Goal: Task Accomplishment & Management: Complete application form

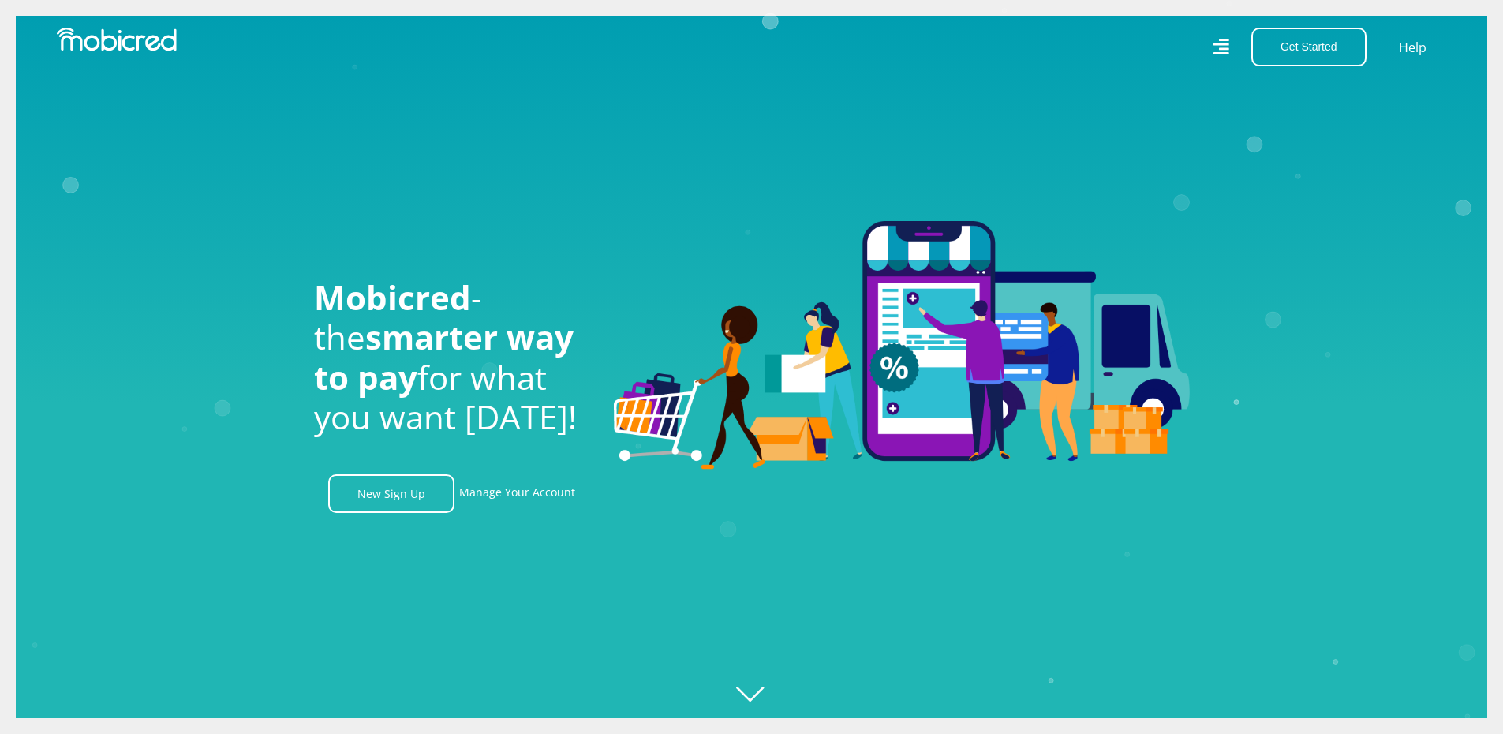
scroll to position [0, 1124]
click at [1319, 56] on button "Get Started" at bounding box center [1308, 47] width 115 height 39
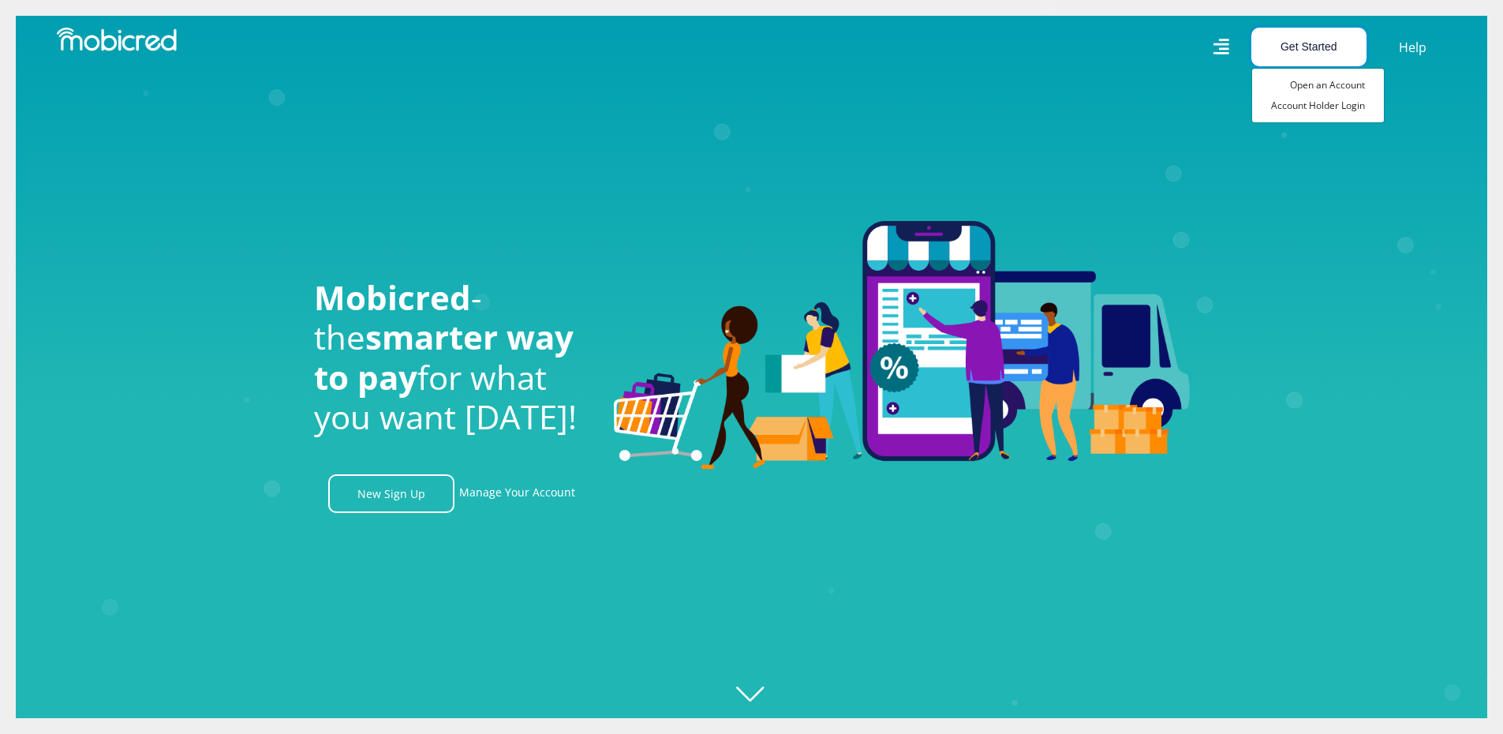
scroll to position [0, 2024]
click at [1317, 84] on link "Open an Account" at bounding box center [1318, 85] width 132 height 21
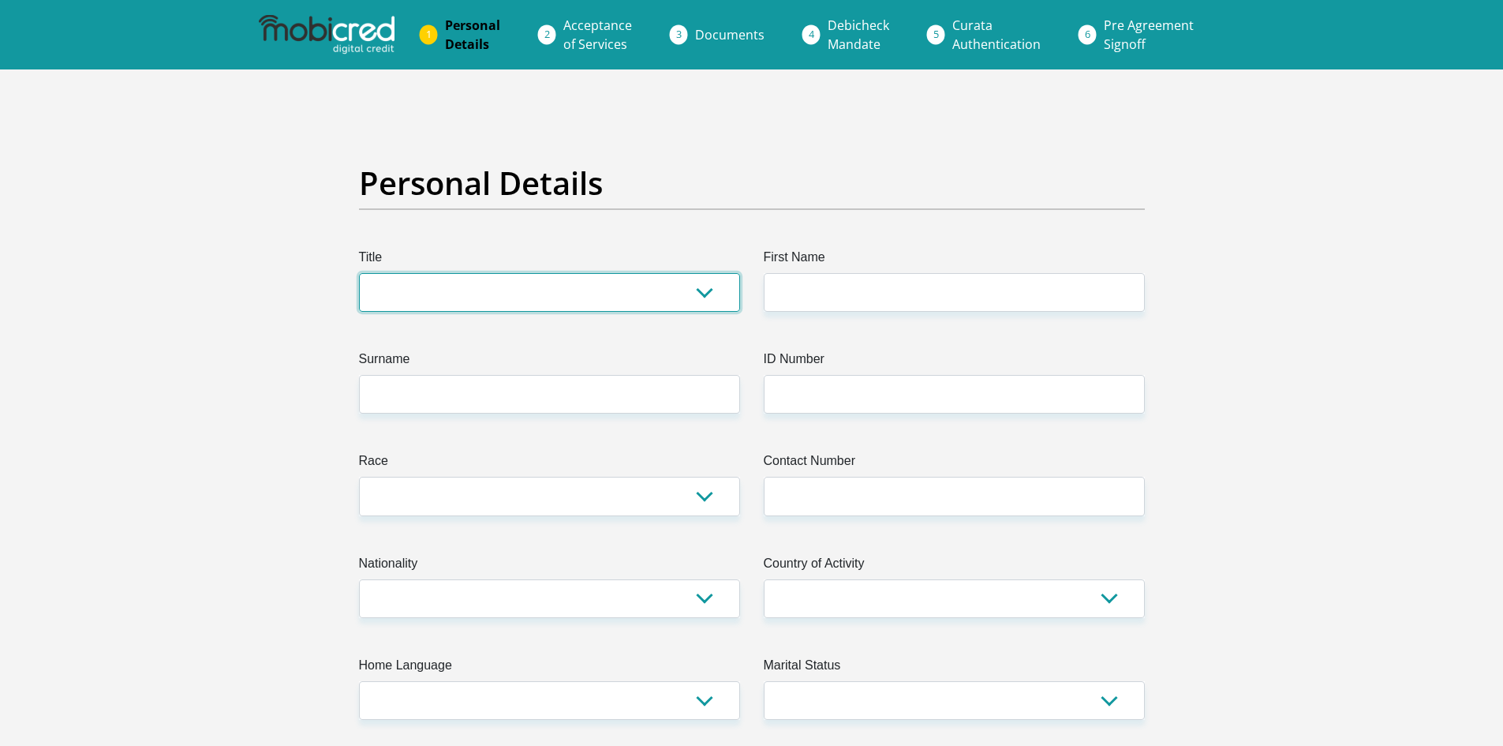
click at [551, 290] on select "Mr Ms Mrs Dr Other" at bounding box center [549, 292] width 381 height 39
select select "Mr"
click at [359, 273] on select "Mr Ms Mrs Dr Other" at bounding box center [549, 292] width 381 height 39
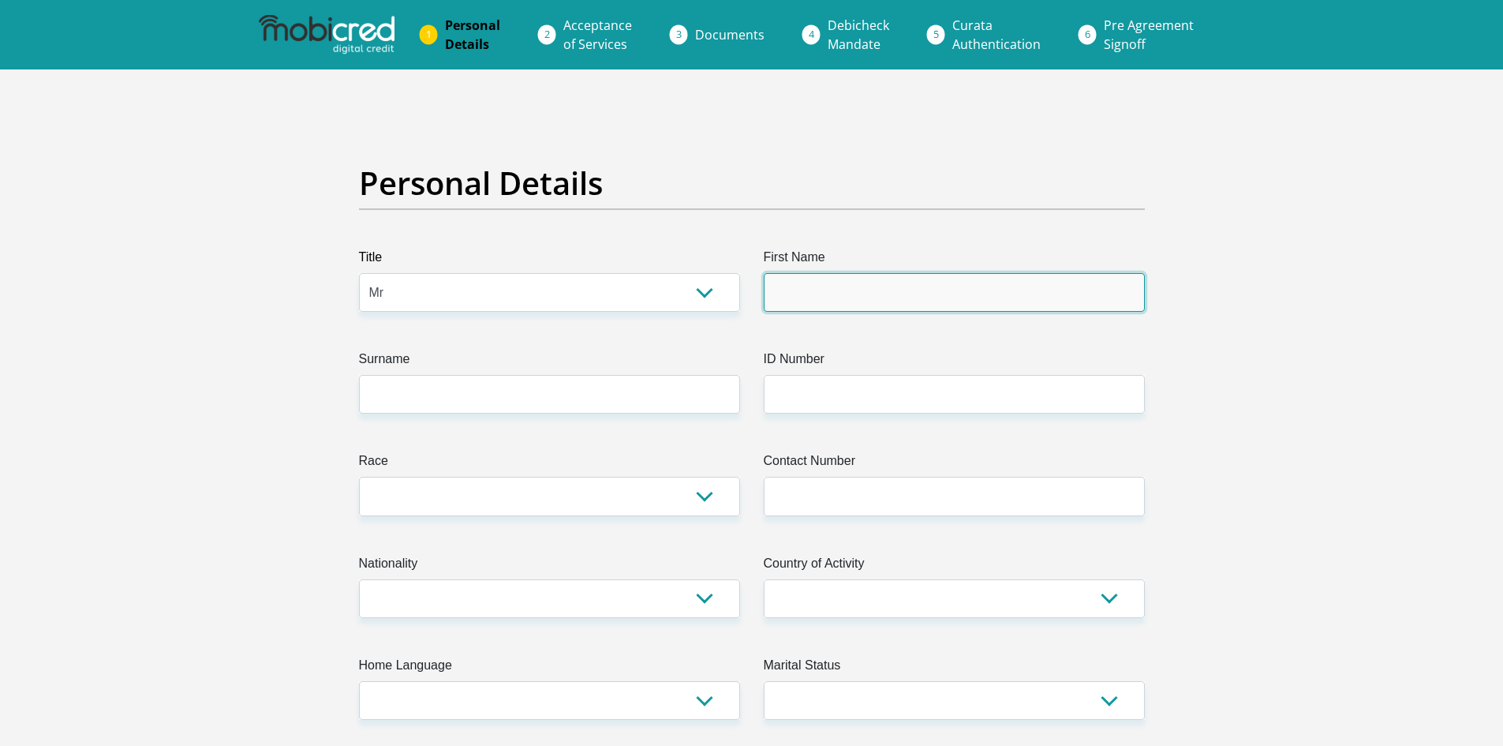
click at [843, 289] on input "First Name" at bounding box center [954, 292] width 381 height 39
type input "Michael"
type input "Dickson"
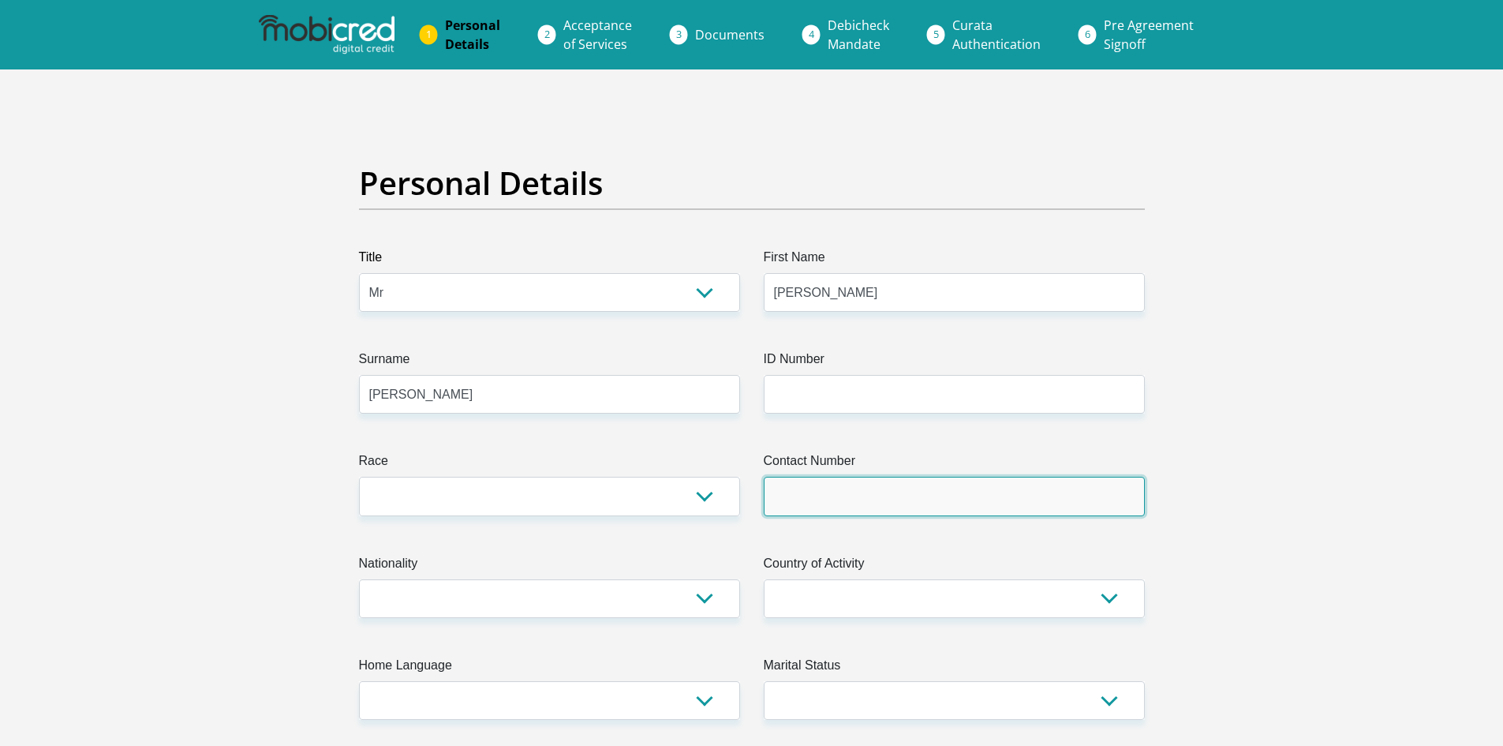
type input "0664498185"
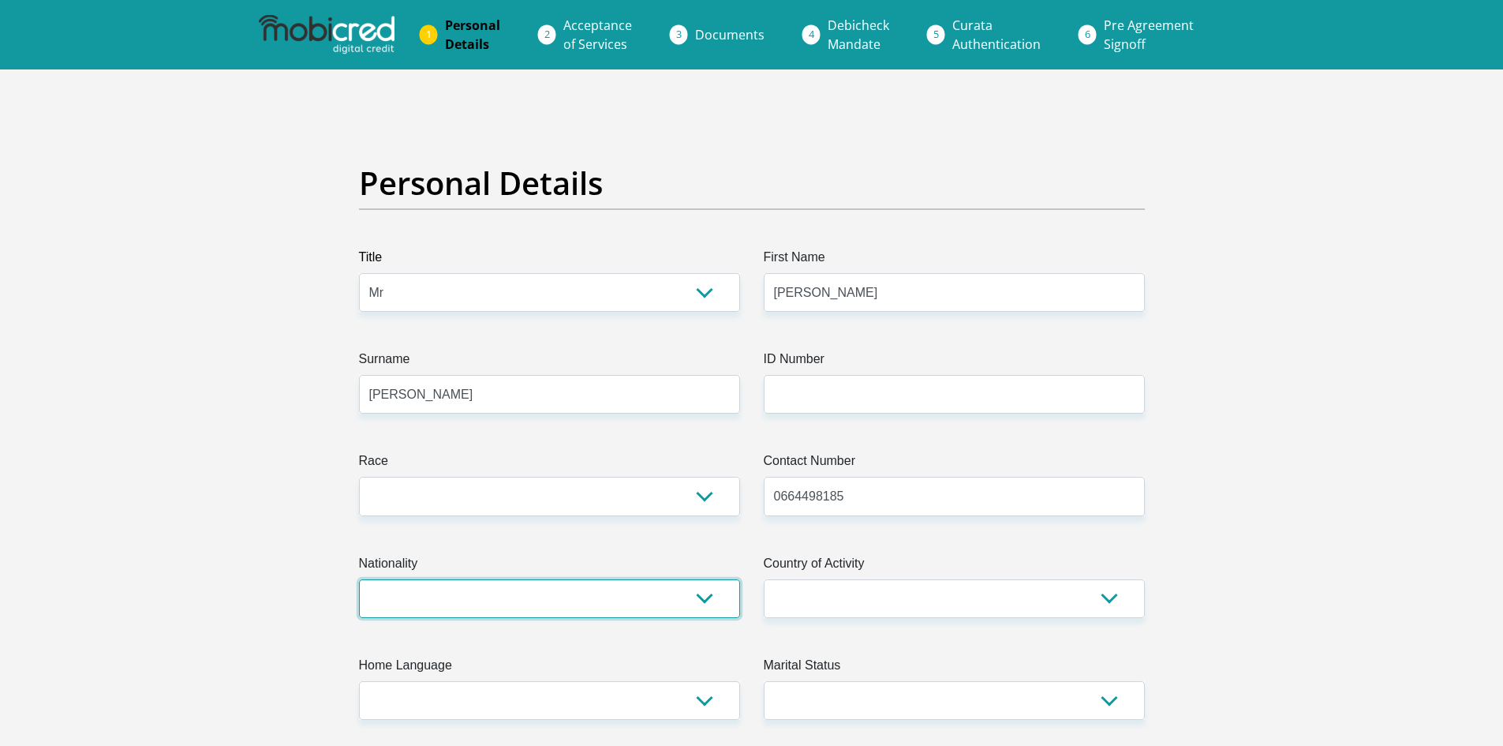
select select "ZAF"
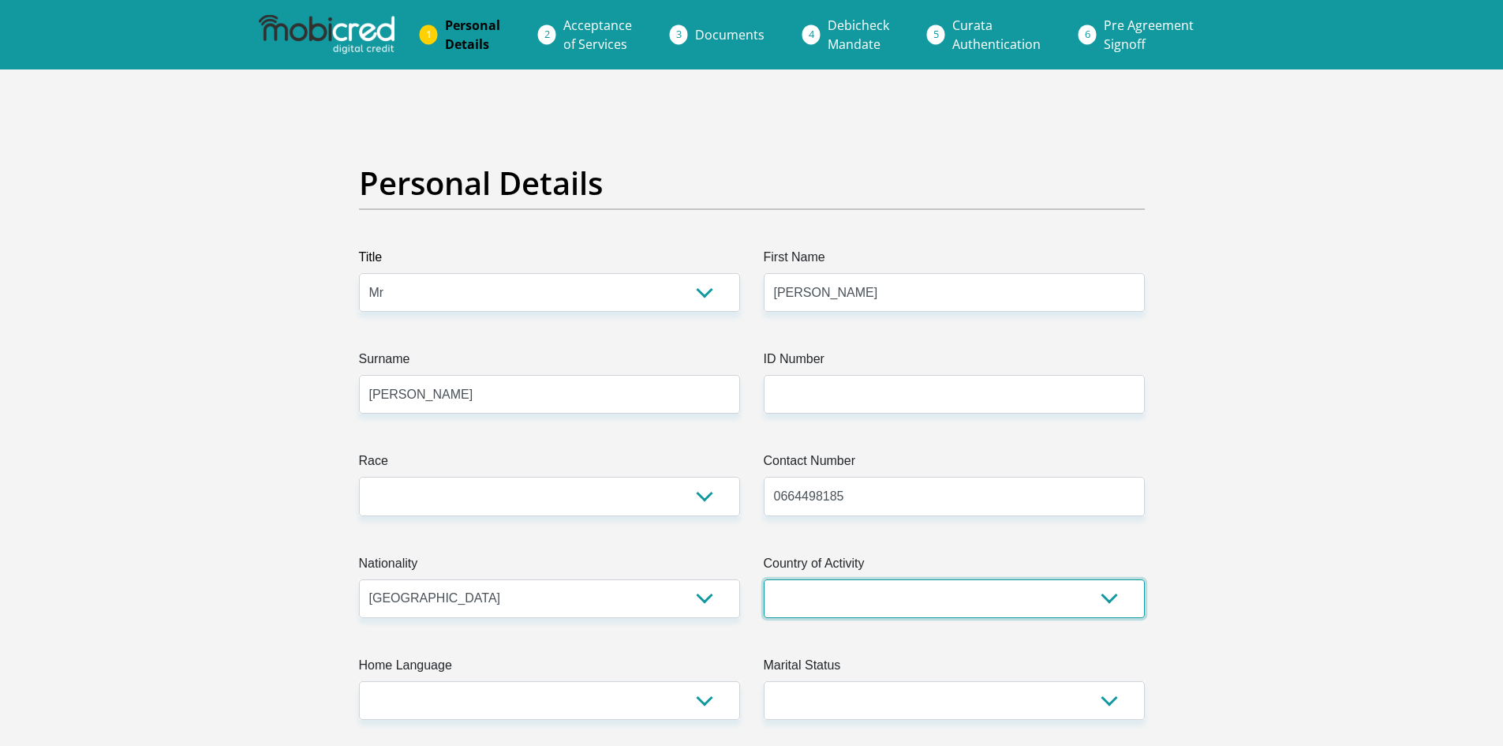
select select "ZAF"
type input "12 fair view crescent"
type input "Hilton"
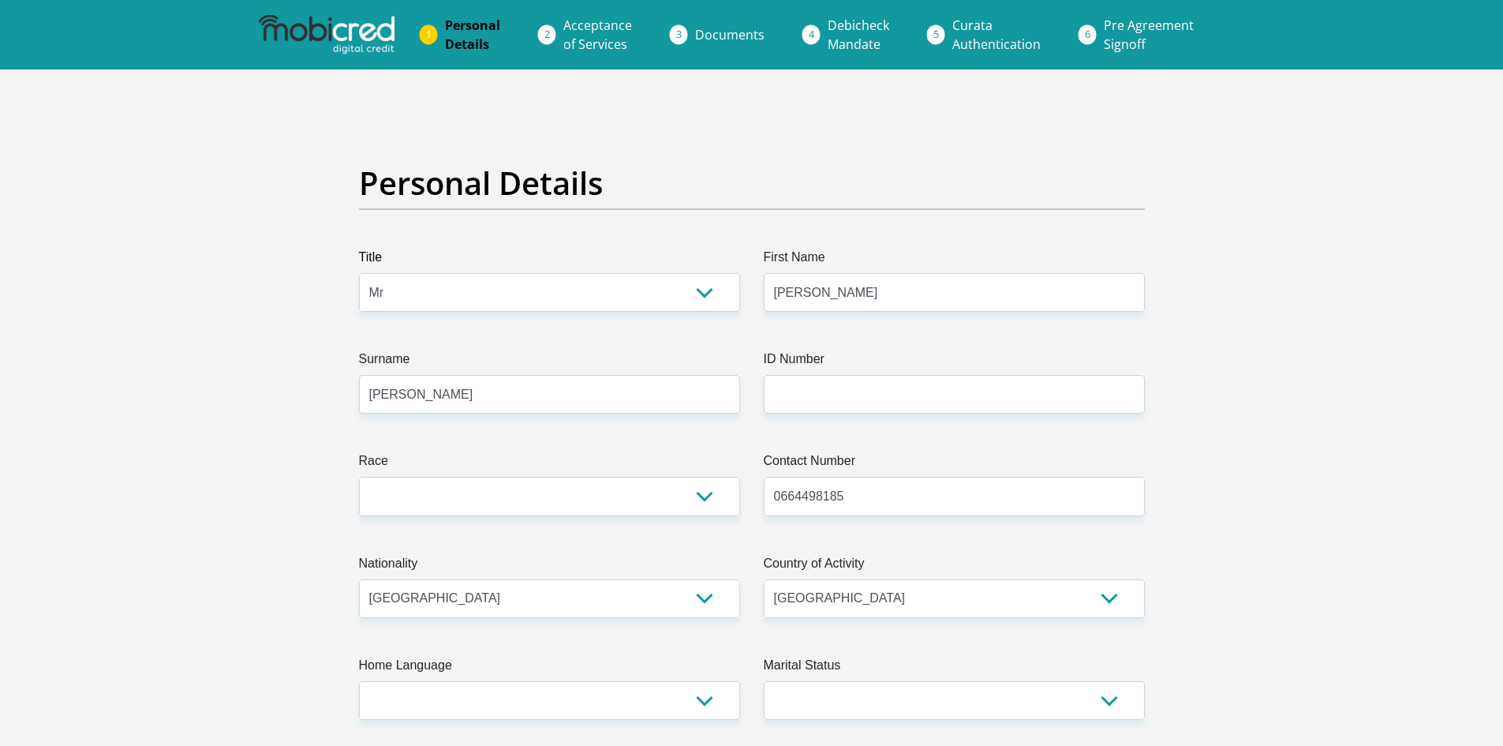
type input "3245"
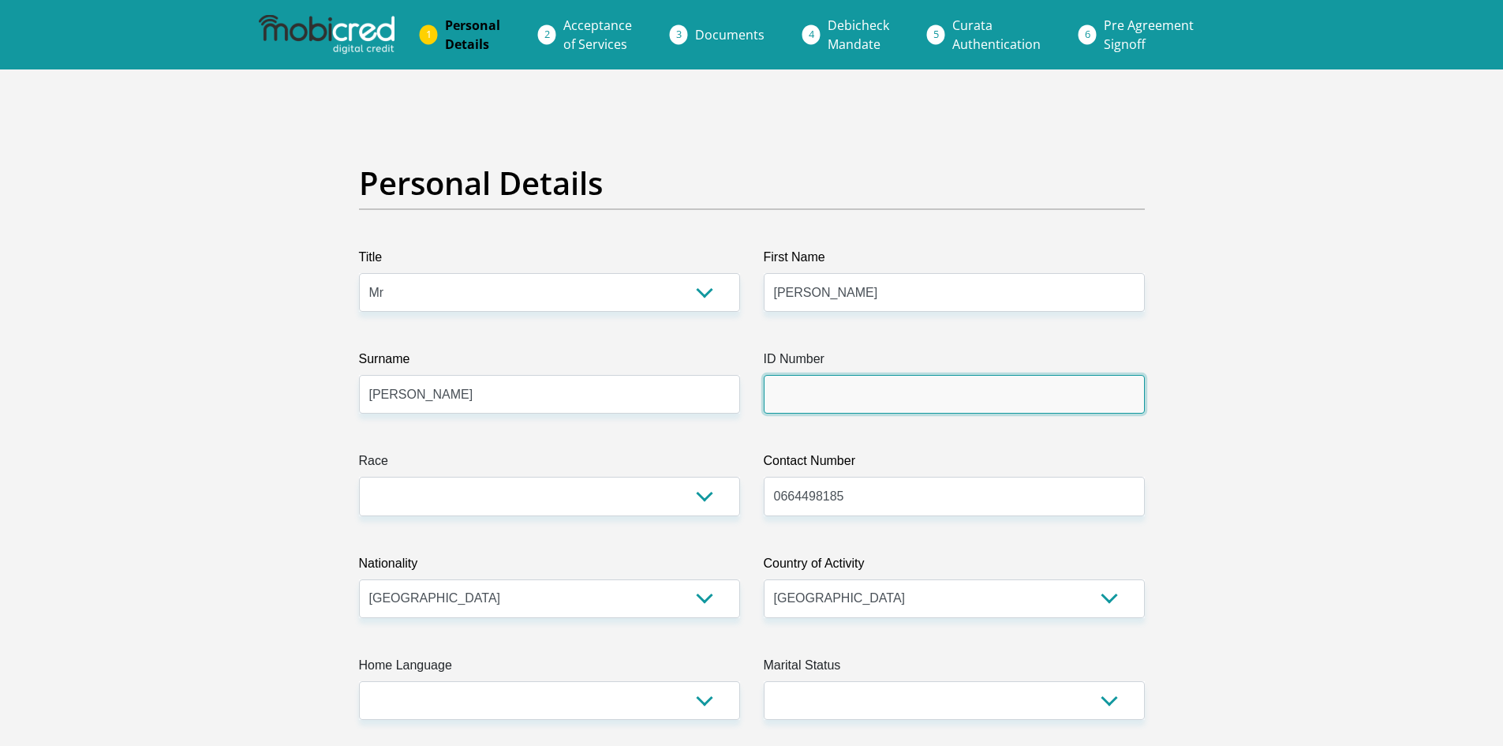
click at [863, 401] on input "ID Number" at bounding box center [954, 394] width 381 height 39
type input "8910125202087"
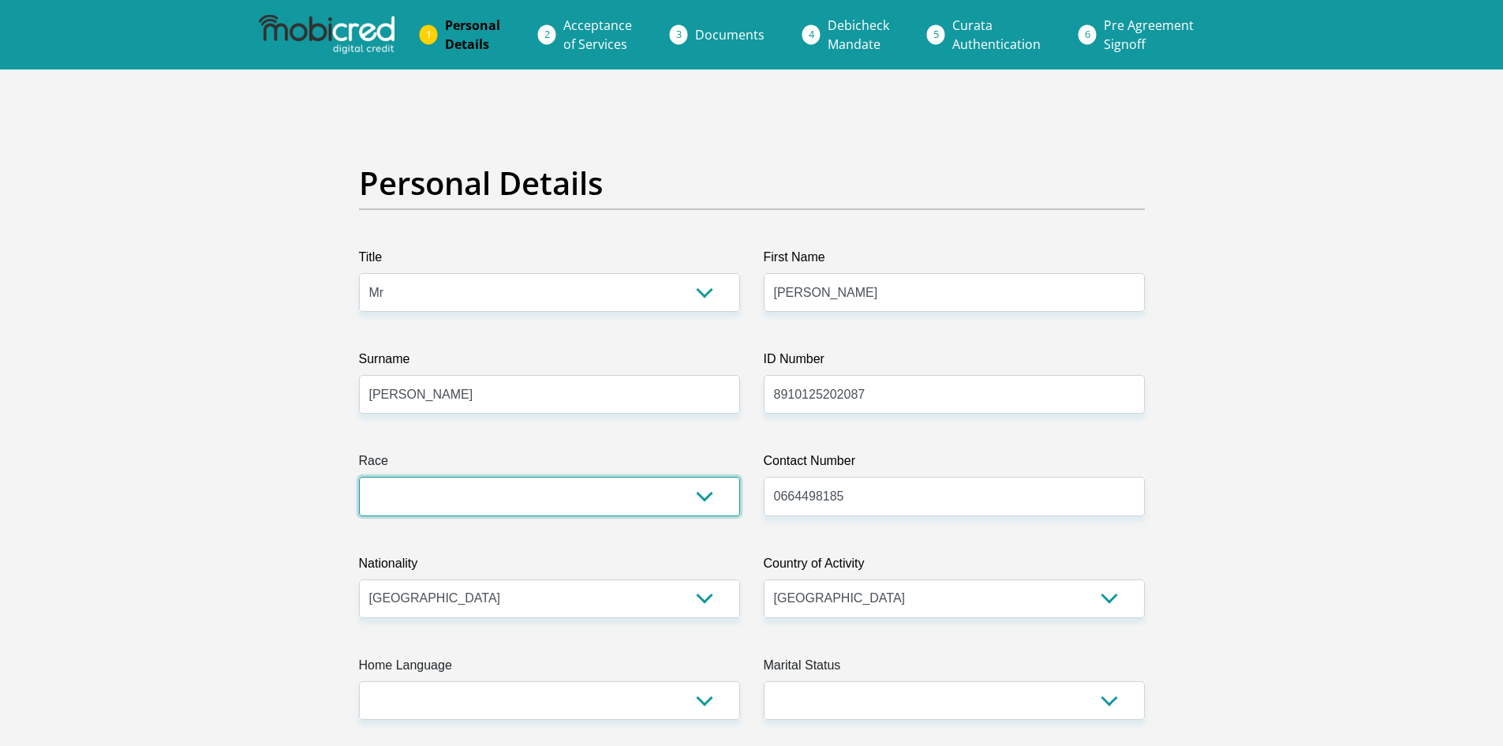
click at [648, 495] on select "Black Coloured Indian White Other" at bounding box center [549, 496] width 381 height 39
select select "4"
click at [359, 477] on select "Black Coloured Indian White Other" at bounding box center [549, 496] width 381 height 39
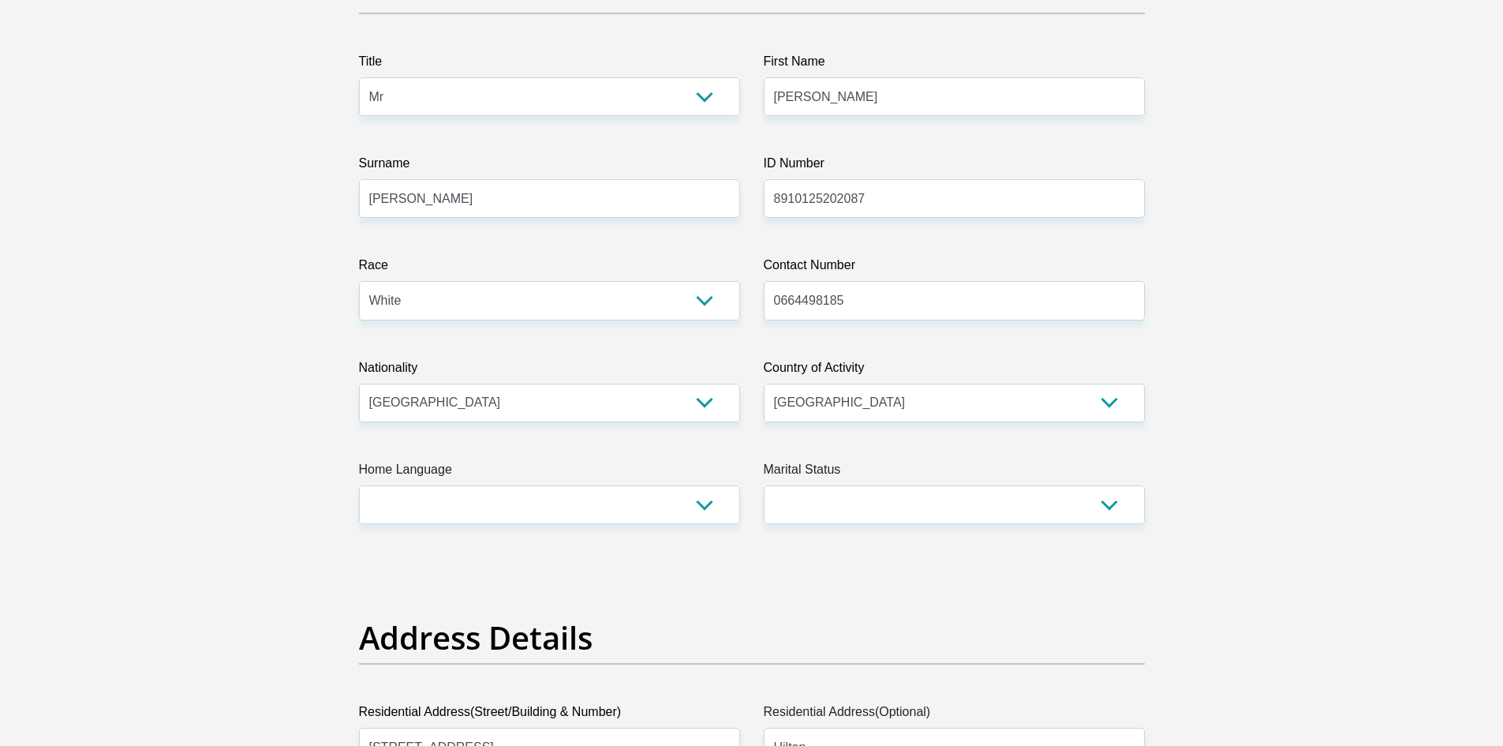
scroll to position [237, 0]
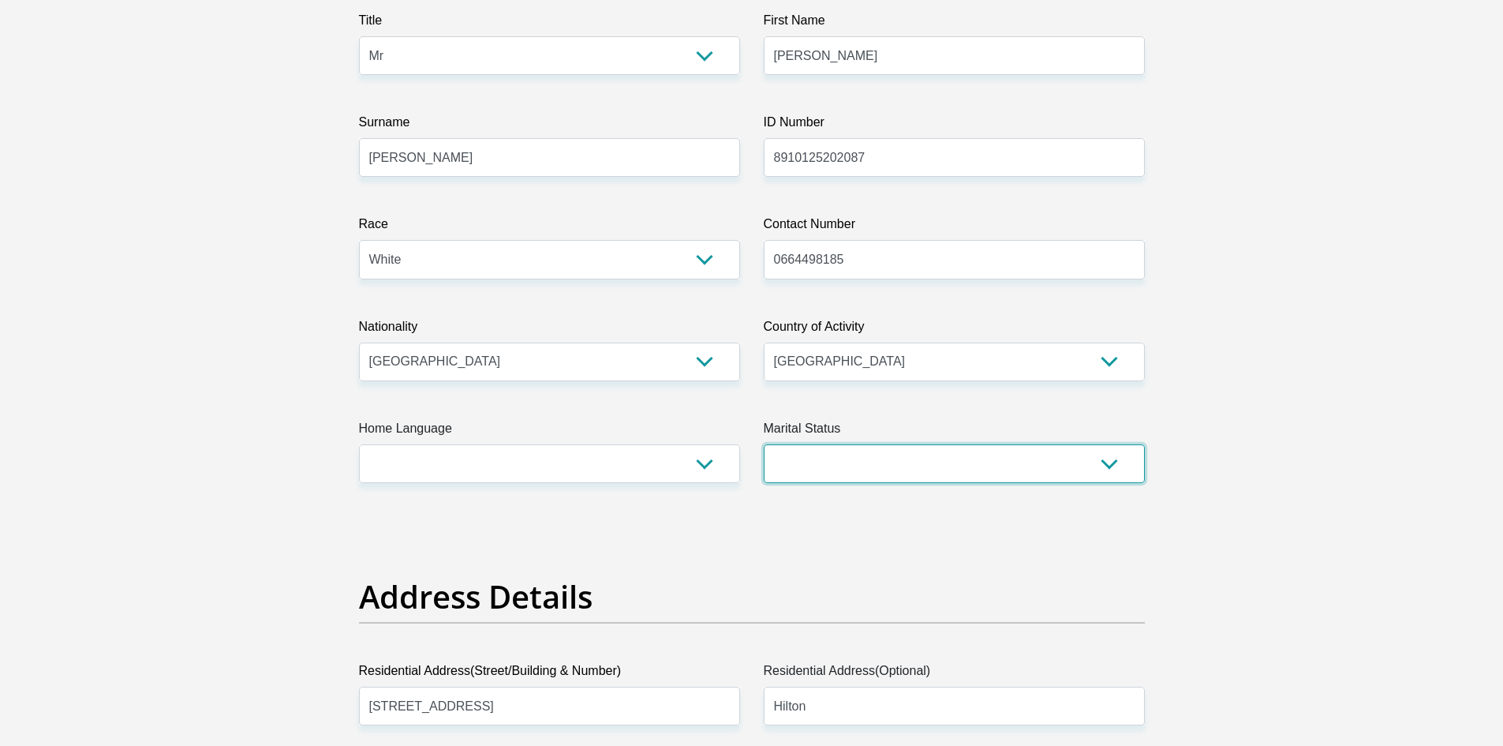
click at [823, 459] on select "Married ANC Single Divorced Widowed Married COP or Customary Law" at bounding box center [954, 463] width 381 height 39
select select "2"
click at [764, 444] on select "Married ANC Single Divorced Widowed Married COP or Customary Law" at bounding box center [954, 463] width 381 height 39
click at [582, 454] on select "Afrikaans English Sepedi South Ndebele Southern Sotho Swati Tsonga Tswana Venda…" at bounding box center [549, 463] width 381 height 39
select select "eng"
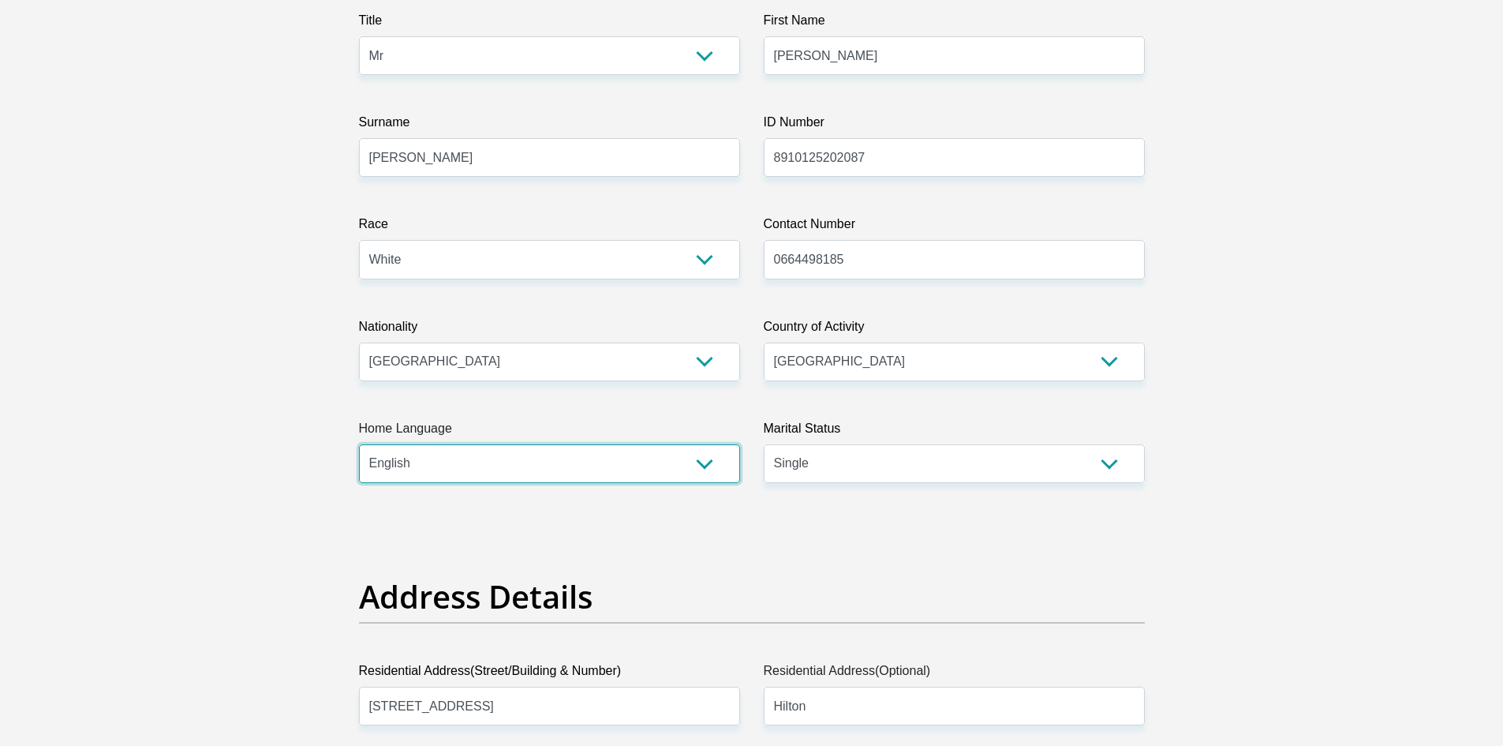
click at [359, 444] on select "Afrikaans English Sepedi South Ndebele Southern Sotho Swati Tsonga Tswana Venda…" at bounding box center [549, 463] width 381 height 39
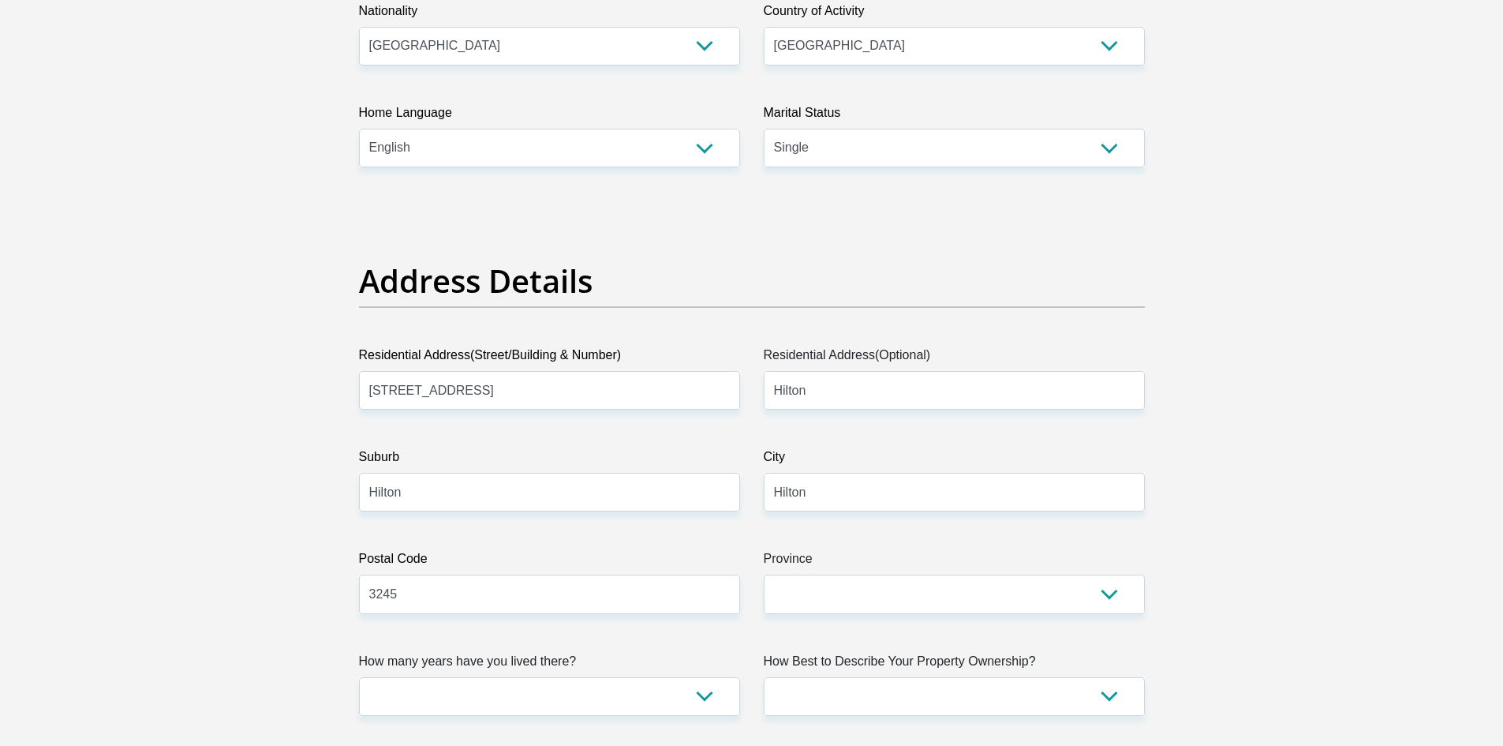
scroll to position [631, 0]
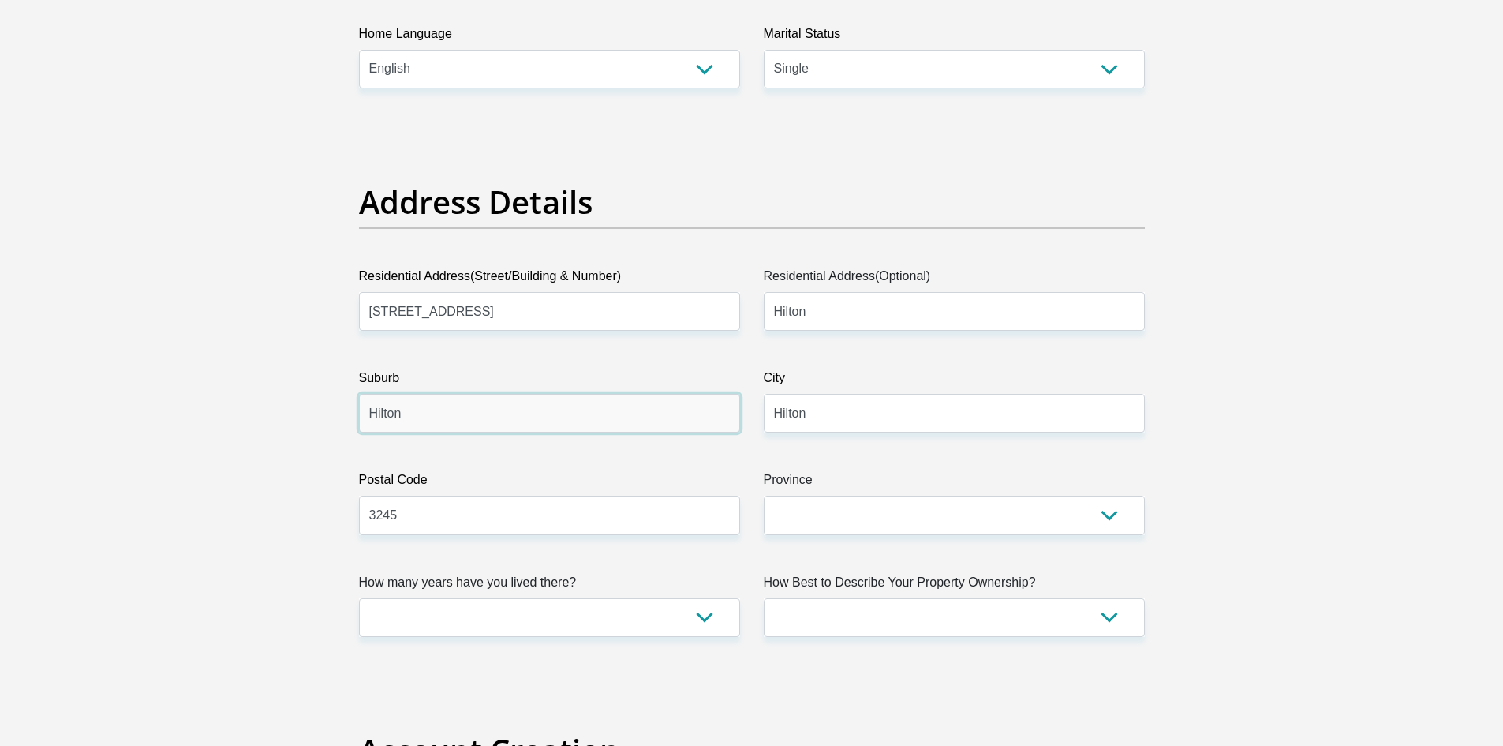
click at [454, 419] on input "Hilton" at bounding box center [549, 413] width 381 height 39
type input "Hilton Gardens"
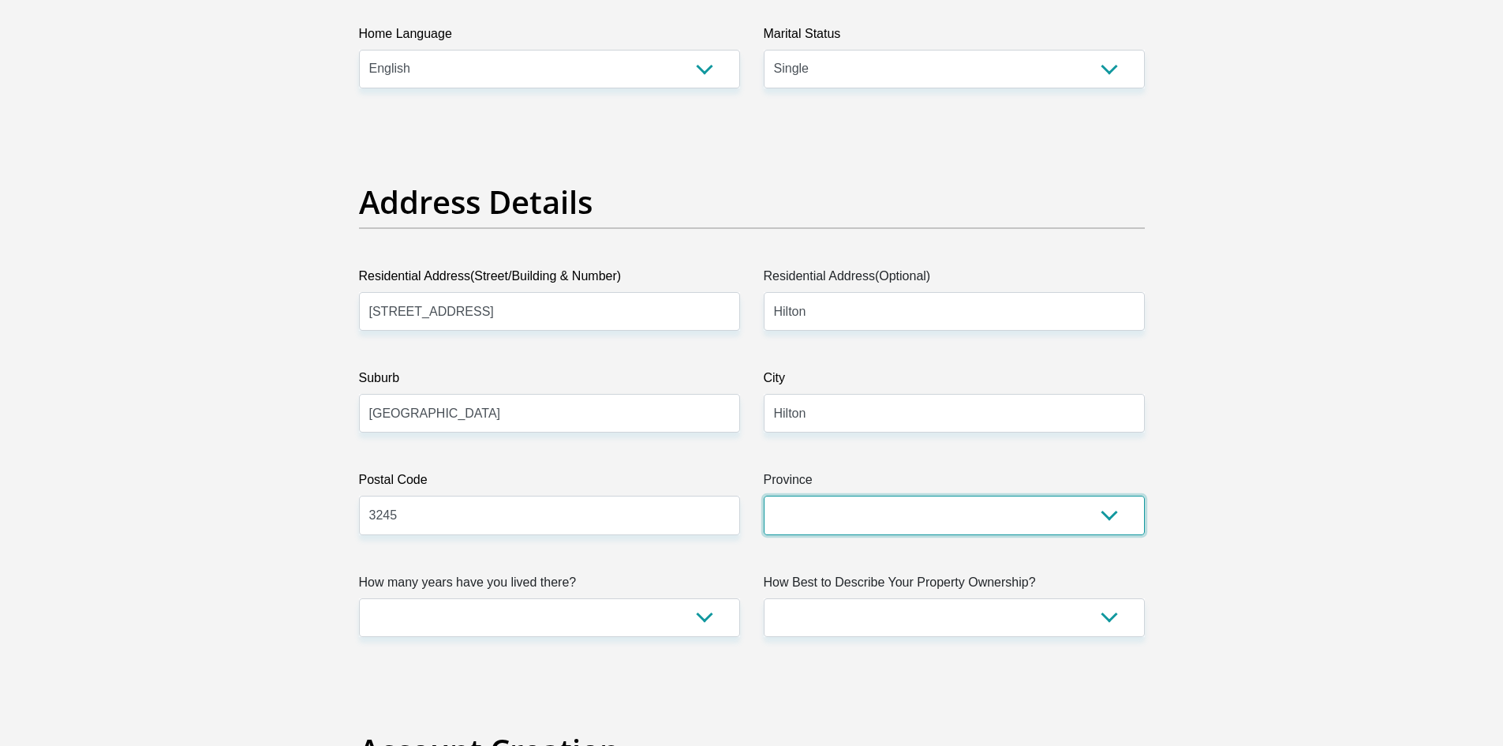
click at [779, 507] on select "Eastern Cape Free State Gauteng KwaZulu-Natal Limpopo Mpumalanga Northern Cape …" at bounding box center [954, 514] width 381 height 39
select select "KwaZulu-Natal"
click at [764, 495] on select "Eastern Cape Free State Gauteng KwaZulu-Natal Limpopo Mpumalanga Northern Cape …" at bounding box center [954, 514] width 381 height 39
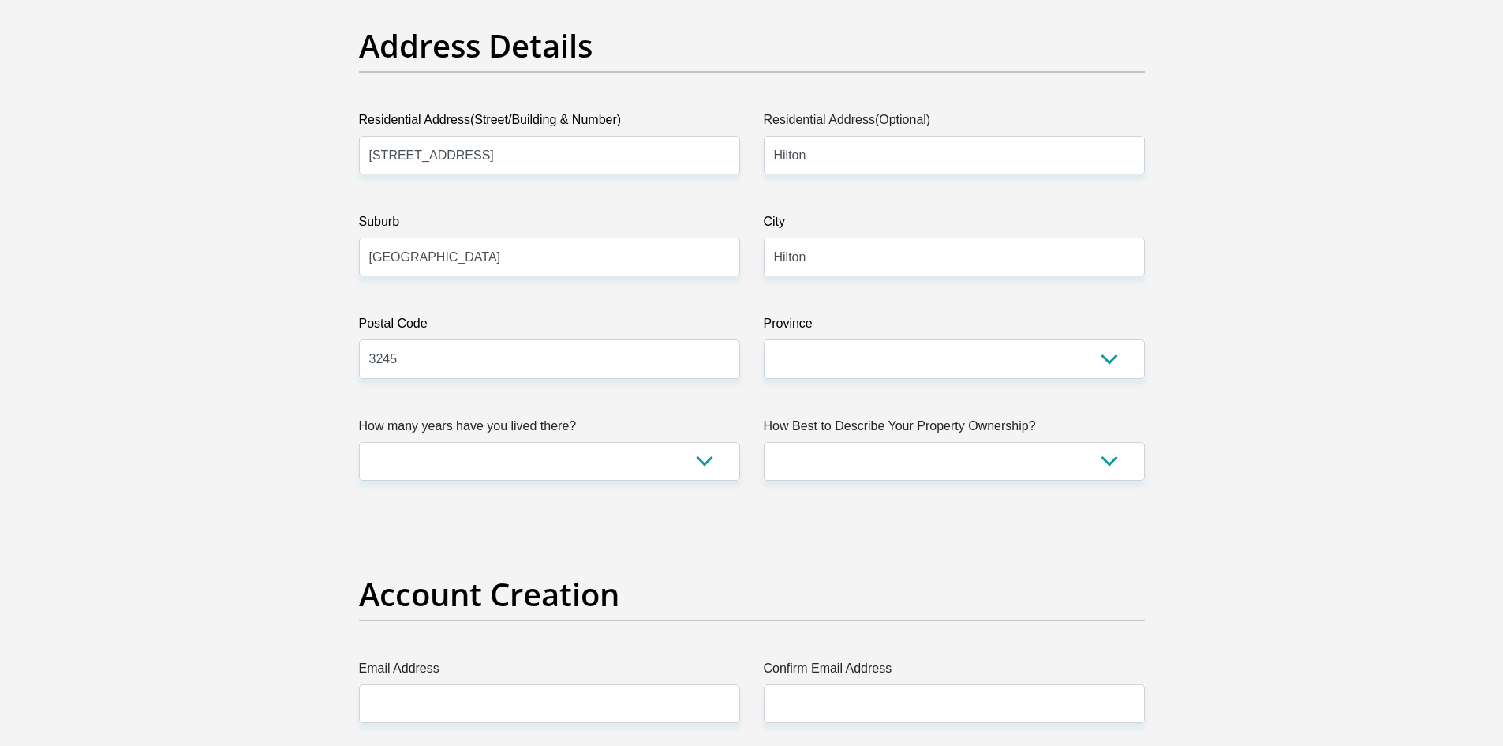
scroll to position [789, 0]
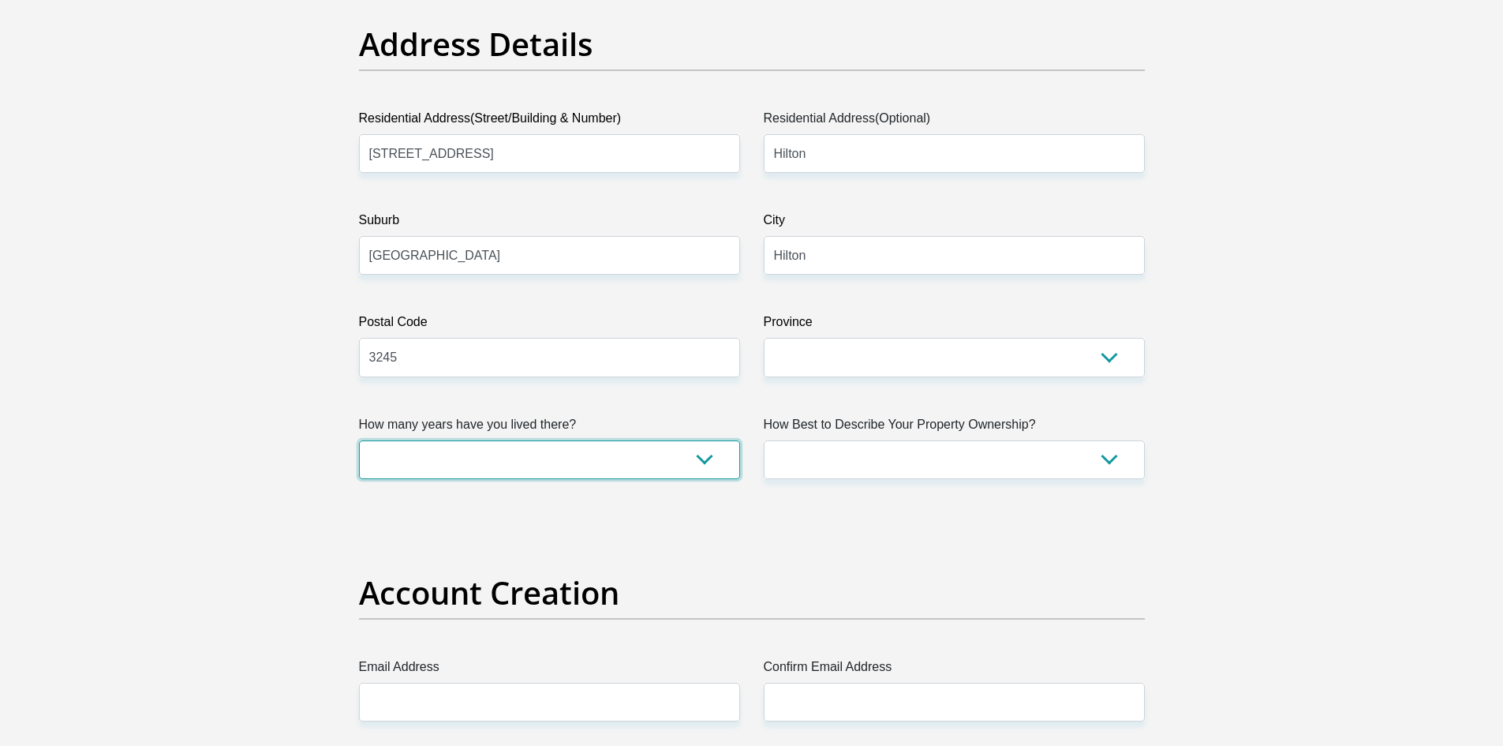
click at [514, 454] on select "less than 1 year 1-3 years 3-5 years 5+ years" at bounding box center [549, 459] width 381 height 39
select select "5"
click at [359, 440] on select "less than 1 year 1-3 years 3-5 years 5+ years" at bounding box center [549, 459] width 381 height 39
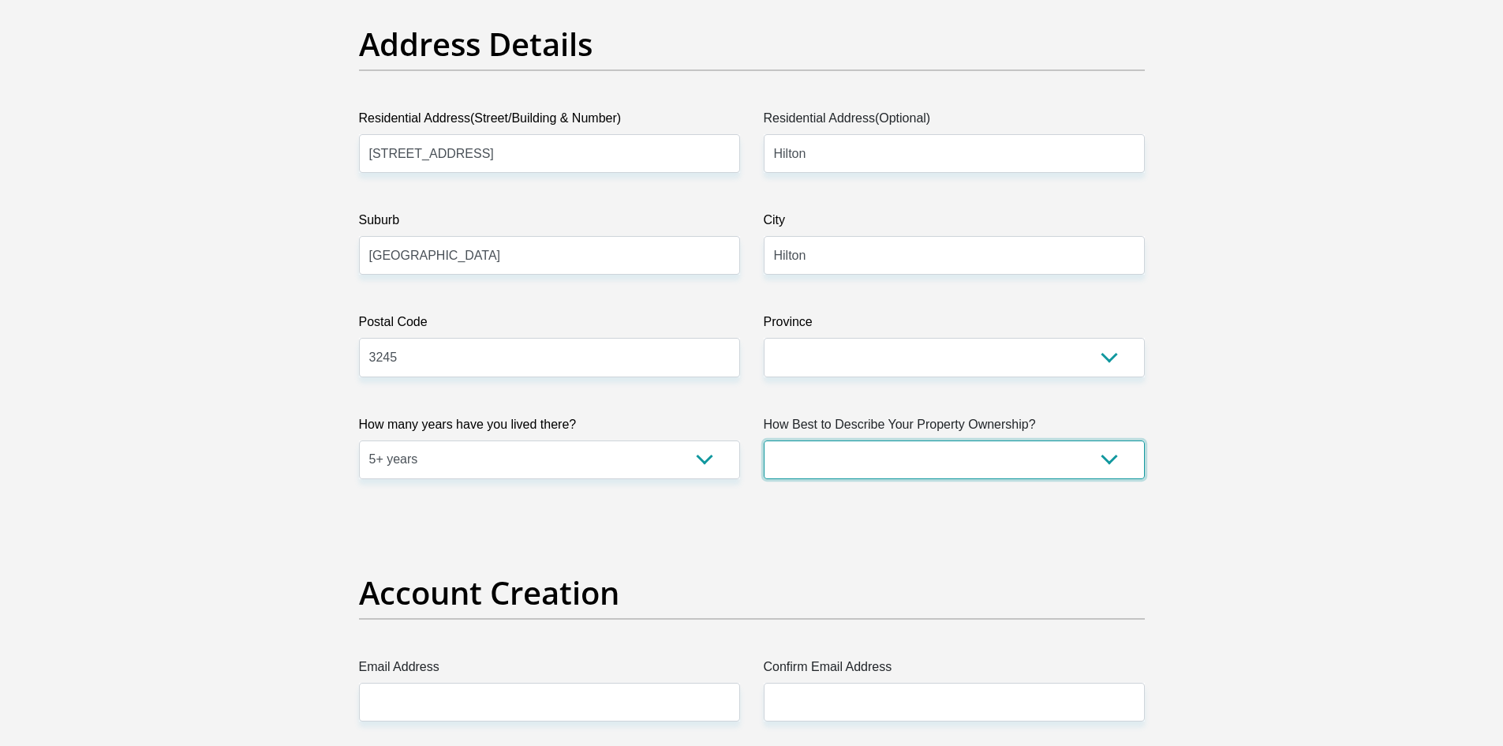
click at [914, 462] on select "Owned Rented Family Owned Company Dwelling" at bounding box center [954, 459] width 381 height 39
select select "parents"
click at [764, 440] on select "Owned Rented Family Owned Company Dwelling" at bounding box center [954, 459] width 381 height 39
click at [866, 452] on select "Owned Rented Family Owned Company Dwelling" at bounding box center [954, 459] width 381 height 39
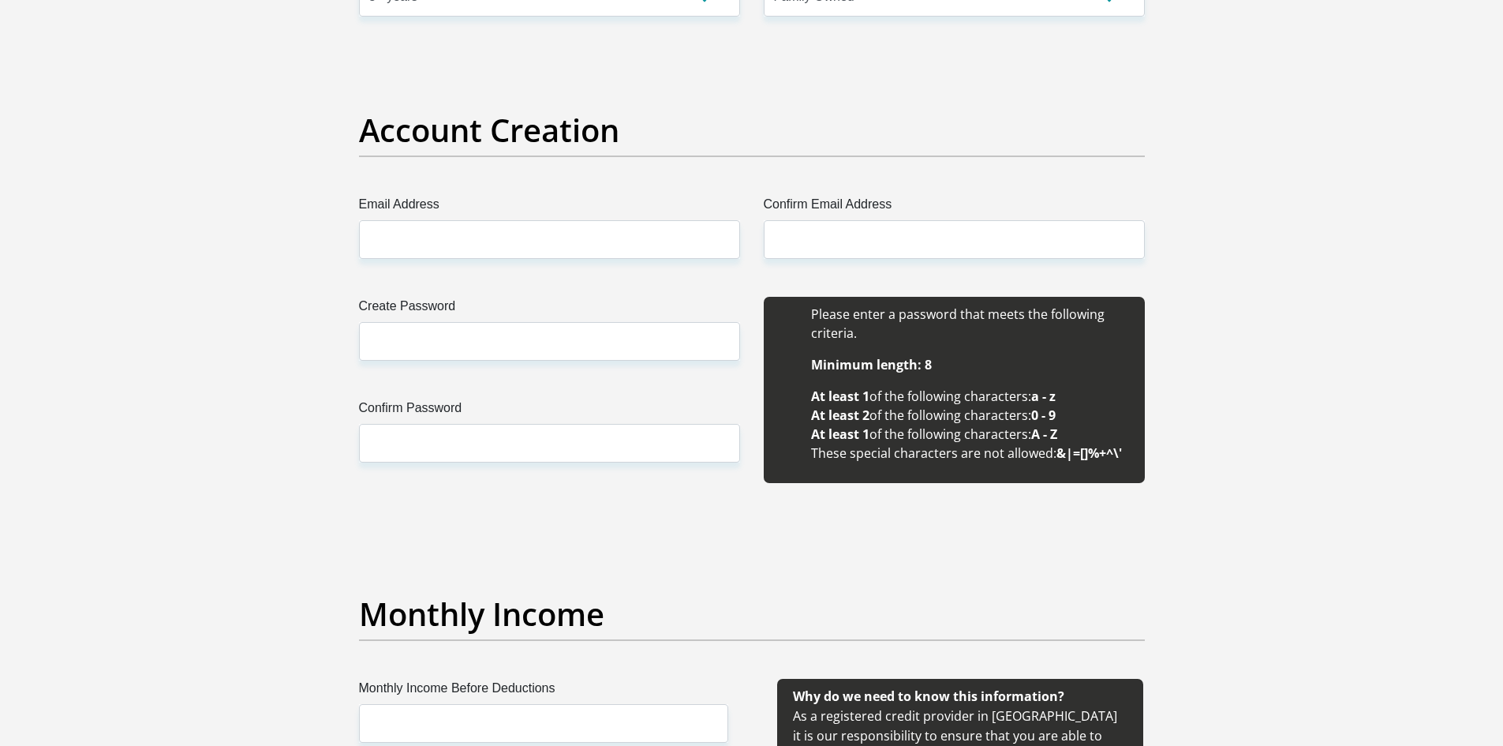
scroll to position [1262, 0]
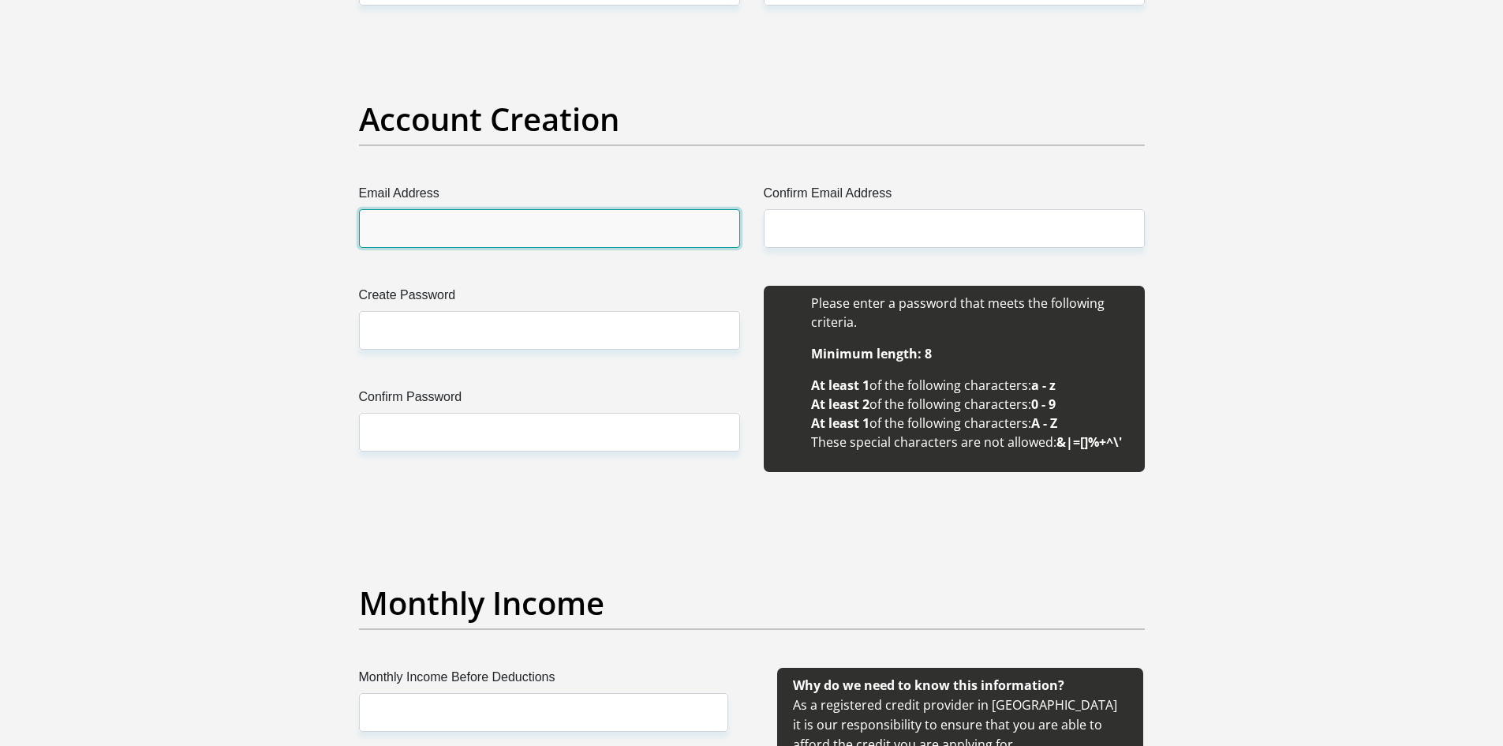
click at [492, 216] on input "Email Address" at bounding box center [549, 228] width 381 height 39
type input "michaeldickson481@gmail.com"
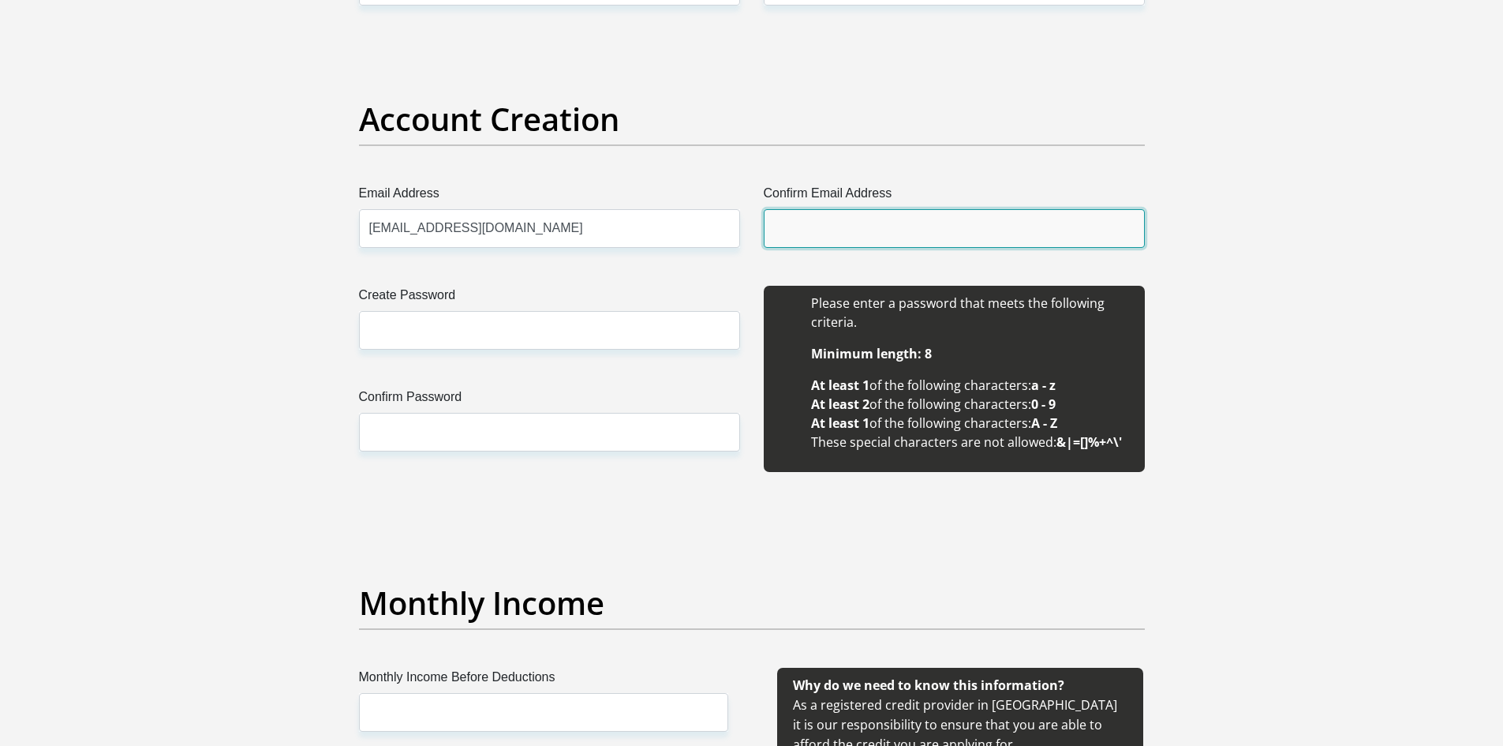
type input "michaeldickson481@gmail.com"
type input "Michael"
type input "Dickson"
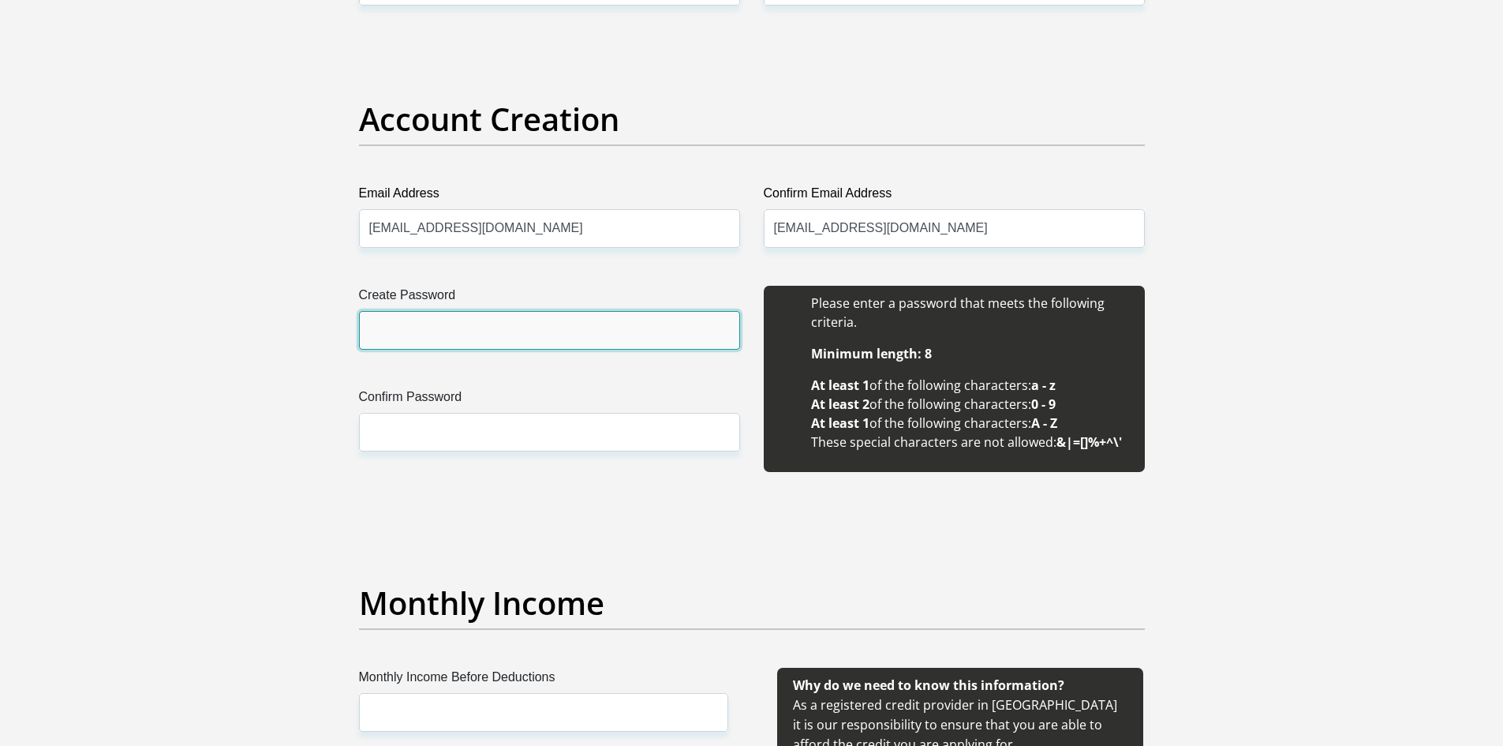
click at [486, 328] on input "Create Password" at bounding box center [549, 330] width 381 height 39
drag, startPoint x: 468, startPoint y: 331, endPoint x: 335, endPoint y: 317, distance: 133.2
type input "Midlands1962"
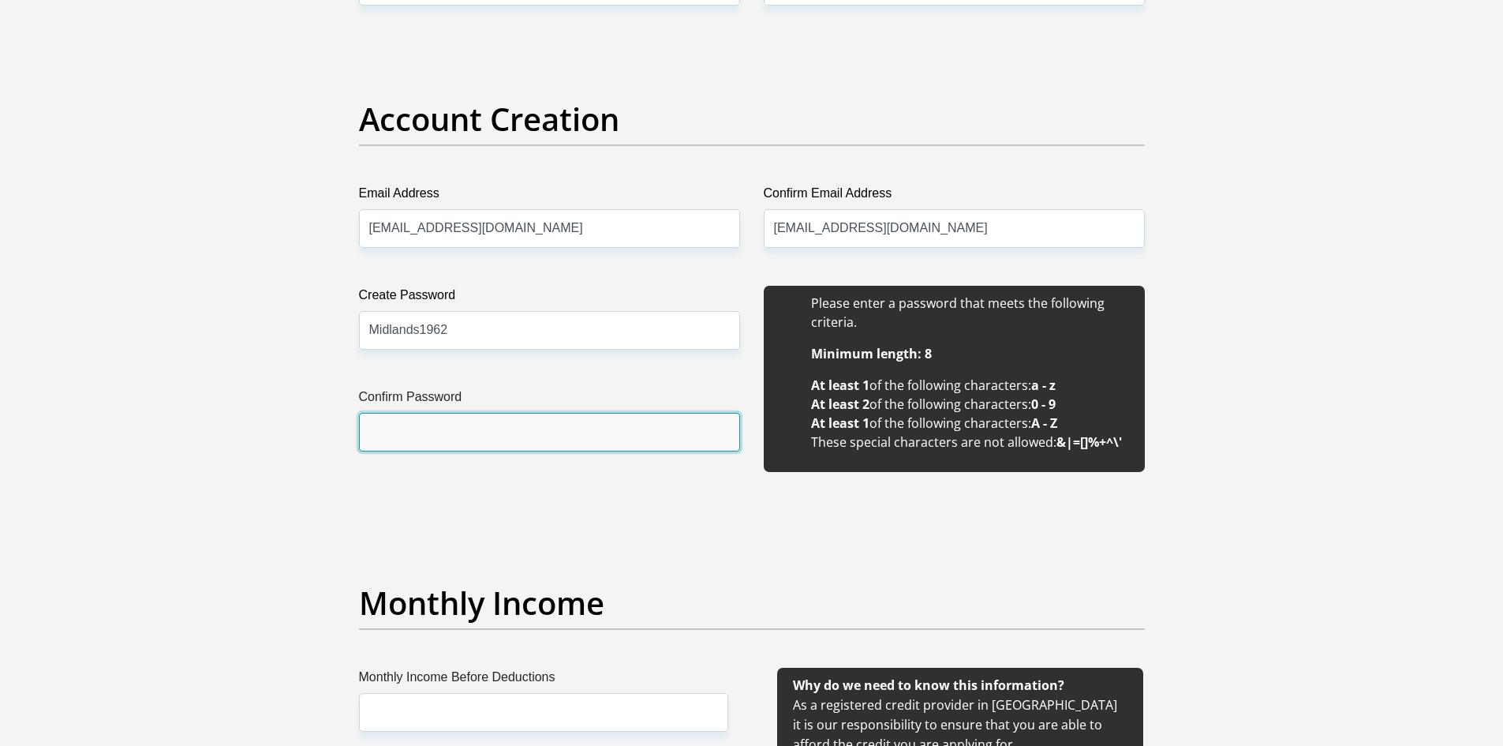
click at [403, 431] on input "Confirm Password" at bounding box center [549, 432] width 381 height 39
paste input "Midlands1962"
type input "Midlands1962"
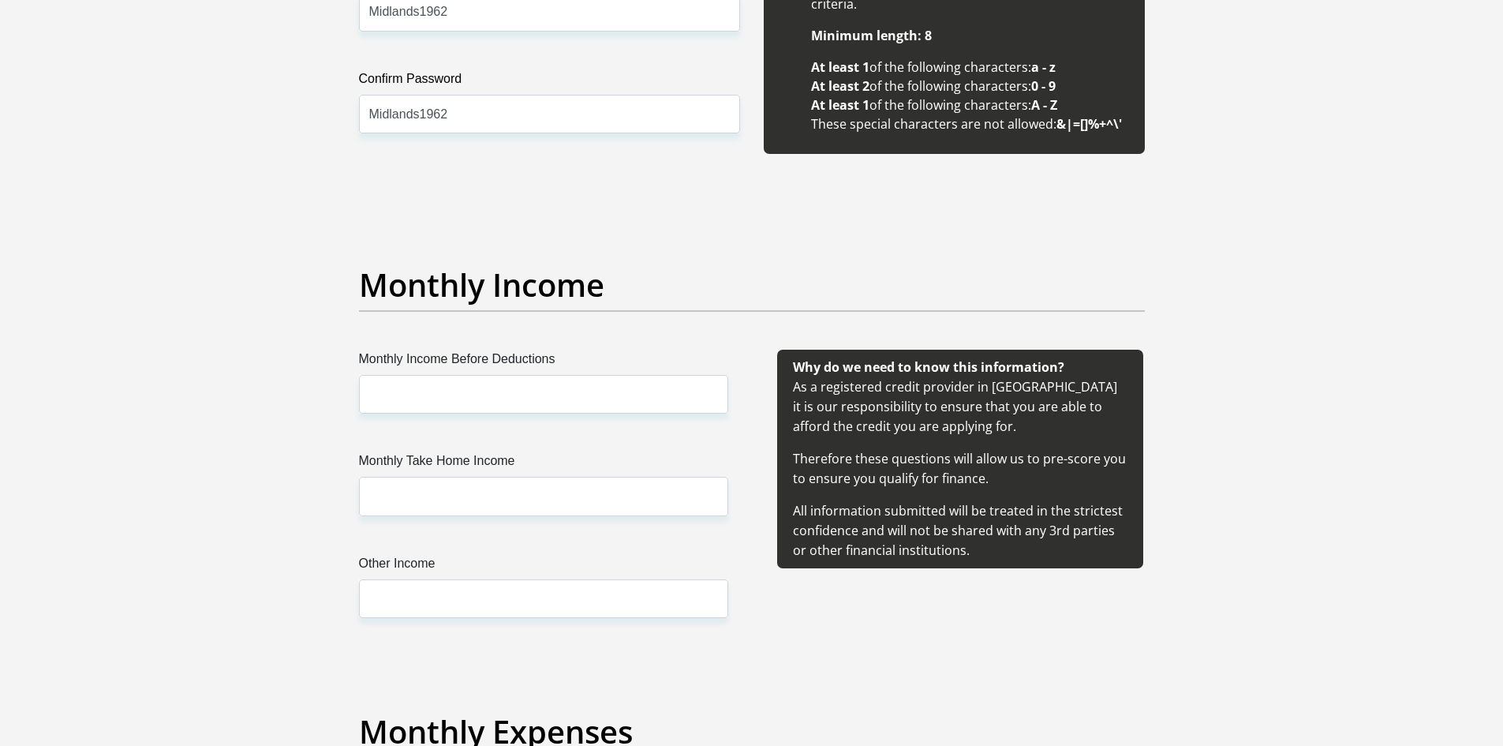
scroll to position [1657, 0]
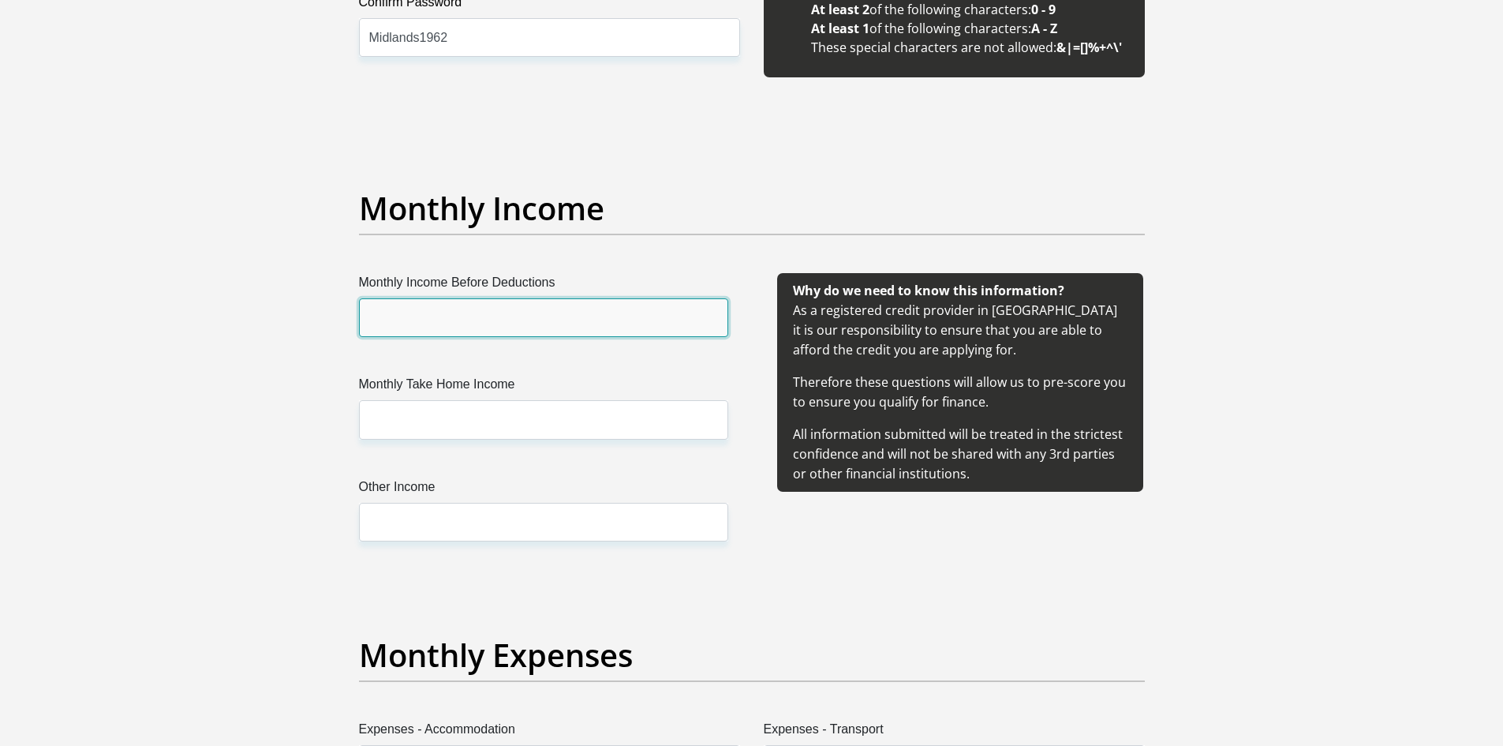
click at [488, 321] on input "Monthly Income Before Deductions" at bounding box center [543, 317] width 369 height 39
type input "36000"
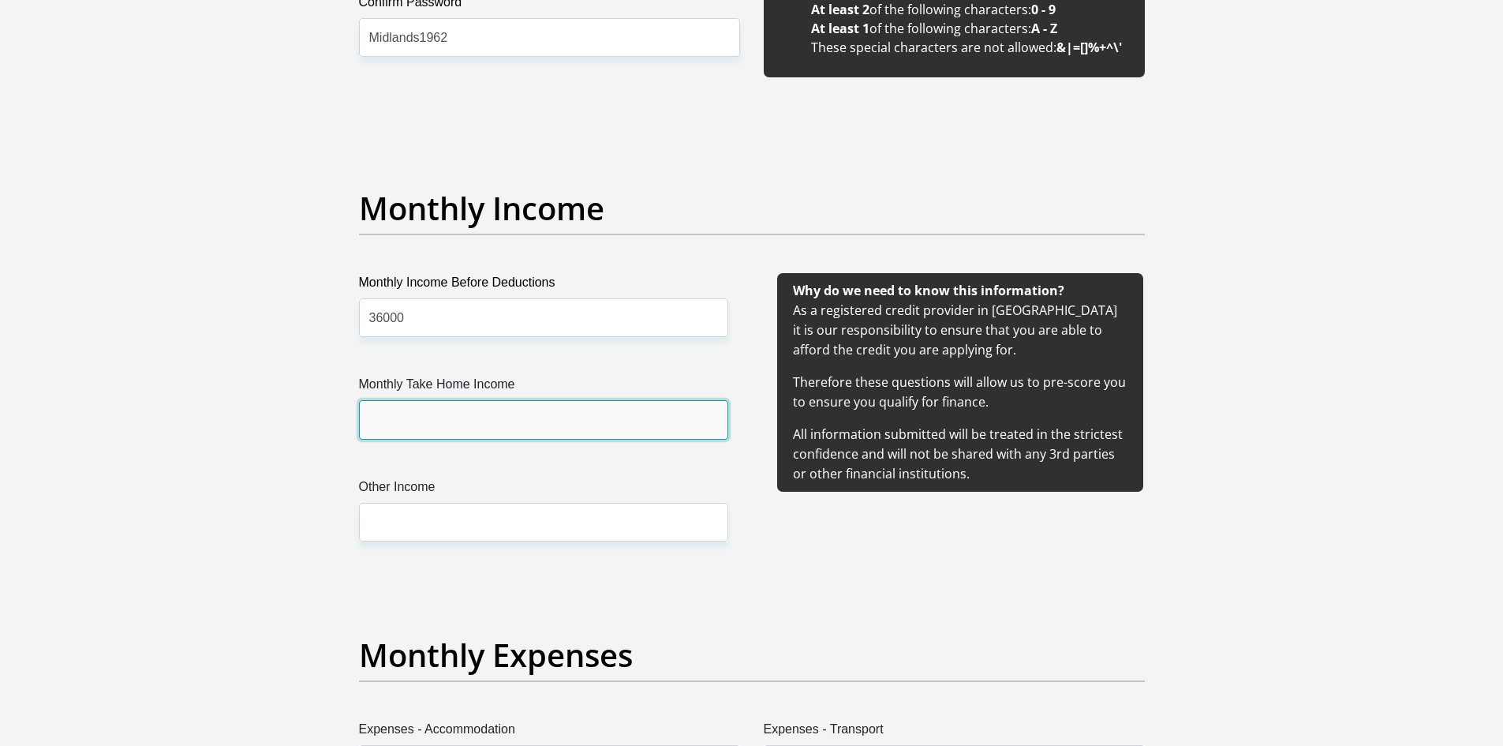
click at [514, 419] on input "Monthly Take Home Income" at bounding box center [543, 419] width 369 height 39
type input "25000"
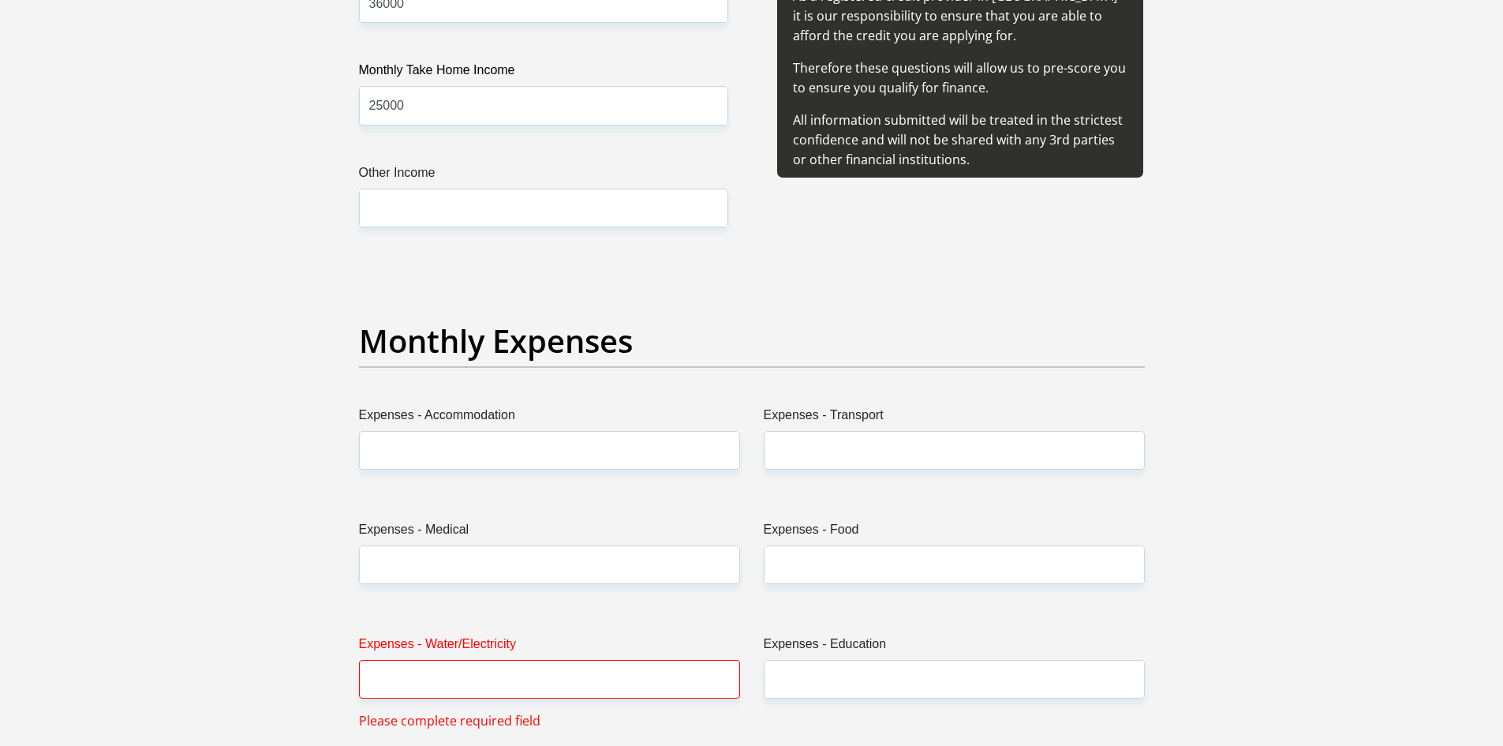
scroll to position [1972, 0]
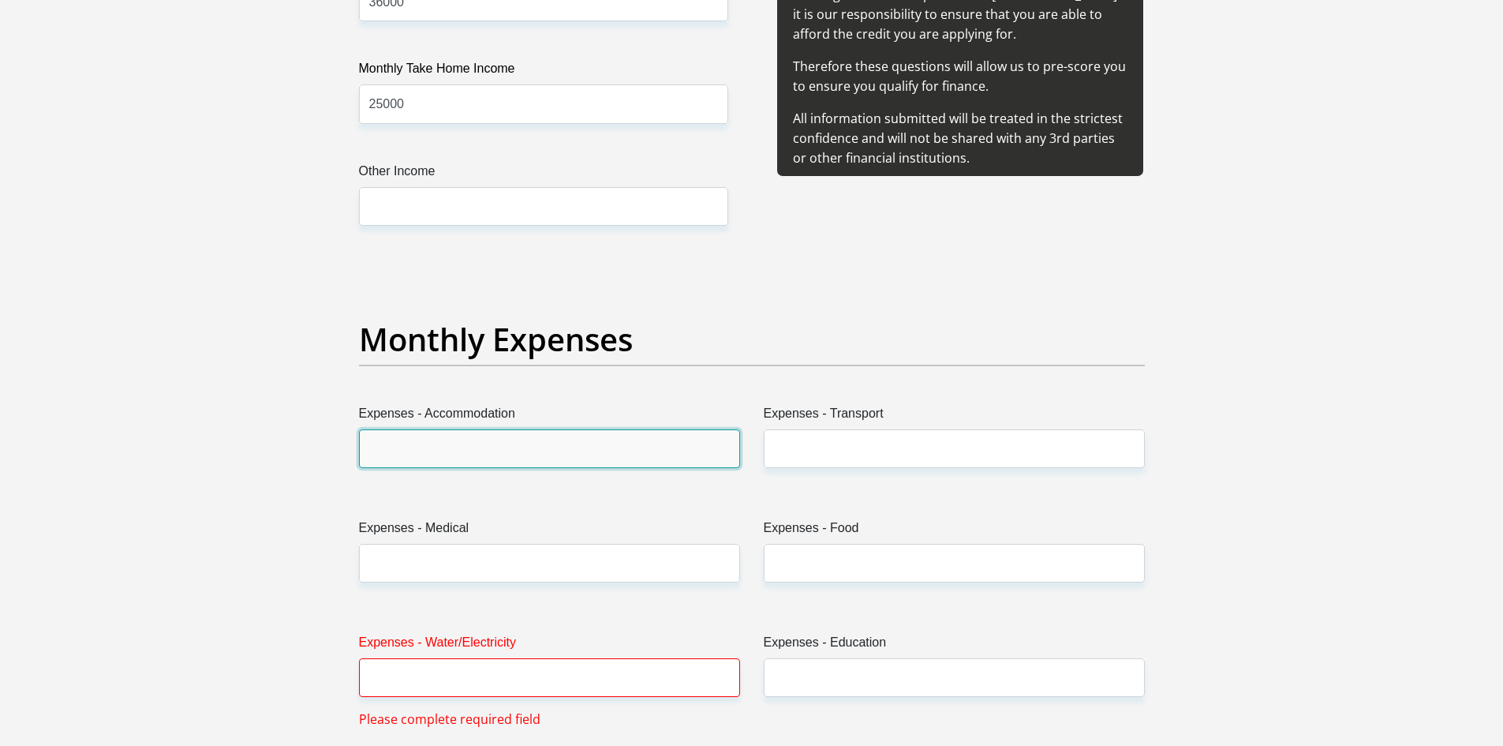
click at [413, 447] on input "Expenses - Accommodation" at bounding box center [549, 448] width 381 height 39
type input "6500"
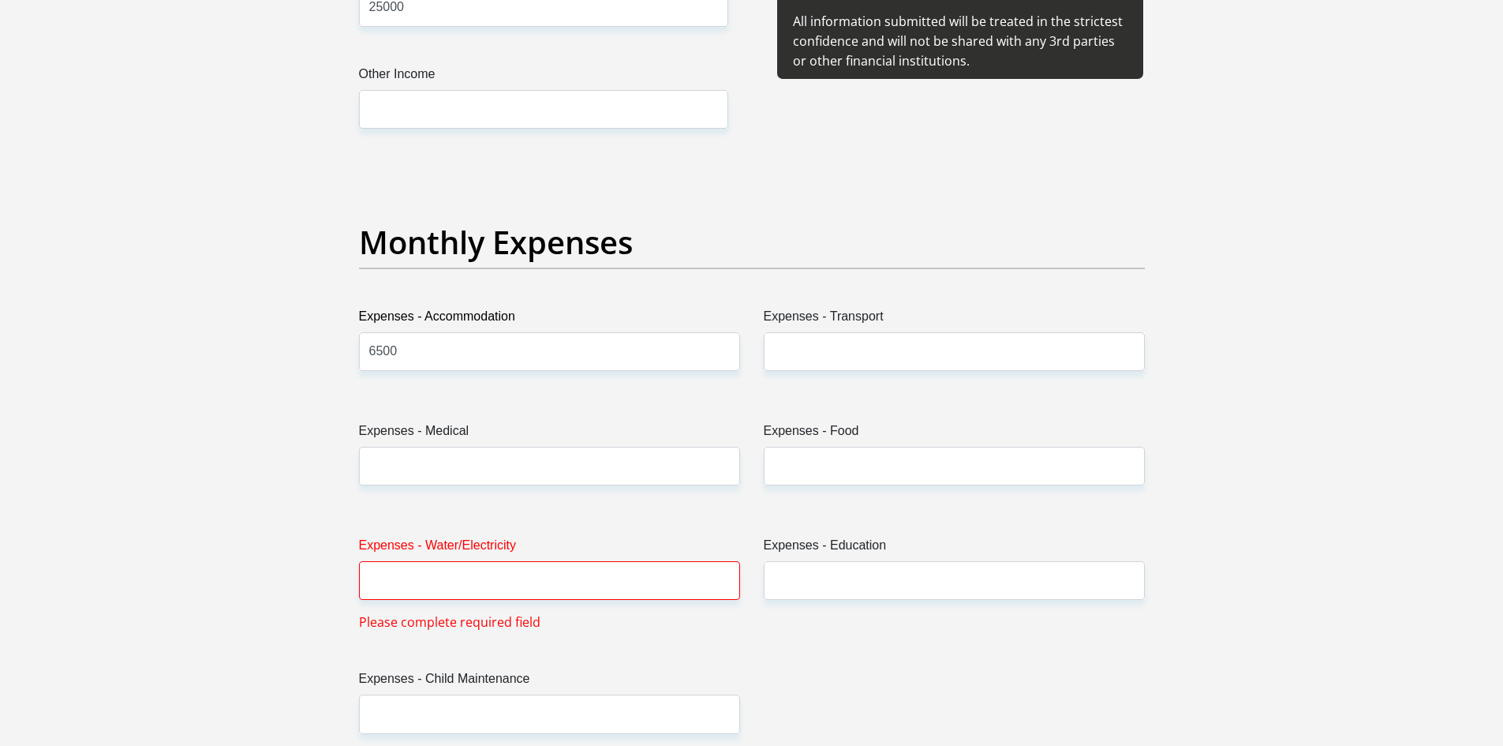
scroll to position [2130, 0]
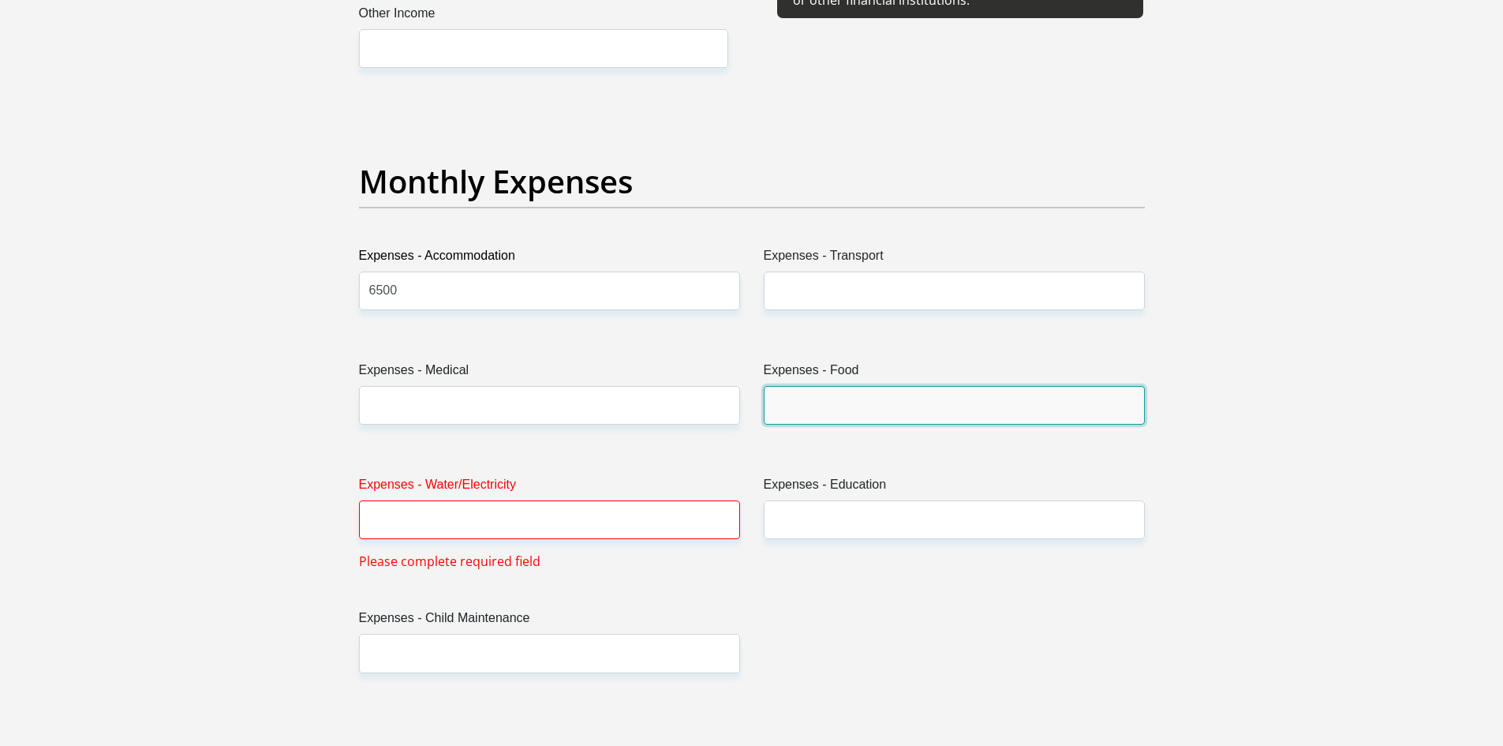
click at [949, 410] on input "Expenses - Food" at bounding box center [954, 405] width 381 height 39
type input "3000"
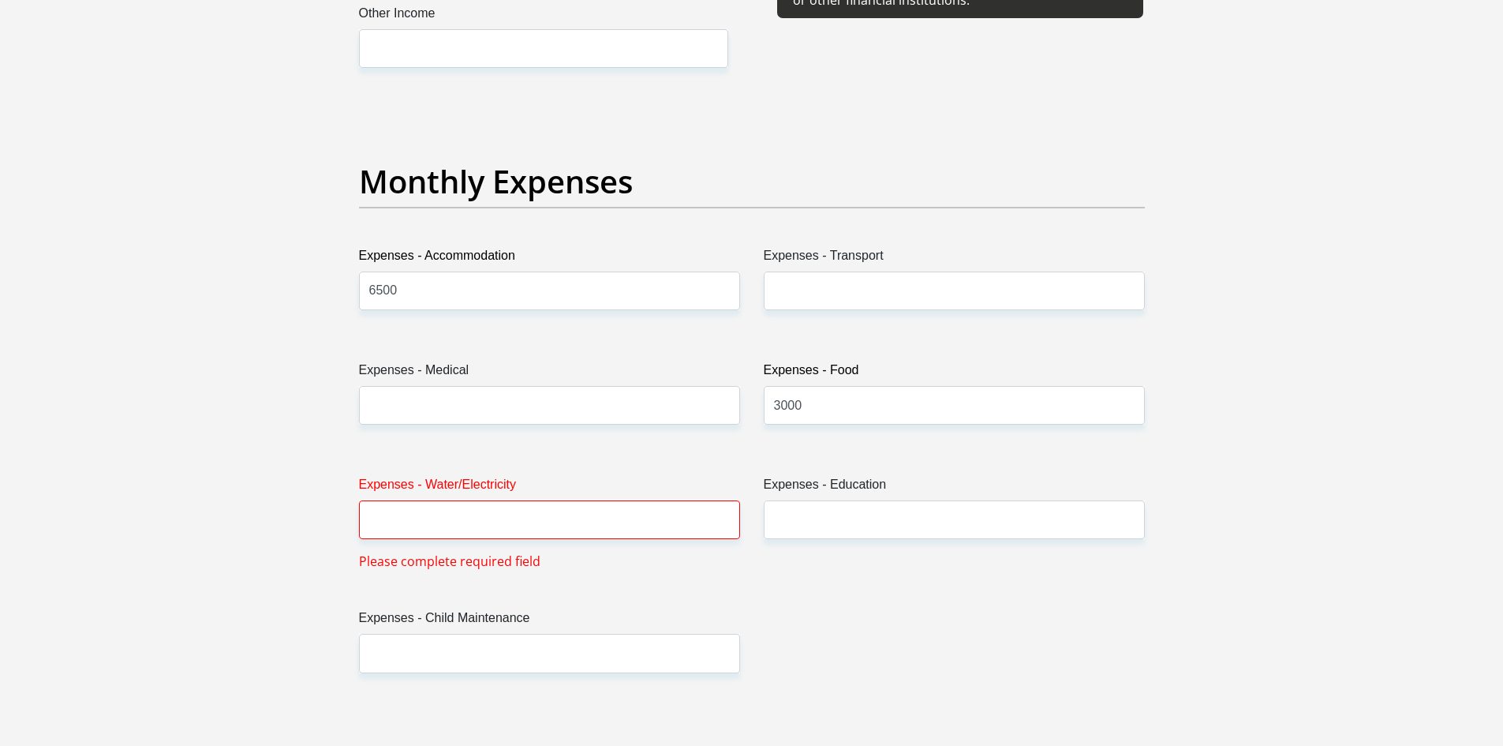
click at [164, 388] on section "Personal Details Title Mr Ms Mrs Dr Other First Name Michael Surname Dickson ID…" at bounding box center [751, 698] width 1503 height 5519
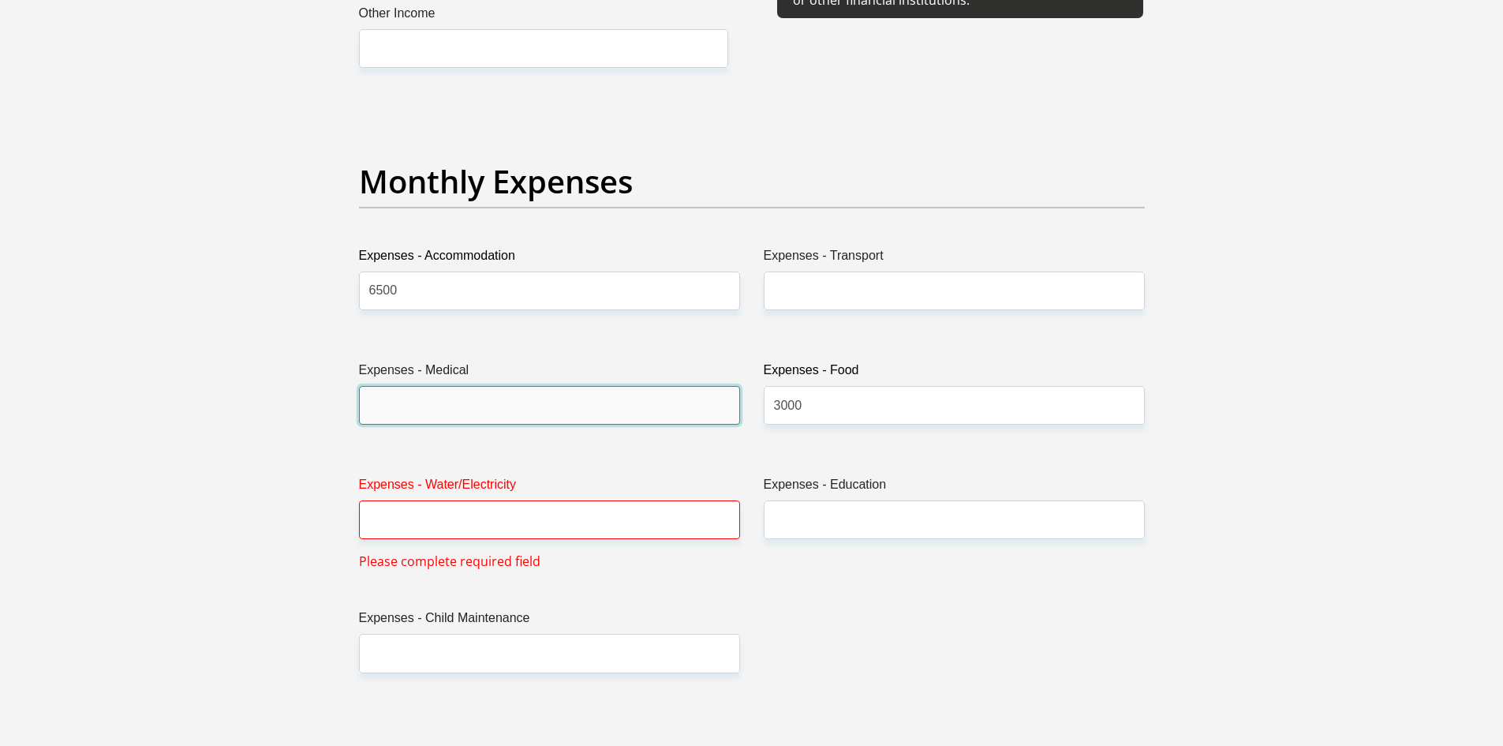
click at [455, 410] on input "Expenses - Medical" at bounding box center [549, 405] width 381 height 39
type input "1500"
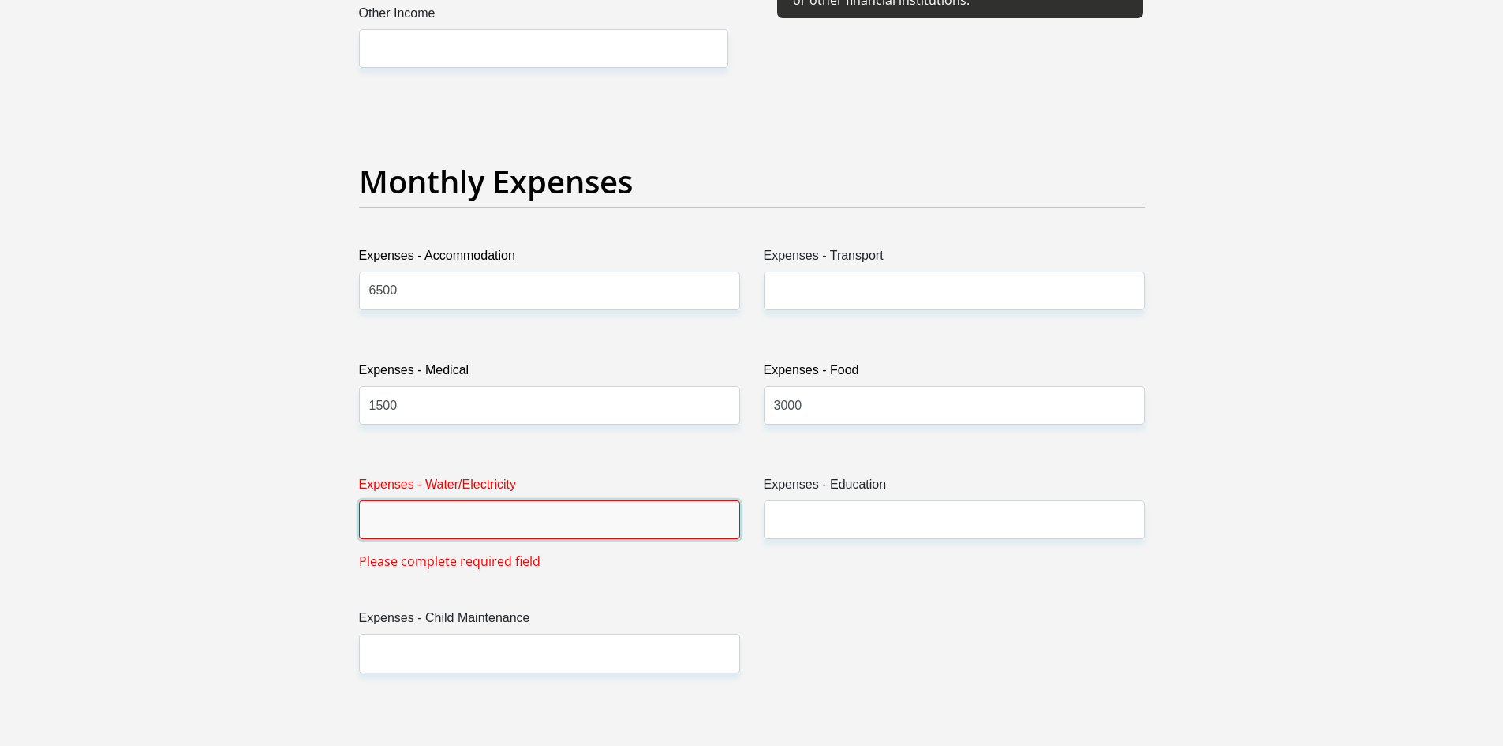
click at [398, 518] on input "Expenses - Water/Electricity" at bounding box center [549, 519] width 381 height 39
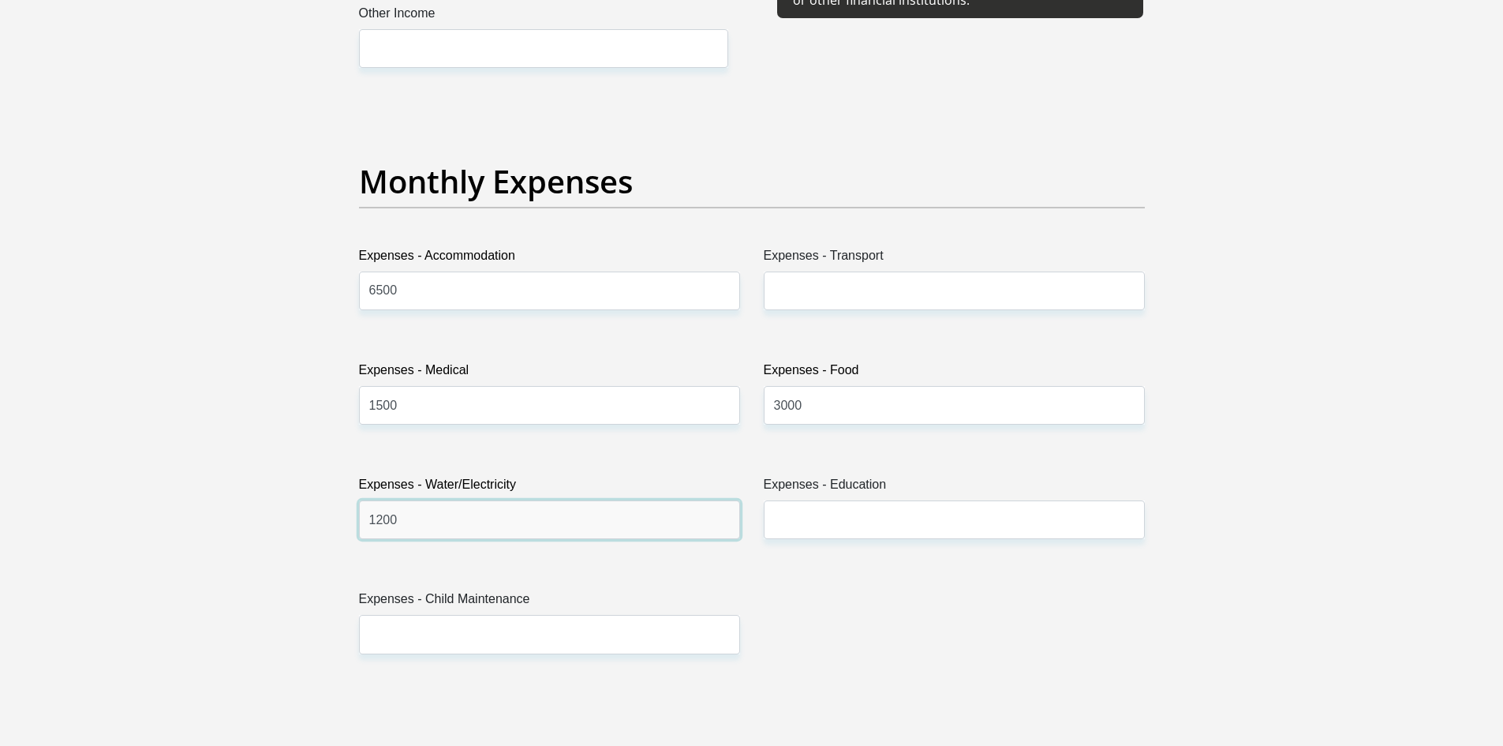
type input "1200"
click at [283, 506] on section "Personal Details Title Mr Ms Mrs Dr Other First Name Michael Surname Dickson ID…" at bounding box center [751, 689] width 1503 height 5500
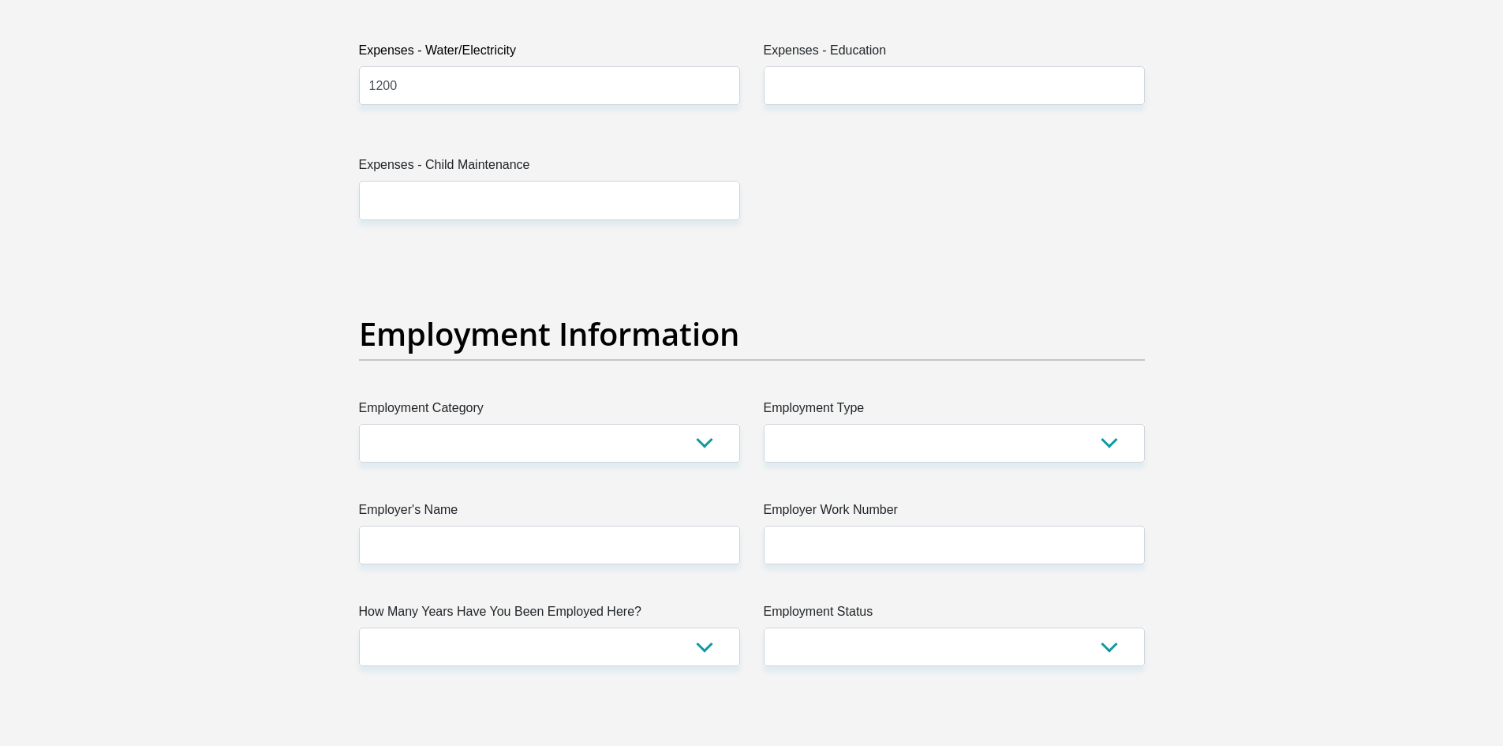
scroll to position [2603, 0]
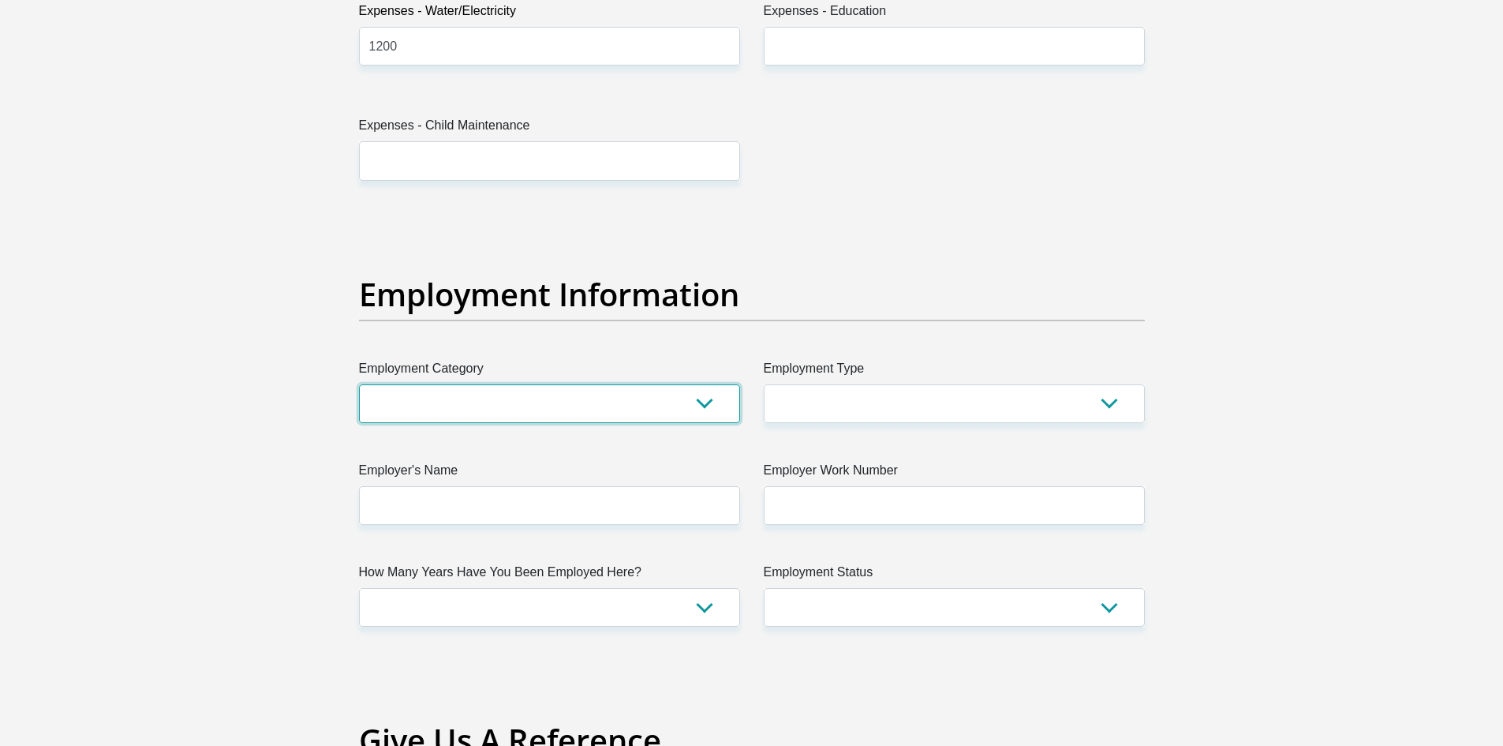
click at [495, 394] on select "AGRICULTURE ALCOHOL & TOBACCO CONSTRUCTION MATERIALS METALLURGY EQUIPMENT FOR R…" at bounding box center [549, 403] width 381 height 39
select select "6"
click at [359, 384] on select "AGRICULTURE ALCOHOL & TOBACCO CONSTRUCTION MATERIALS METALLURGY EQUIPMENT FOR R…" at bounding box center [549, 403] width 381 height 39
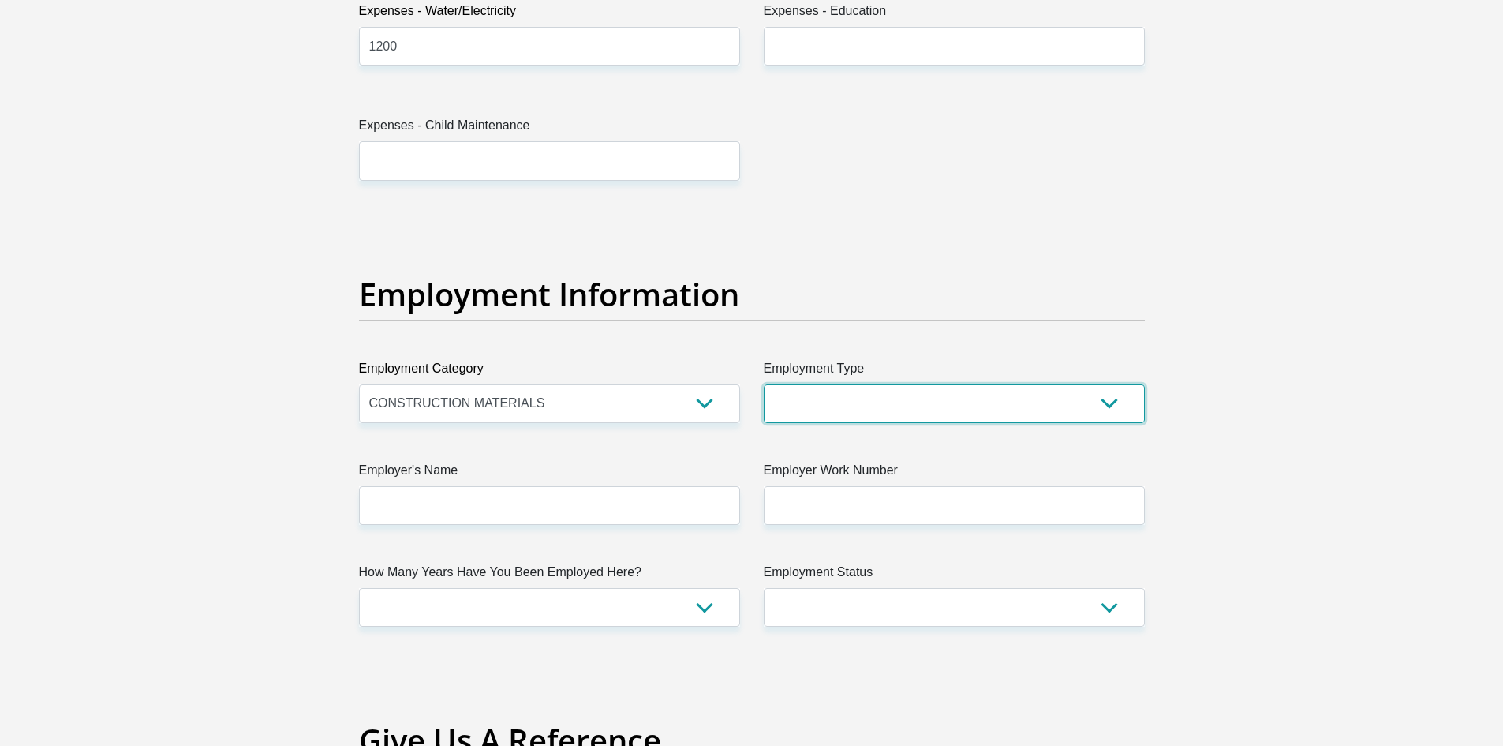
click at [1003, 394] on select "College/Lecturer Craft Seller Creative Driver Executive Farmer Forces - Non Com…" at bounding box center [954, 403] width 381 height 39
select select "Production/Manufacturing"
click at [764, 384] on select "College/Lecturer Craft Seller Creative Driver Executive Farmer Forces - Non Com…" at bounding box center [954, 403] width 381 height 39
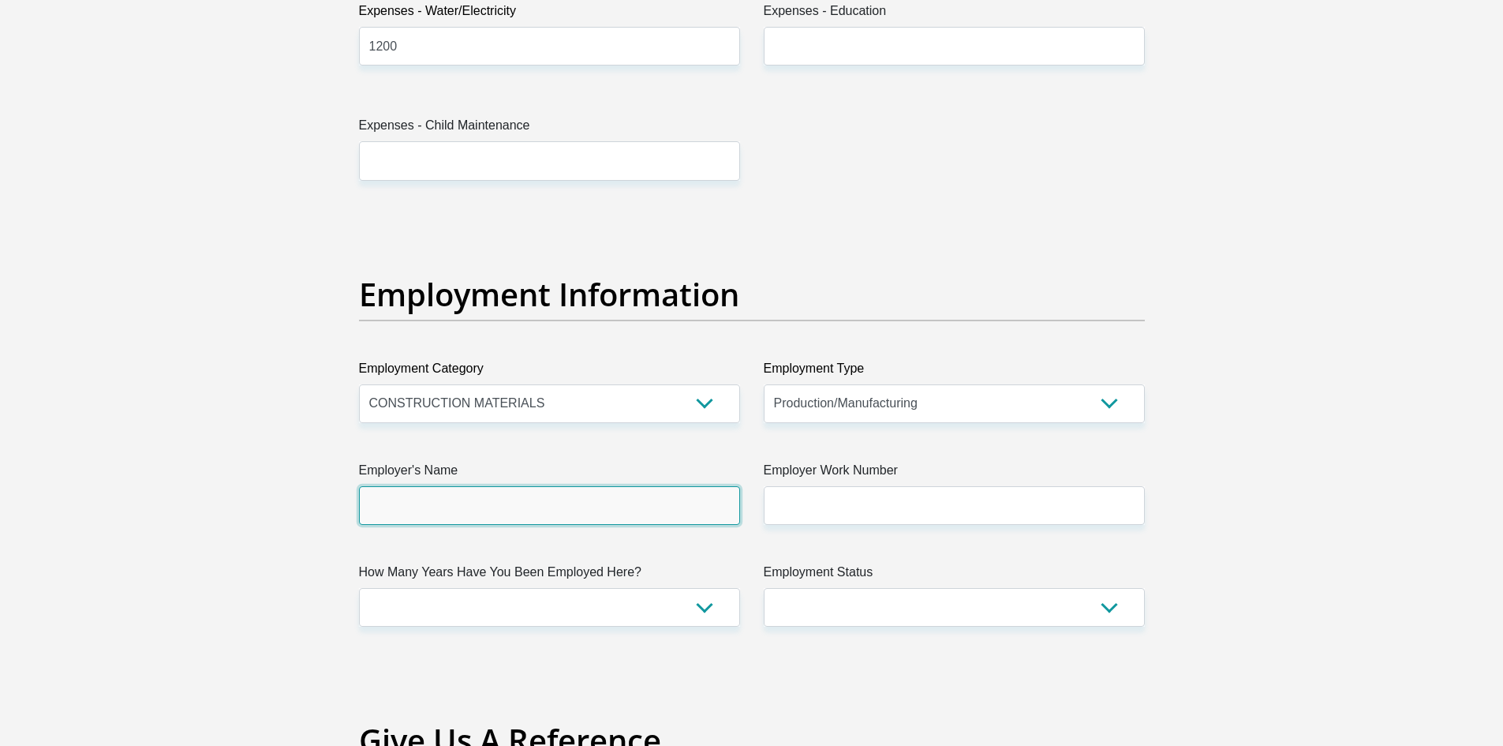
click at [521, 499] on input "Employer's Name" at bounding box center [549, 505] width 381 height 39
type input "MidlandsMetalPressings"
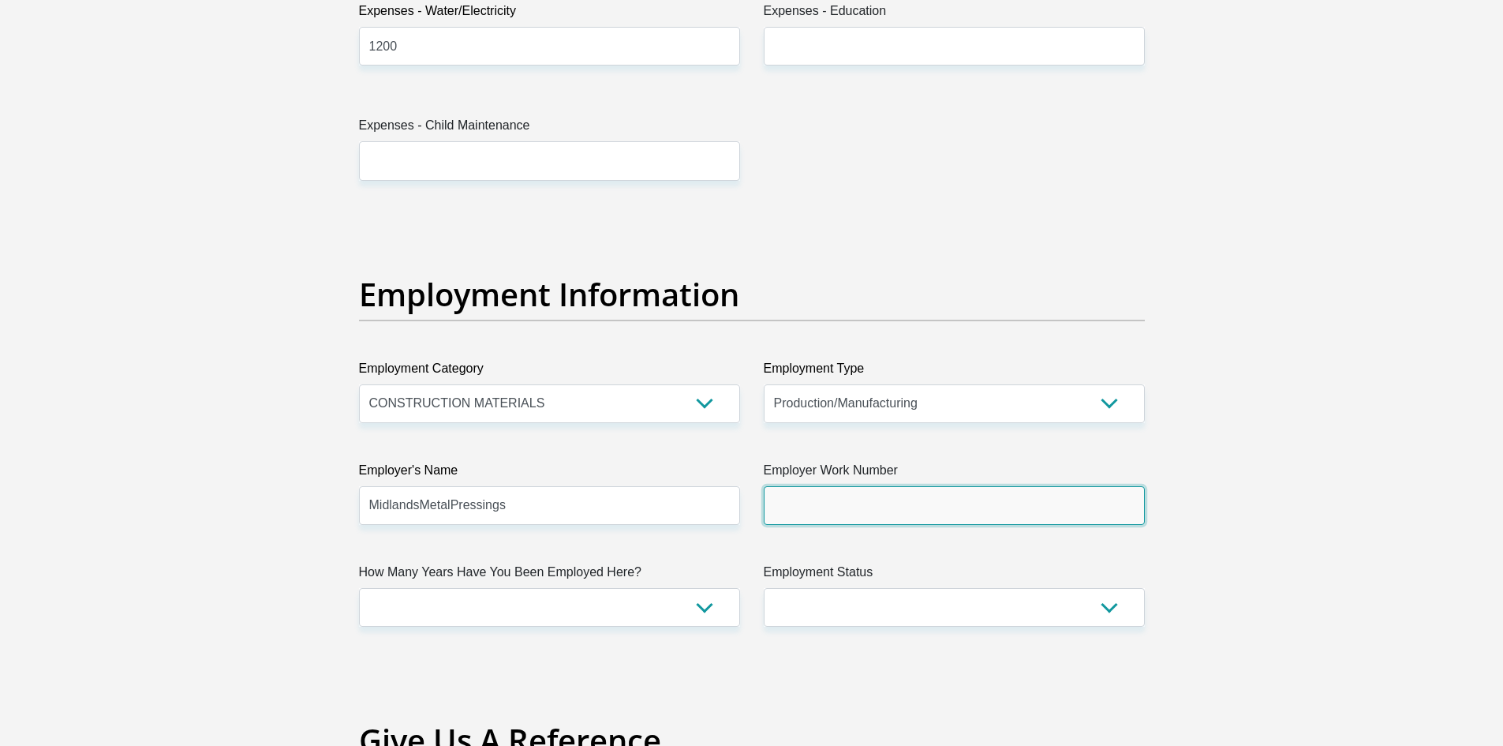
click at [844, 491] on input "Employer Work Number" at bounding box center [954, 505] width 381 height 39
type input "0724338571"
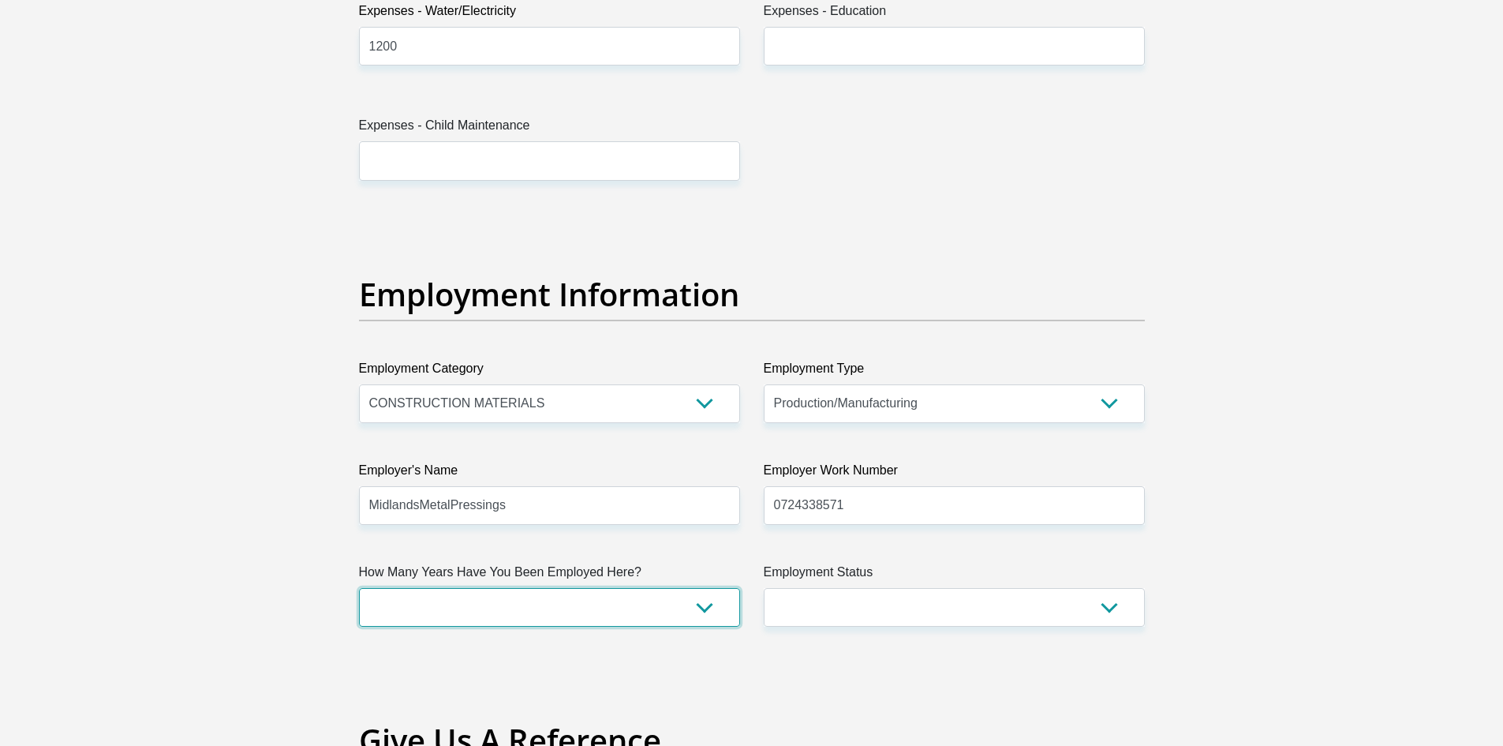
click at [620, 598] on select "less than 1 year 1-3 years 3-5 years 5+ years" at bounding box center [549, 607] width 381 height 39
select select "60"
click at [359, 588] on select "less than 1 year 1-3 years 3-5 years 5+ years" at bounding box center [549, 607] width 381 height 39
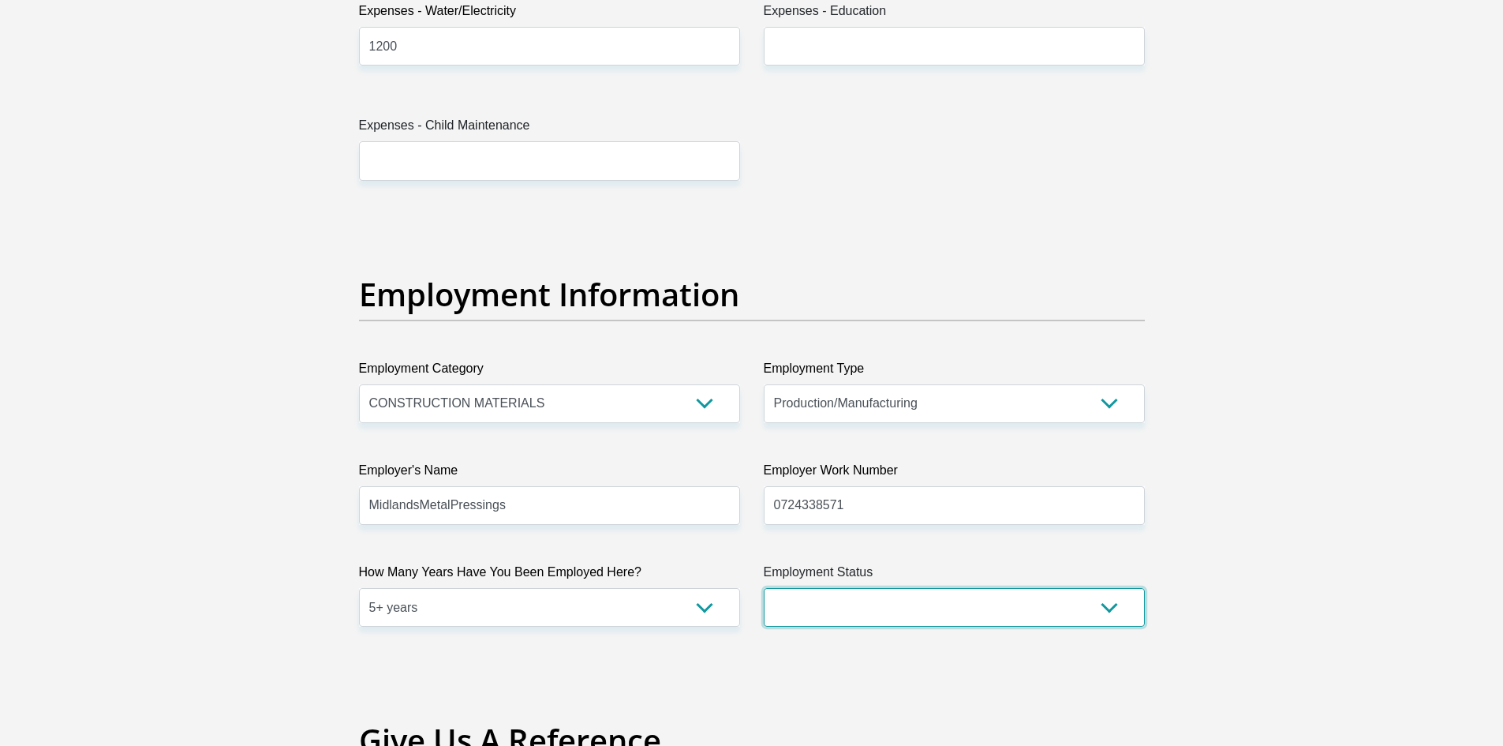
click at [1022, 611] on select "Permanent/Full-time Part-time/Casual Contract Worker Self-Employed Housewife Re…" at bounding box center [954, 607] width 381 height 39
select select "1"
click at [764, 588] on select "Permanent/Full-time Part-time/Casual Contract Worker Self-Employed Housewife Re…" at bounding box center [954, 607] width 381 height 39
click at [1334, 570] on section "Personal Details Title Mr Ms Mrs Dr Other First Name Michael Surname Dickson ID…" at bounding box center [751, 216] width 1503 height 5500
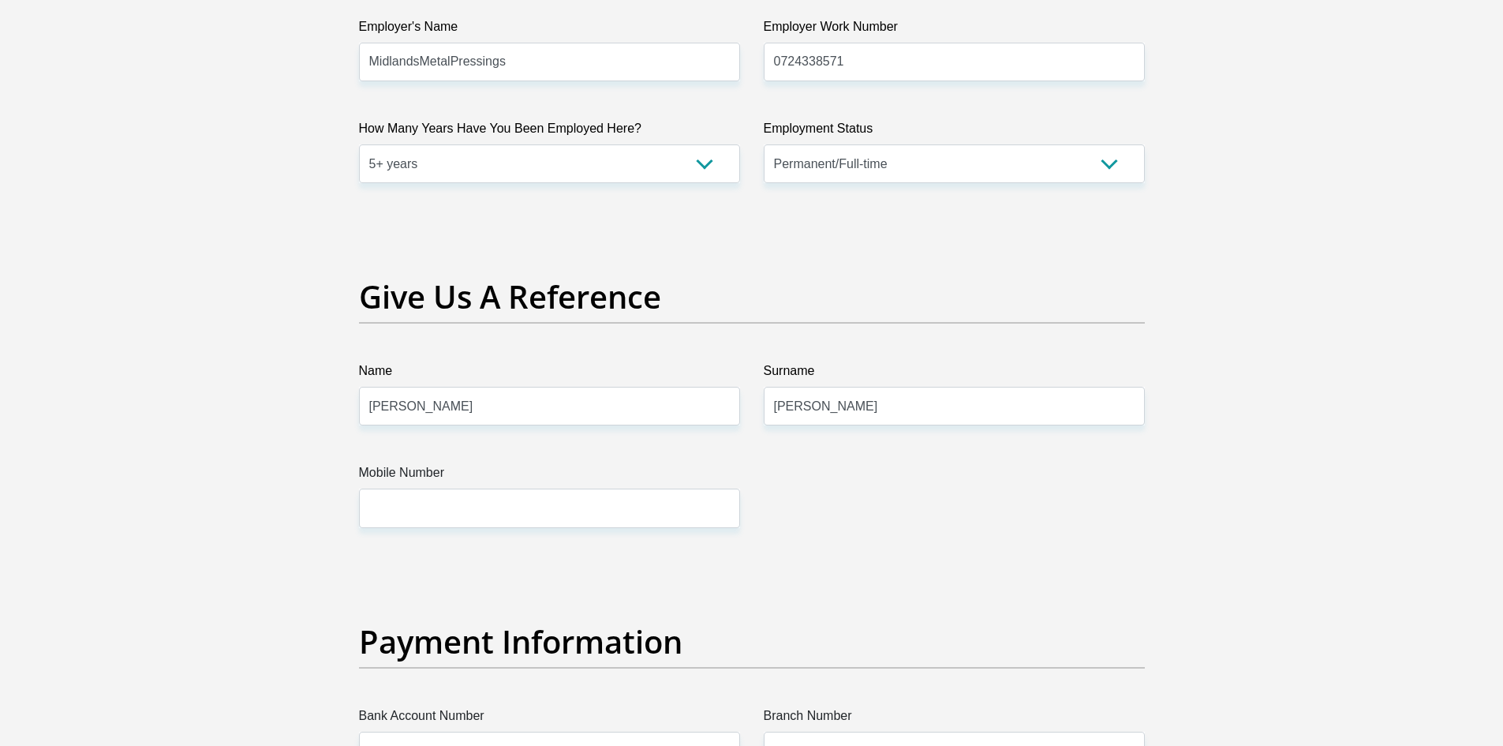
scroll to position [3077, 0]
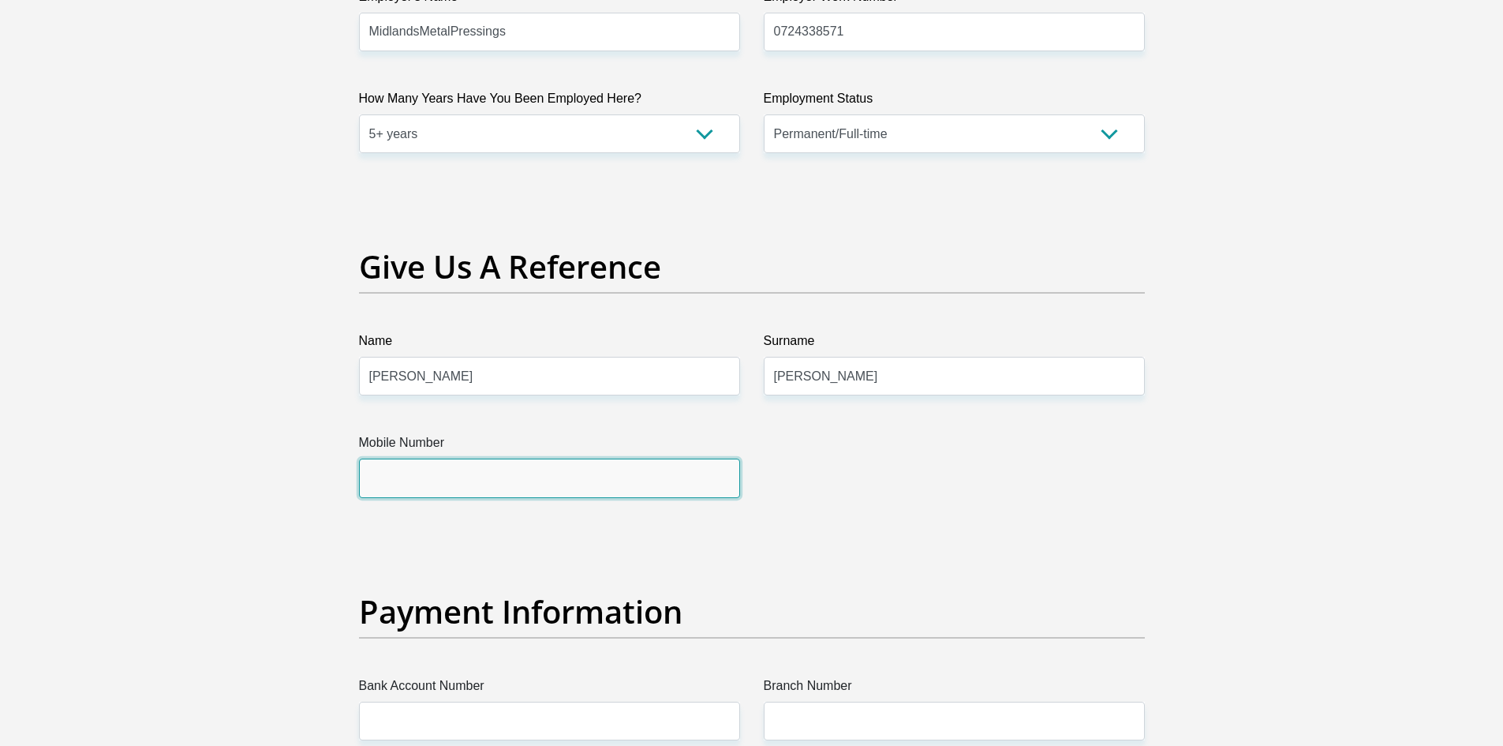
click at [443, 463] on input "Mobile Number" at bounding box center [549, 477] width 381 height 39
type input "0724338571"
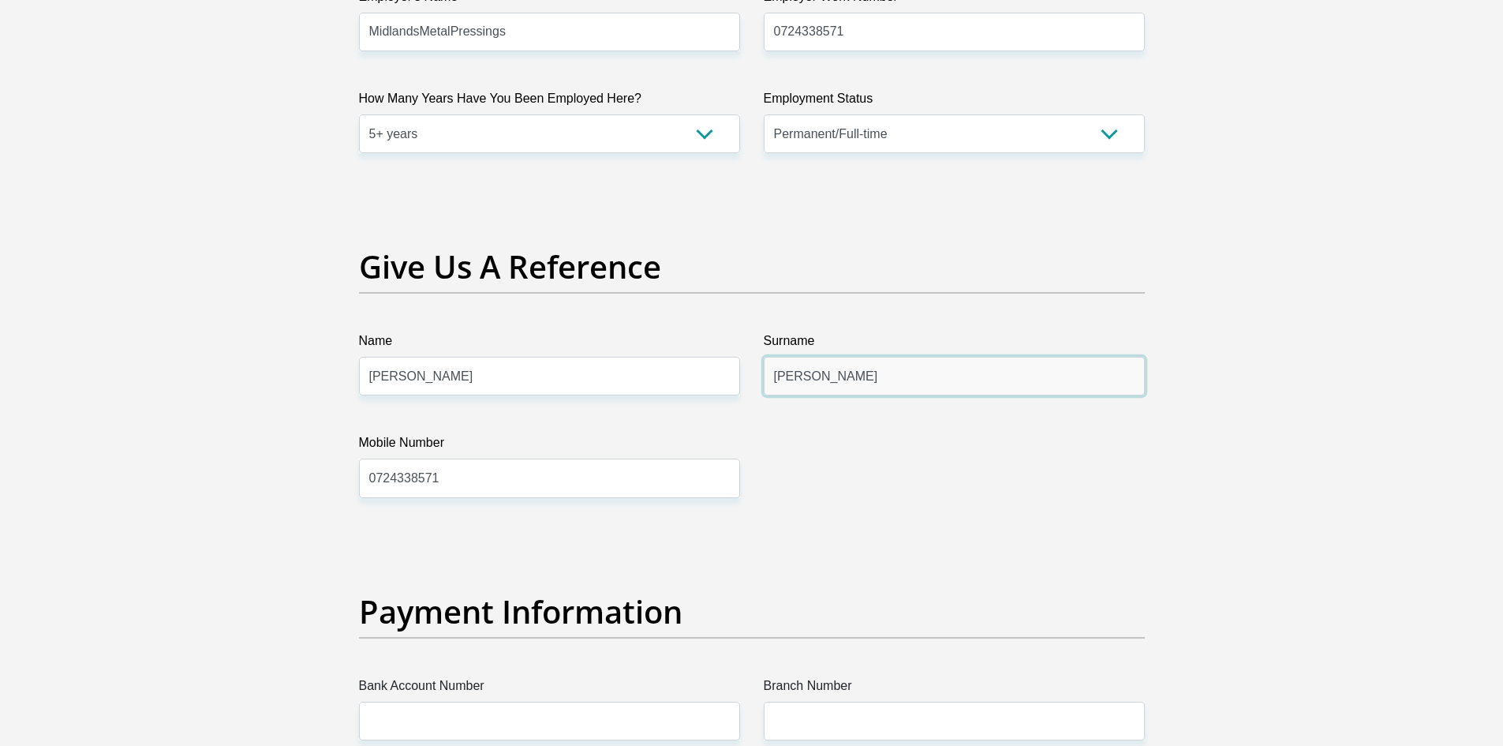
click at [832, 376] on input "Dickson" at bounding box center [954, 376] width 381 height 39
type input "Dickinson"
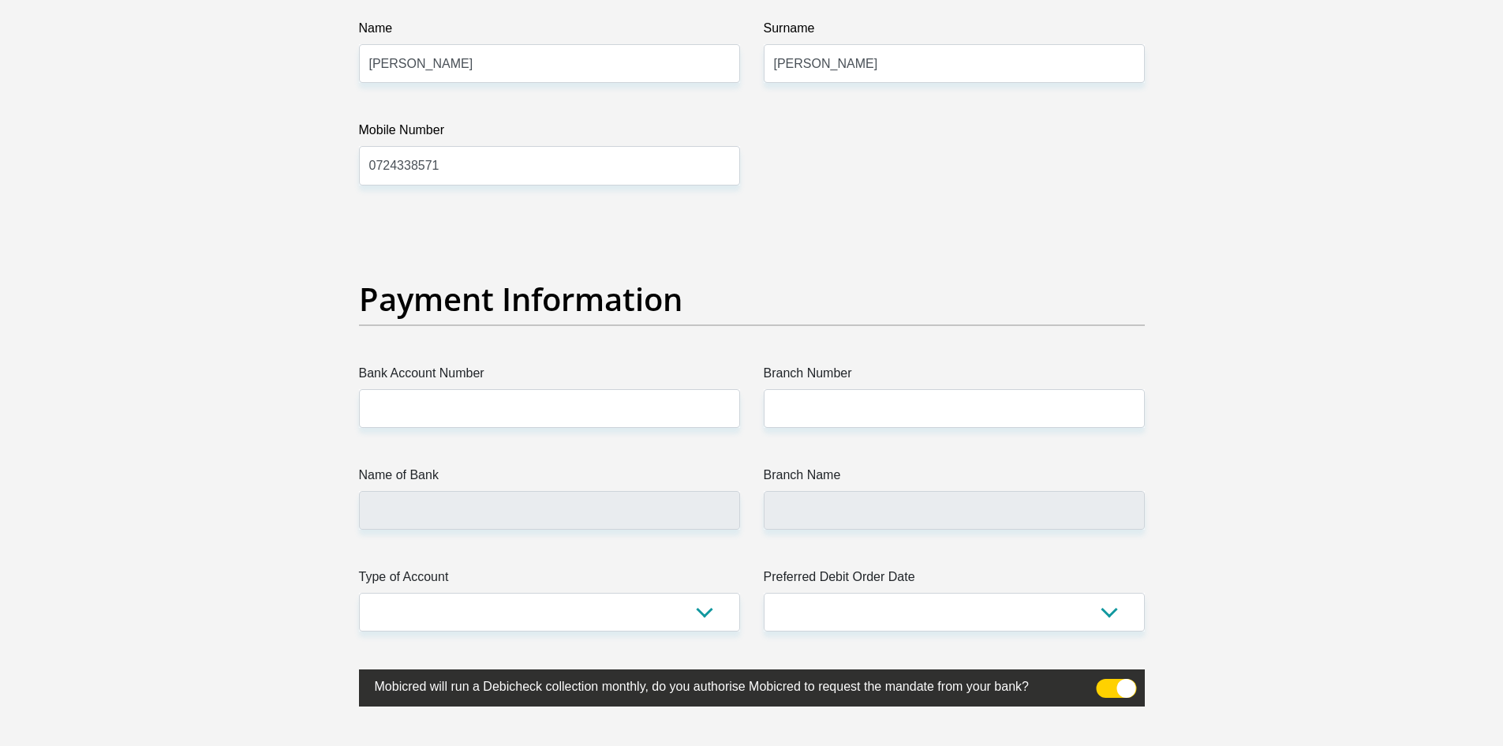
scroll to position [3471, 0]
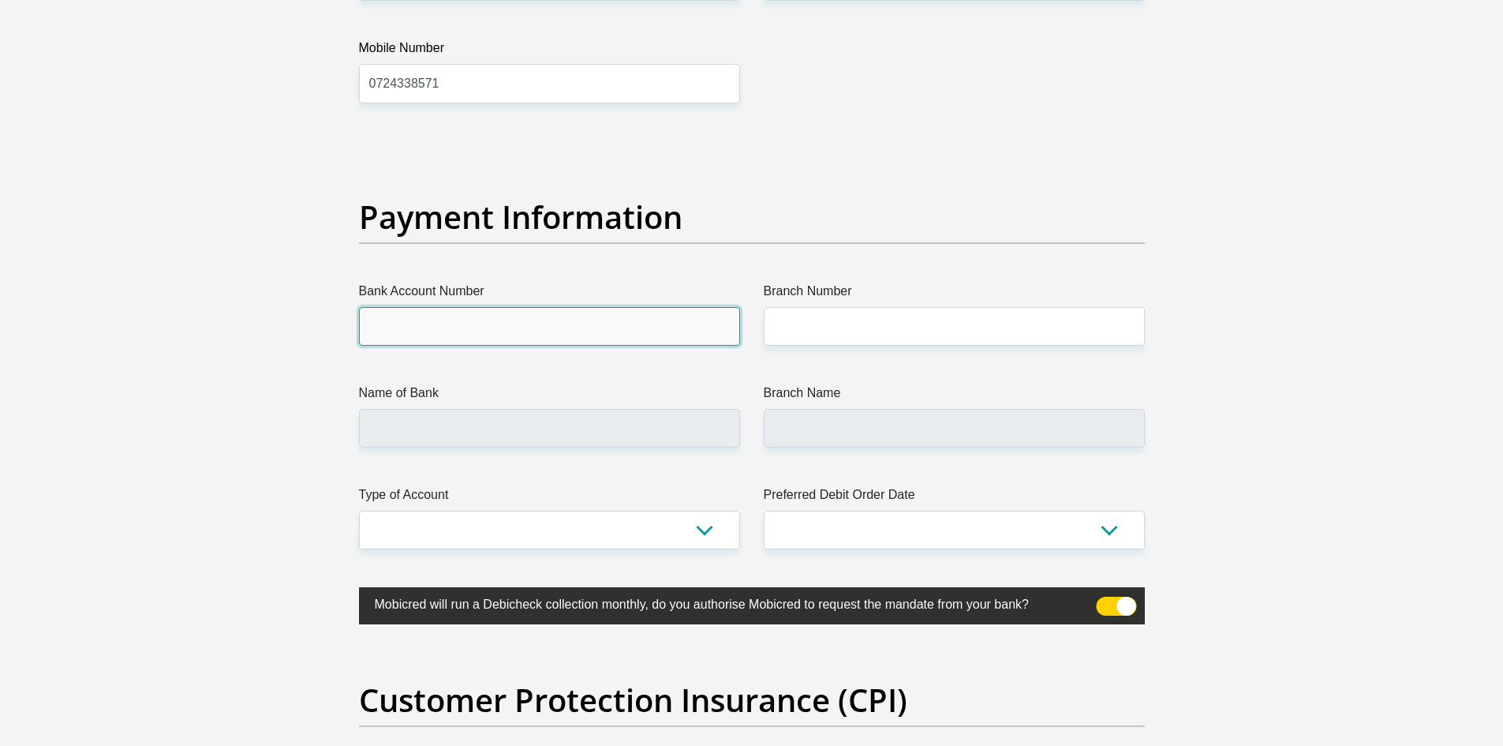
click at [454, 327] on input "Bank Account Number" at bounding box center [549, 326] width 381 height 39
type input "1308473192"
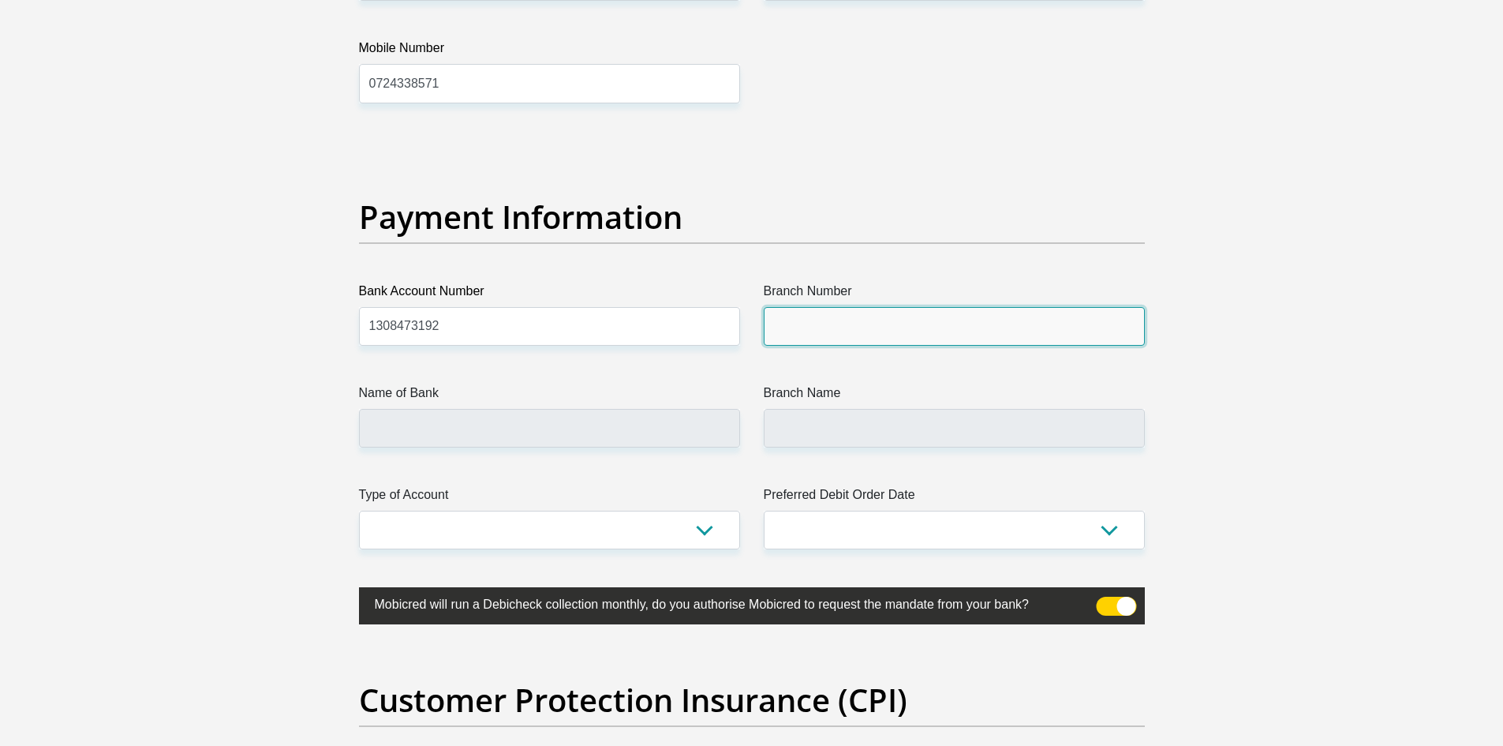
click at [884, 320] on input "Branch Number" at bounding box center [954, 326] width 381 height 39
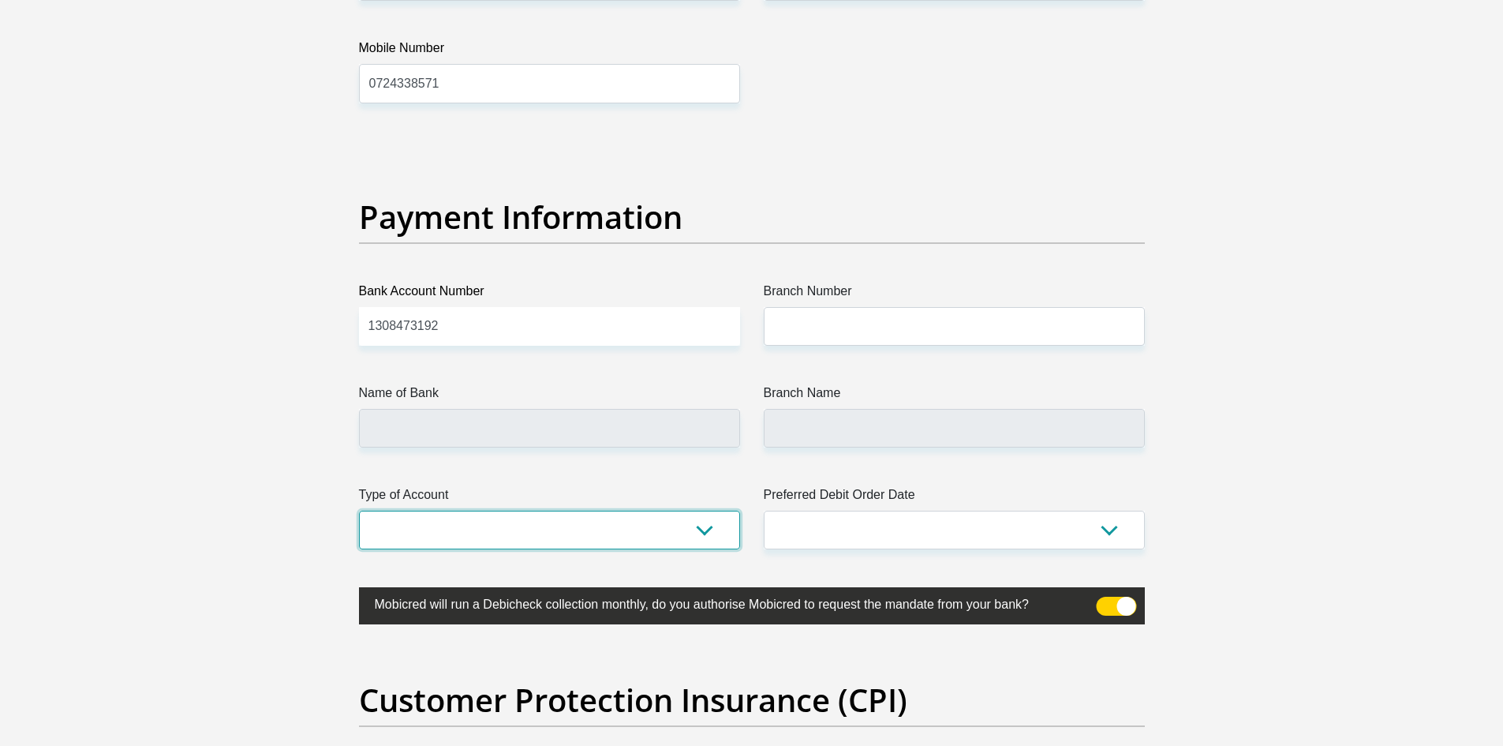
click at [513, 531] on select "Cheque Savings" at bounding box center [549, 529] width 381 height 39
select select "CUR"
click at [359, 510] on select "Cheque Savings" at bounding box center [549, 529] width 381 height 39
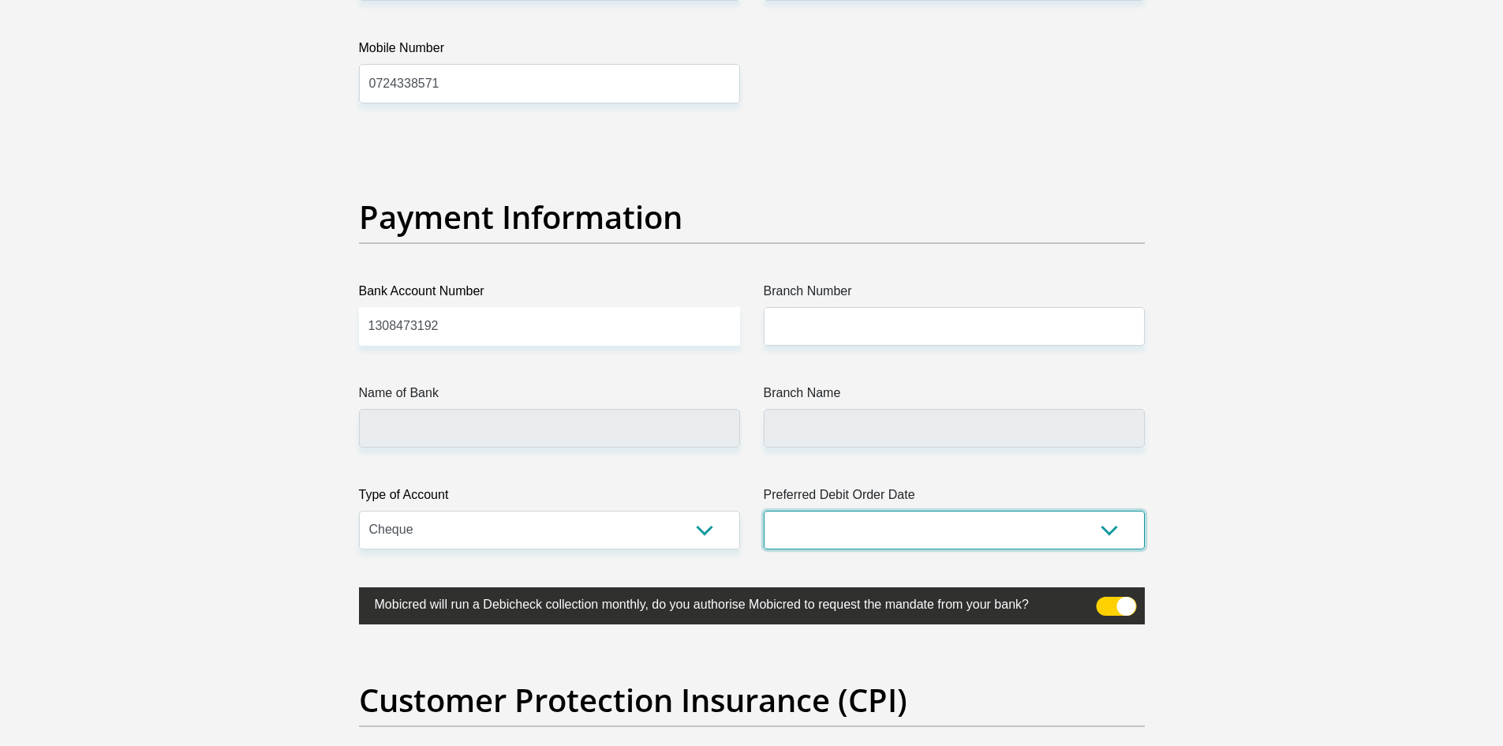
click at [950, 529] on select "1st 2nd 3rd 4th 5th 7th 18th 19th 20th 21st 22nd 23rd 24th 25th 26th 27th 28th …" at bounding box center [954, 529] width 381 height 39
select select "5"
click at [764, 510] on select "1st 2nd 3rd 4th 5th 7th 18th 19th 20th 21st 22nd 23rd 24th 25th 26th 27th 28th …" at bounding box center [954, 529] width 381 height 39
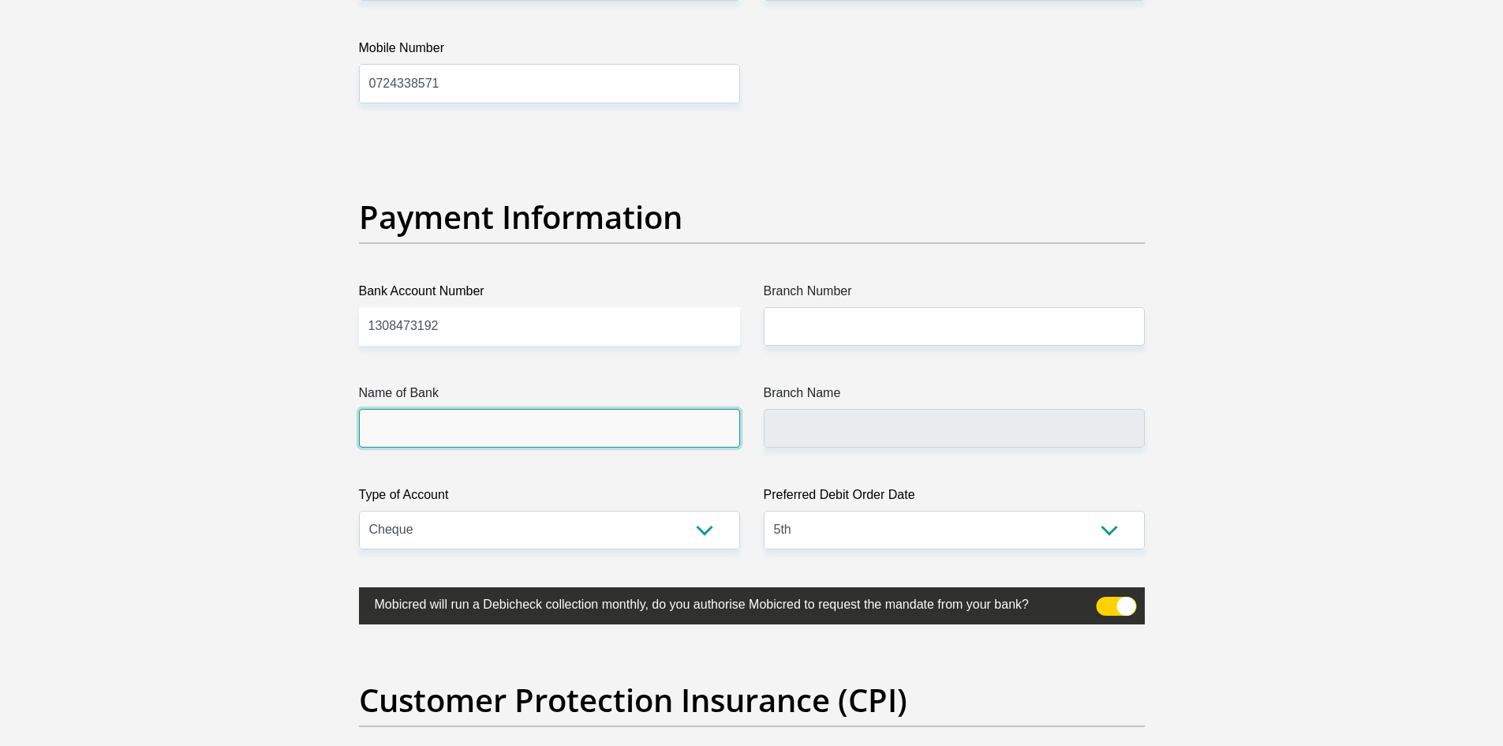
click at [541, 425] on input "Name of Bank" at bounding box center [549, 428] width 381 height 39
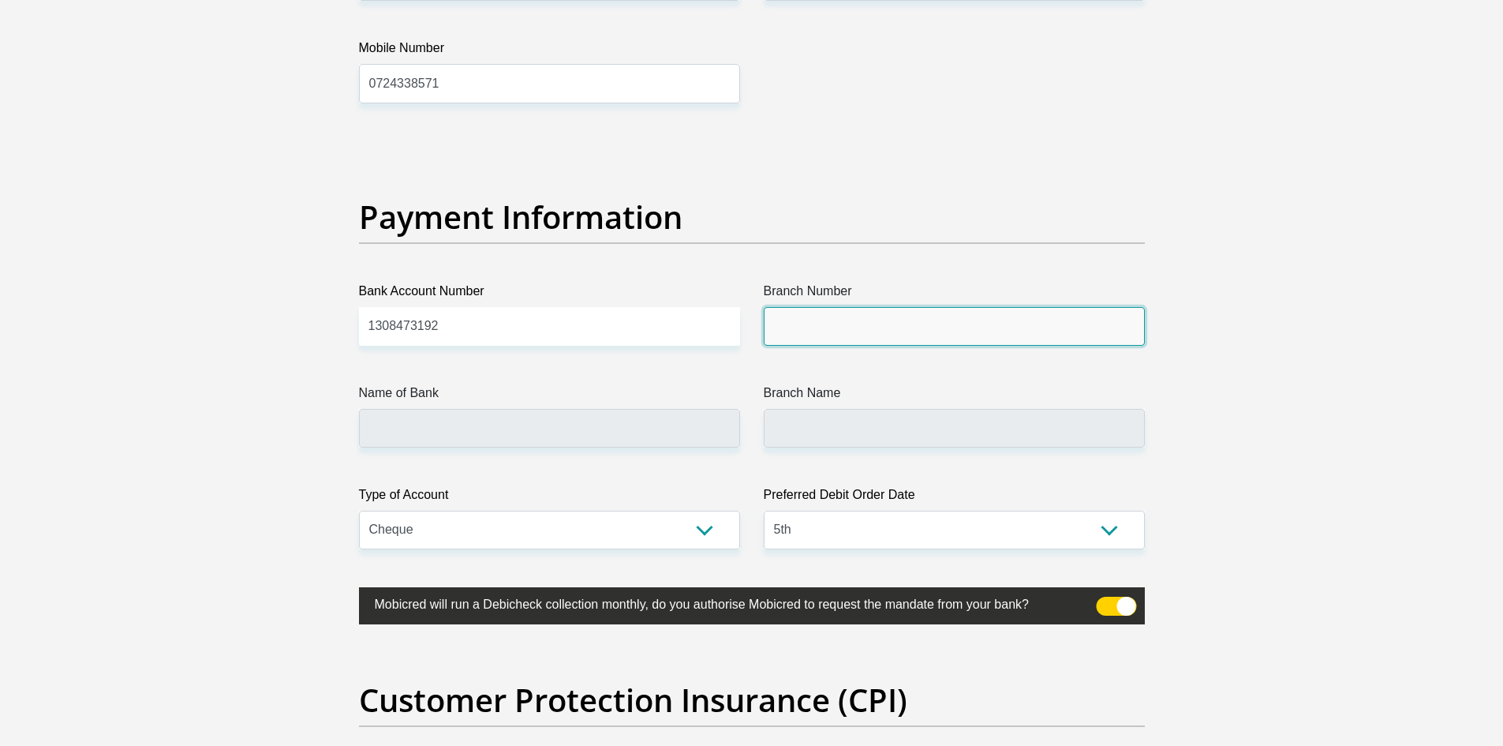
click at [812, 329] on input "Branch Number" at bounding box center [954, 326] width 381 height 39
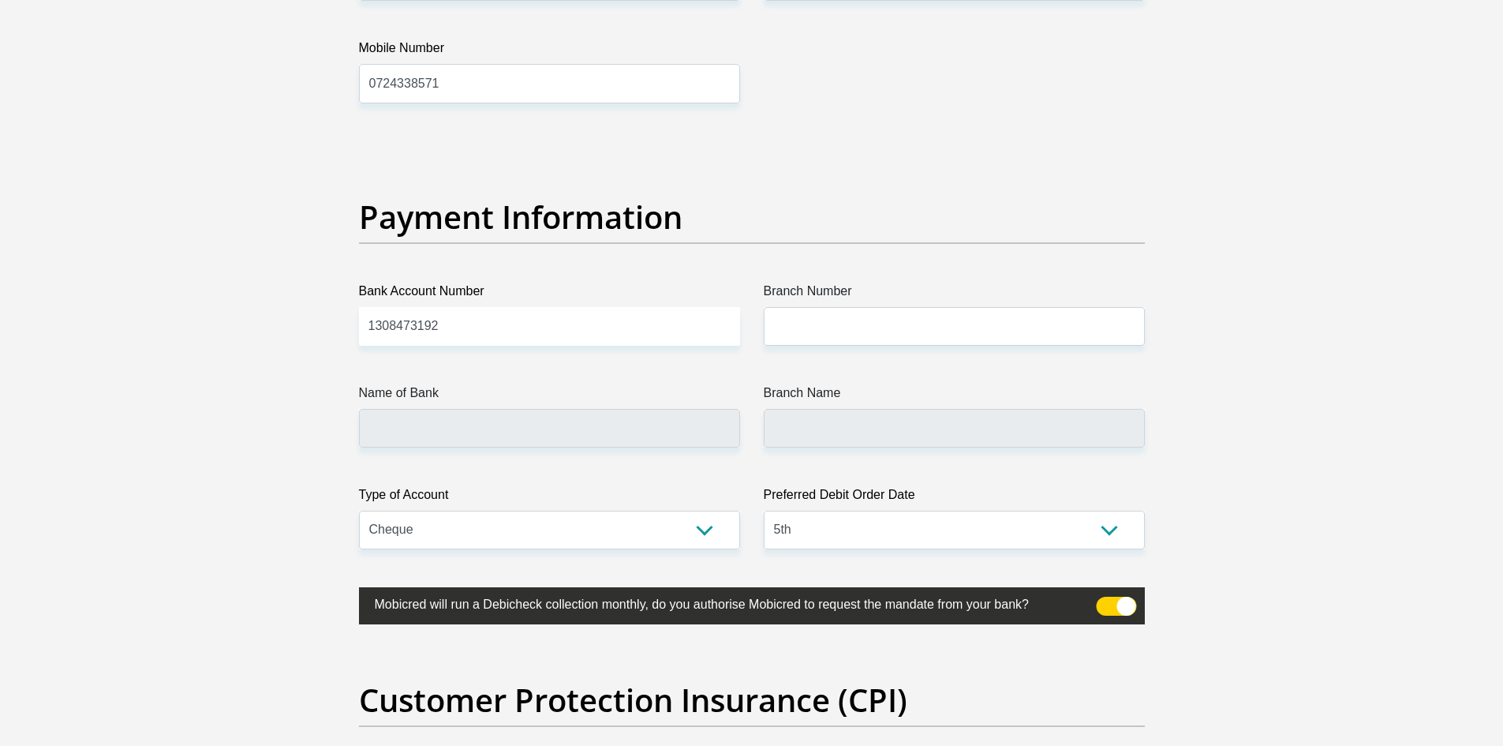
click at [422, 410] on input "Name of Bank" at bounding box center [549, 428] width 381 height 39
click at [534, 429] on input "Name of Bank" at bounding box center [549, 428] width 381 height 39
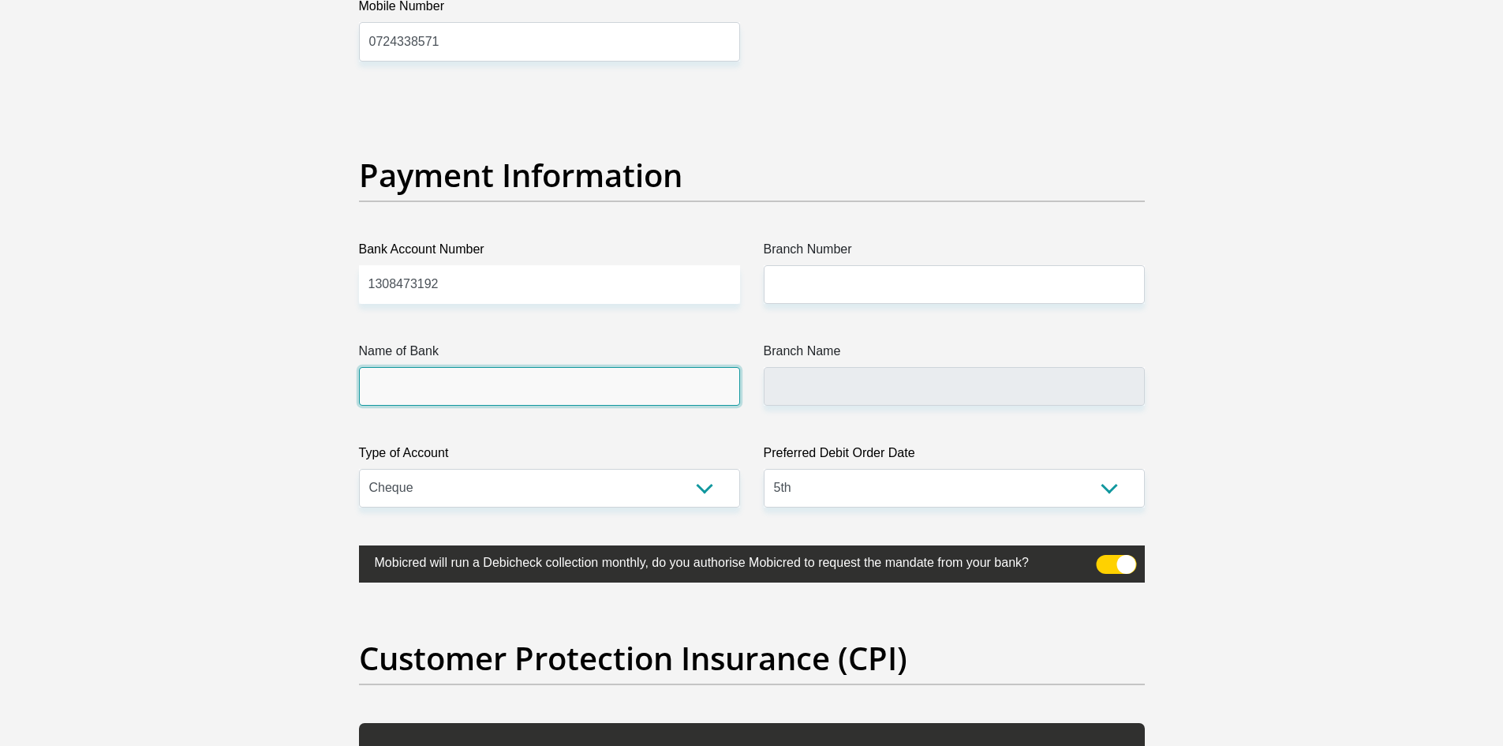
scroll to position [3550, 0]
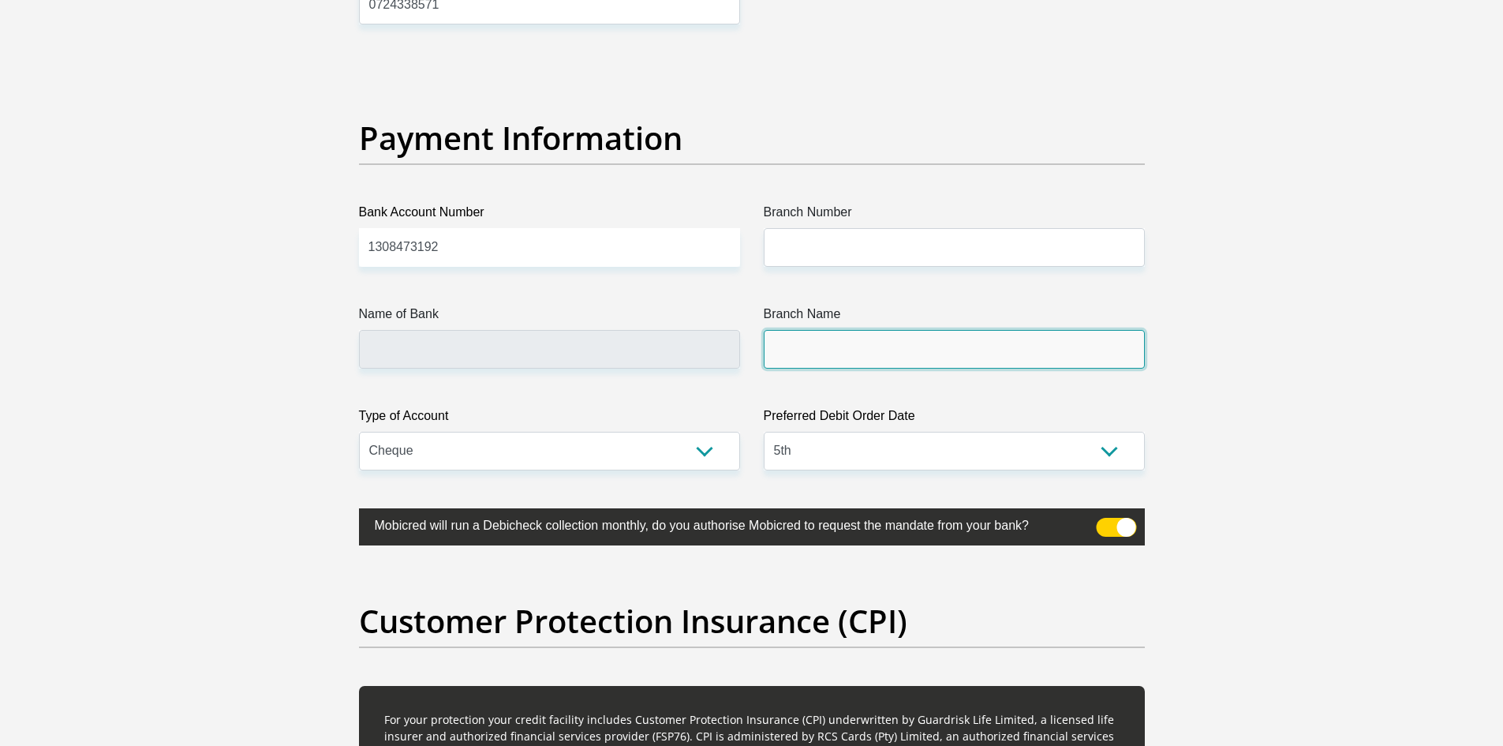
click at [836, 353] on input "Branch Name" at bounding box center [954, 349] width 381 height 39
click at [836, 352] on input "Branch Name" at bounding box center [954, 349] width 381 height 39
click at [835, 352] on input "Branch Name" at bounding box center [954, 349] width 381 height 39
click at [671, 336] on input "Name of Bank" at bounding box center [549, 349] width 381 height 39
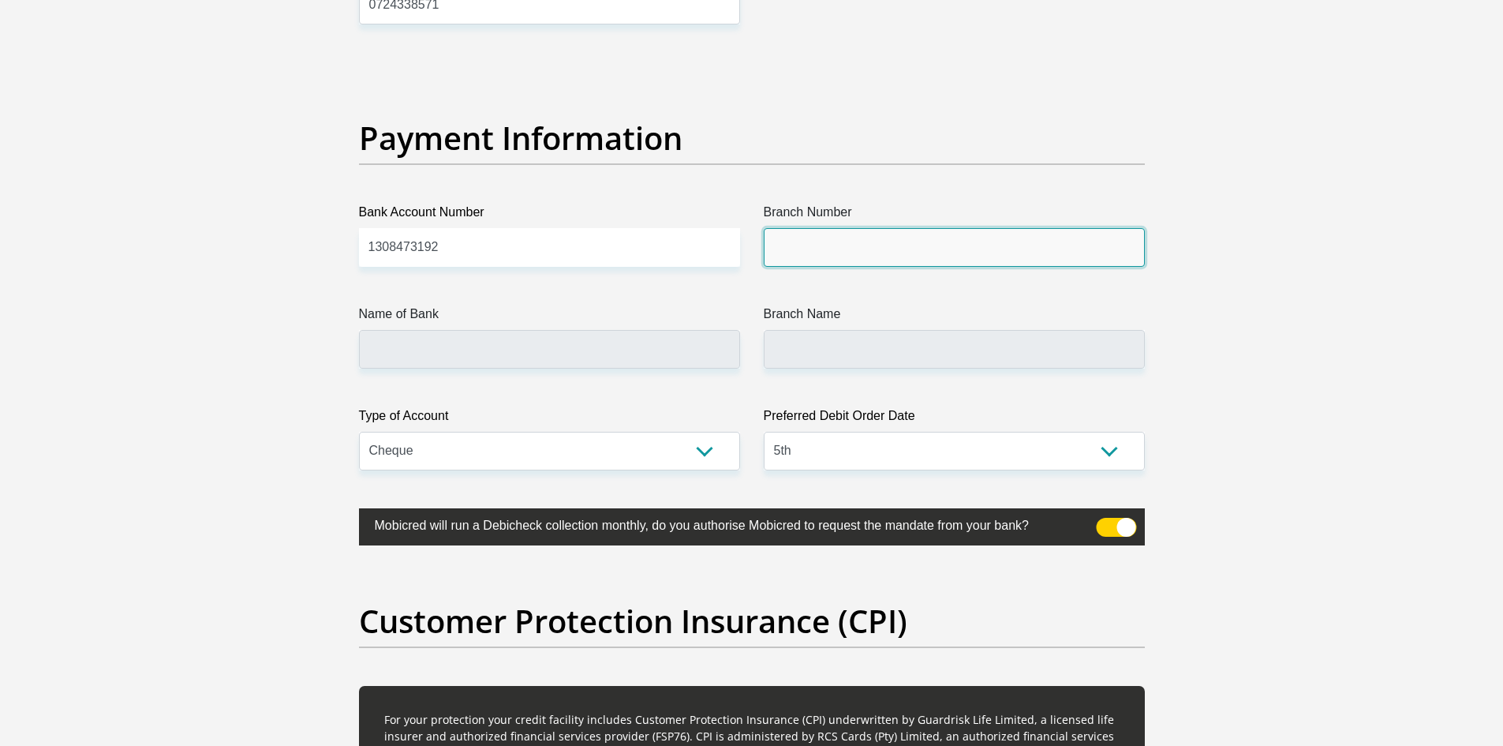
click at [781, 241] on input "Branch Number" at bounding box center [954, 247] width 381 height 39
type input "101089"
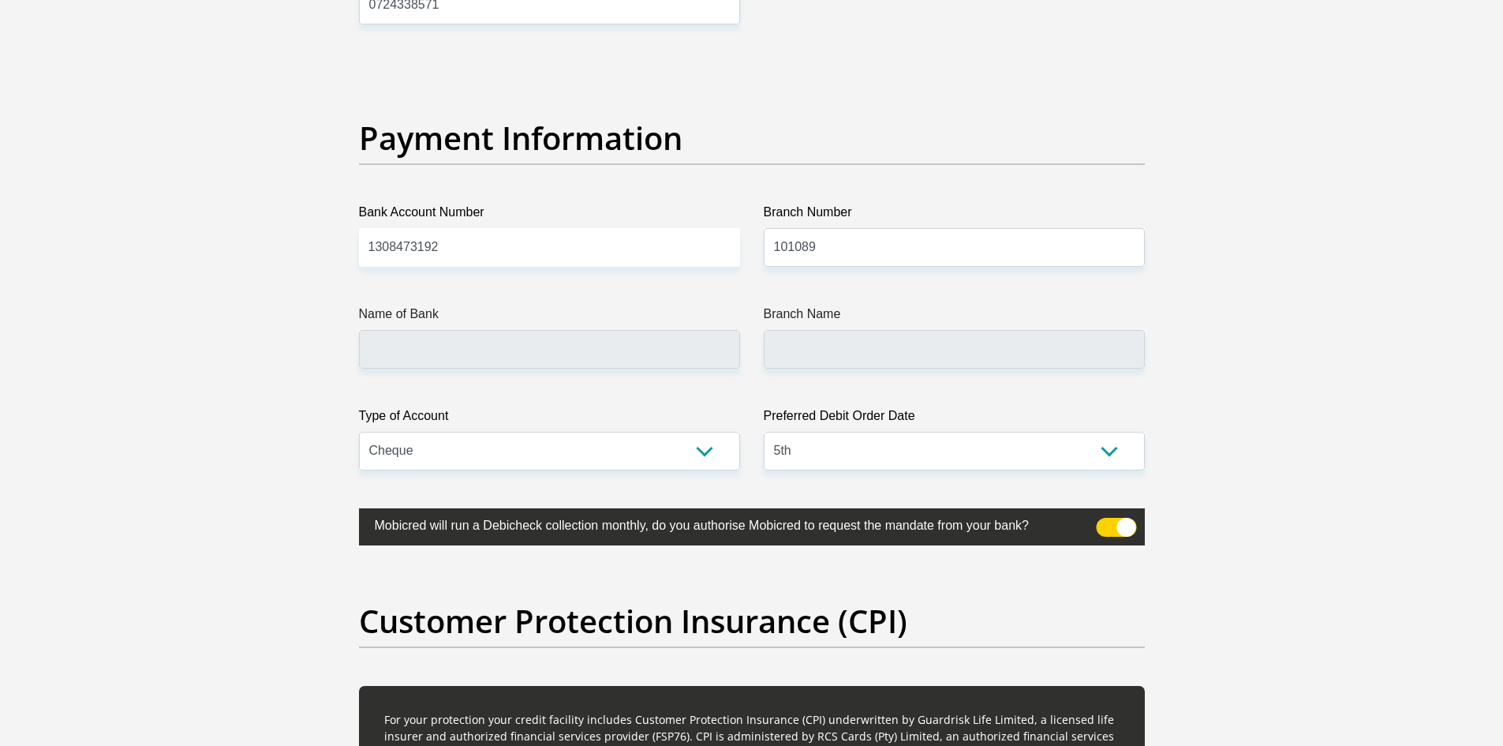
type input "NEDBANK"
type input "EMMBEDDED SUPPORT E. CAPE"
click at [818, 260] on input "101089" at bounding box center [954, 247] width 381 height 39
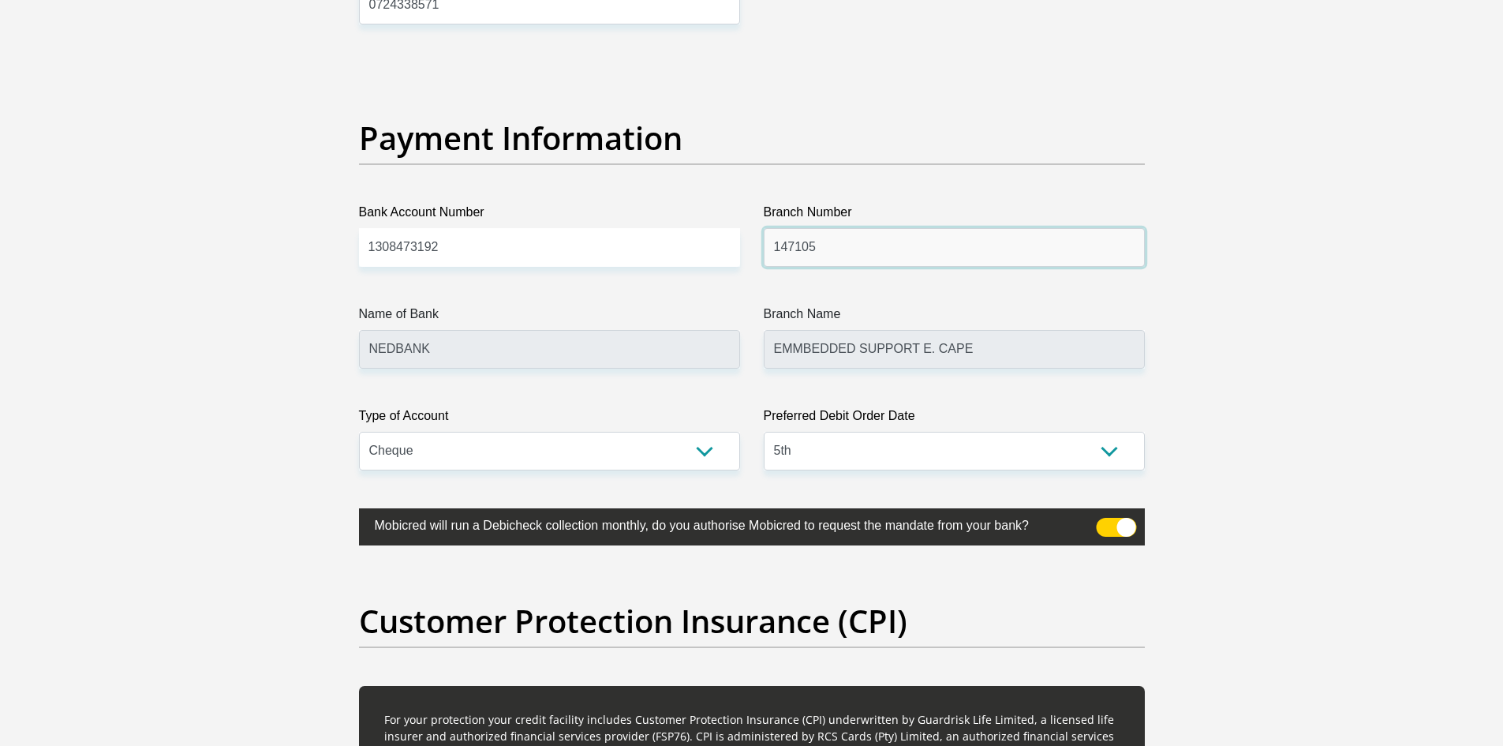
type input "147105"
type input "NEDBANK SPARE"
click at [827, 248] on input "147105" at bounding box center [954, 247] width 381 height 39
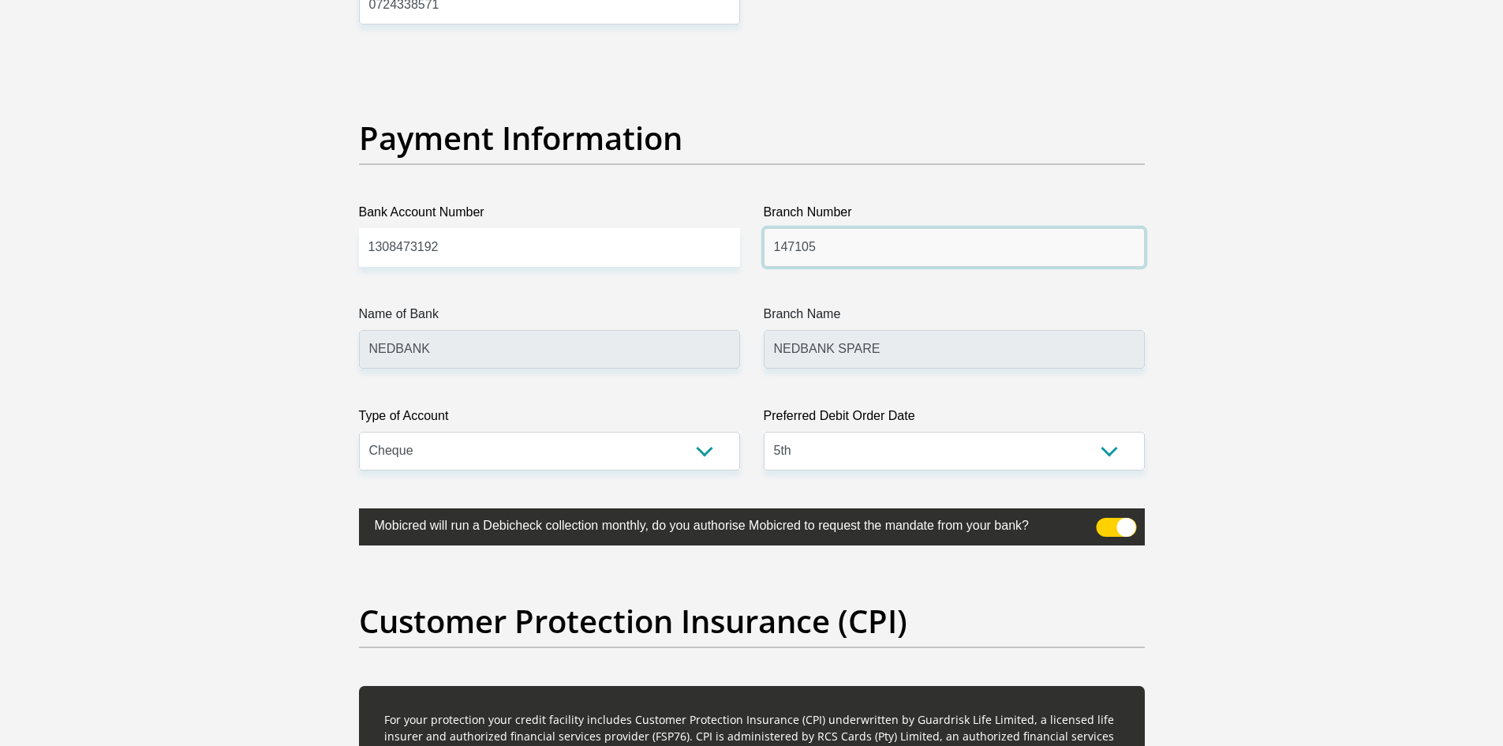
click at [827, 248] on input "147105" at bounding box center [954, 247] width 381 height 39
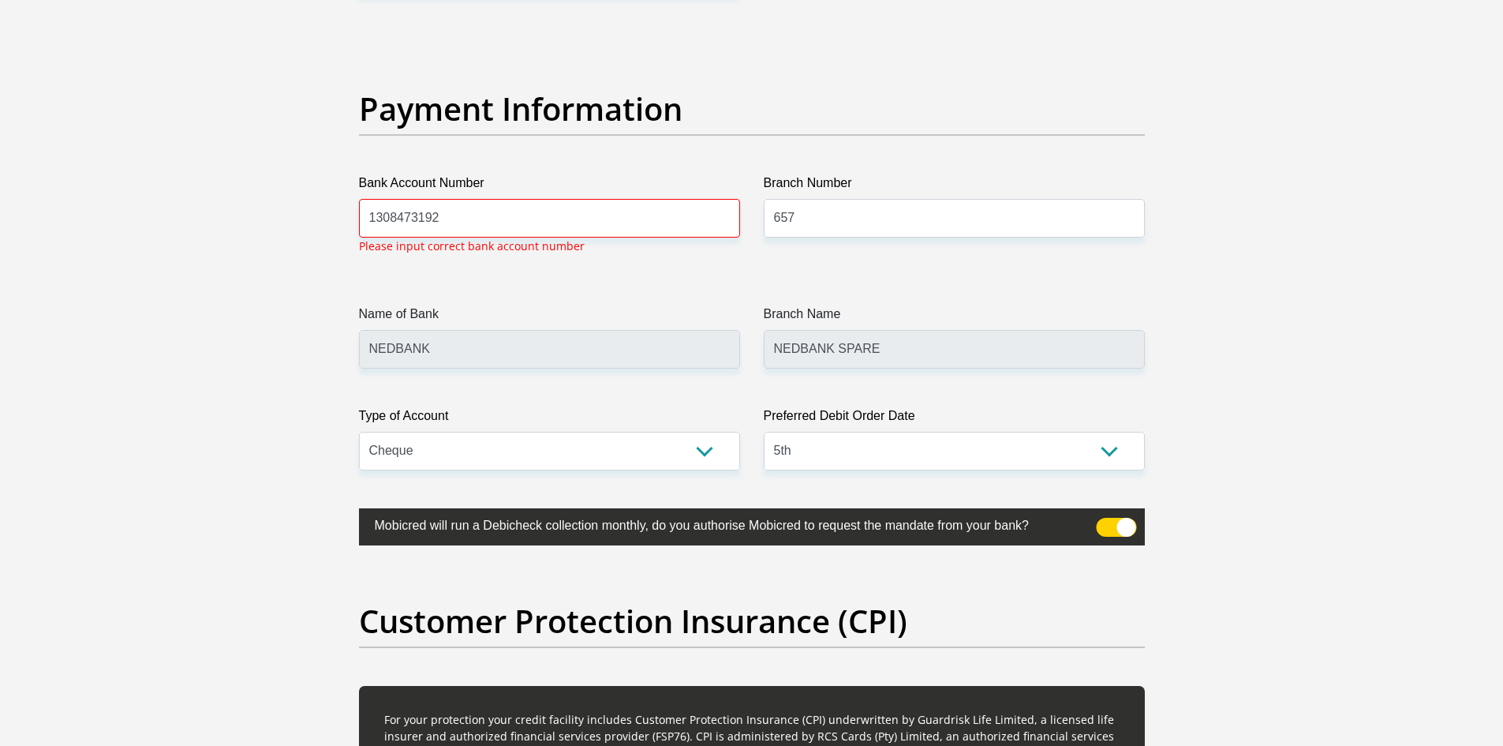
scroll to position [3580, 0]
click at [806, 223] on input "657" at bounding box center [954, 217] width 381 height 39
type input "198765"
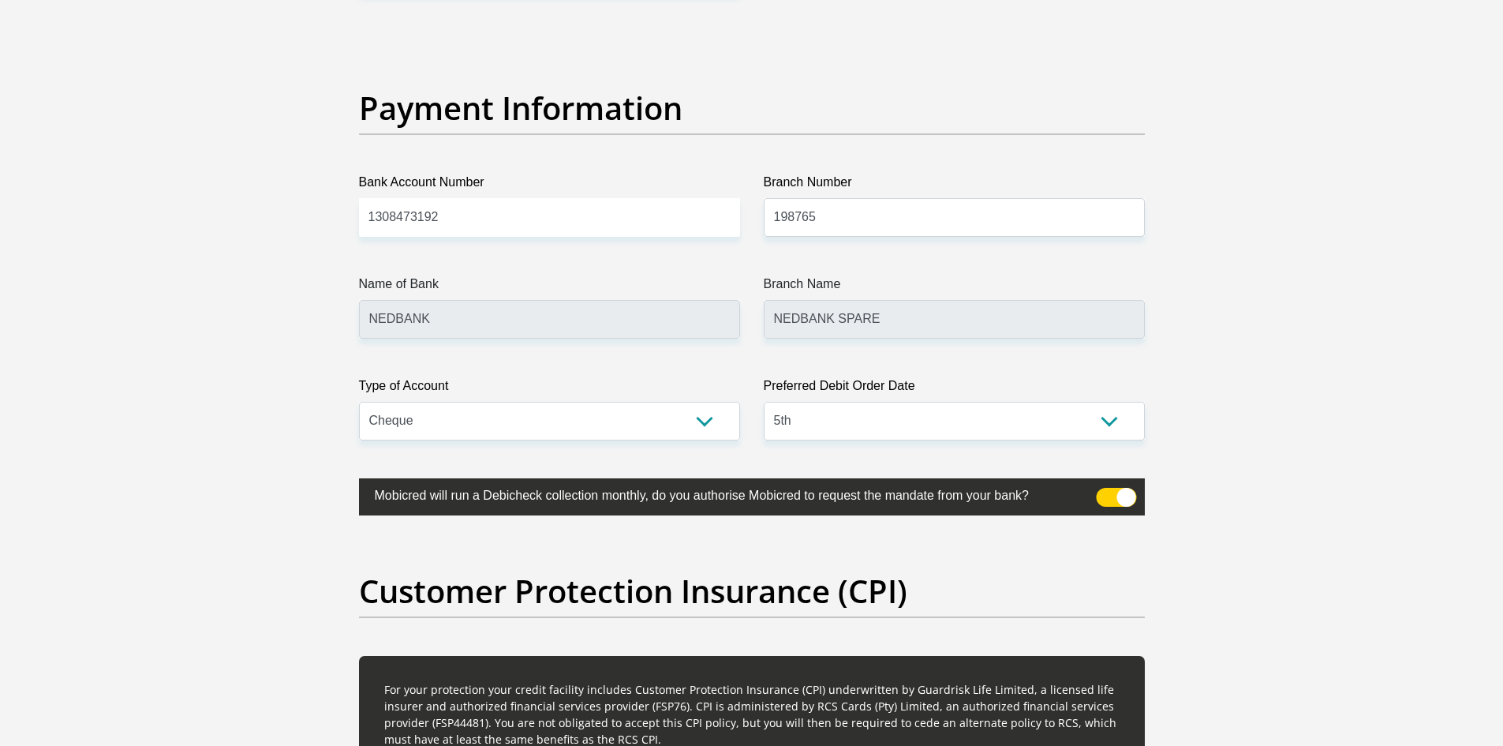
type input "NEDBANK SOUTH AFRICA"
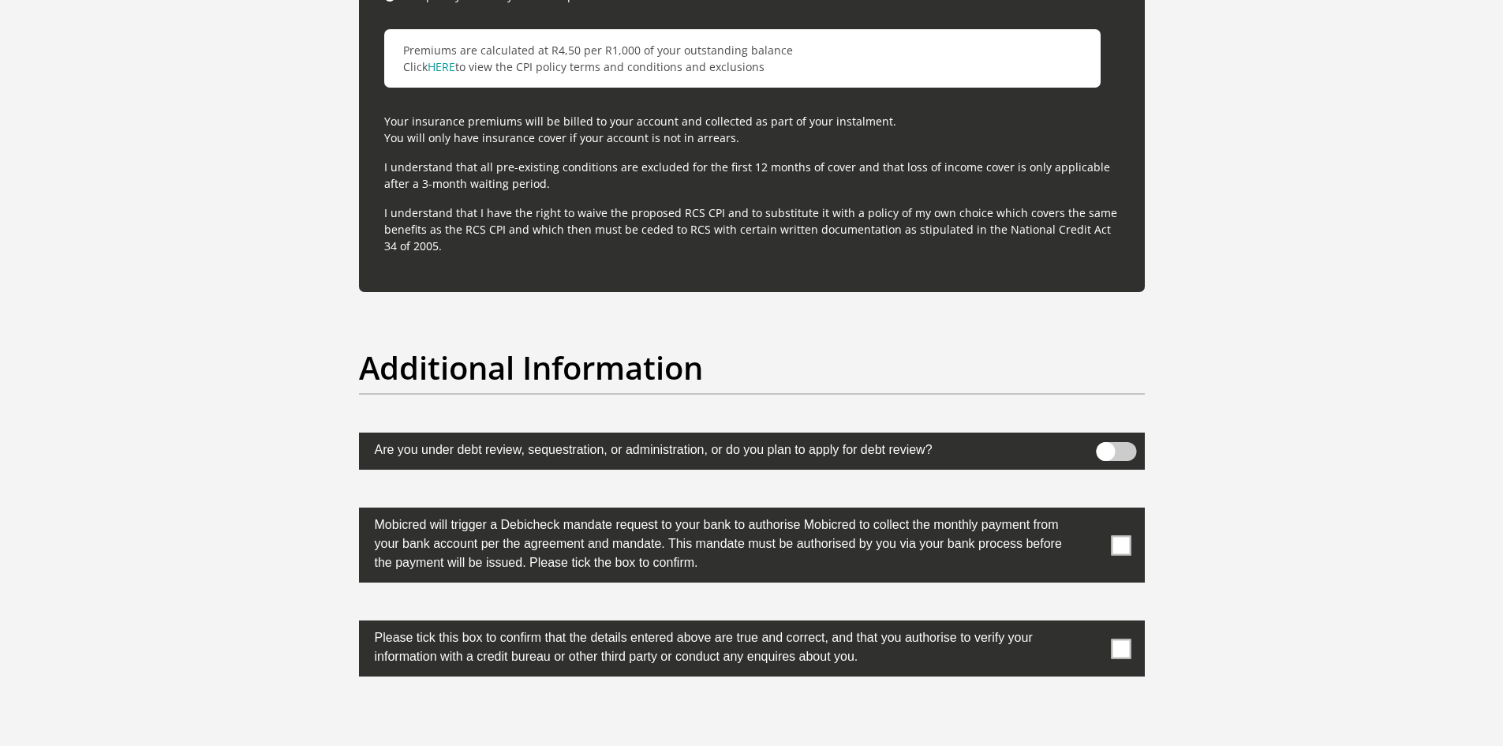
scroll to position [4685, 0]
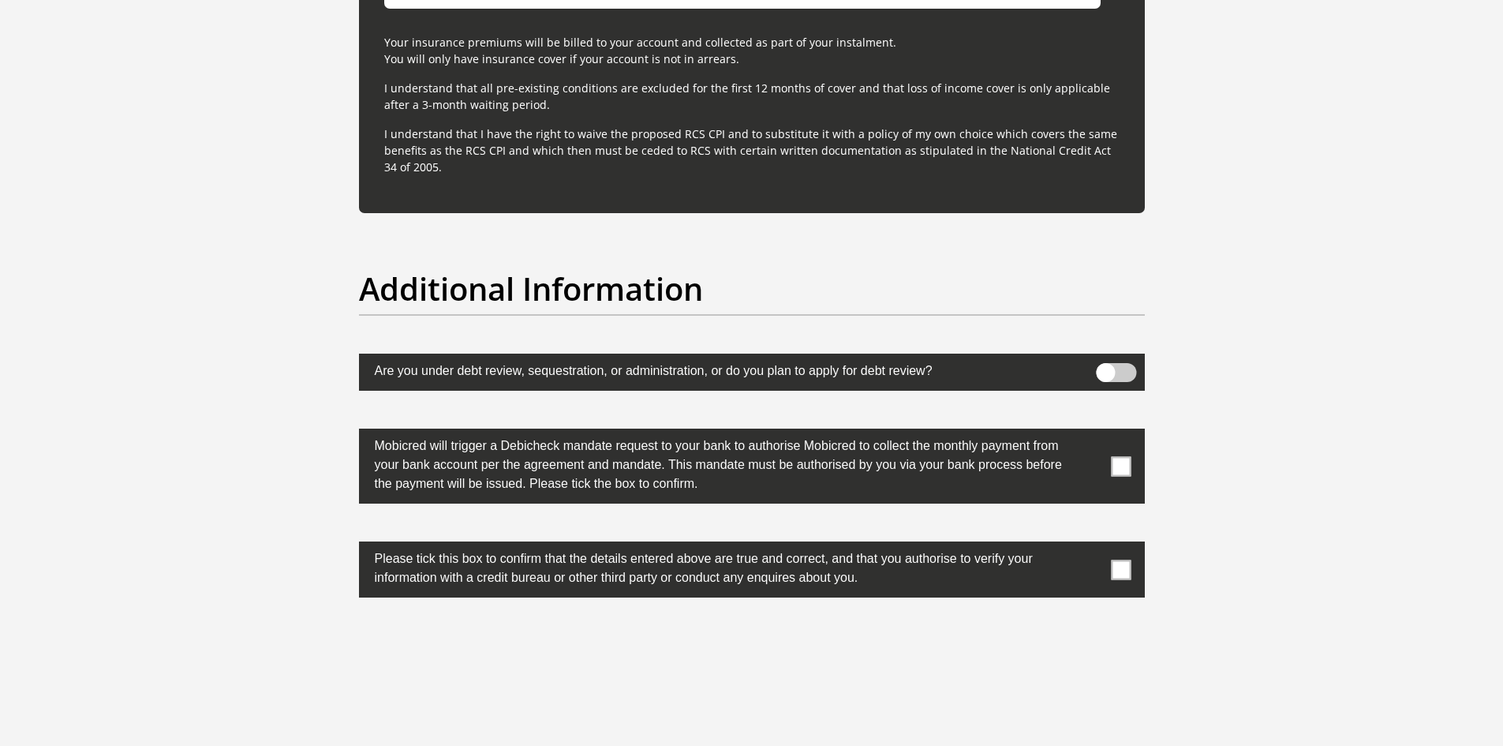
click at [1117, 469] on span at bounding box center [1121, 466] width 20 height 20
click at [1090, 432] on input "checkbox" at bounding box center [1090, 432] width 0 height 0
click at [1117, 566] on span at bounding box center [1121, 569] width 20 height 20
click at [1090, 545] on input "checkbox" at bounding box center [1090, 545] width 0 height 0
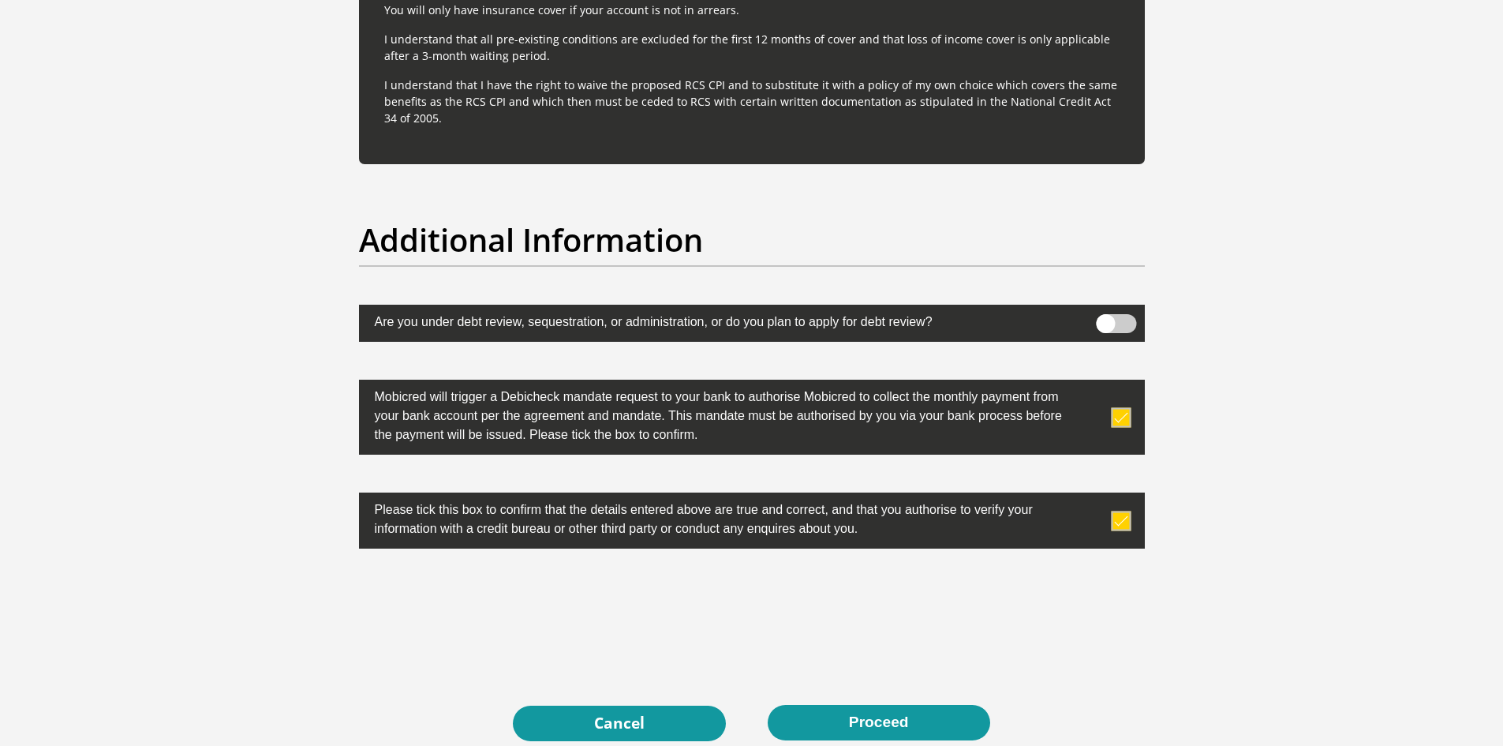
scroll to position [4842, 0]
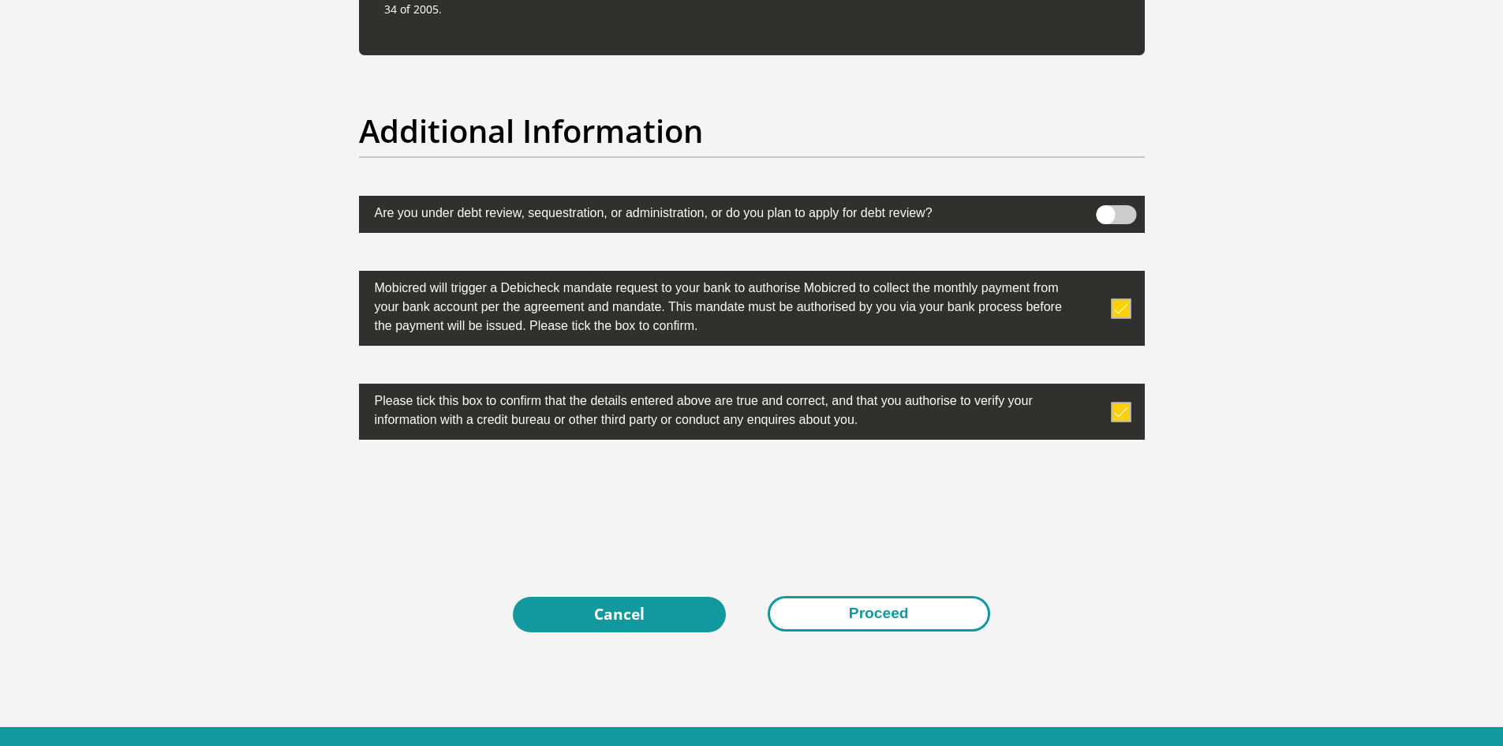
click at [829, 603] on button "Proceed" at bounding box center [879, 614] width 222 height 36
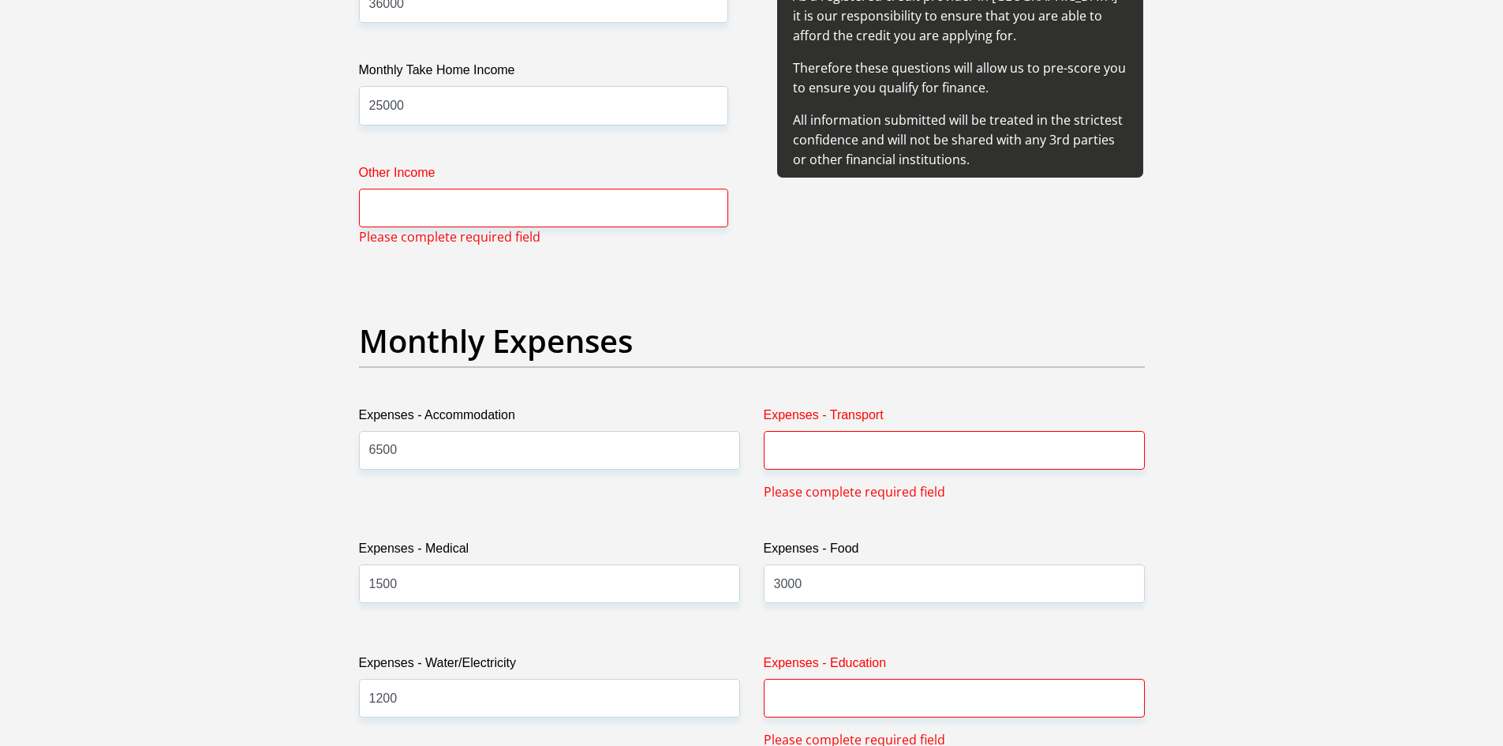
scroll to position [1961, 0]
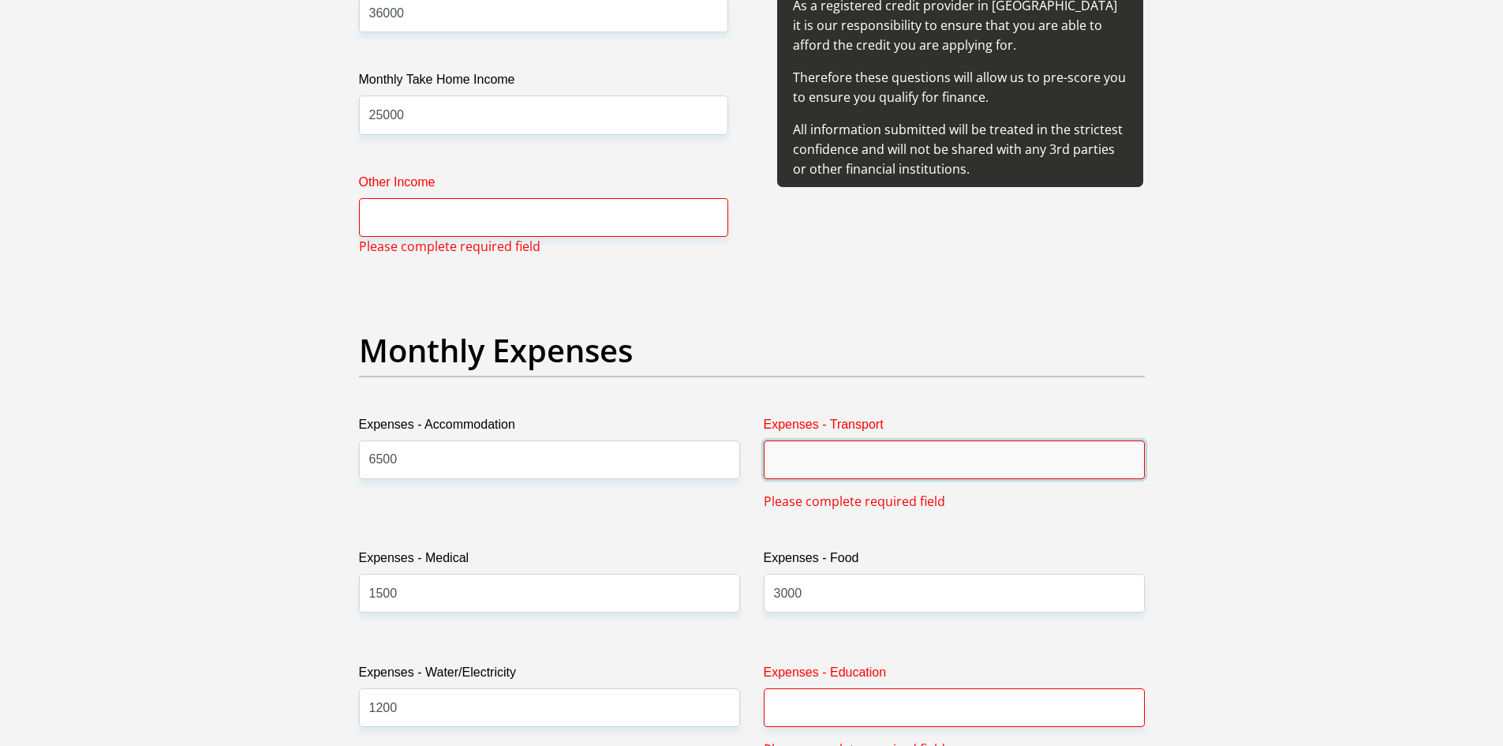
click at [899, 463] on input "Expenses - Transport" at bounding box center [954, 459] width 381 height 39
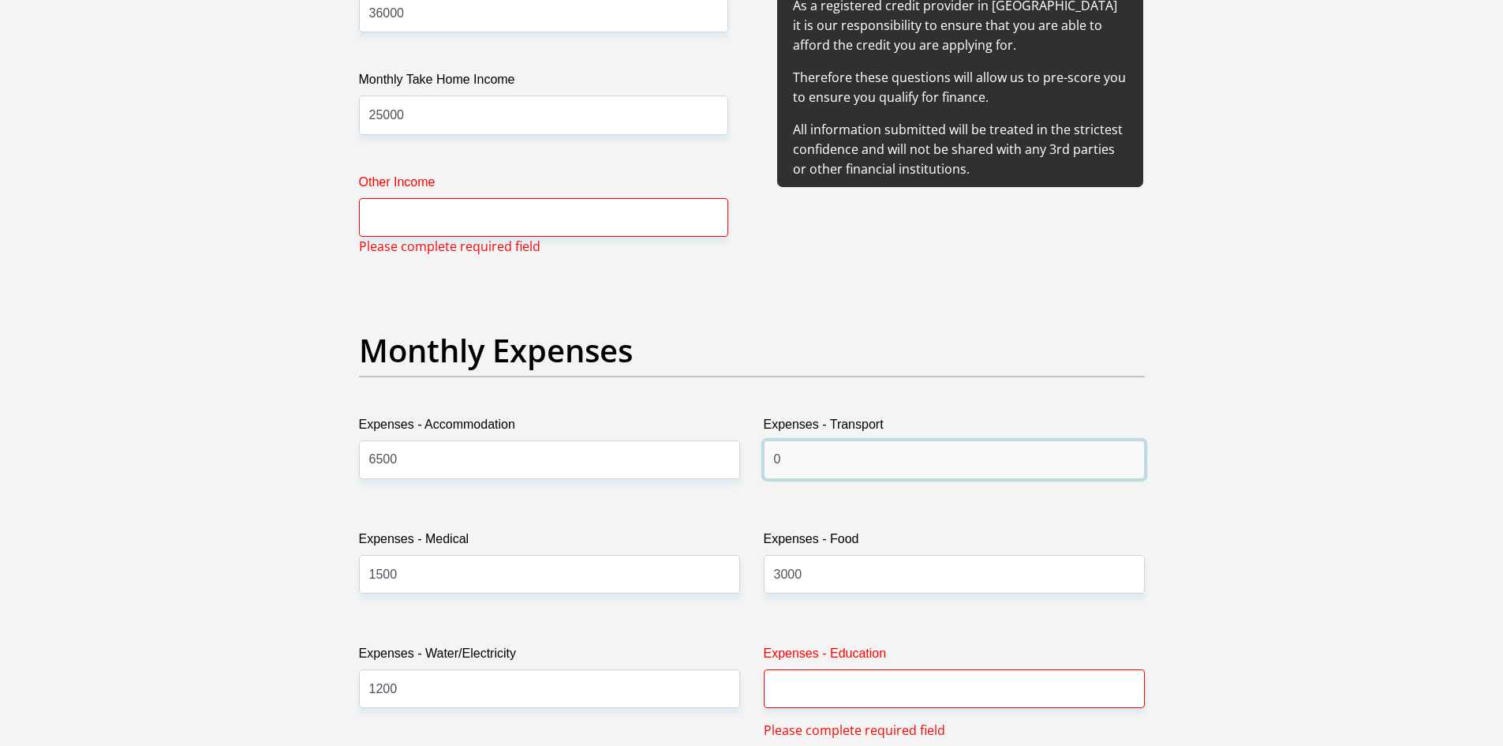
type input "0"
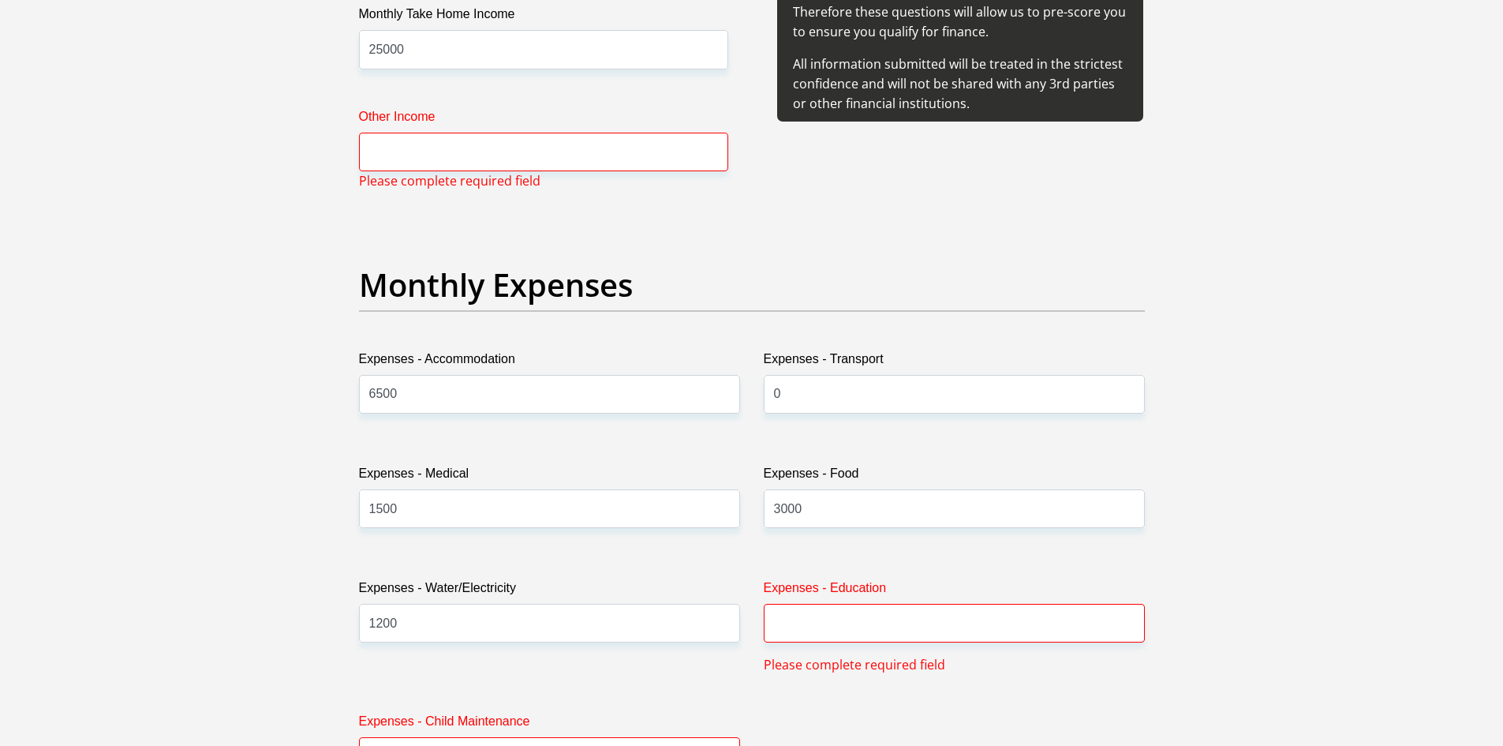
scroll to position [2119, 0]
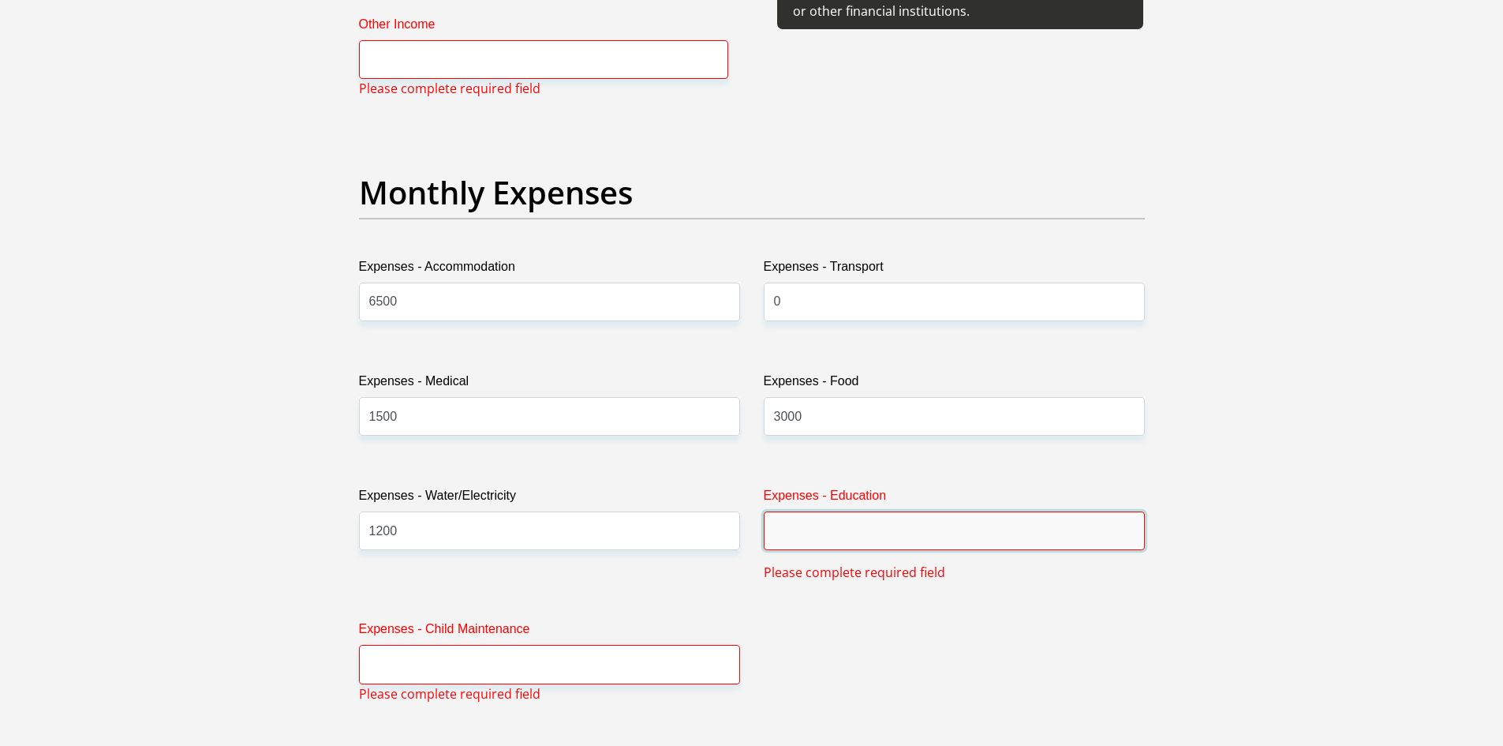
click at [793, 529] on input "Expenses - Education" at bounding box center [954, 530] width 381 height 39
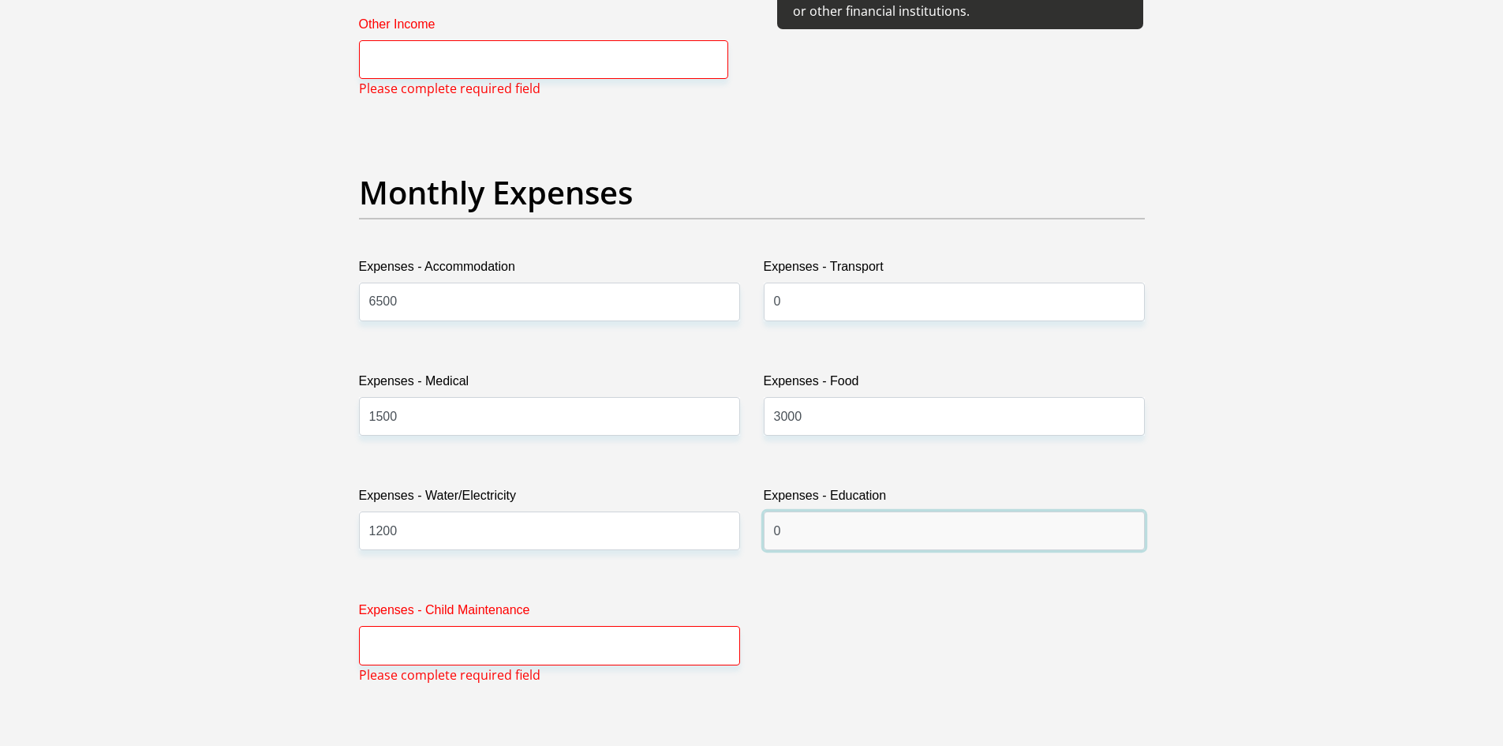
type input "0"
click at [474, 664] on input "Expenses - Child Maintenance" at bounding box center [549, 645] width 381 height 39
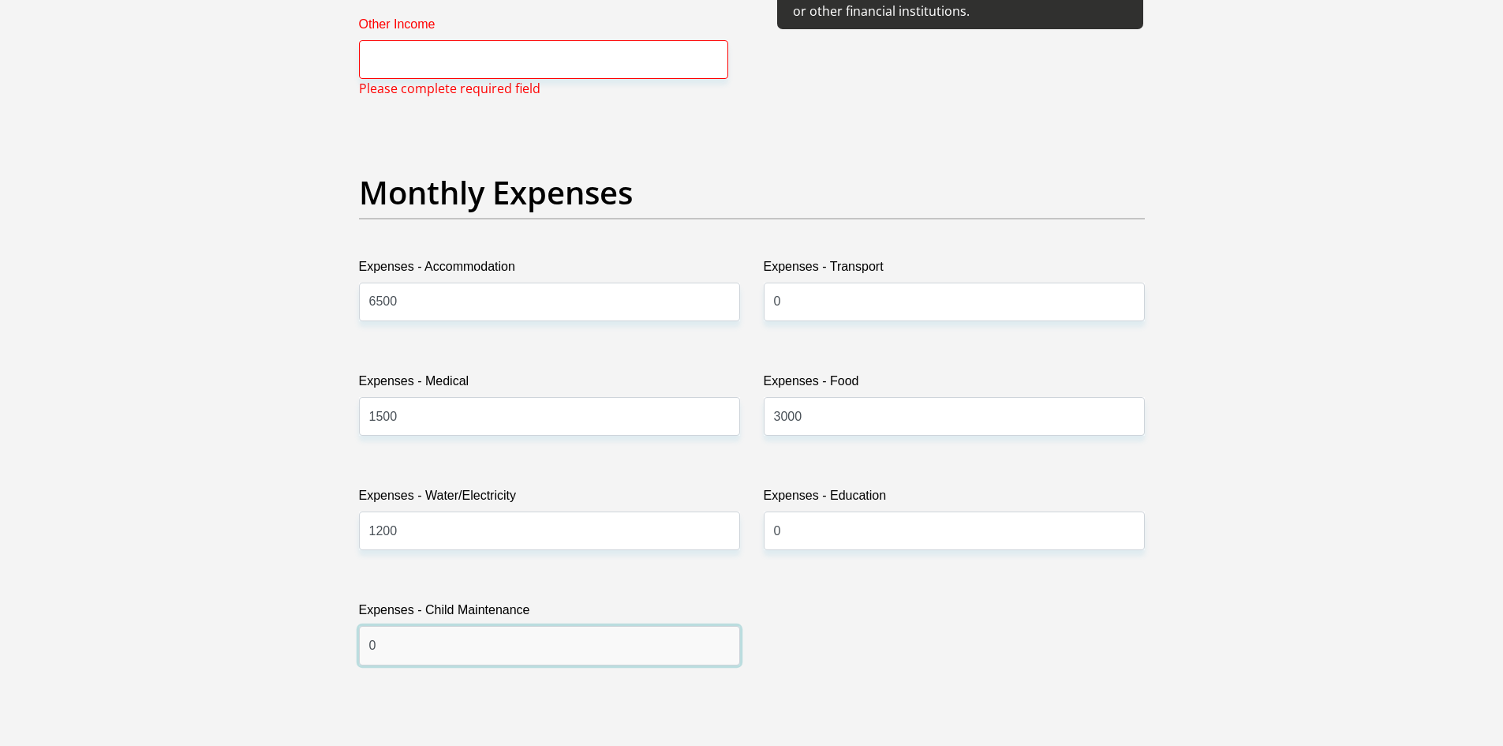
type input "0"
click at [94, 278] on section "Personal Details Title Mr Ms Mrs Dr Other First Name Michael Surname Dickson ID…" at bounding box center [751, 700] width 1503 height 5500
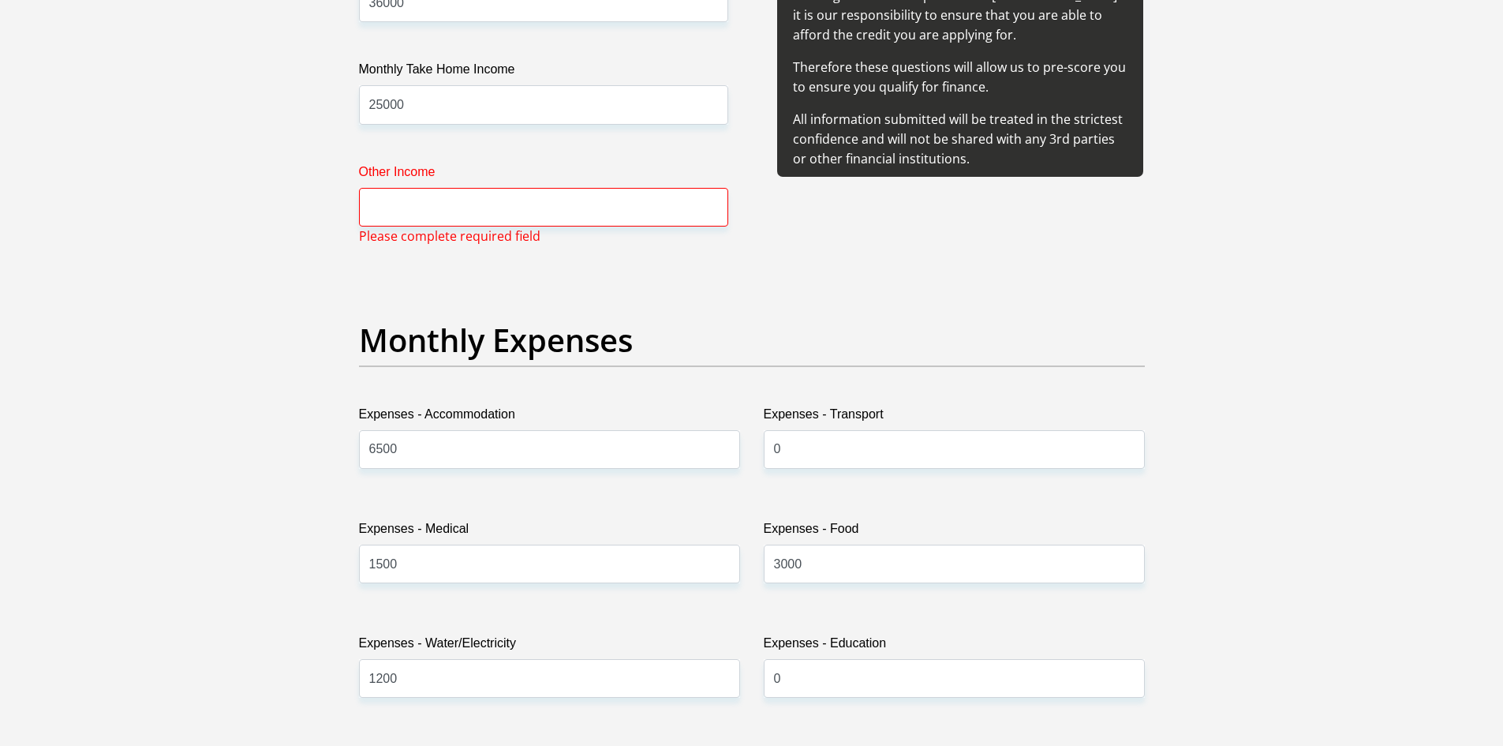
scroll to position [1961, 0]
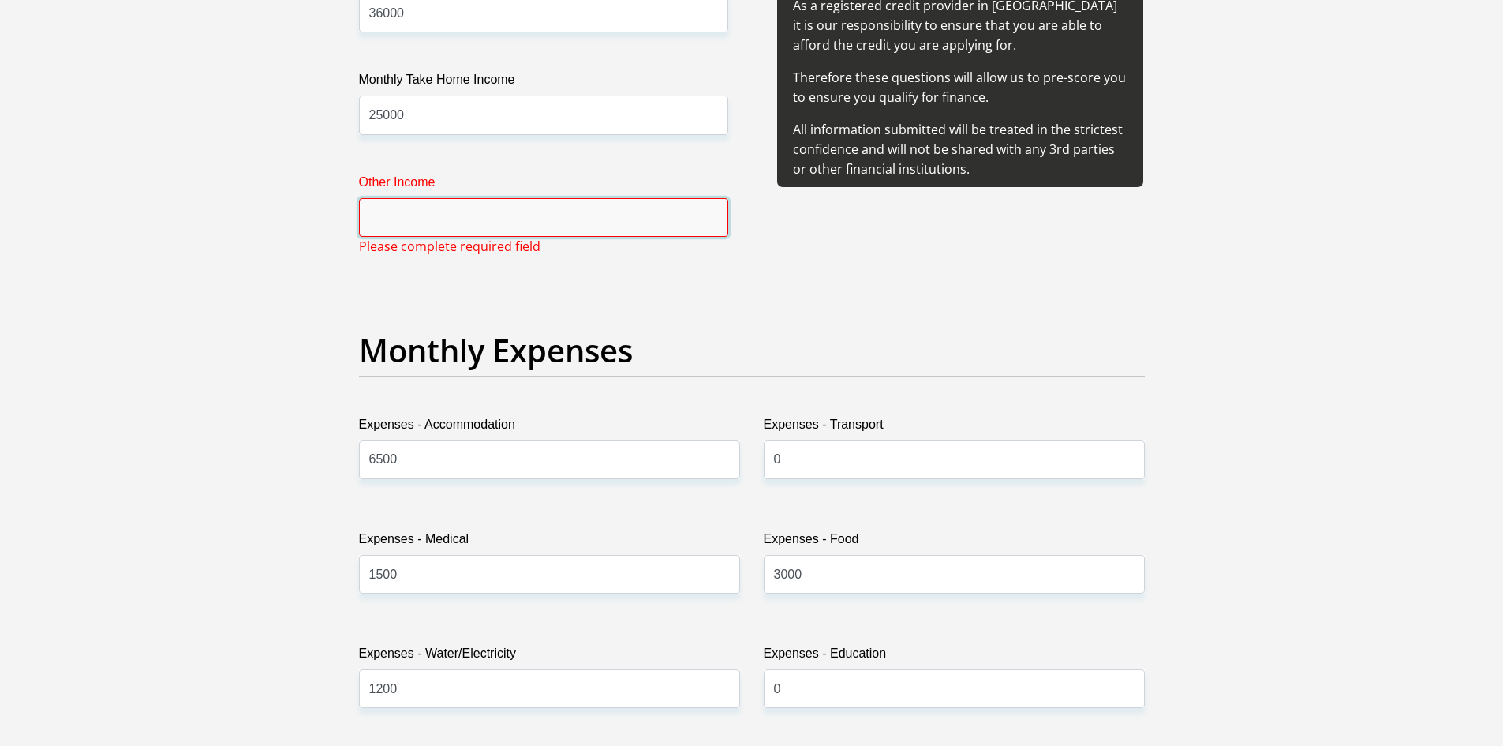
click at [413, 219] on input "Other Income" at bounding box center [543, 217] width 369 height 39
type input "0"
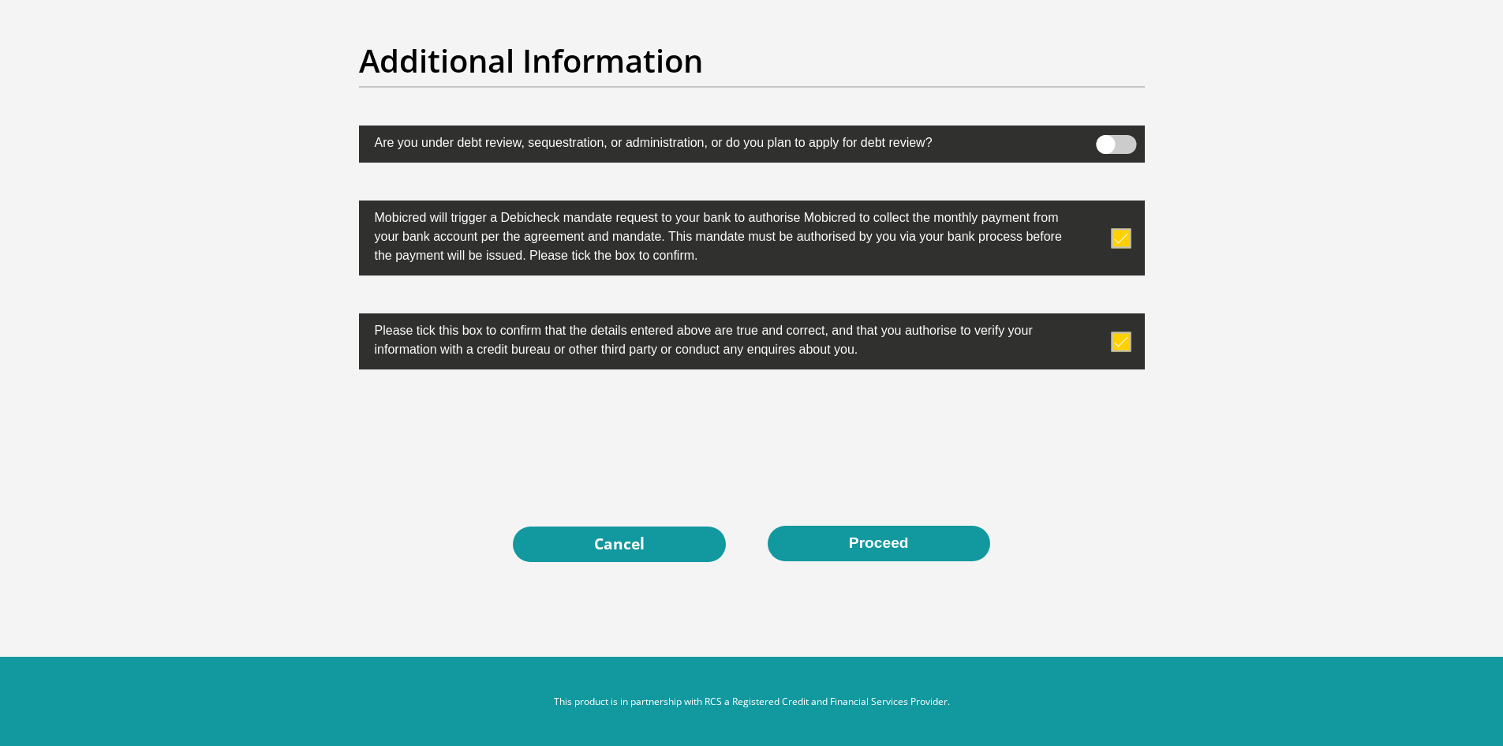
scroll to position [4915, 0]
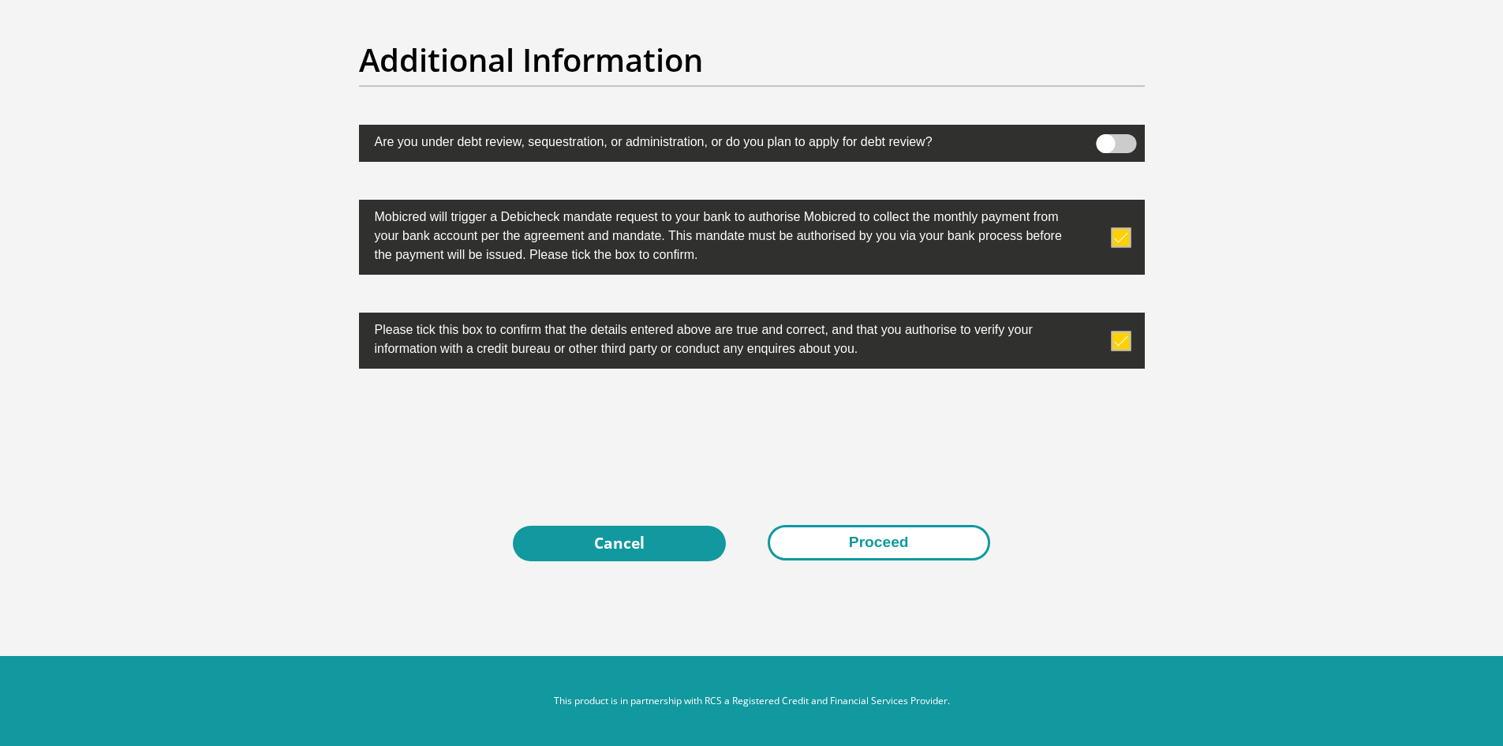
click at [895, 548] on button "Proceed" at bounding box center [879, 543] width 222 height 36
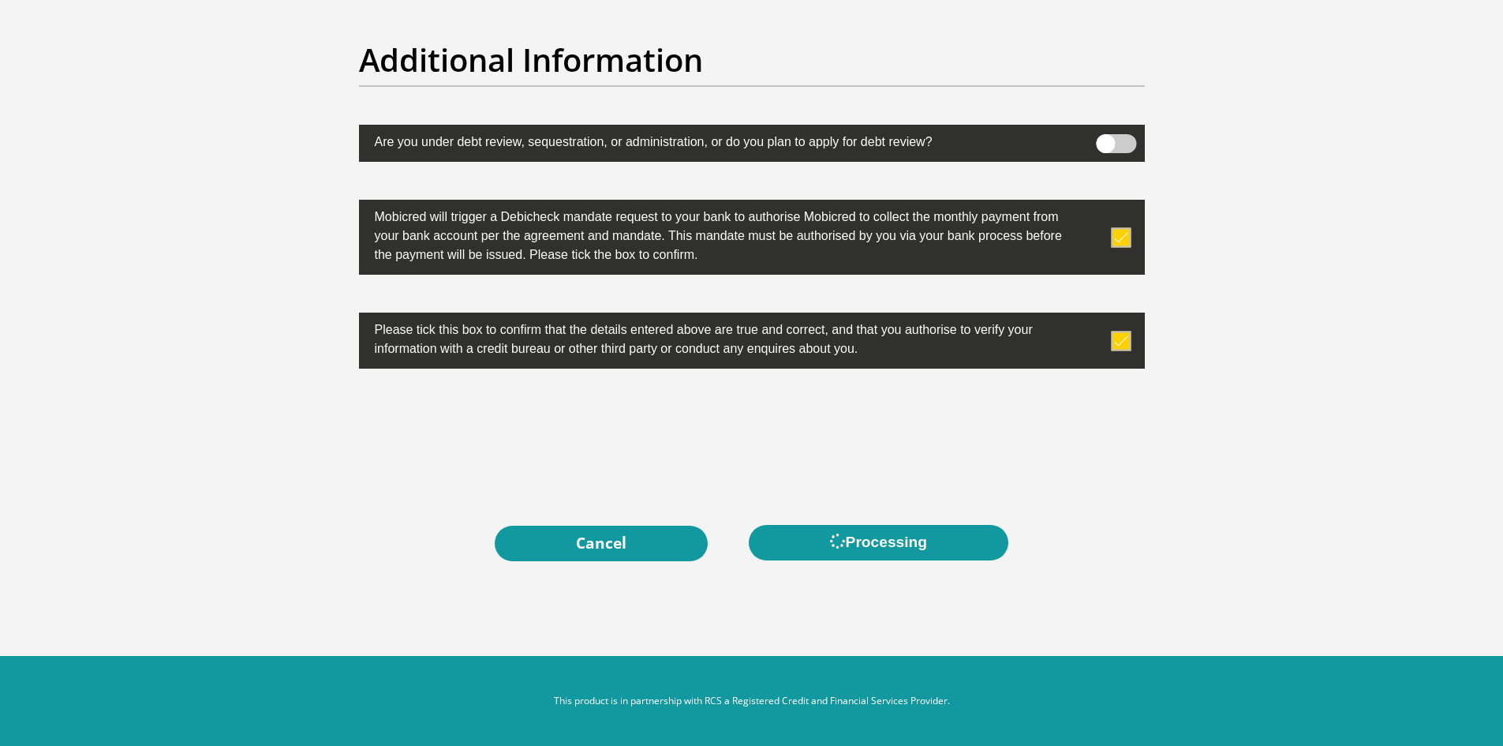
scroll to position [0, 0]
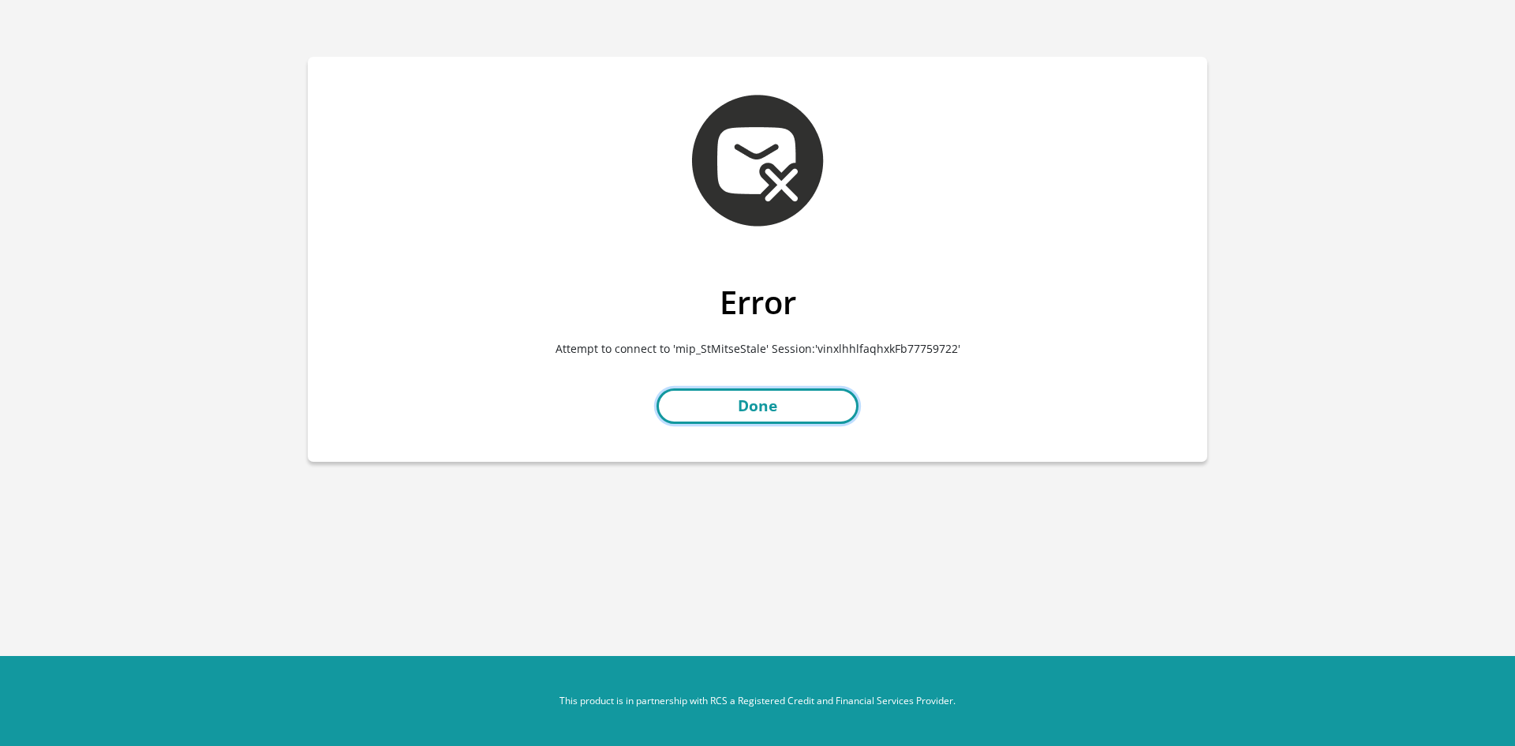
click at [788, 406] on link "Done" at bounding box center [757, 406] width 202 height 36
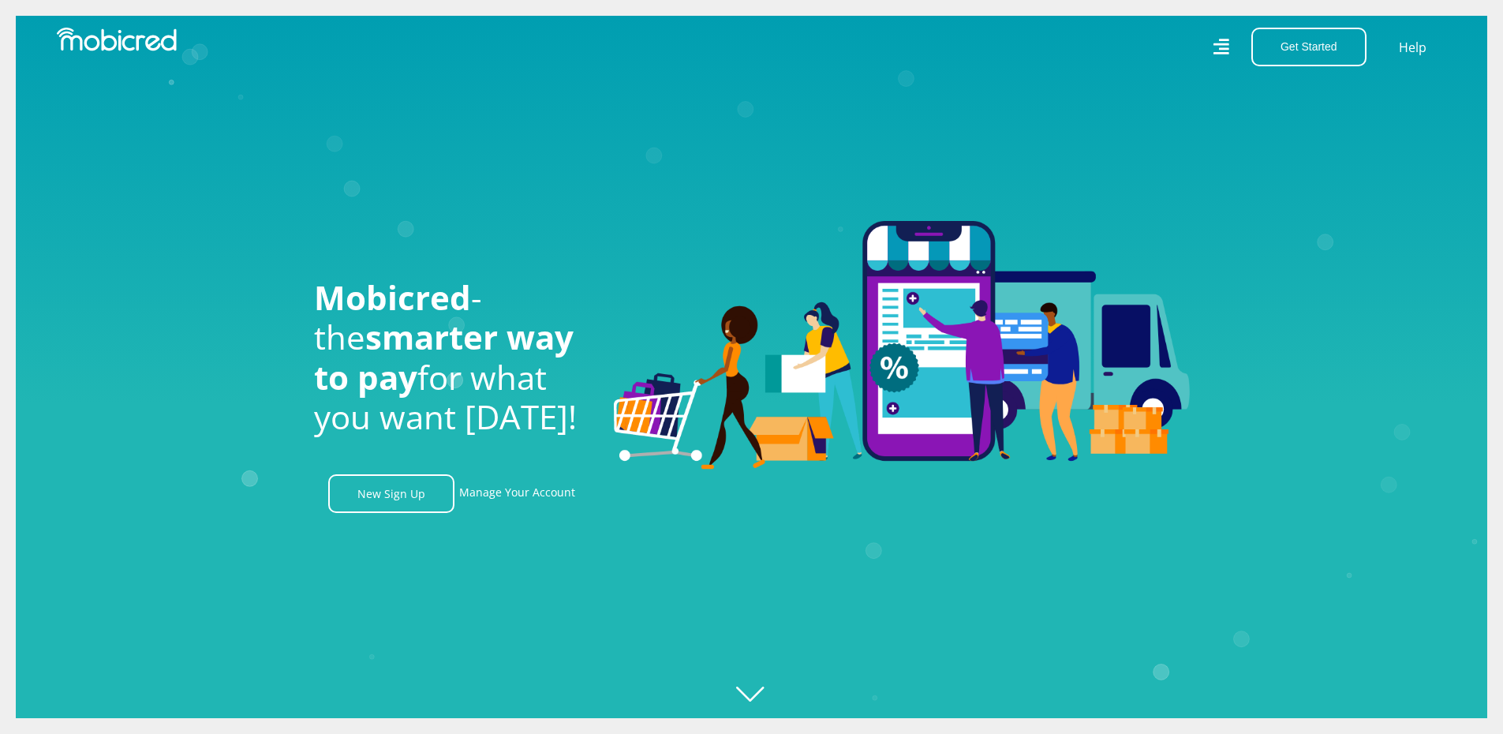
scroll to position [0, 1124]
click at [398, 499] on link "New Sign Up" at bounding box center [391, 493] width 126 height 39
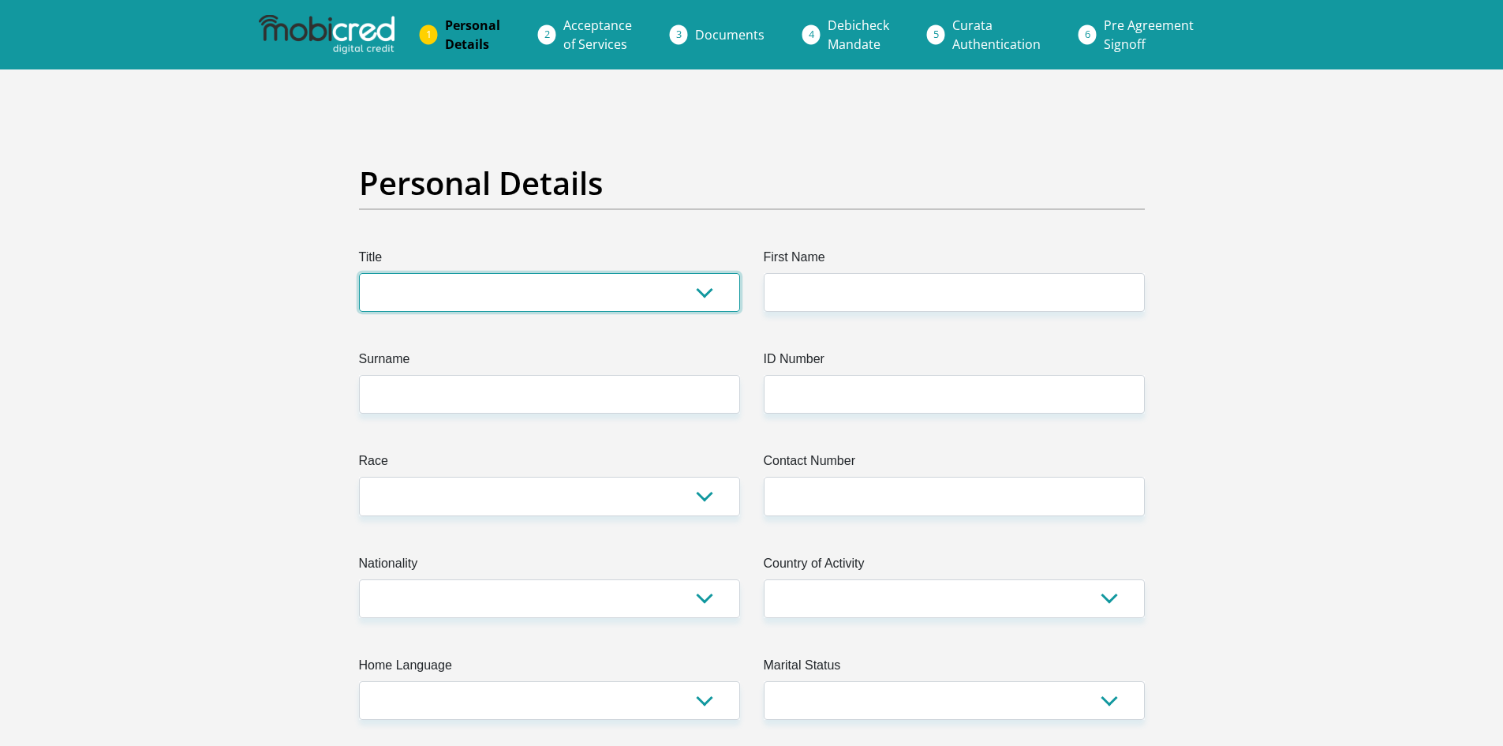
click at [465, 298] on select "Mr Ms Mrs Dr Other" at bounding box center [549, 292] width 381 height 39
select select "Mr"
click at [359, 273] on select "Mr Ms Mrs Dr Other" at bounding box center [549, 292] width 381 height 39
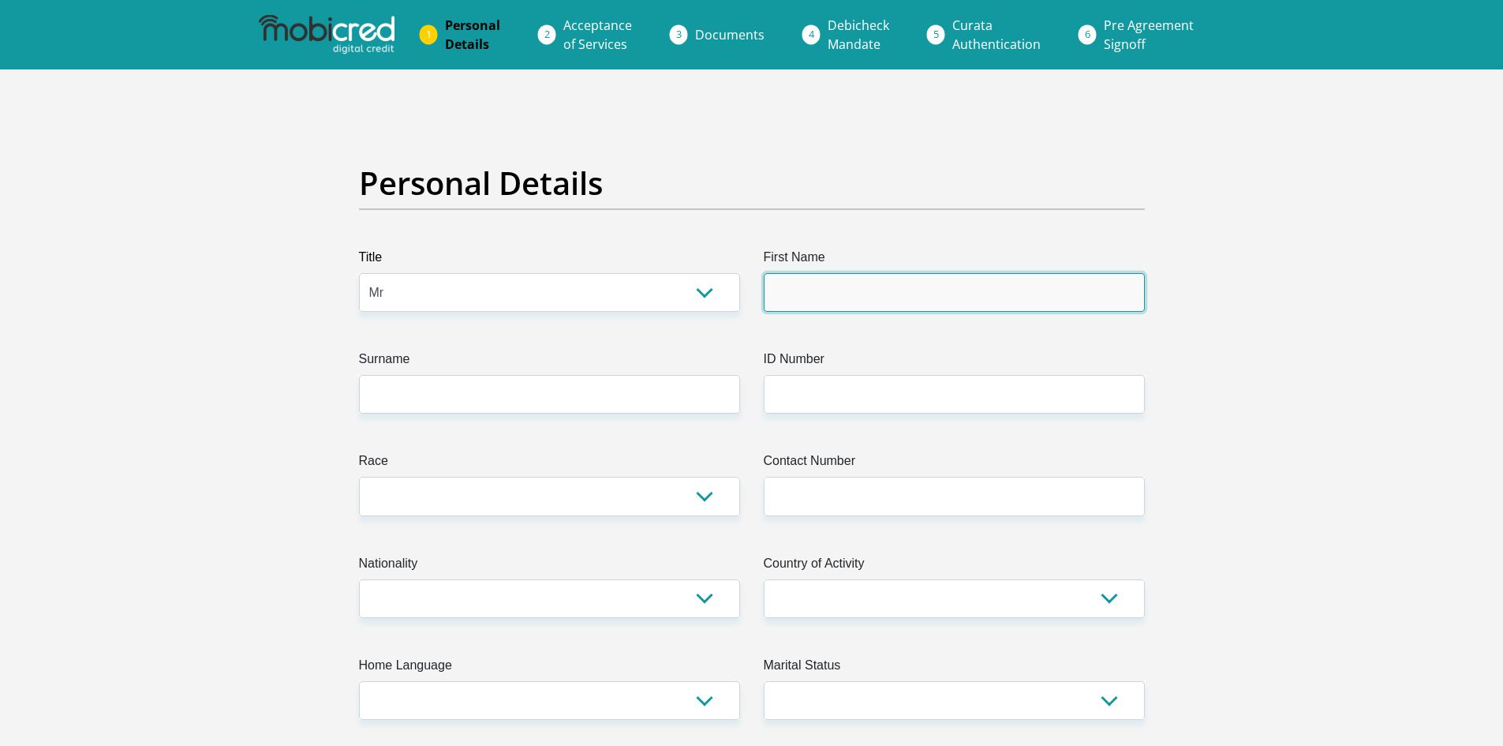
click at [899, 303] on input "First Name" at bounding box center [954, 292] width 381 height 39
type input "Michael"
type input "Dickson"
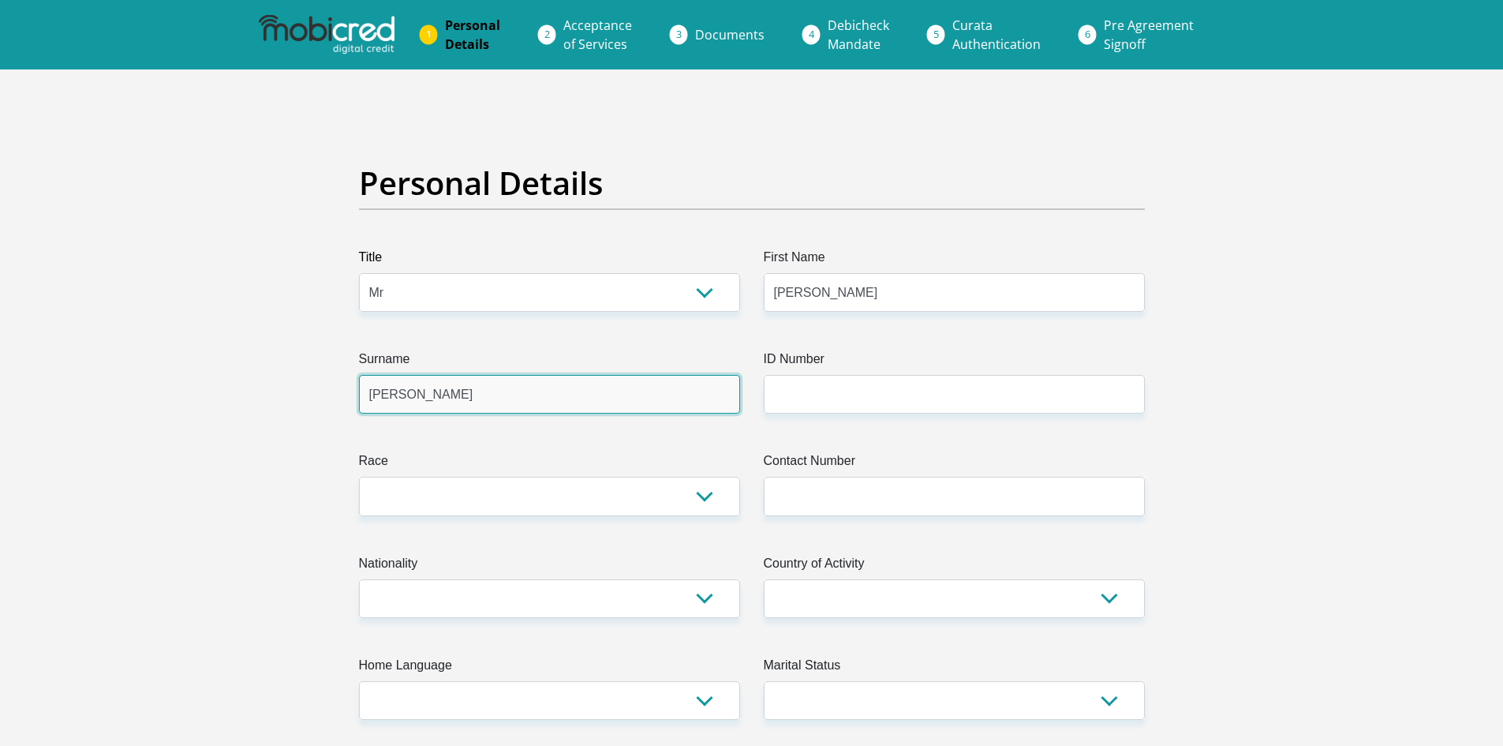
type input "0664498185"
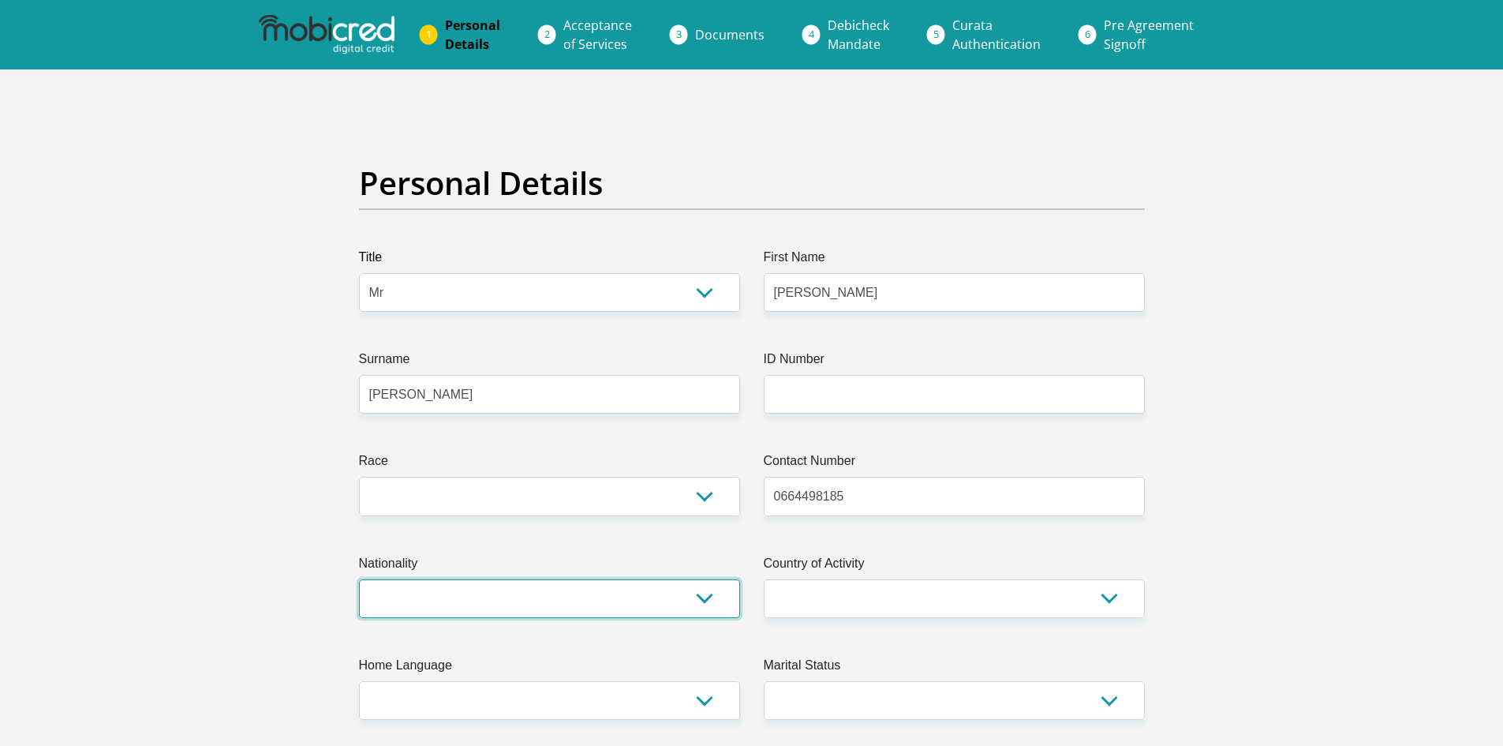
select select "ZAF"
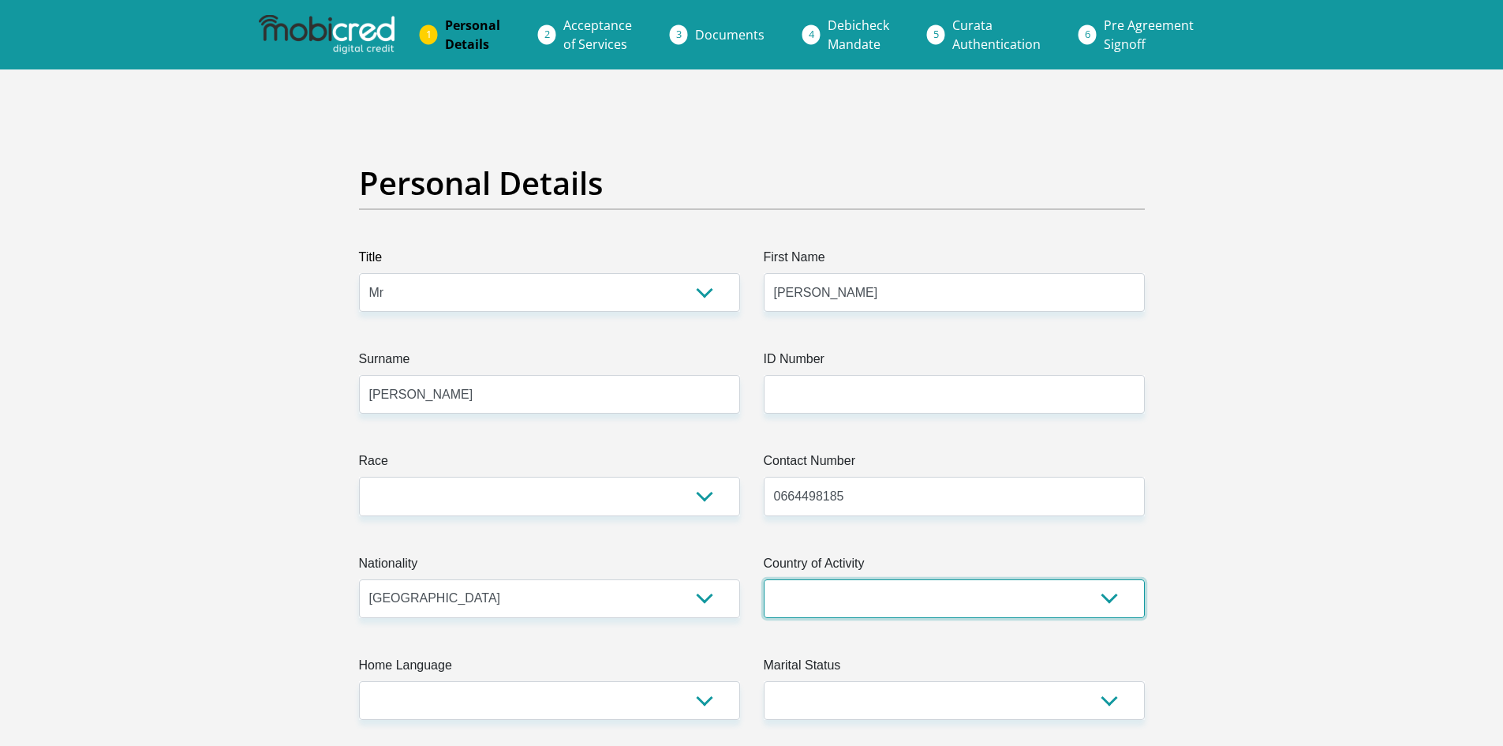
select select "ZAF"
type input "12 fair view crescent"
type input "Hilton"
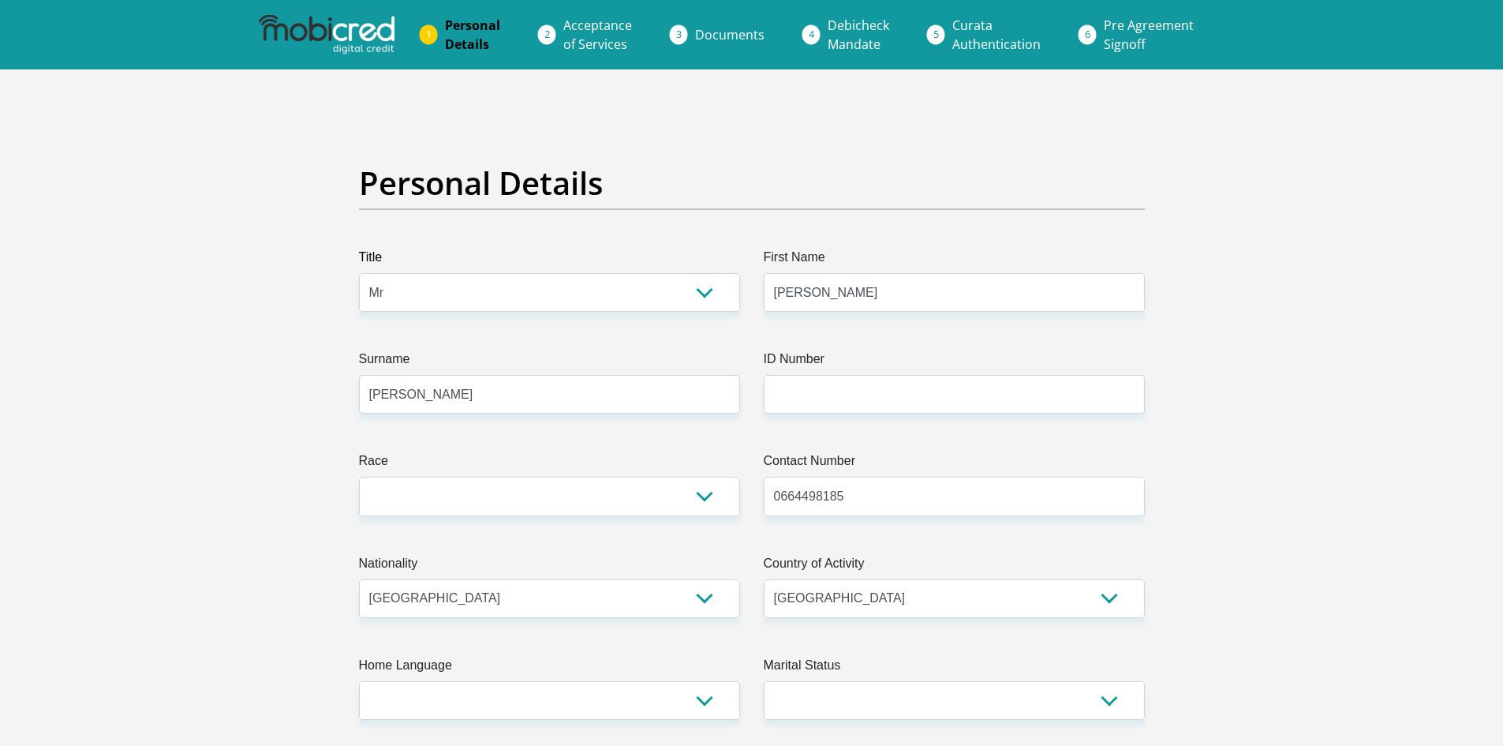
type input "3245"
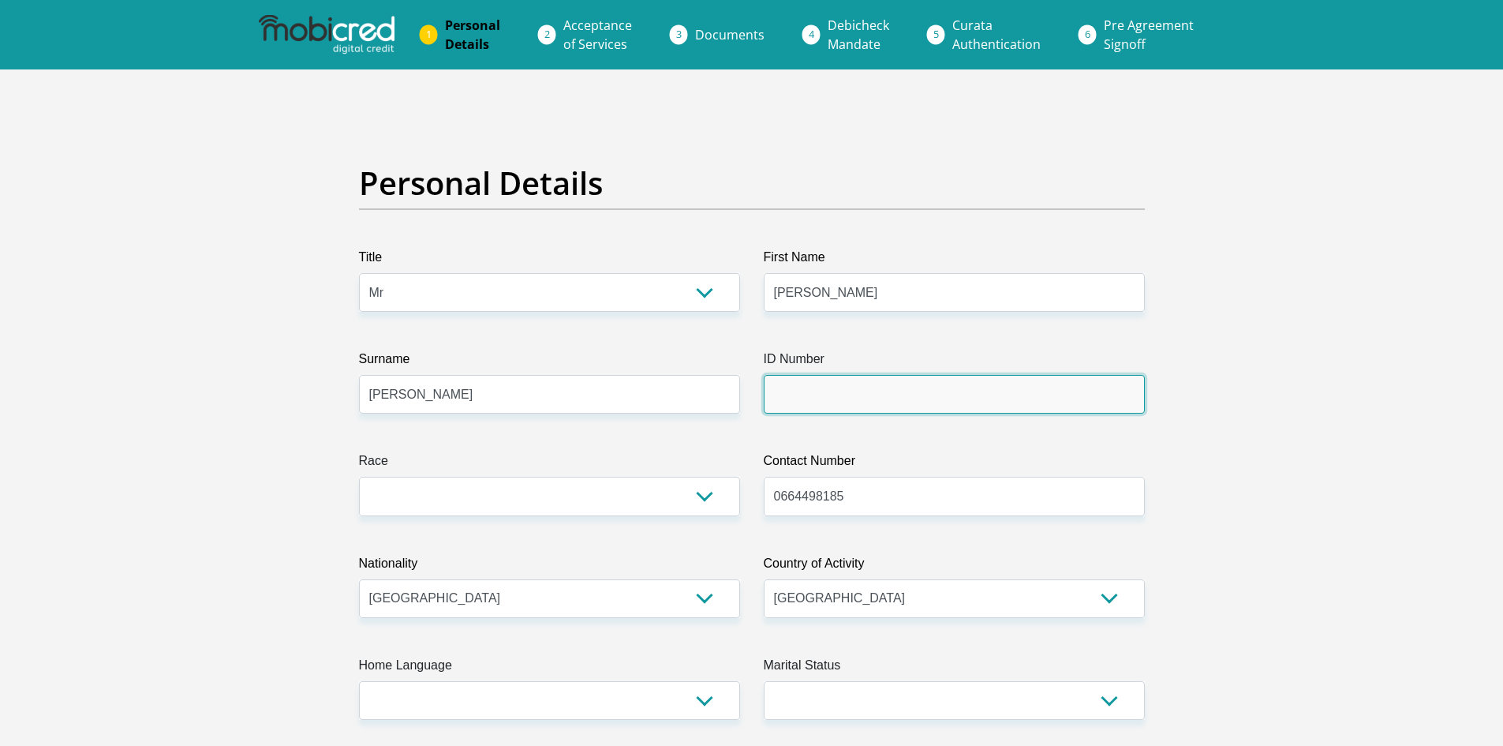
click at [779, 380] on input "ID Number" at bounding box center [954, 394] width 381 height 39
type input "8910125202087"
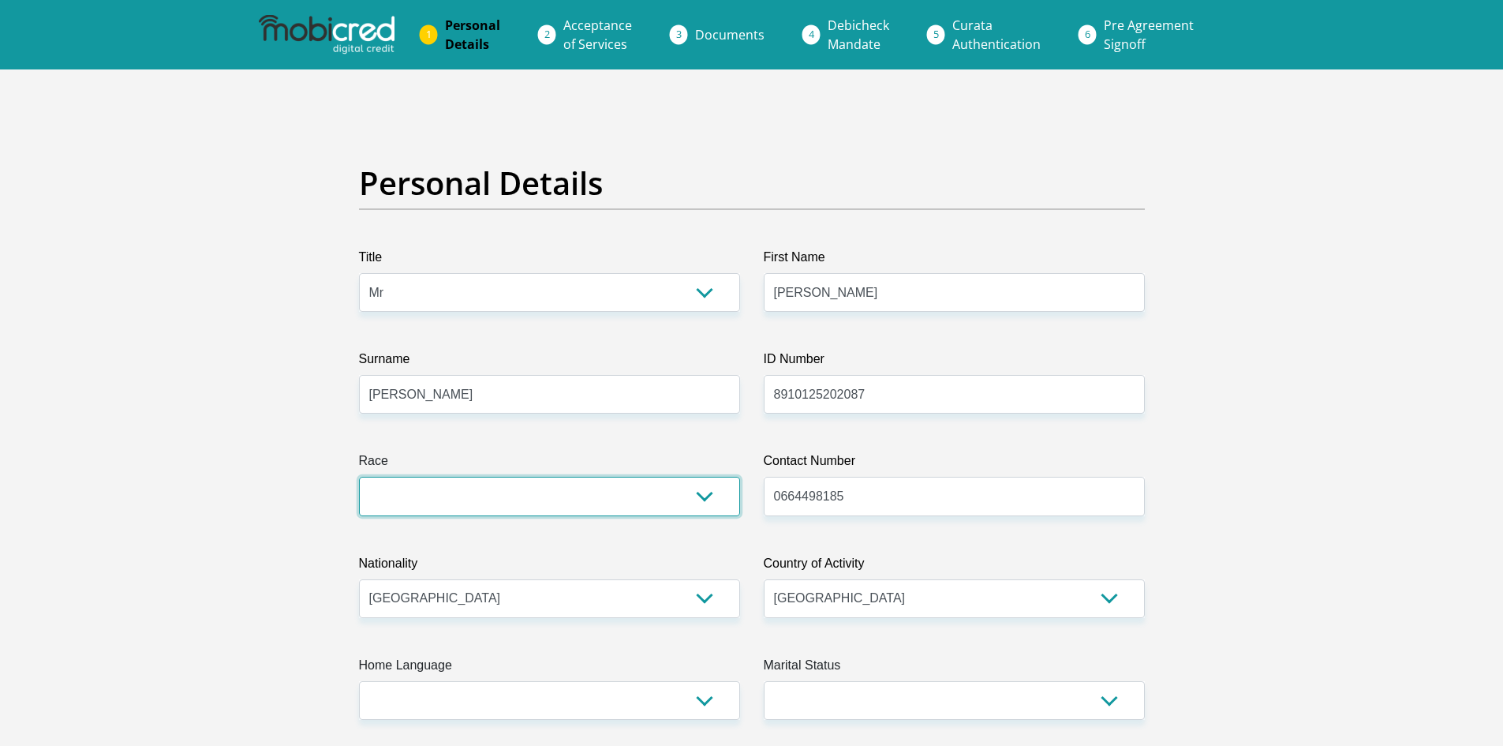
click at [585, 510] on select "Black Coloured Indian White Other" at bounding box center [549, 496] width 381 height 39
select select "4"
click at [359, 477] on select "Black Coloured Indian White Other" at bounding box center [549, 496] width 381 height 39
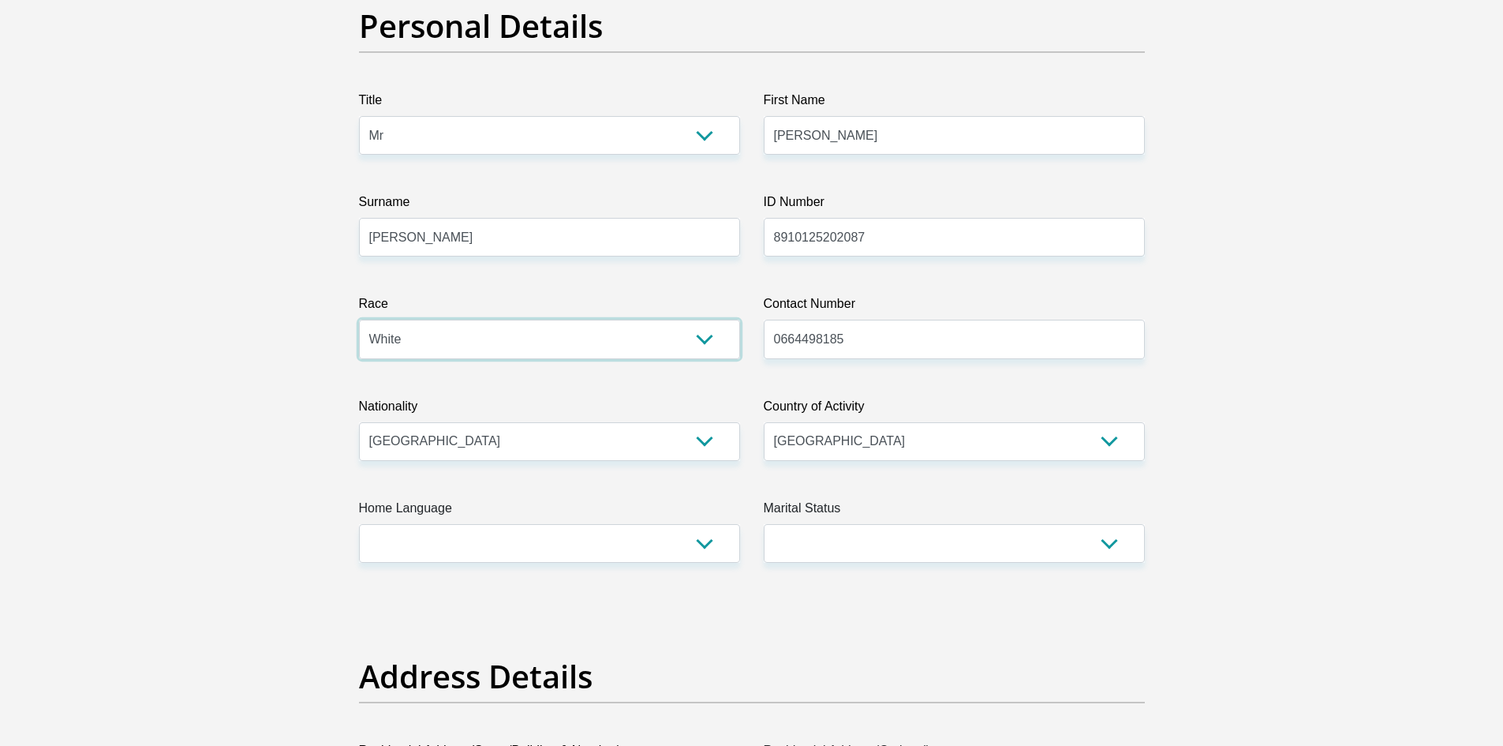
scroll to position [158, 0]
click at [453, 529] on select "Afrikaans English Sepedi South Ndebele Southern Sotho Swati Tsonga Tswana Venda…" at bounding box center [549, 542] width 381 height 39
select select "eng"
click at [359, 523] on select "Afrikaans English Sepedi South Ndebele Southern Sotho Swati Tsonga Tswana Venda…" at bounding box center [549, 542] width 381 height 39
click at [1040, 558] on select "Married ANC Single Divorced Widowed Married COP or Customary Law" at bounding box center [954, 542] width 381 height 39
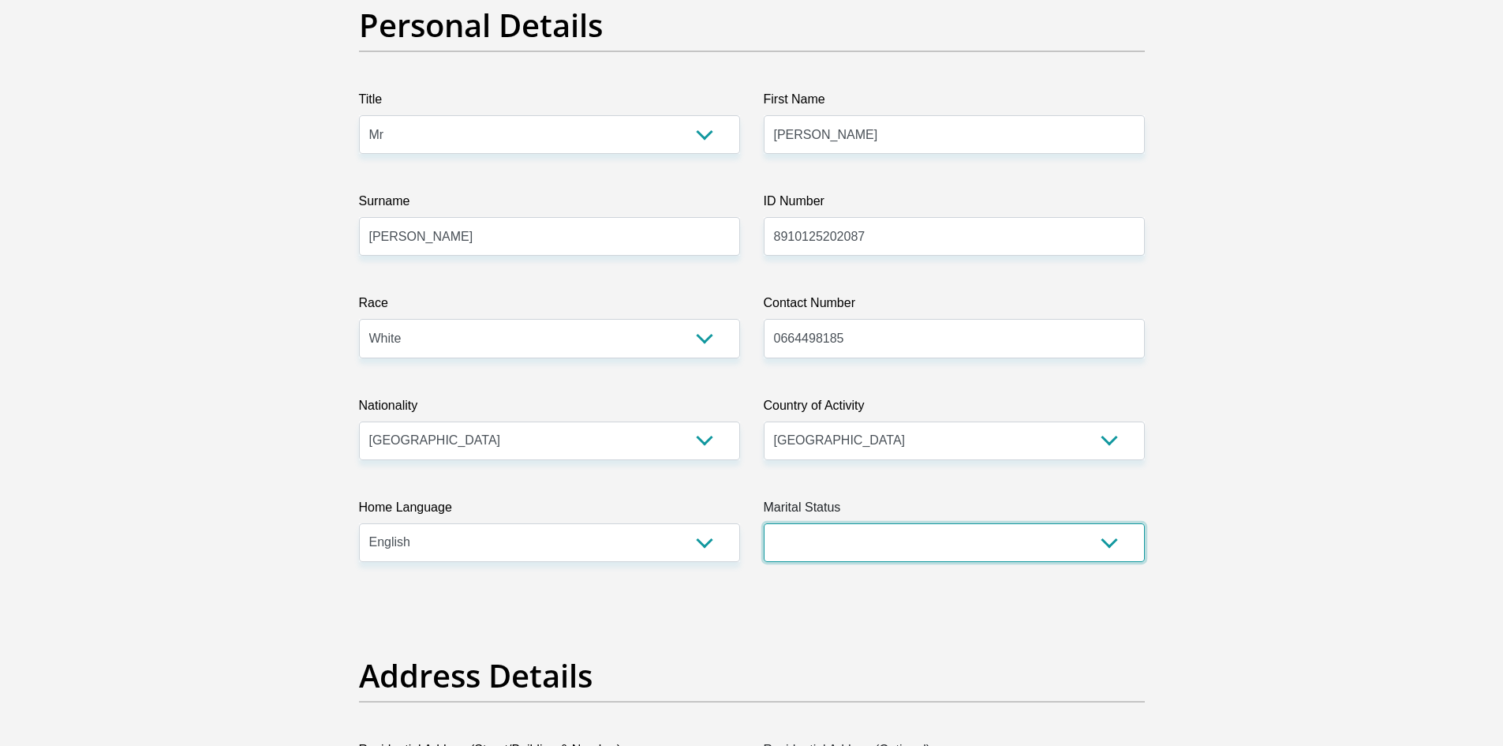
select select "2"
click at [764, 523] on select "Married ANC Single Divorced Widowed Married COP or Customary Law" at bounding box center [954, 542] width 381 height 39
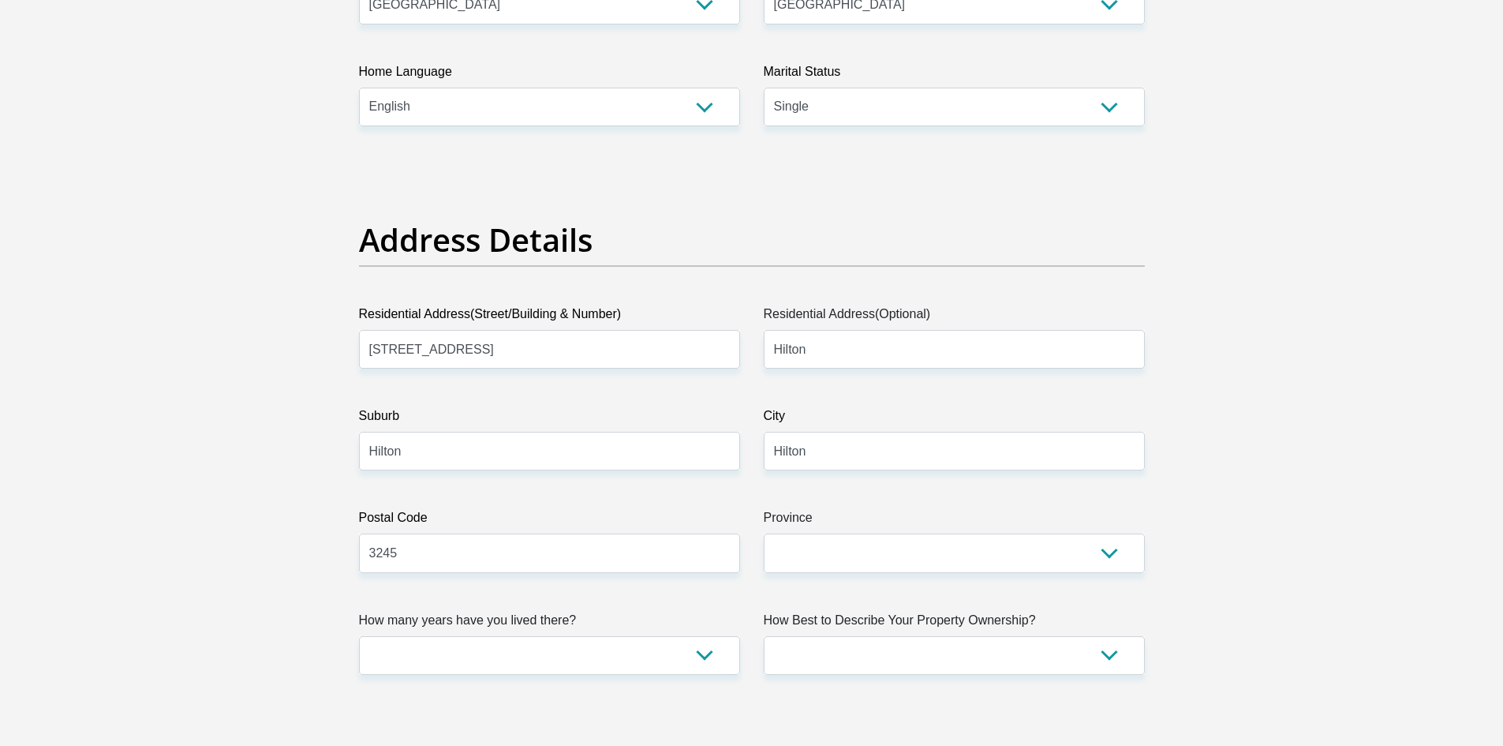
scroll to position [631, 0]
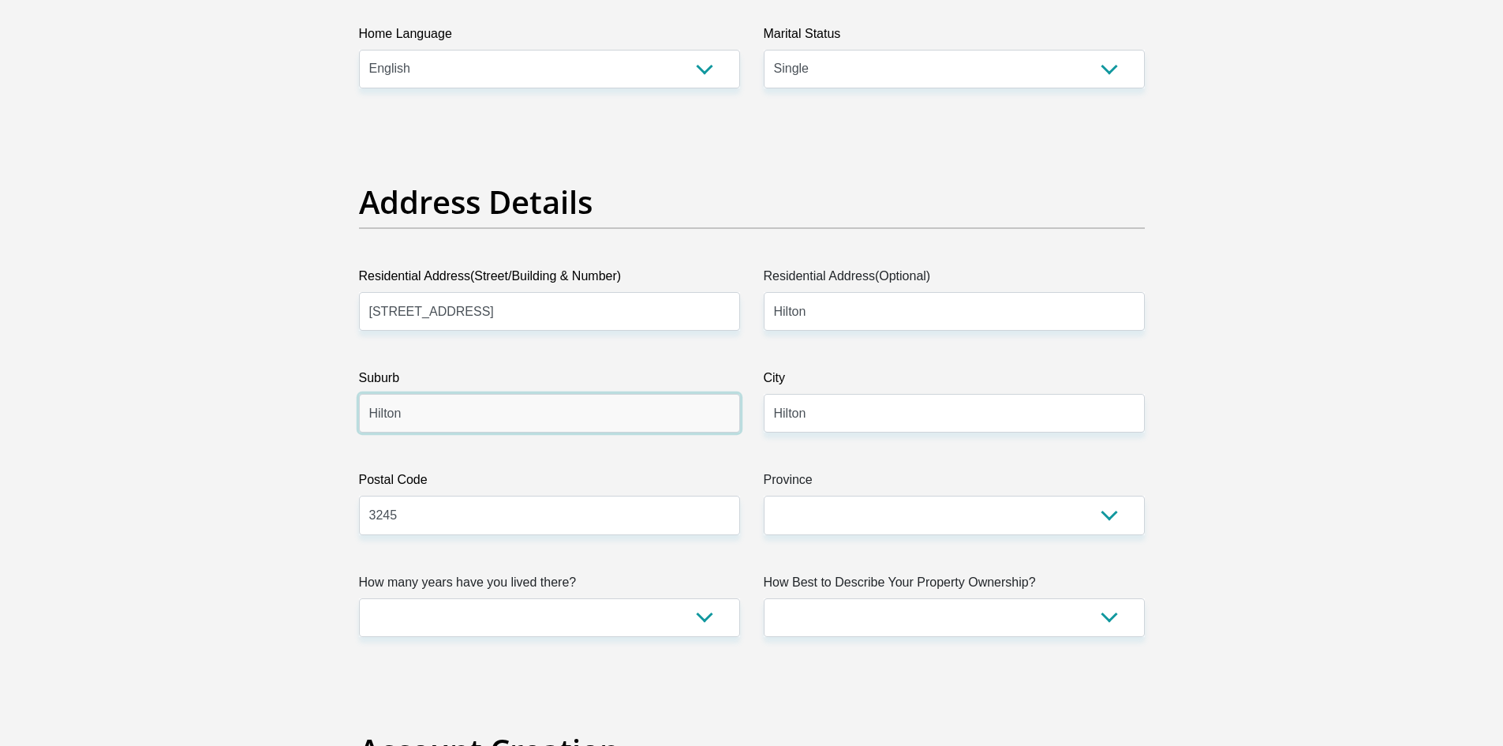
click at [447, 414] on input "Hilton" at bounding box center [549, 413] width 381 height 39
type input "Hilton Gardens"
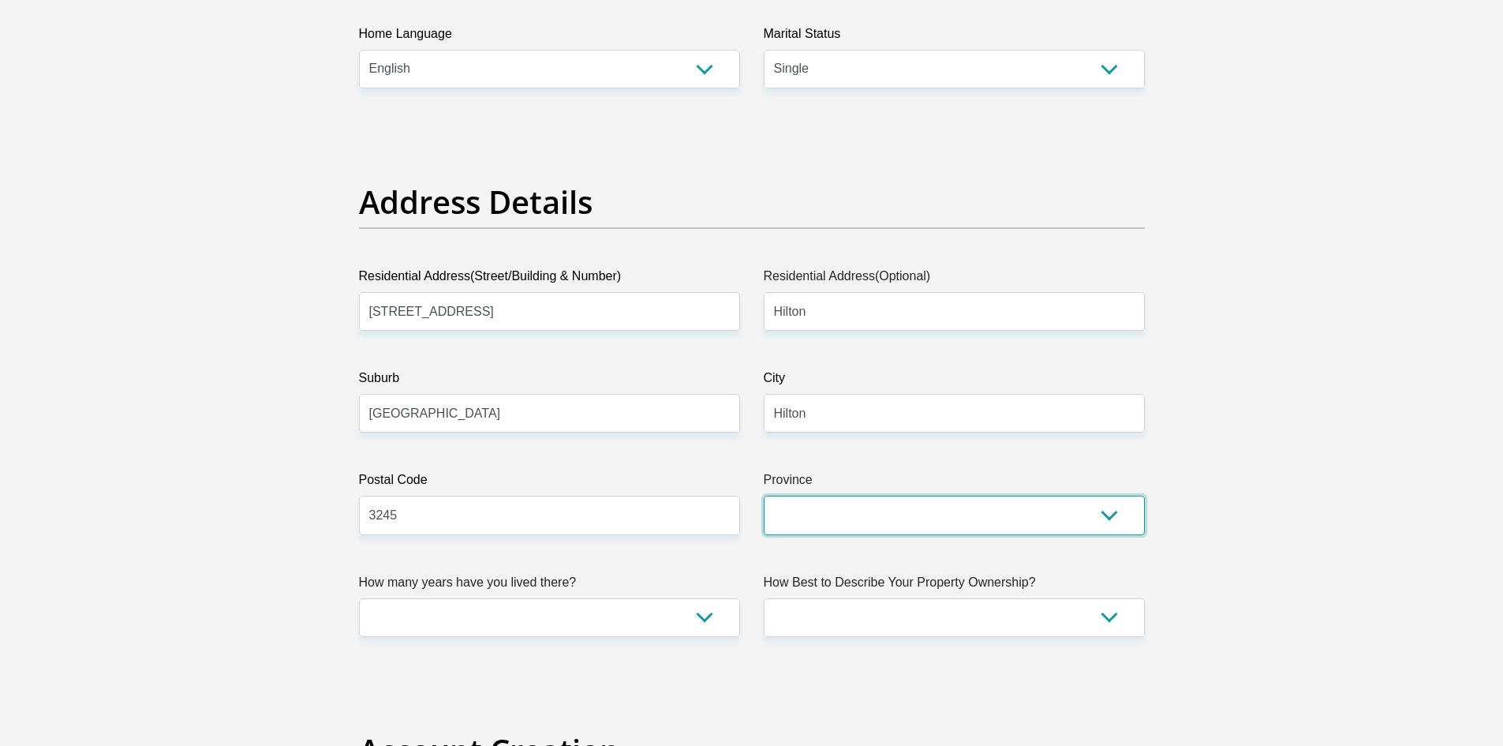
click at [982, 507] on select "Eastern Cape Free State Gauteng KwaZulu-Natal Limpopo Mpumalanga Northern Cape …" at bounding box center [954, 514] width 381 height 39
select select "KwaZulu-Natal"
click at [764, 495] on select "Eastern Cape Free State Gauteng KwaZulu-Natal Limpopo Mpumalanga Northern Cape …" at bounding box center [954, 514] width 381 height 39
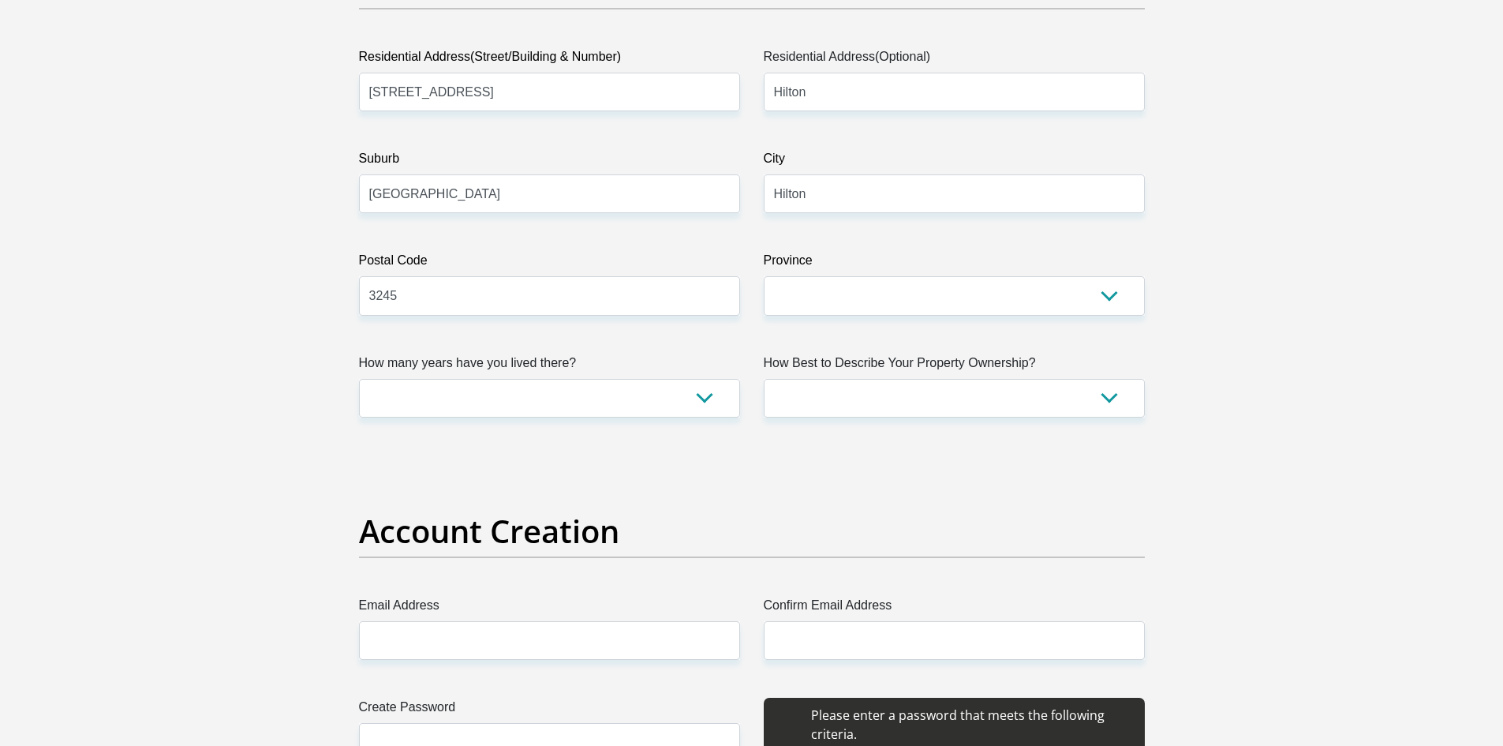
scroll to position [868, 0]
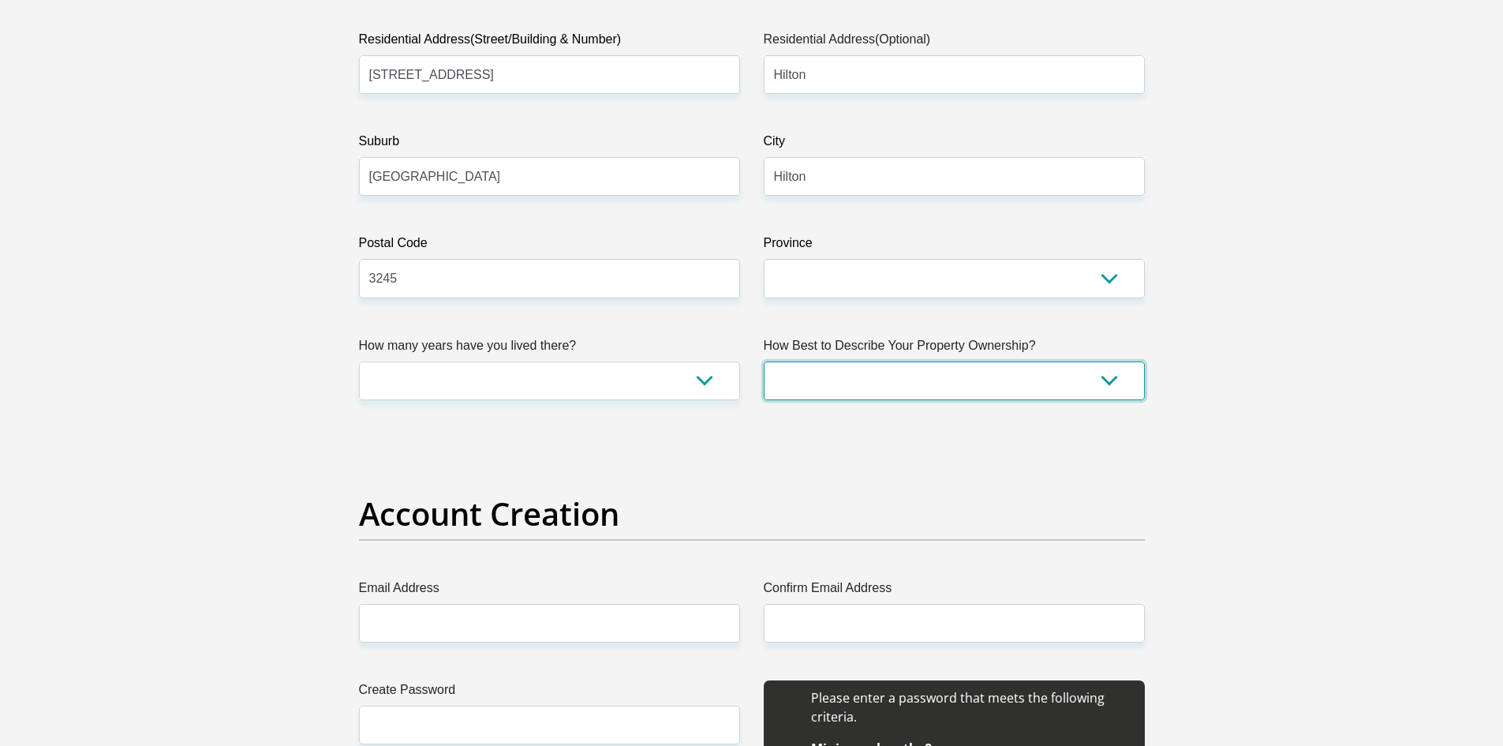
click at [1114, 375] on select "Owned Rented Family Owned Company Dwelling" at bounding box center [954, 380] width 381 height 39
select select "parents"
click at [764, 361] on select "Owned Rented Family Owned Company Dwelling" at bounding box center [954, 380] width 381 height 39
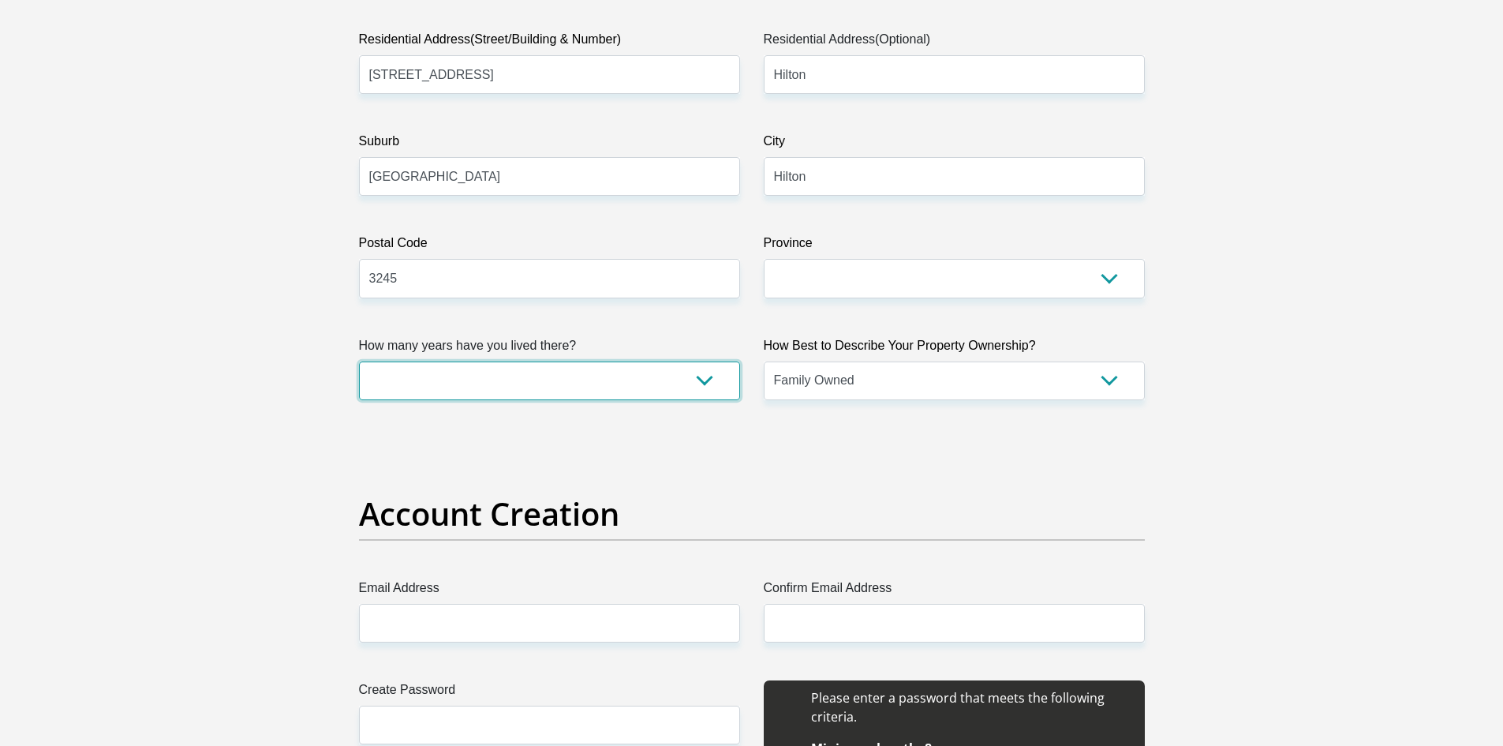
click at [583, 375] on select "less than 1 year 1-3 years 3-5 years 5+ years" at bounding box center [549, 380] width 381 height 39
select select "5"
click at [359, 361] on select "less than 1 year 1-3 years 3-5 years 5+ years" at bounding box center [549, 380] width 381 height 39
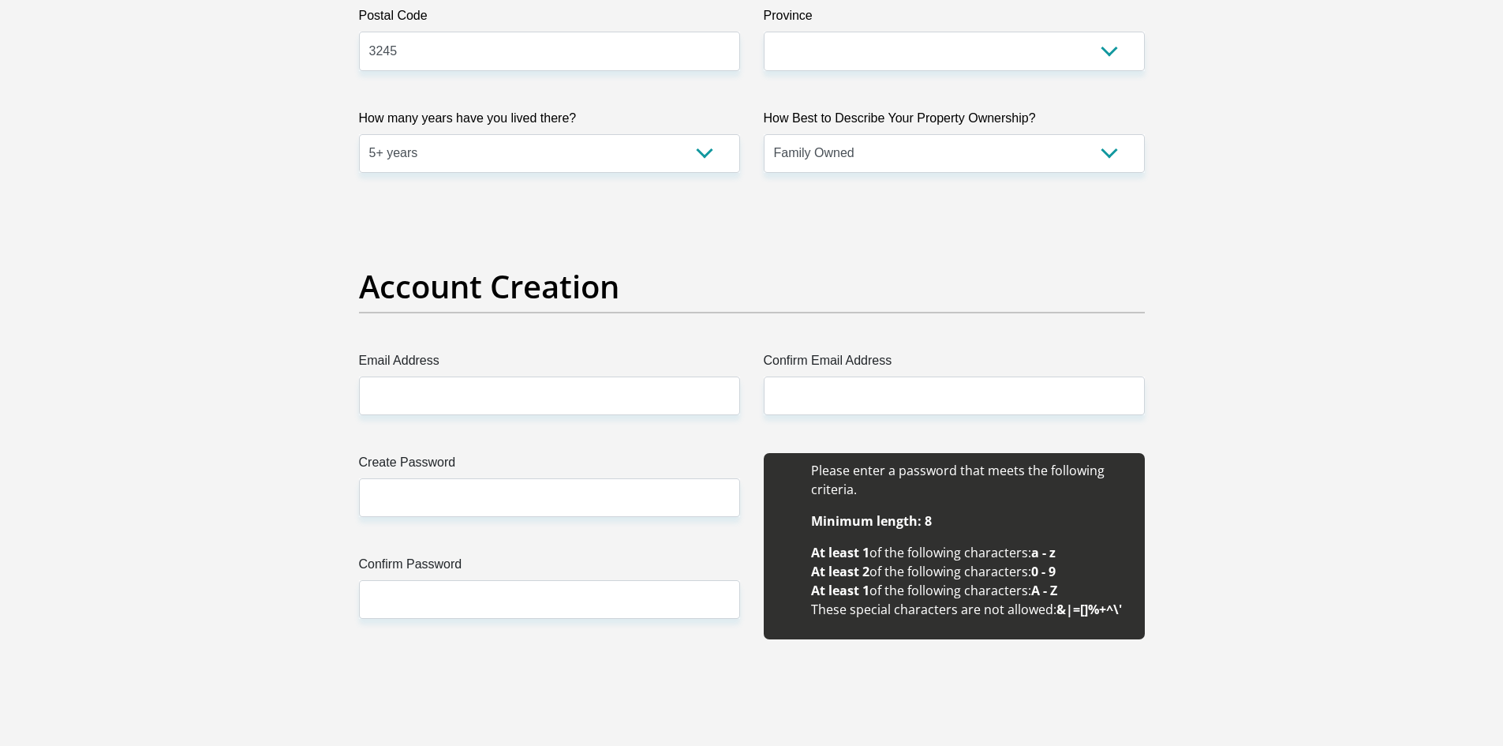
scroll to position [1105, 0]
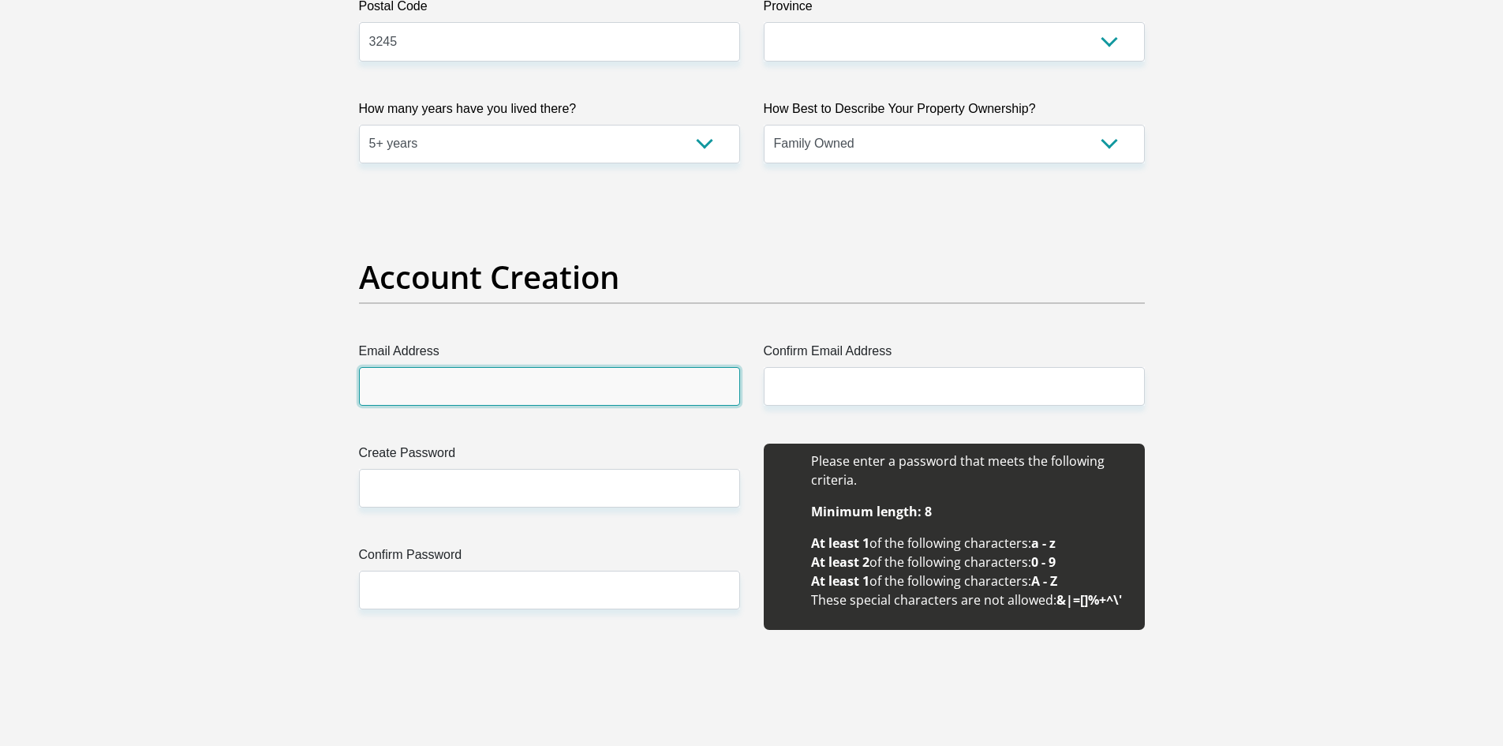
click at [405, 372] on input "Email Address" at bounding box center [549, 386] width 381 height 39
type input "michaeldickson481@gmail.com"
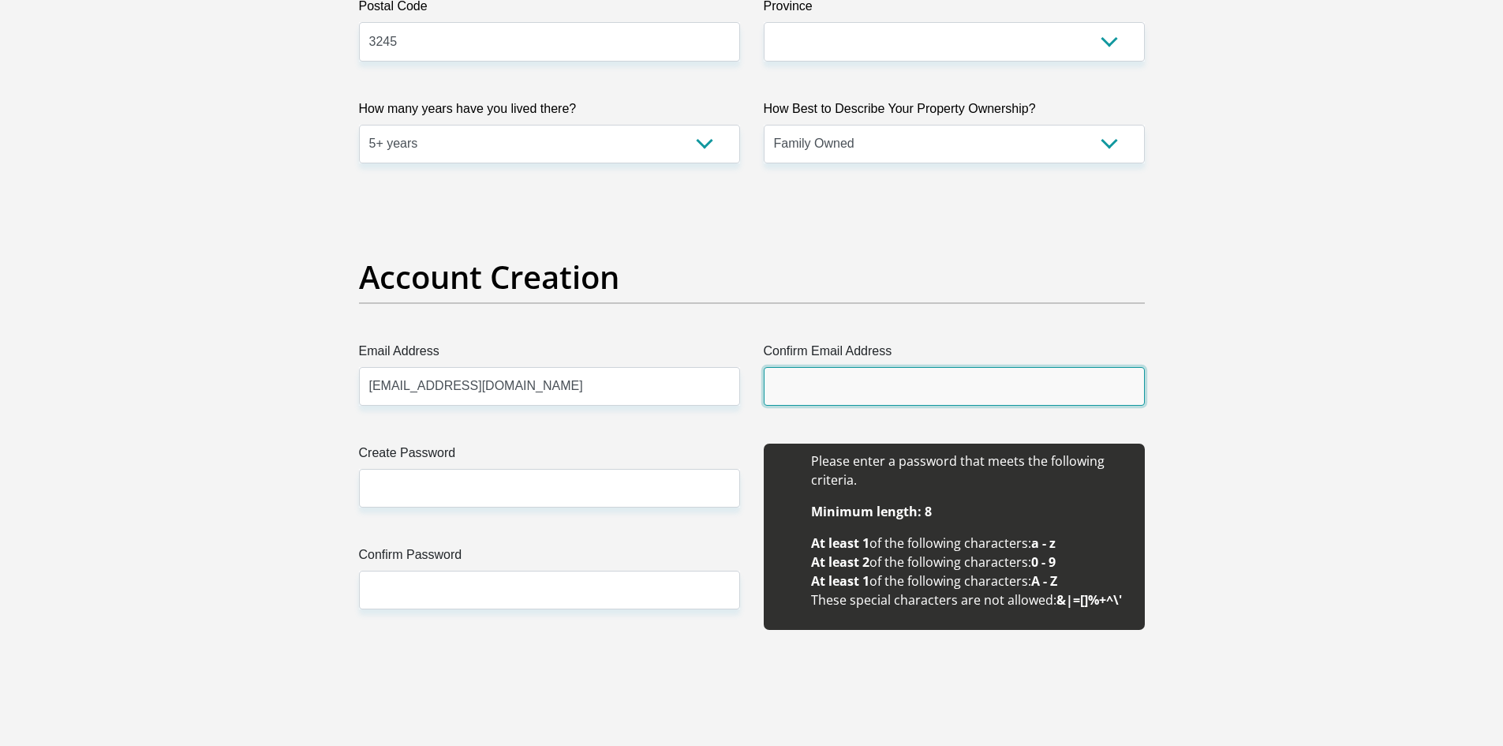
type input "michaeldickson481@gmail.com"
type input "Michael"
type input "Dickson"
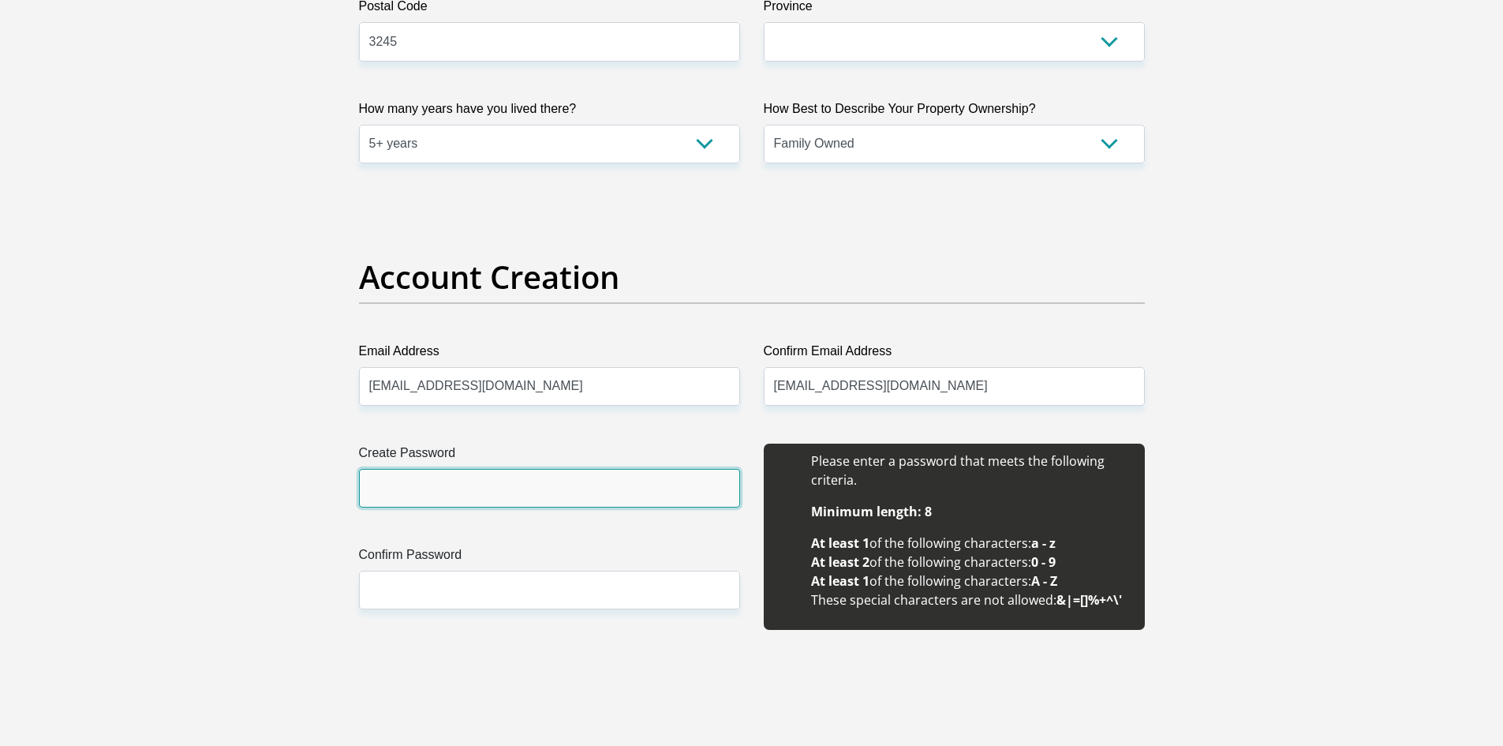
click at [482, 488] on input "Create Password" at bounding box center [549, 488] width 381 height 39
type input "Midlands1962"
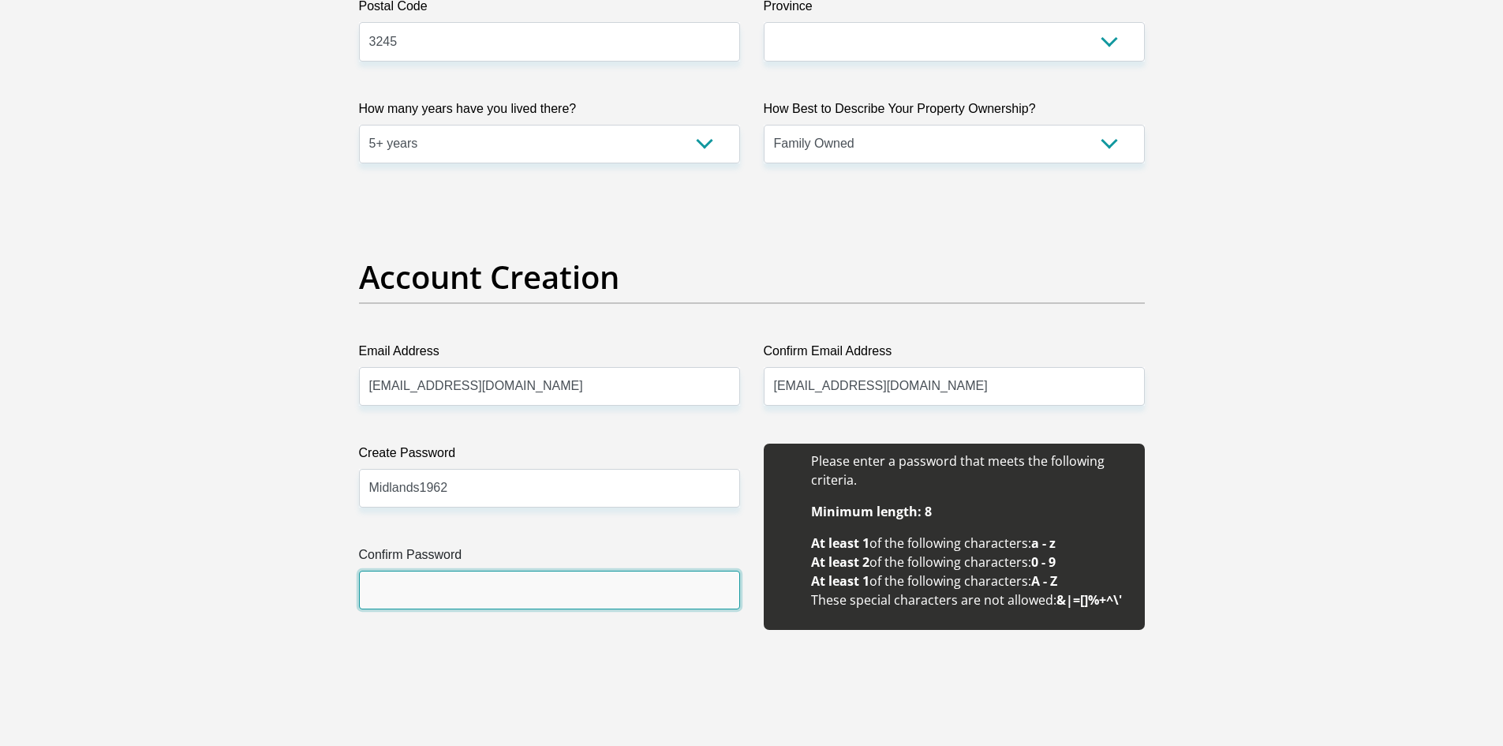
click at [503, 597] on input "Confirm Password" at bounding box center [549, 589] width 381 height 39
type input "Midlands1962"
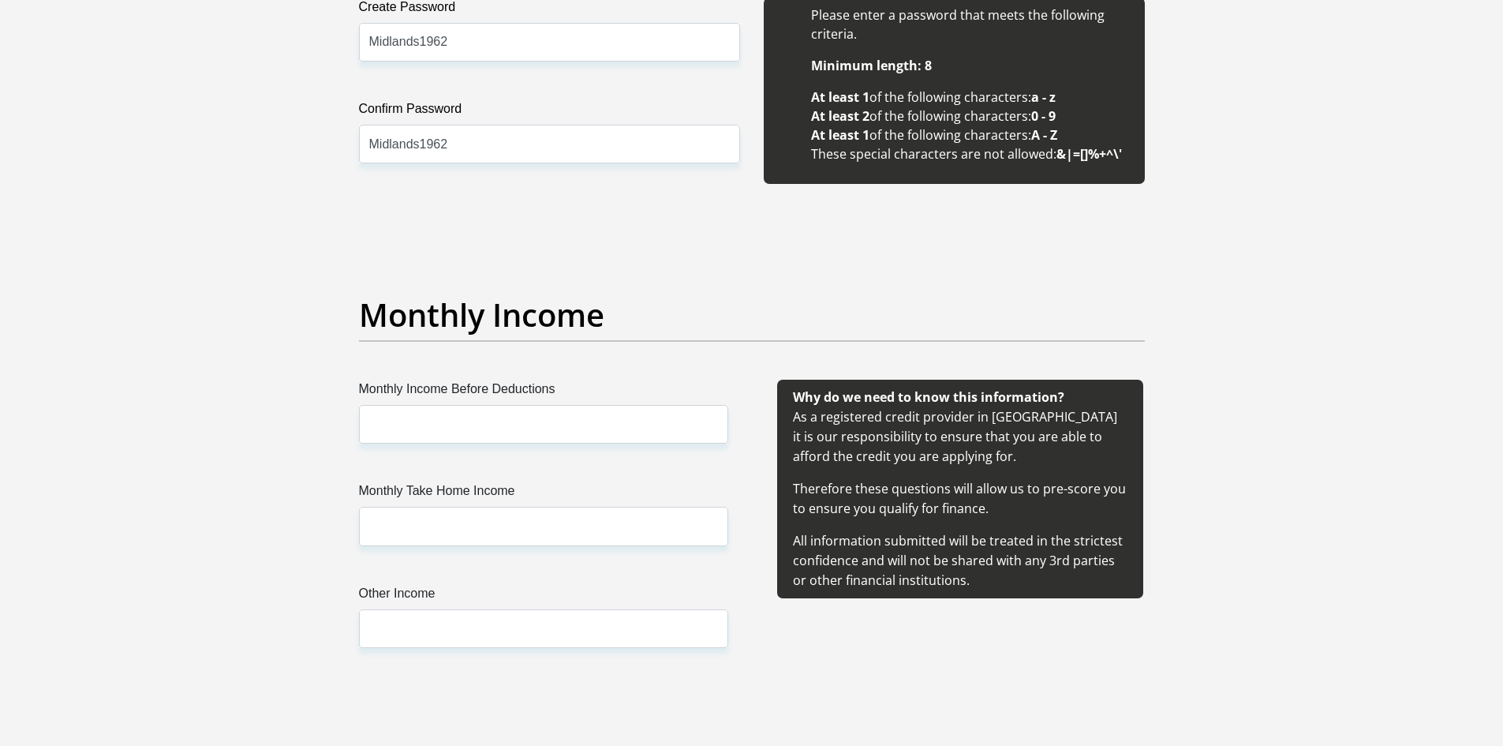
scroll to position [1578, 0]
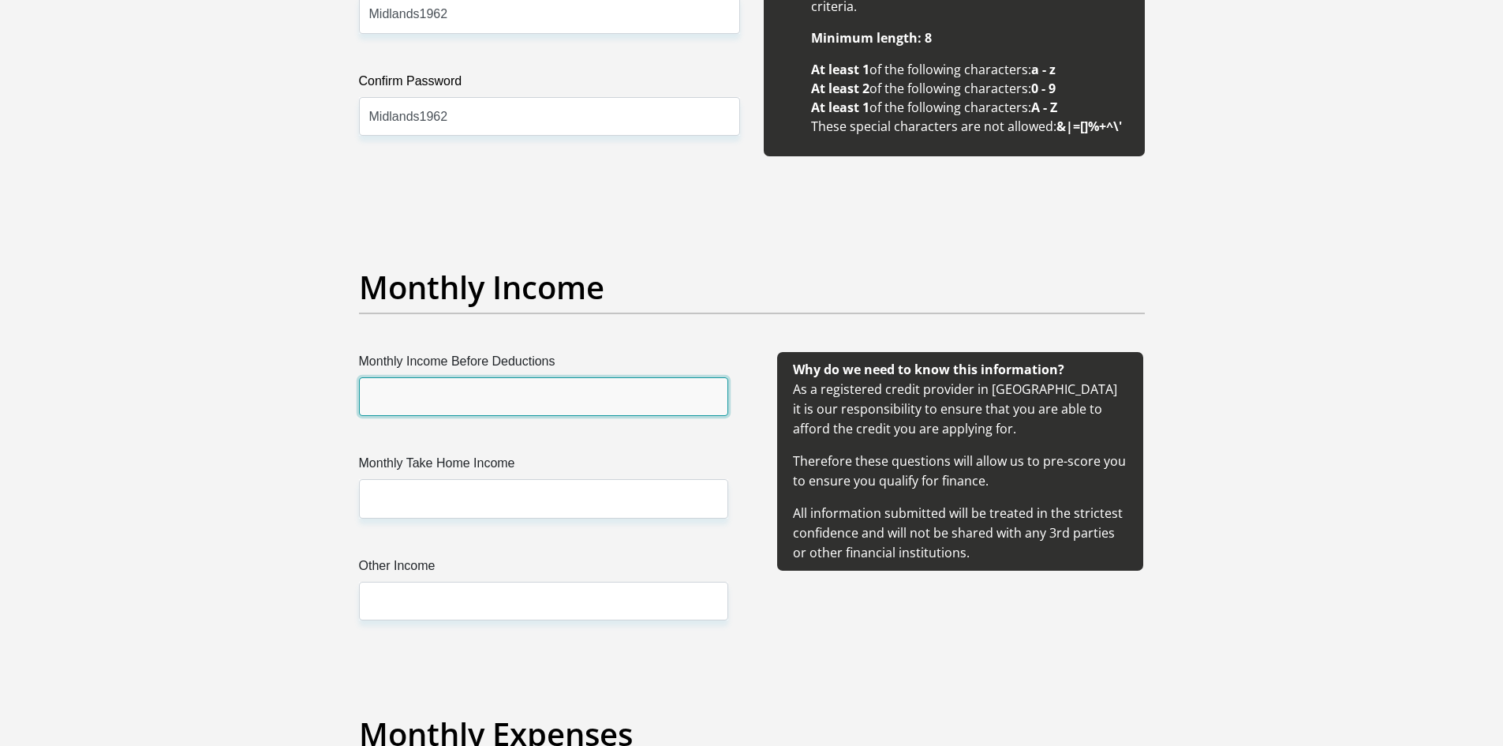
click at [438, 400] on input "Monthly Income Before Deductions" at bounding box center [543, 396] width 369 height 39
type input "36000"
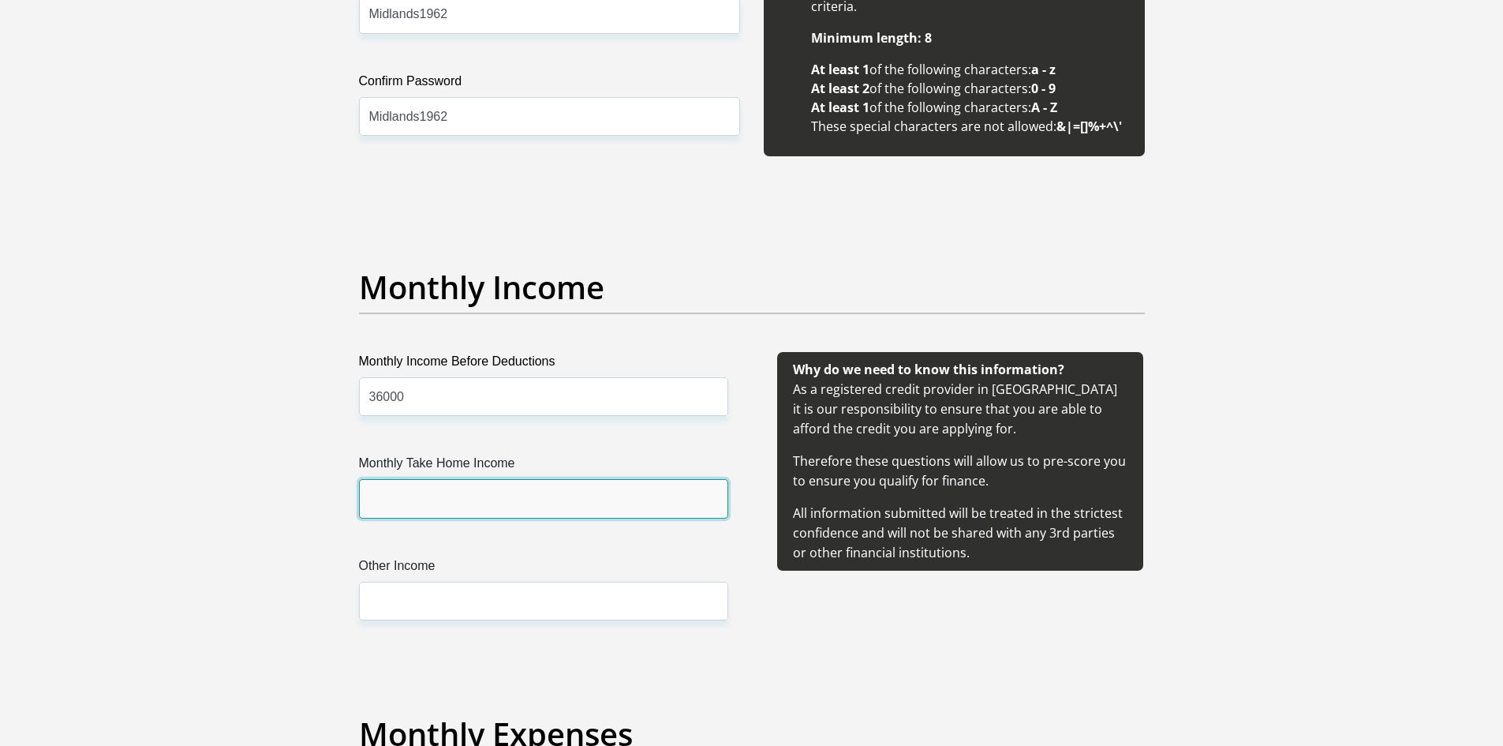
click at [439, 502] on input "Monthly Take Home Income" at bounding box center [543, 498] width 369 height 39
type input "25000"
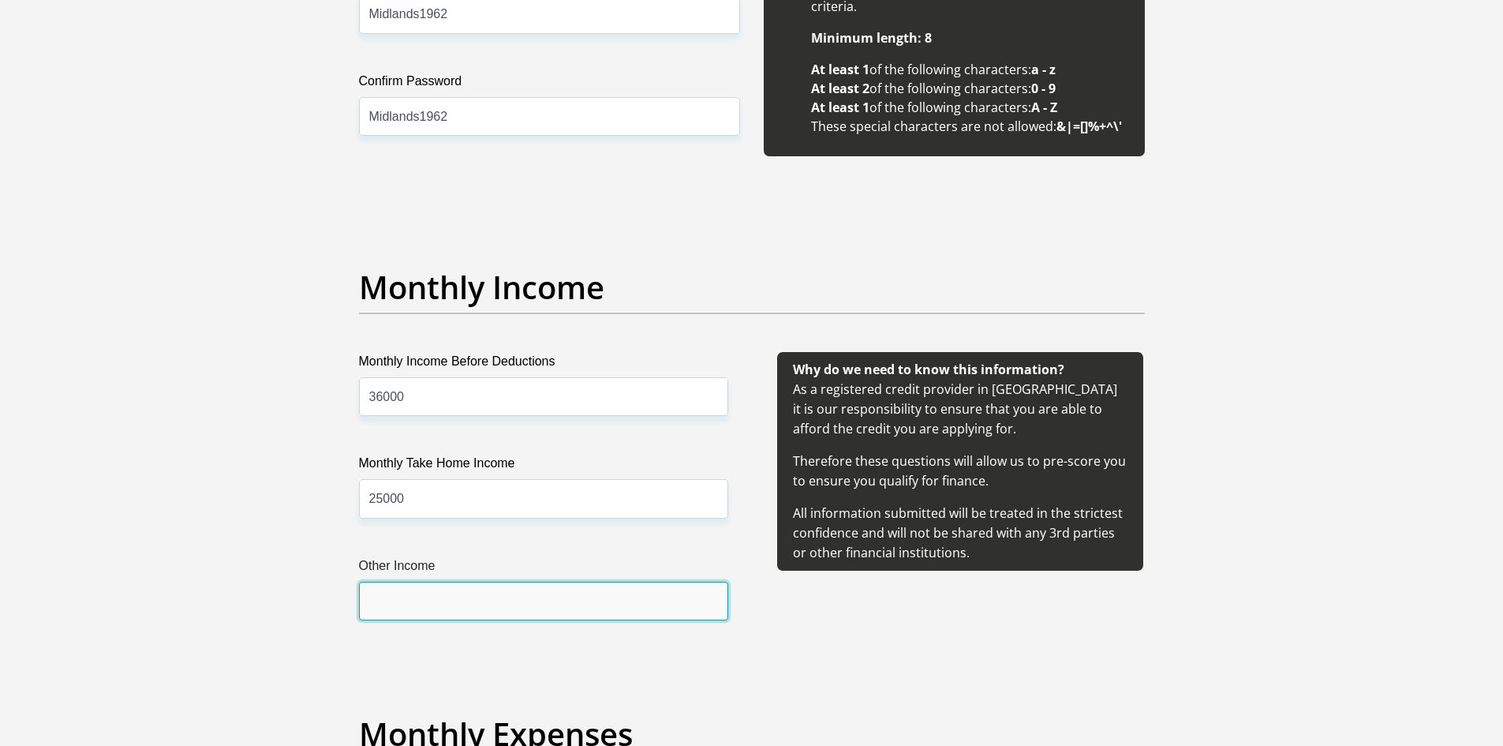
click at [451, 607] on input "Other Income" at bounding box center [543, 600] width 369 height 39
type input "0"
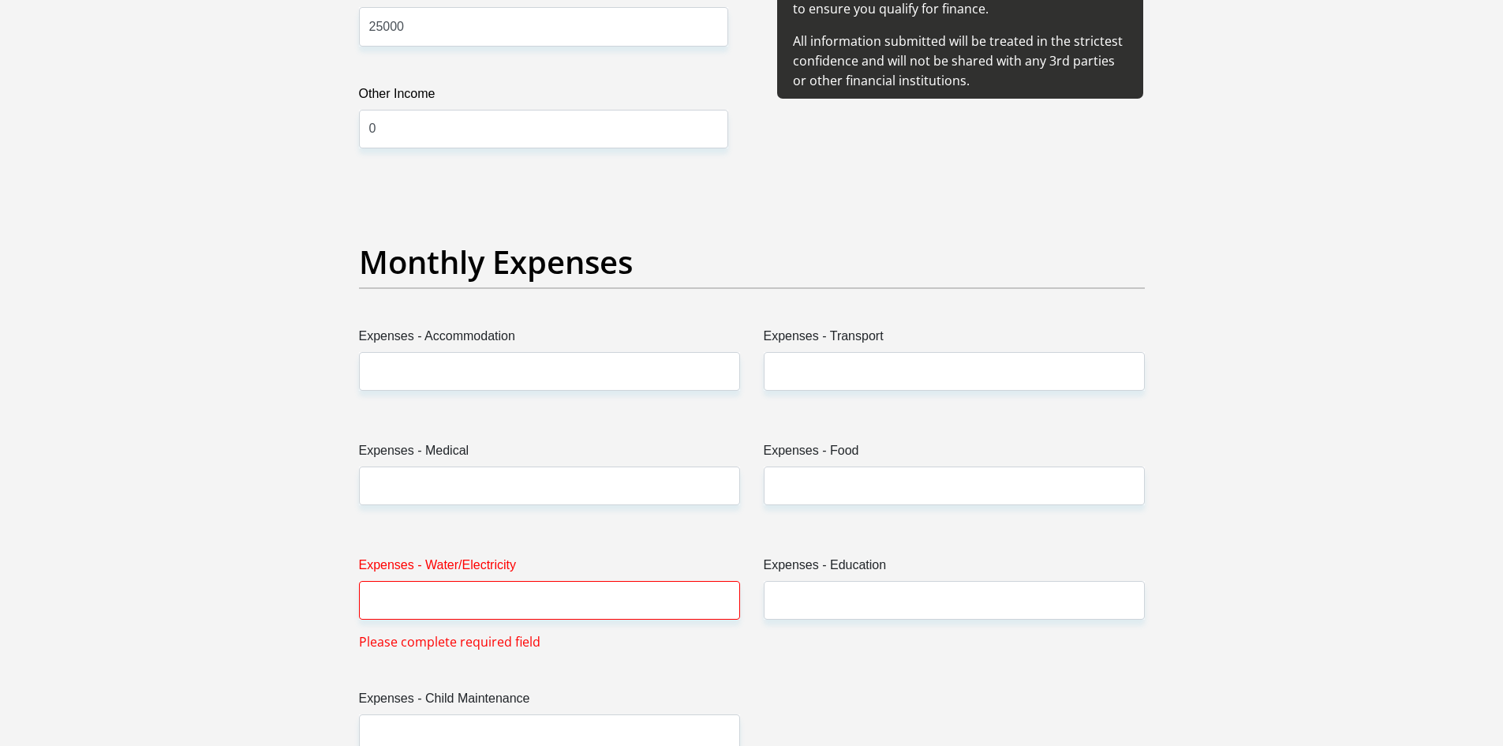
scroll to position [2051, 0]
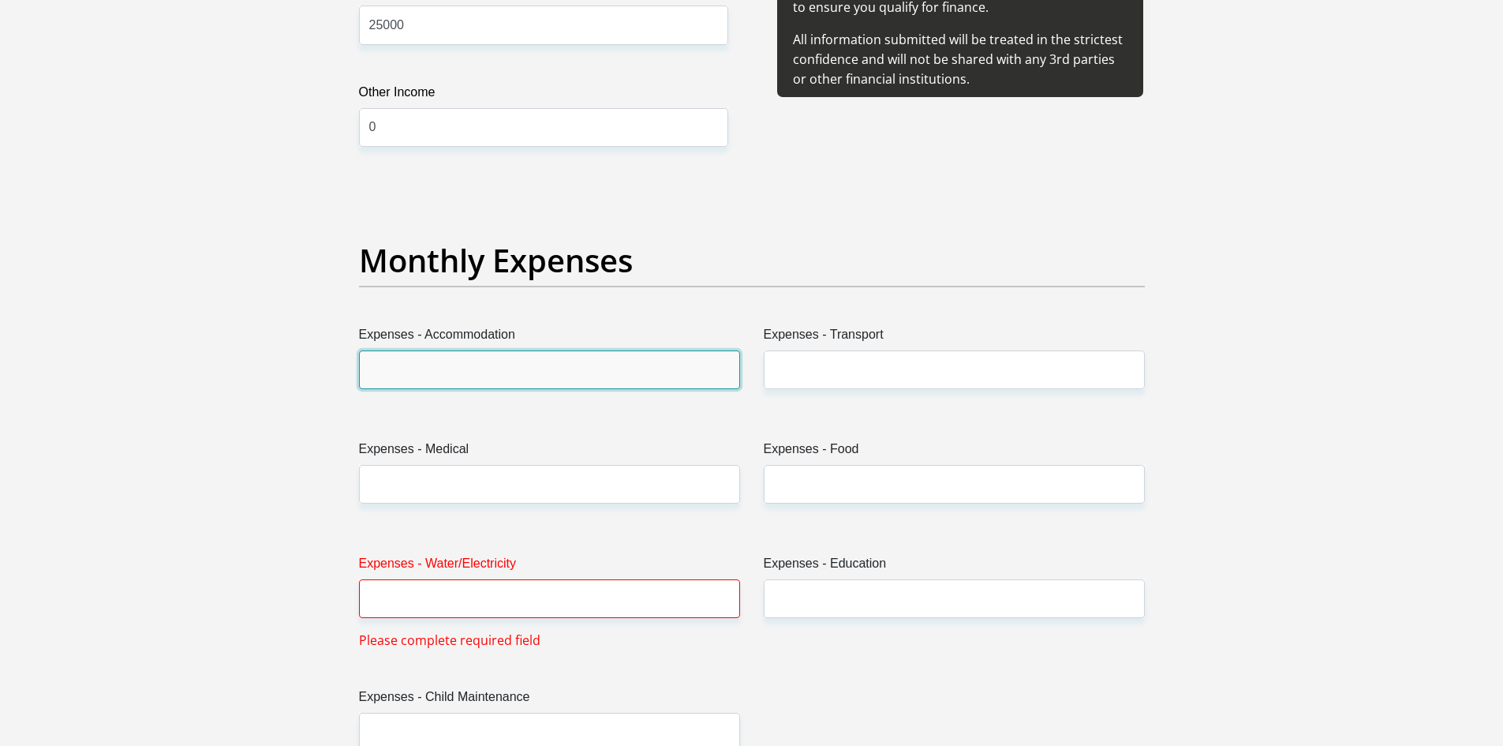
click at [429, 363] on input "Expenses - Accommodation" at bounding box center [549, 369] width 381 height 39
type input "6500"
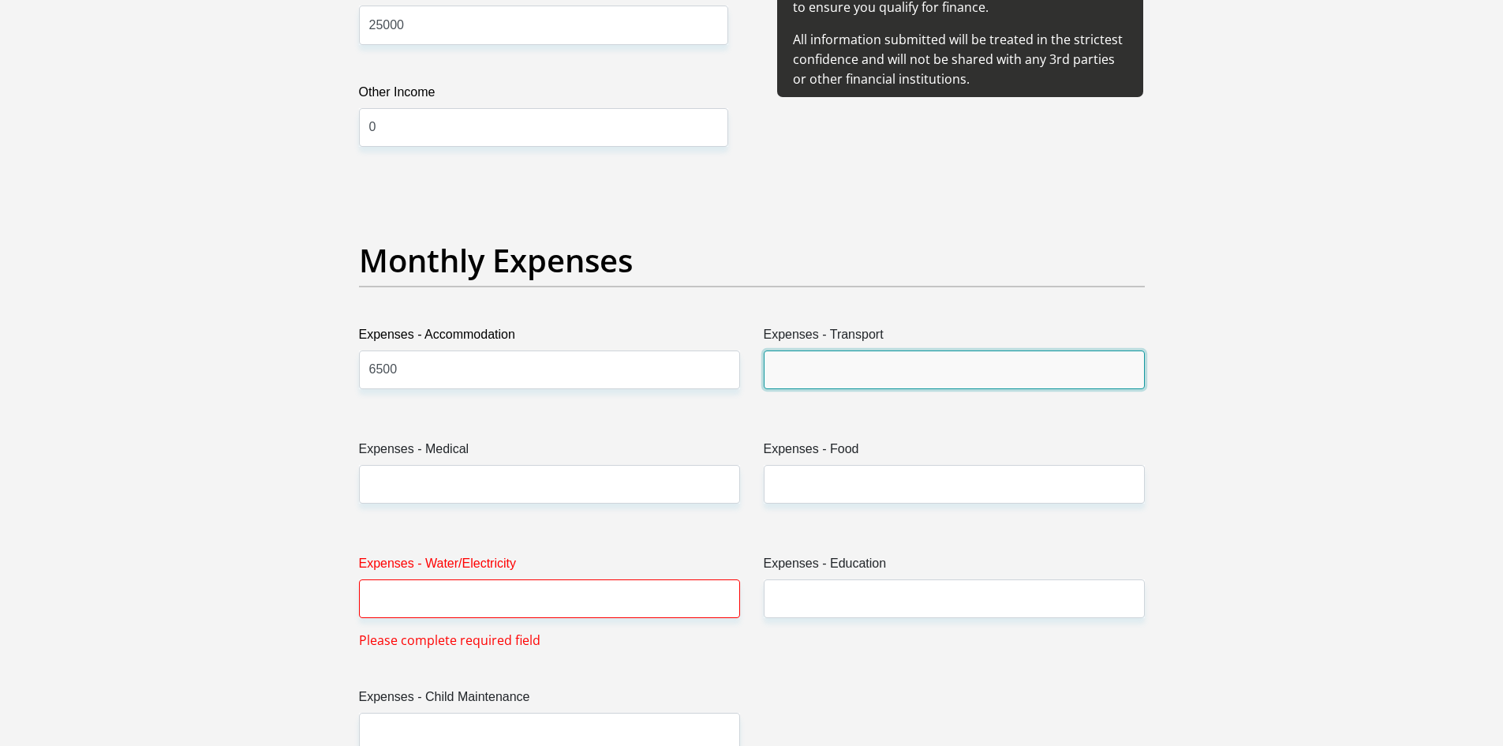
click at [835, 364] on input "Expenses - Transport" at bounding box center [954, 369] width 381 height 39
type input "0"
click at [566, 458] on label "Expenses - Medical" at bounding box center [549, 451] width 381 height 25
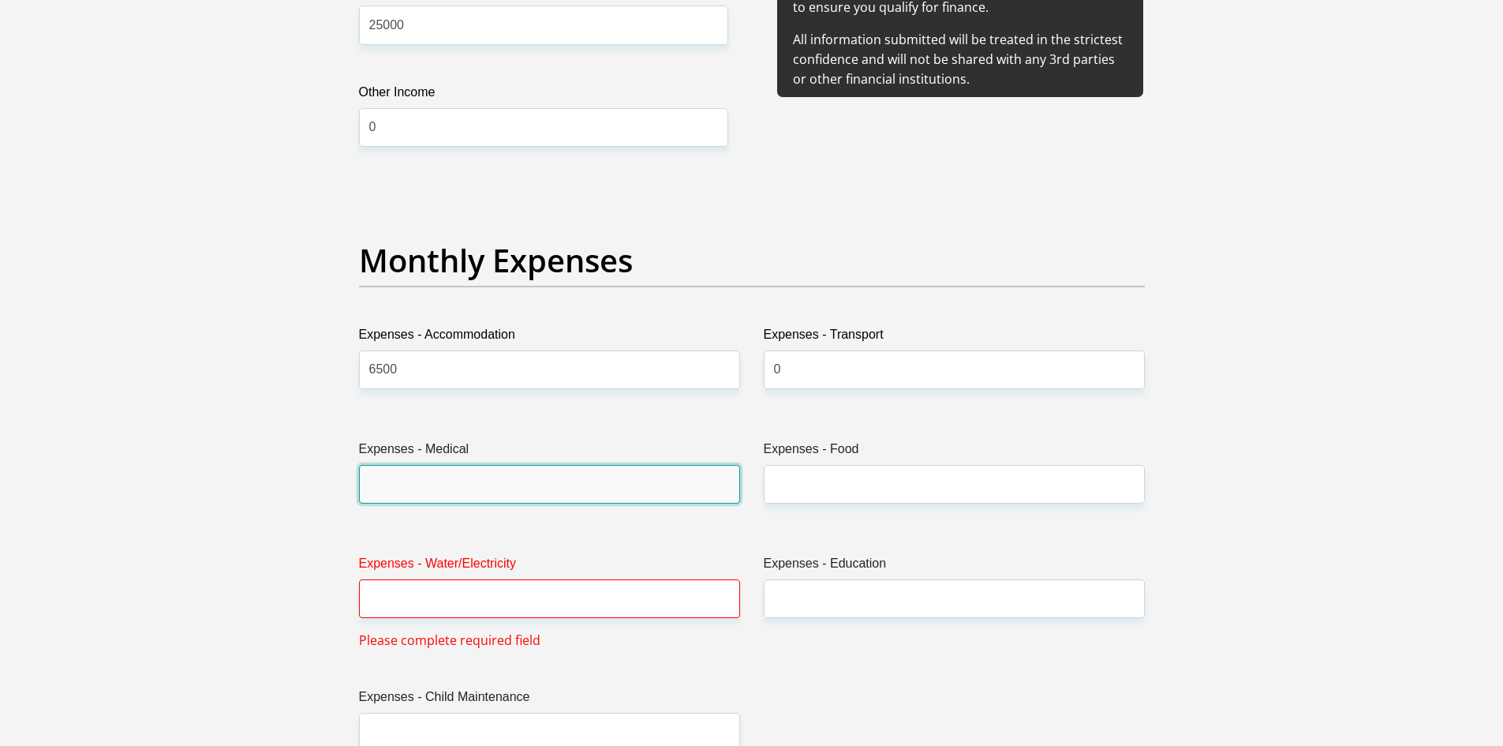
click at [566, 465] on input "Expenses - Medical" at bounding box center [549, 484] width 381 height 39
click at [561, 467] on input "Expenses - Medical" at bounding box center [549, 484] width 381 height 39
type input "0"
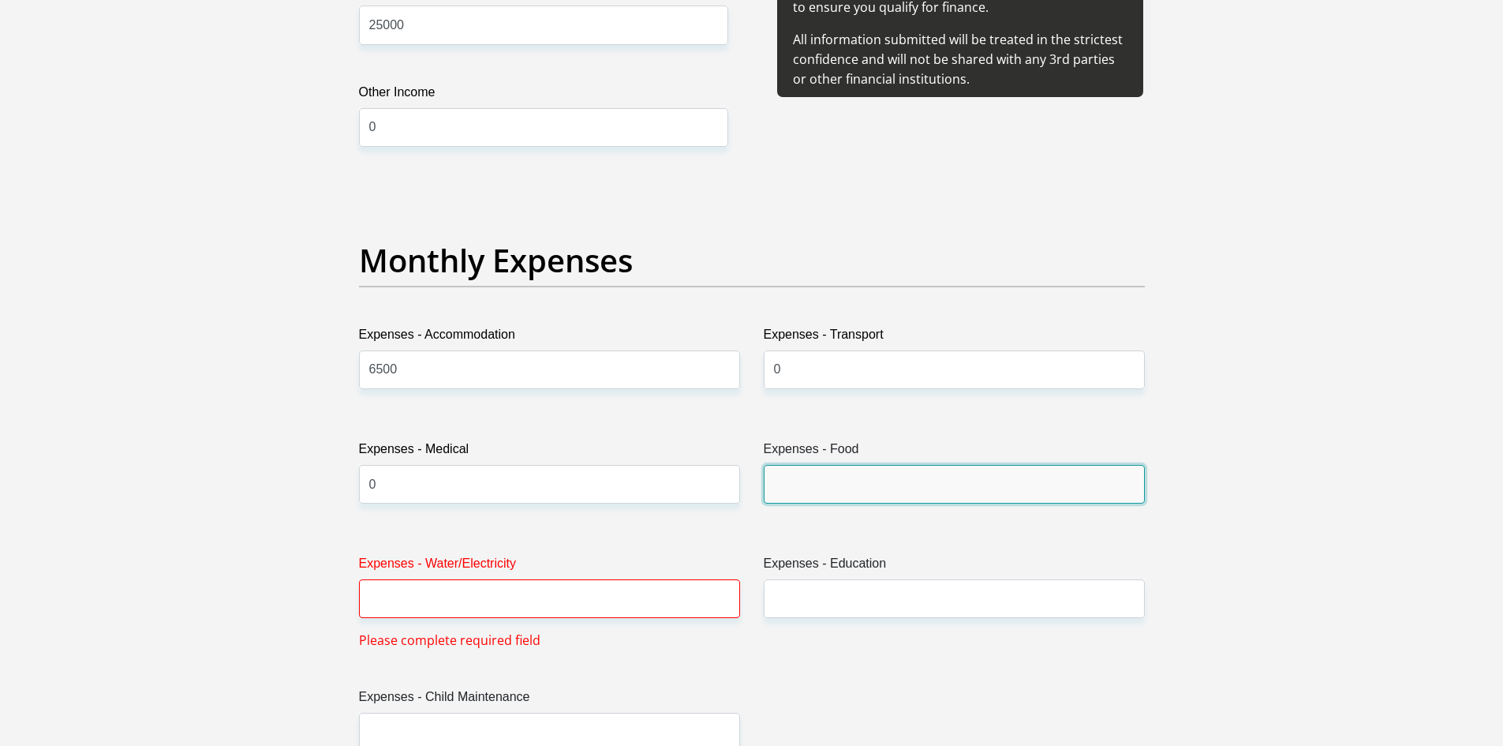
click at [828, 475] on input "Expenses - Food" at bounding box center [954, 484] width 381 height 39
type input "3000"
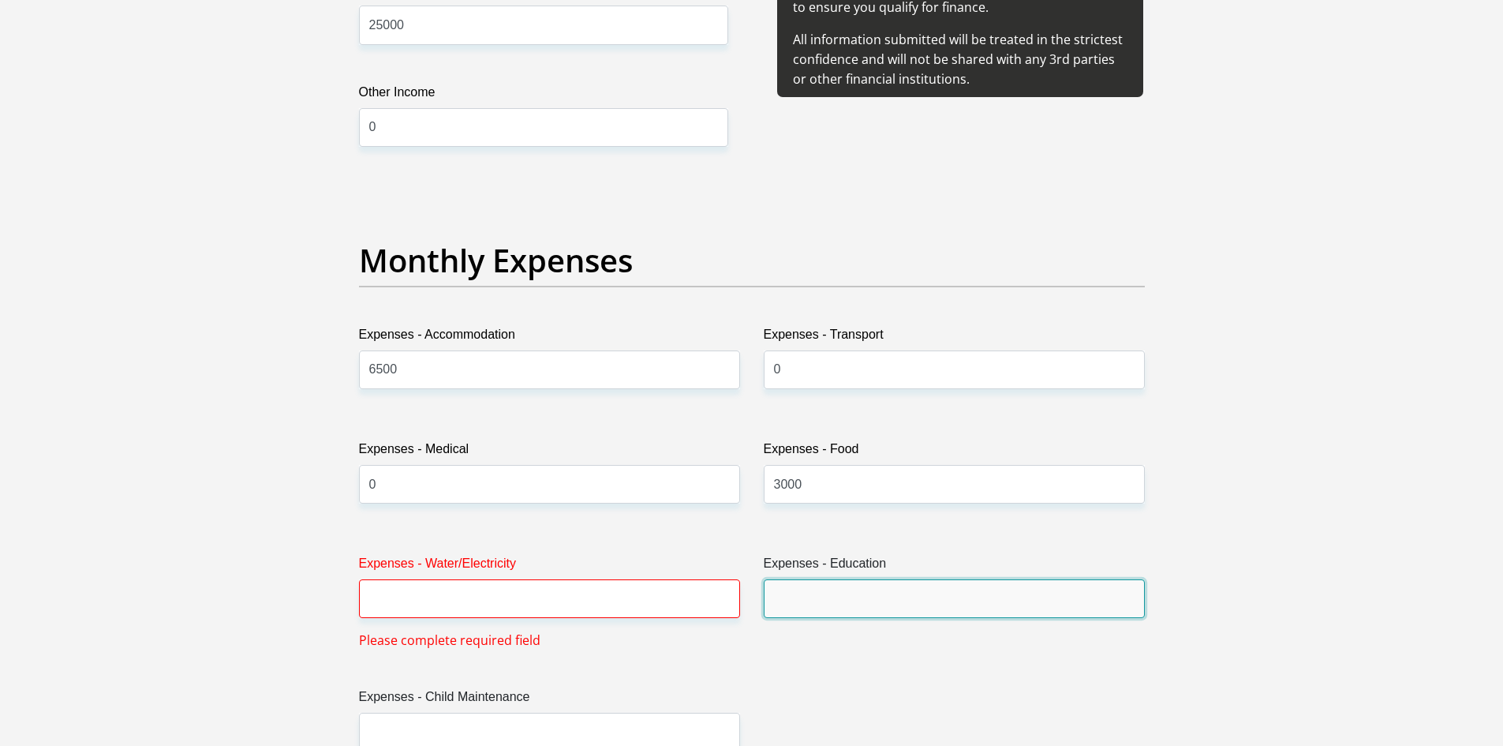
click at [847, 592] on input "Expenses - Education" at bounding box center [954, 598] width 381 height 39
type input "0"
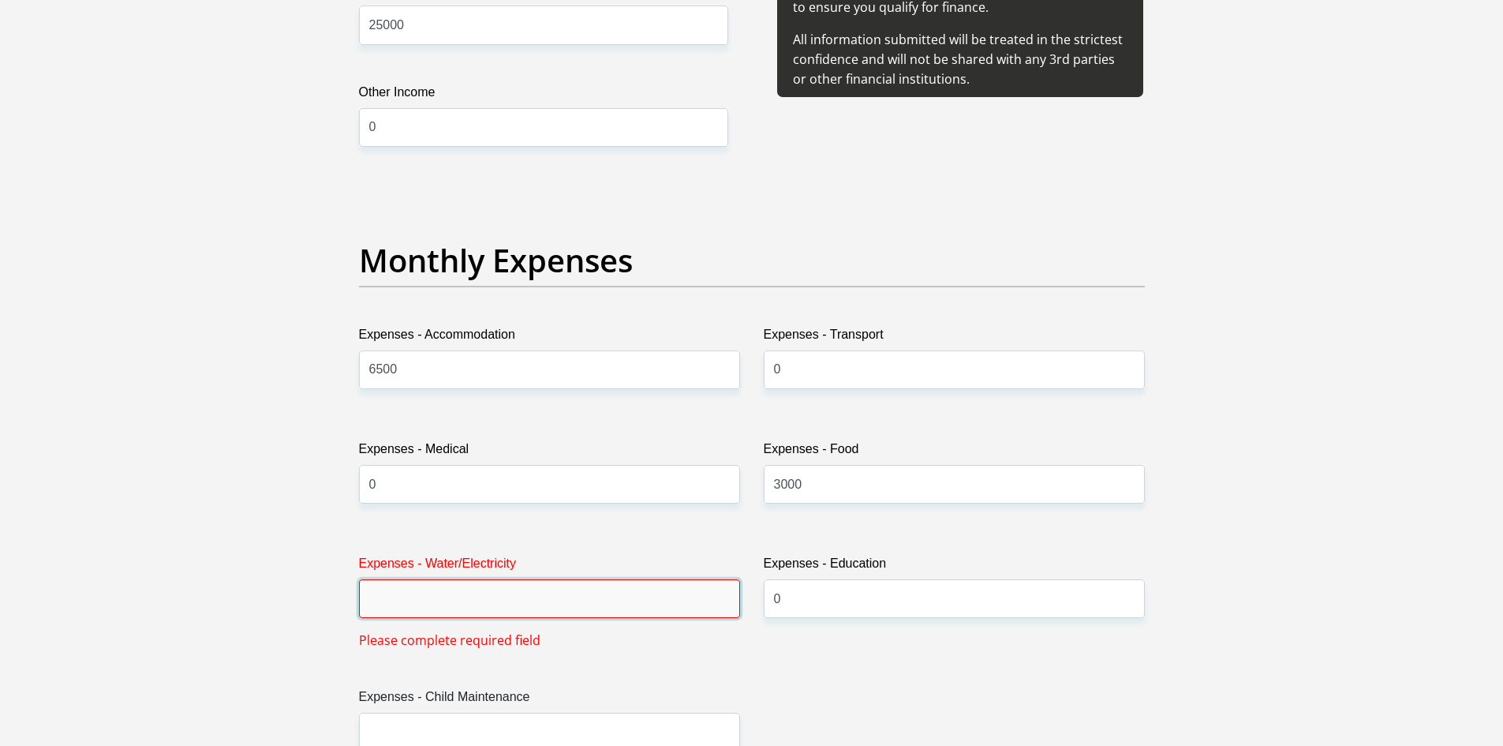
click at [412, 589] on input "Expenses - Water/Electricity" at bounding box center [549, 598] width 381 height 39
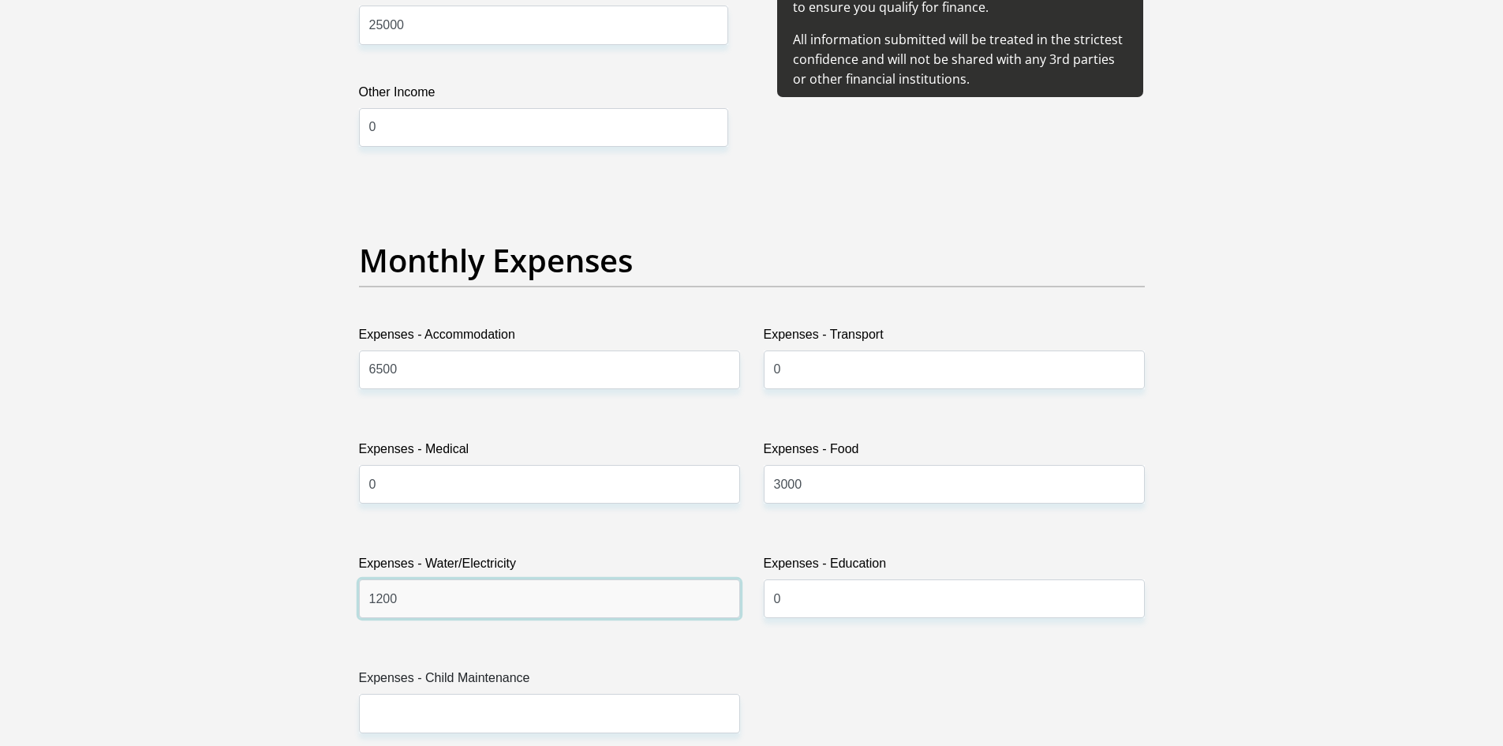
type input "1200"
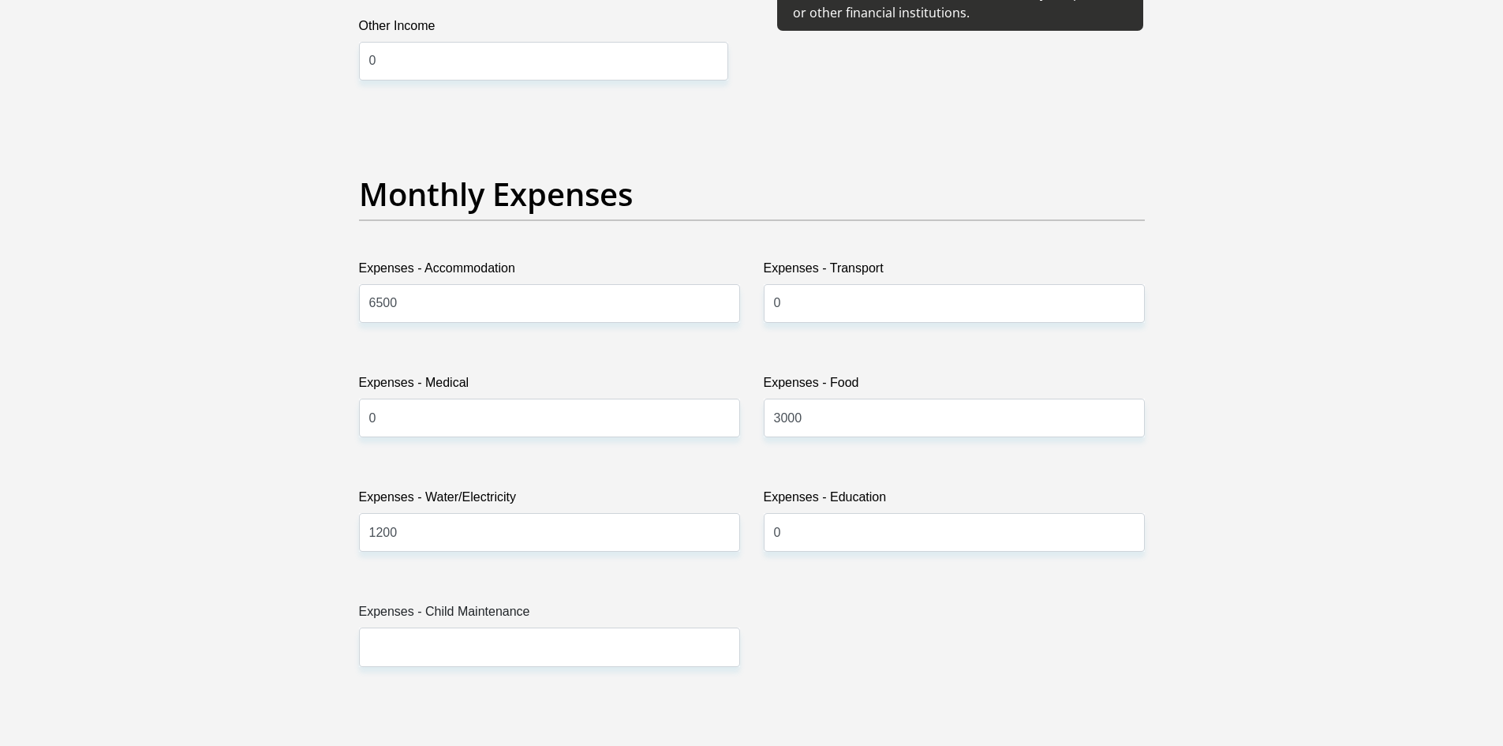
scroll to position [2209, 0]
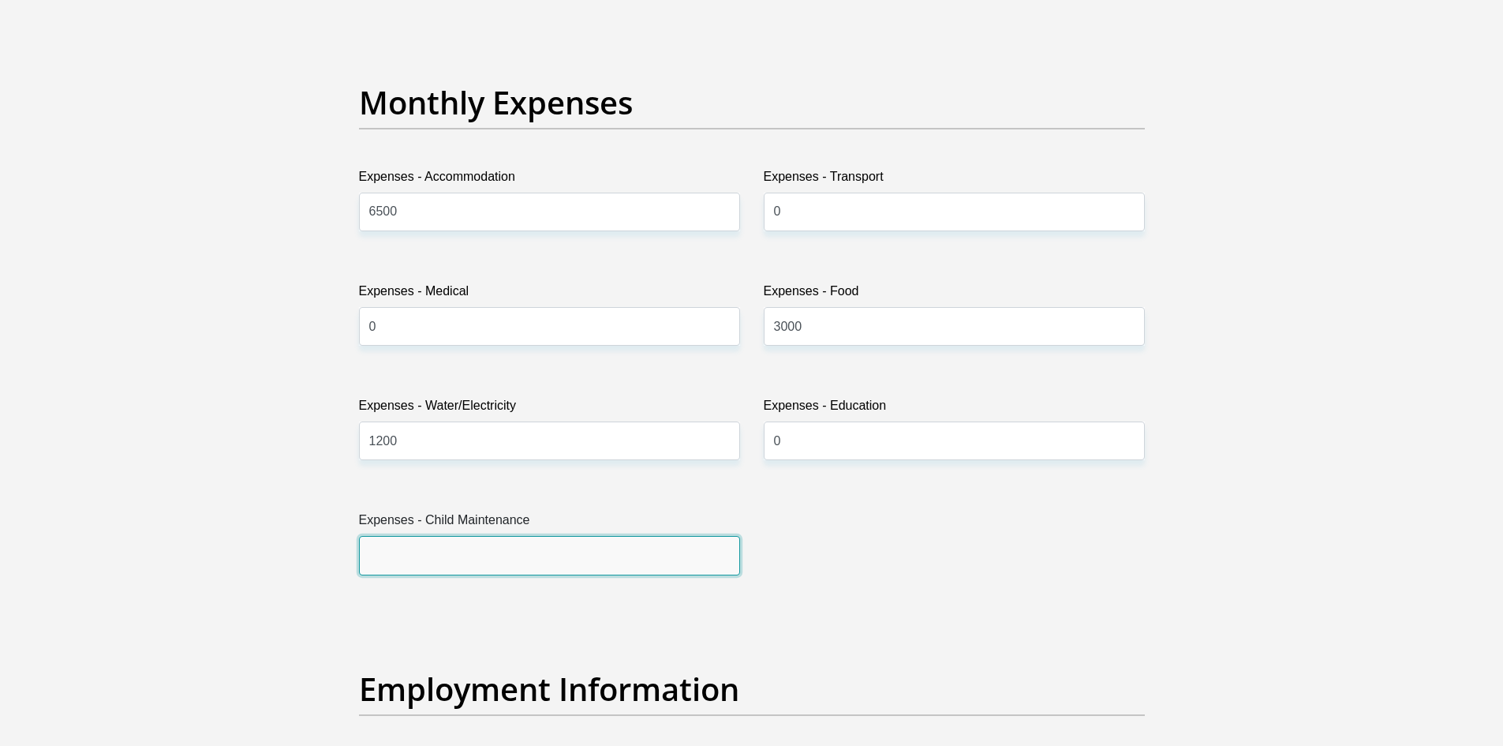
click at [389, 553] on input "Expenses - Child Maintenance" at bounding box center [549, 555] width 381 height 39
type input "0"
click at [305, 551] on div "Personal Details Title Mr Ms Mrs Dr Other First Name Michael Surname Dickson ID…" at bounding box center [751, 610] width 899 height 5386
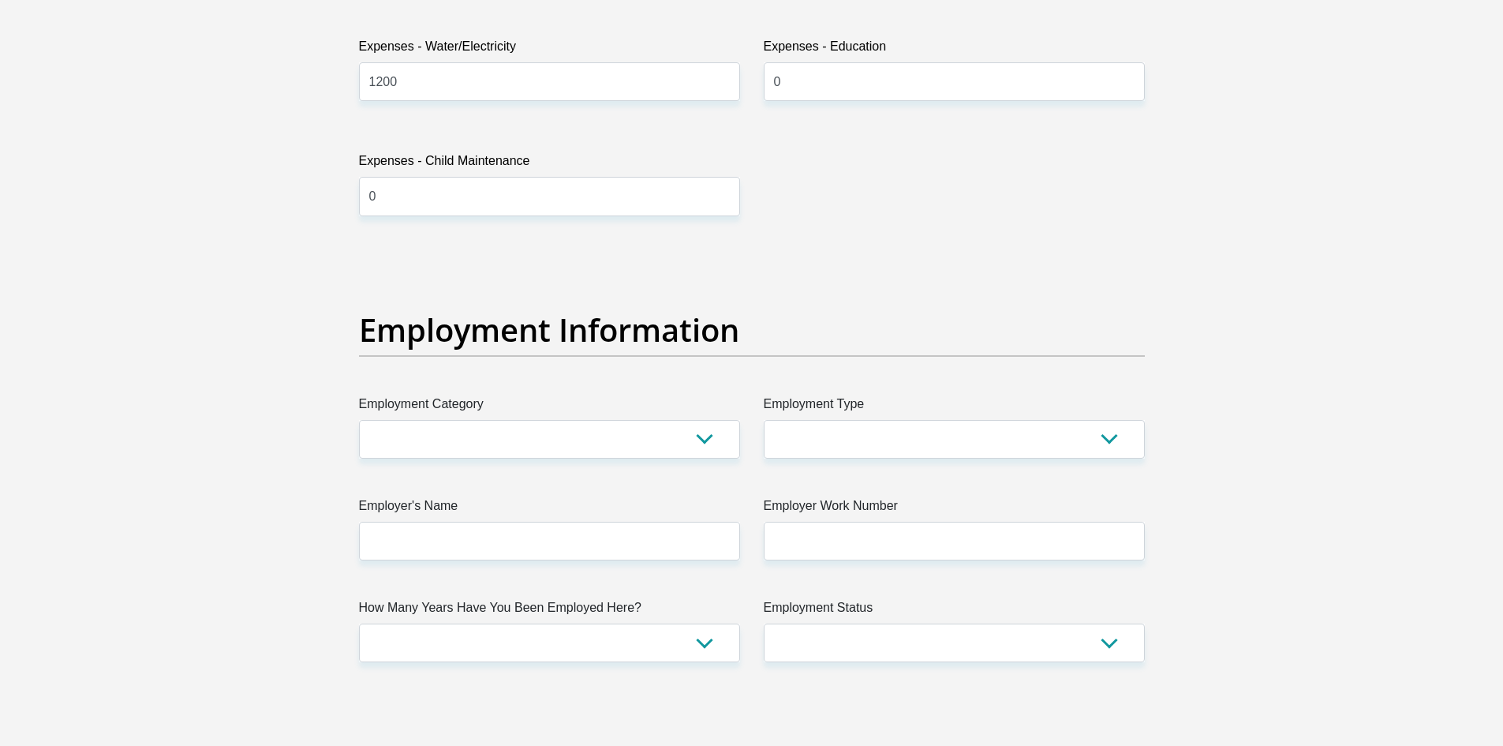
scroll to position [2603, 0]
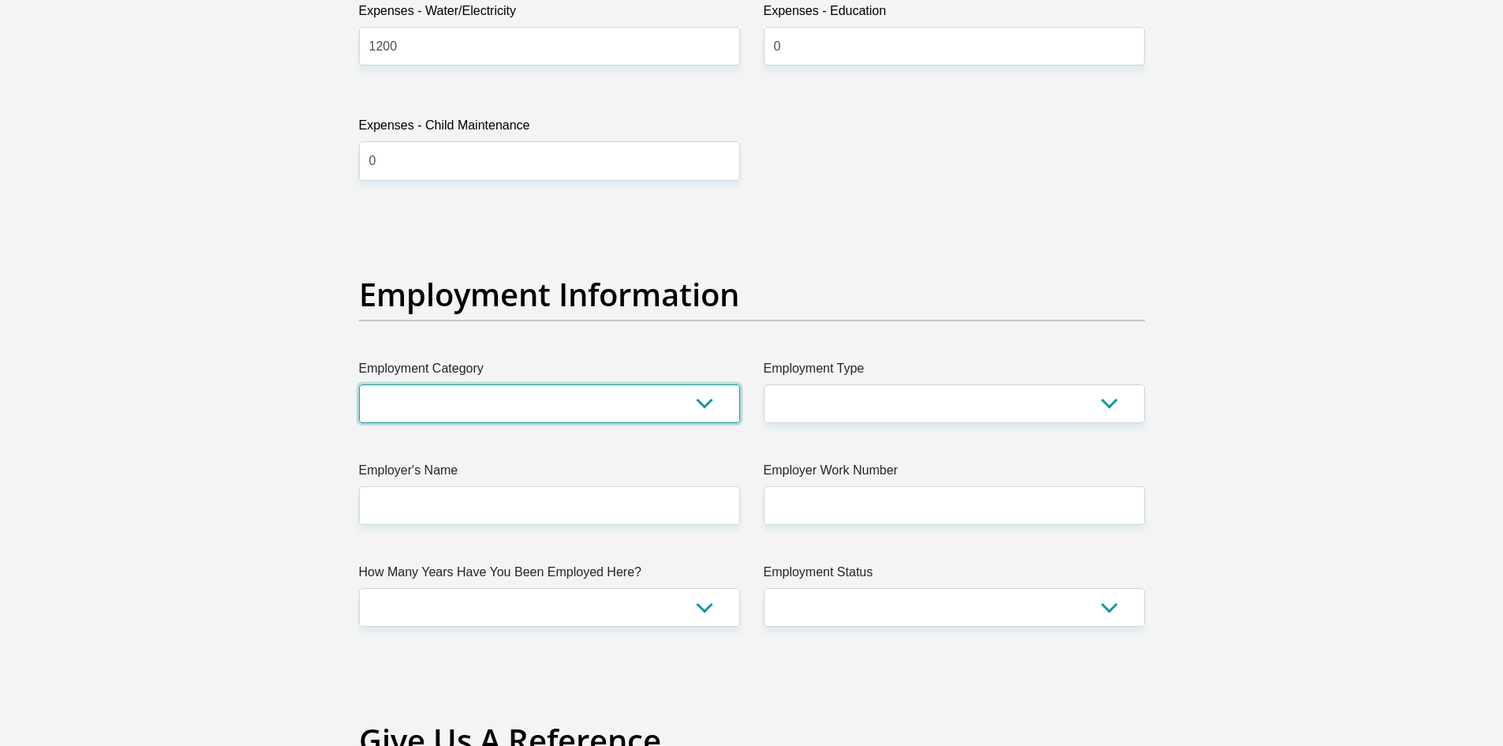
click at [459, 395] on select "AGRICULTURE ALCOHOL & TOBACCO CONSTRUCTION MATERIALS METALLURGY EQUIPMENT FOR R…" at bounding box center [549, 403] width 381 height 39
select select "59"
click at [359, 384] on select "AGRICULTURE ALCOHOL & TOBACCO CONSTRUCTION MATERIALS METALLURGY EQUIPMENT FOR R…" at bounding box center [549, 403] width 381 height 39
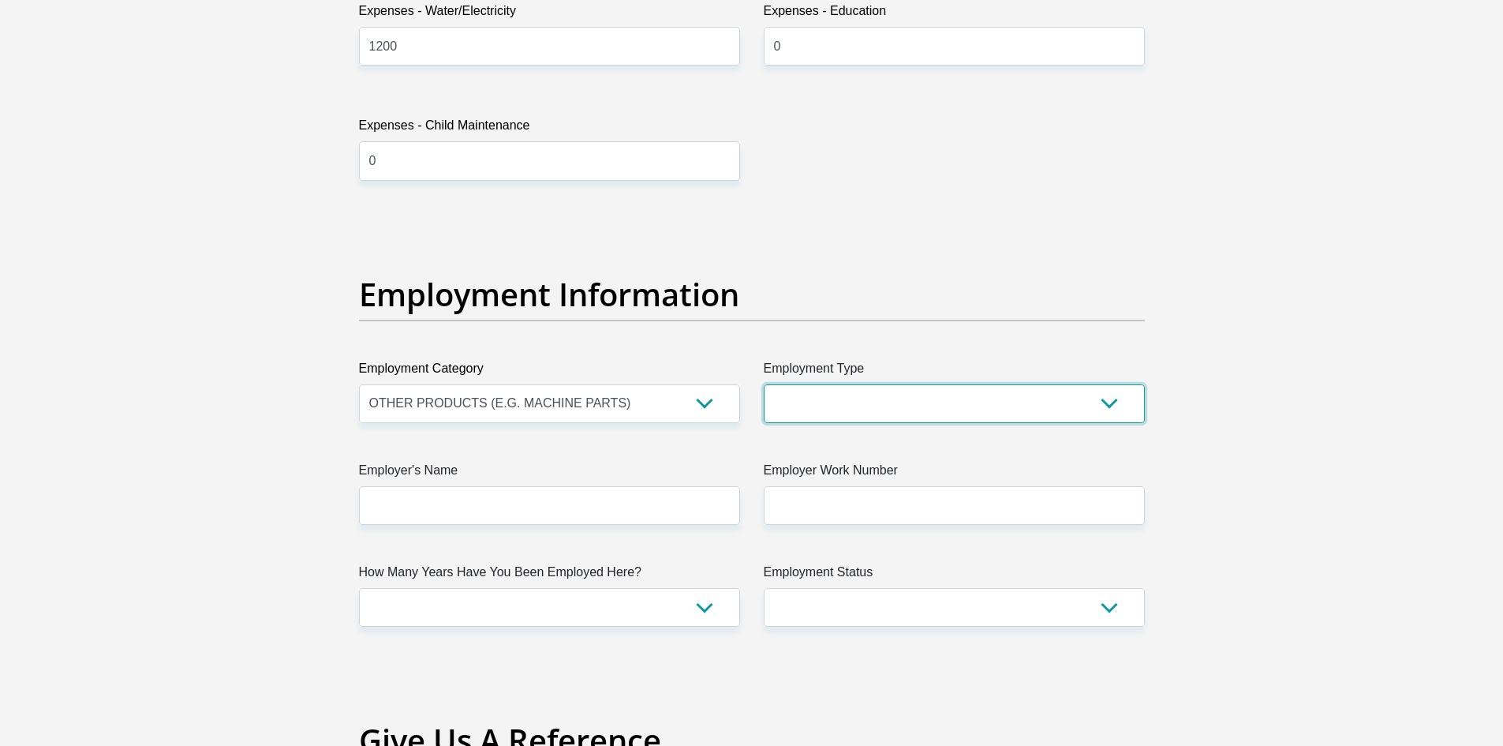
click at [835, 398] on select "College/Lecturer Craft Seller Creative Driver Executive Farmer Forces - Non Com…" at bounding box center [954, 403] width 381 height 39
select select "Production/Manufacturing"
click at [764, 384] on select "College/Lecturer Craft Seller Creative Driver Executive Farmer Forces - Non Com…" at bounding box center [954, 403] width 381 height 39
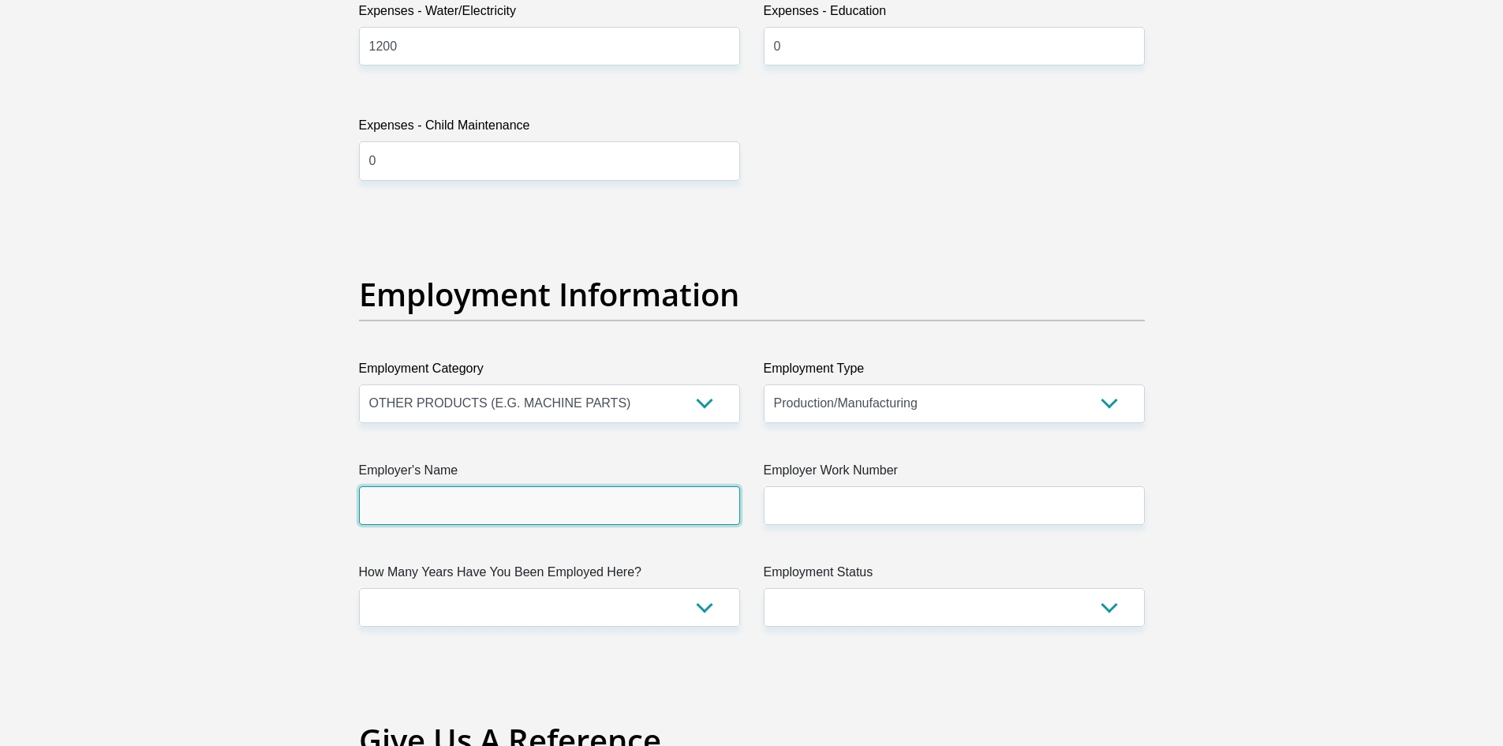
click at [392, 510] on input "Employer's Name" at bounding box center [549, 505] width 381 height 39
type input "MidlandsMetalPressings"
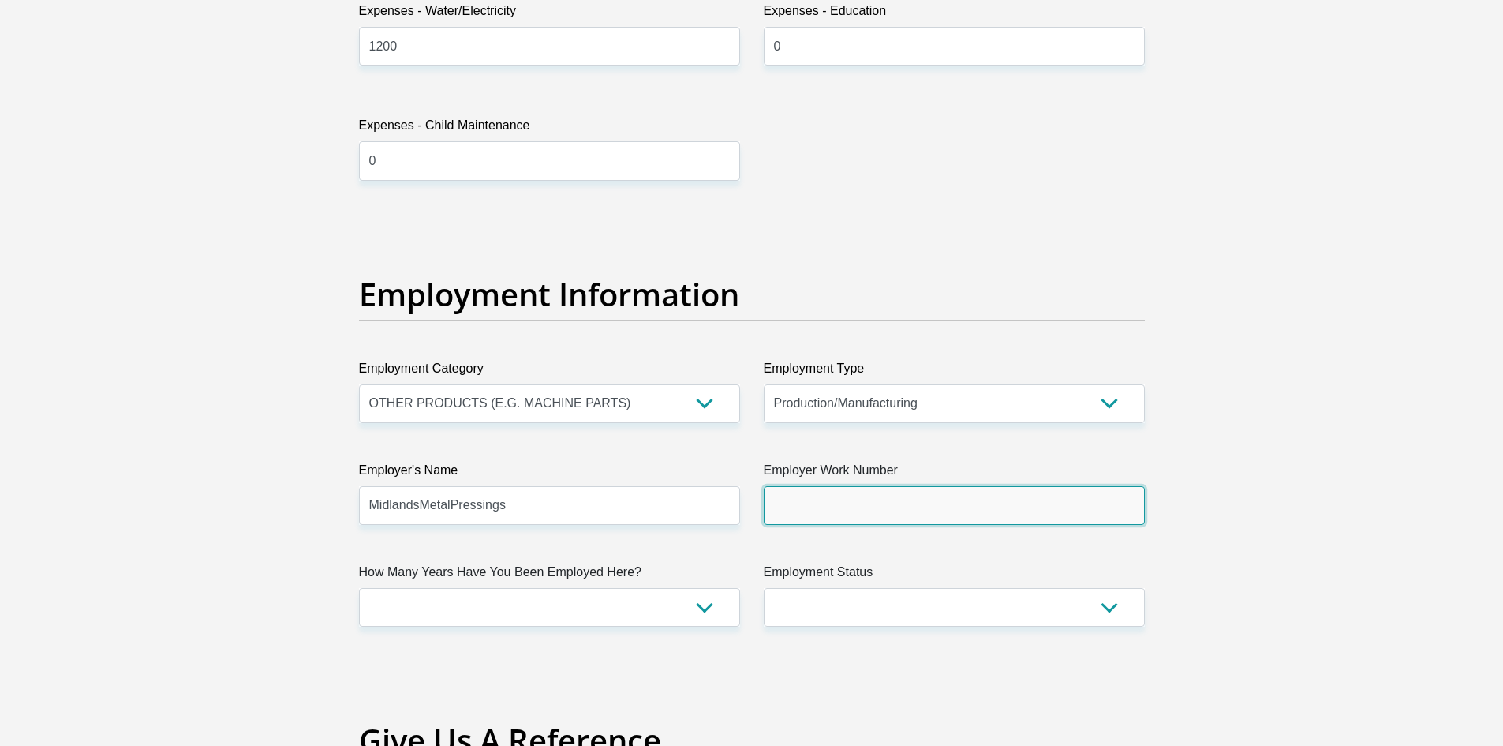
click at [861, 504] on input "Employer Work Number" at bounding box center [954, 505] width 381 height 39
type input "0724338571"
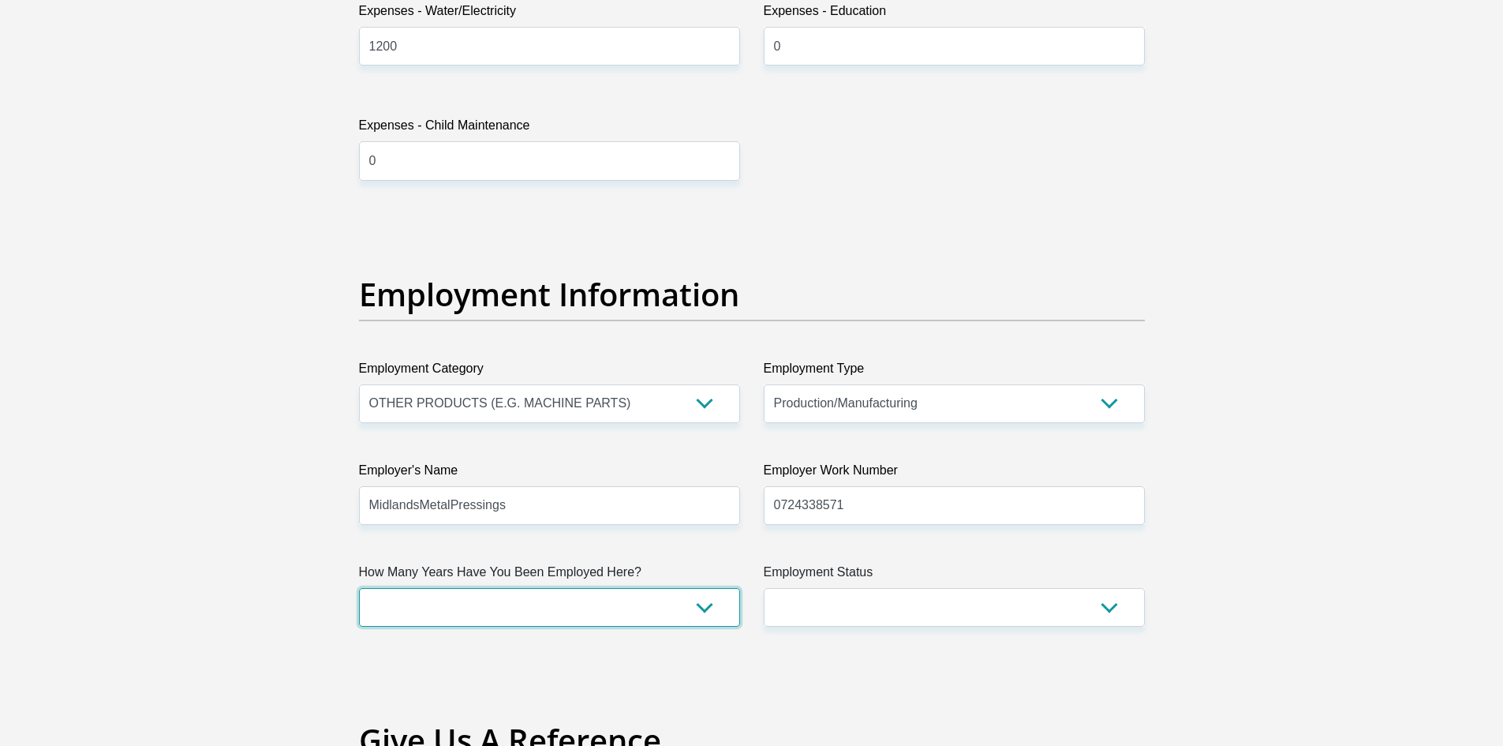
click at [563, 604] on select "less than 1 year 1-3 years 3-5 years 5+ years" at bounding box center [549, 607] width 381 height 39
select select "60"
click at [359, 588] on select "less than 1 year 1-3 years 3-5 years 5+ years" at bounding box center [549, 607] width 381 height 39
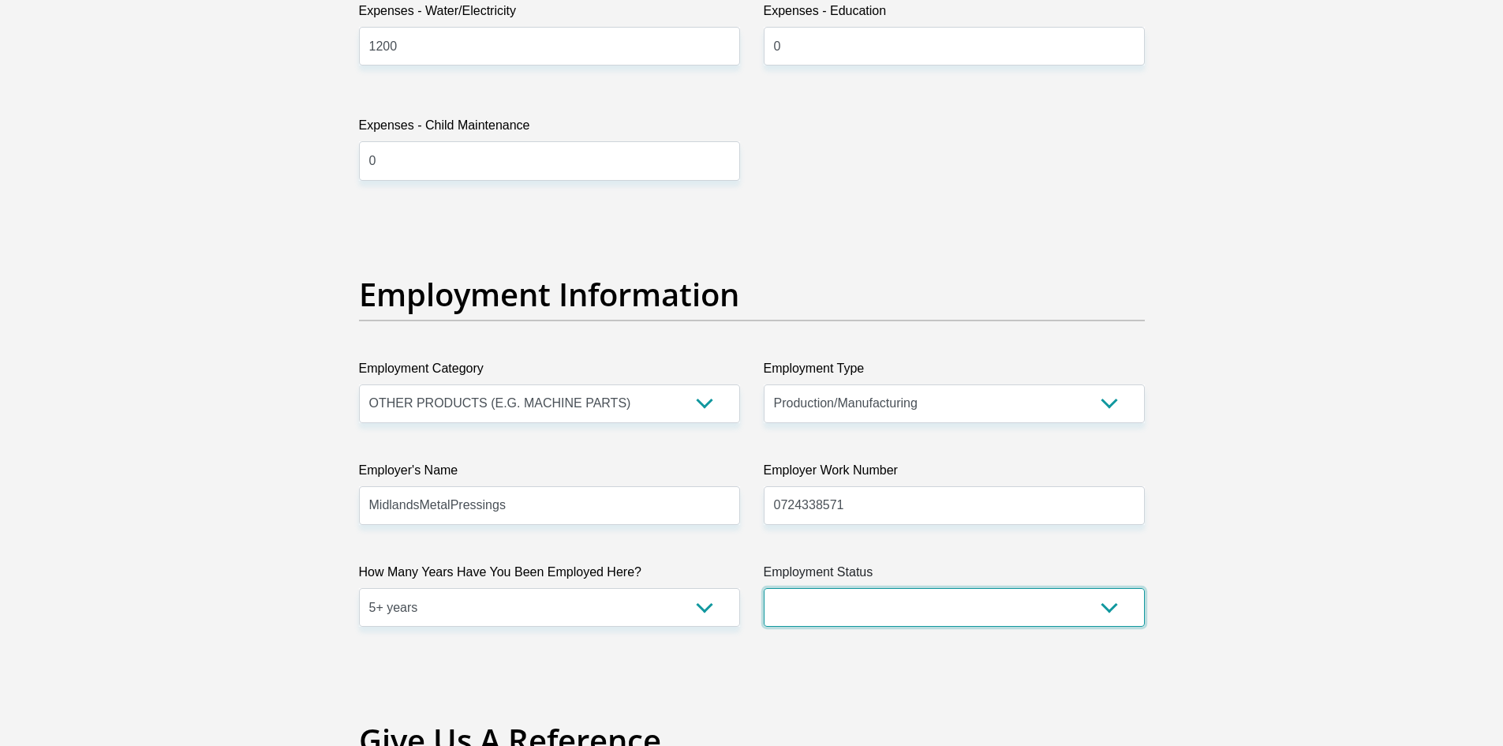
click at [875, 605] on select "Permanent/Full-time Part-time/Casual Contract Worker Self-Employed Housewife Re…" at bounding box center [954, 607] width 381 height 39
select select "1"
click at [764, 588] on select "Permanent/Full-time Part-time/Casual Contract Worker Self-Employed Housewife Re…" at bounding box center [954, 607] width 381 height 39
click at [115, 364] on section "Personal Details Title Mr Ms Mrs Dr Other First Name Michael Surname Dickson ID…" at bounding box center [751, 216] width 1503 height 5500
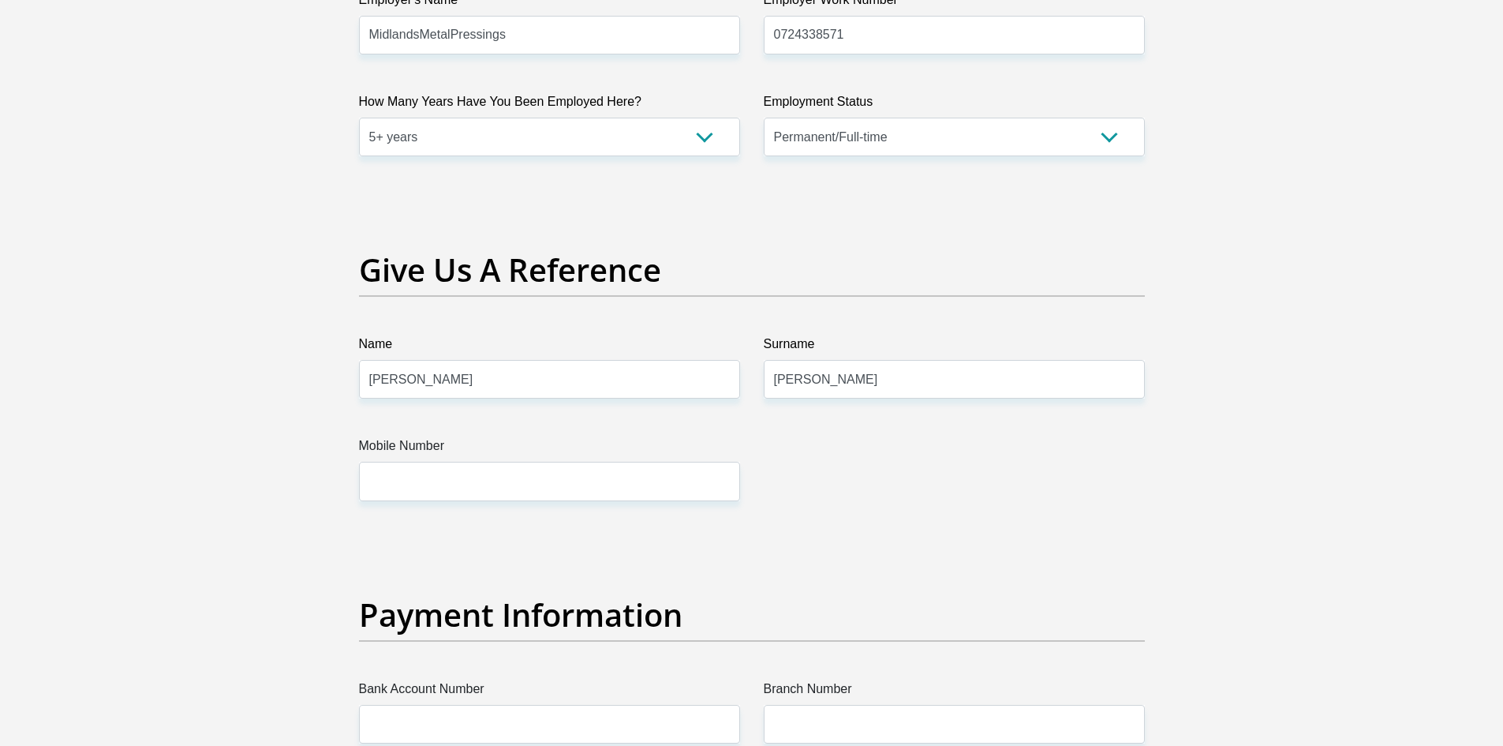
scroll to position [3077, 0]
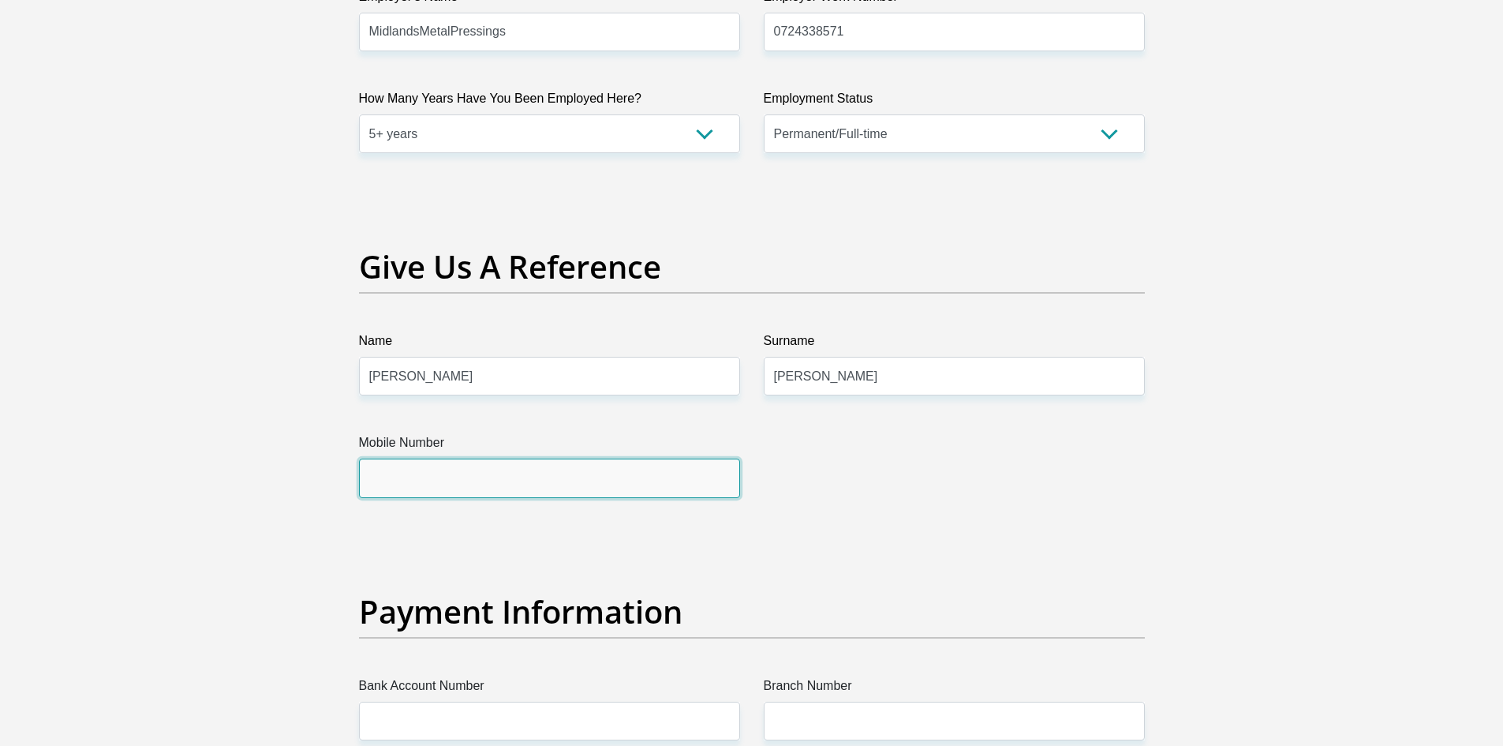
click at [407, 488] on input "Mobile Number" at bounding box center [549, 477] width 381 height 39
type input "0724338571"
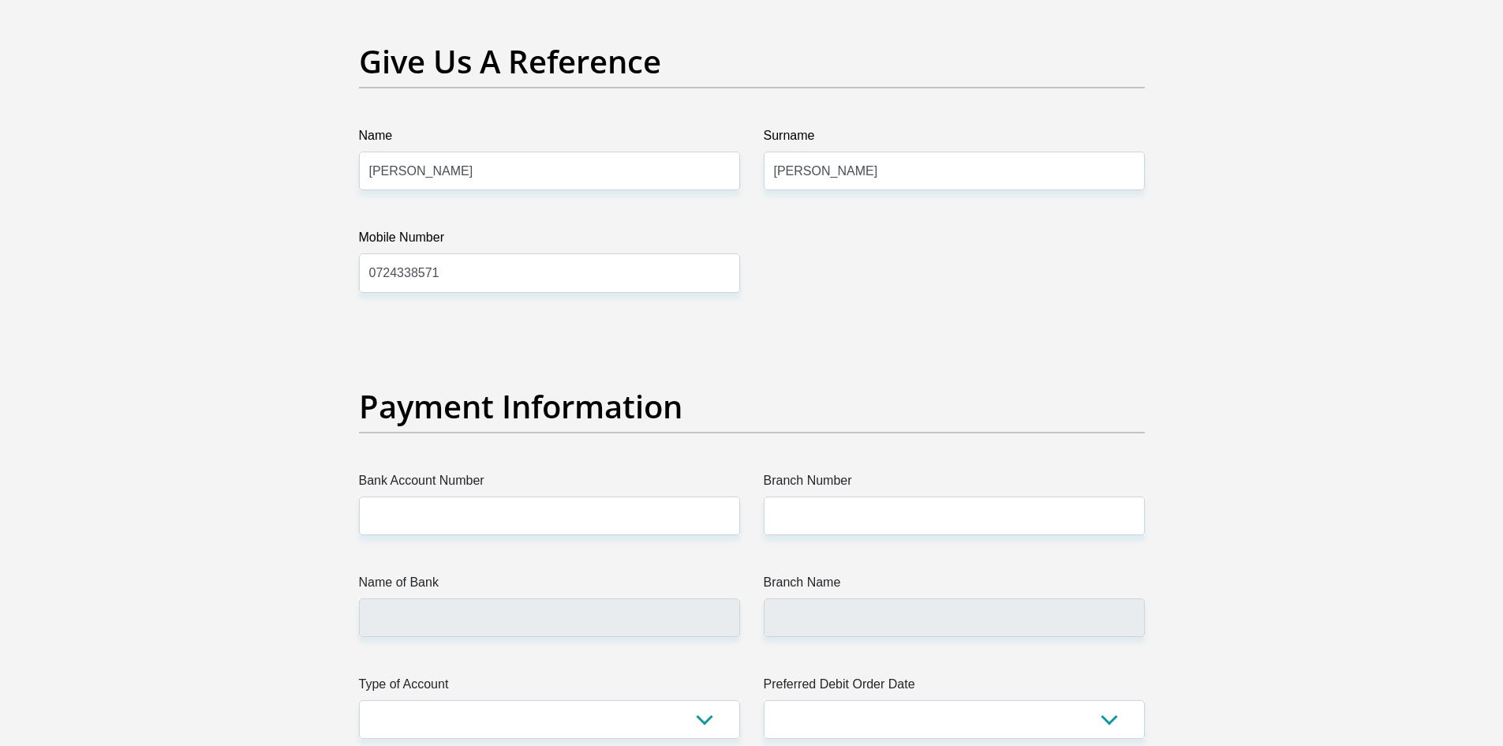
scroll to position [3314, 0]
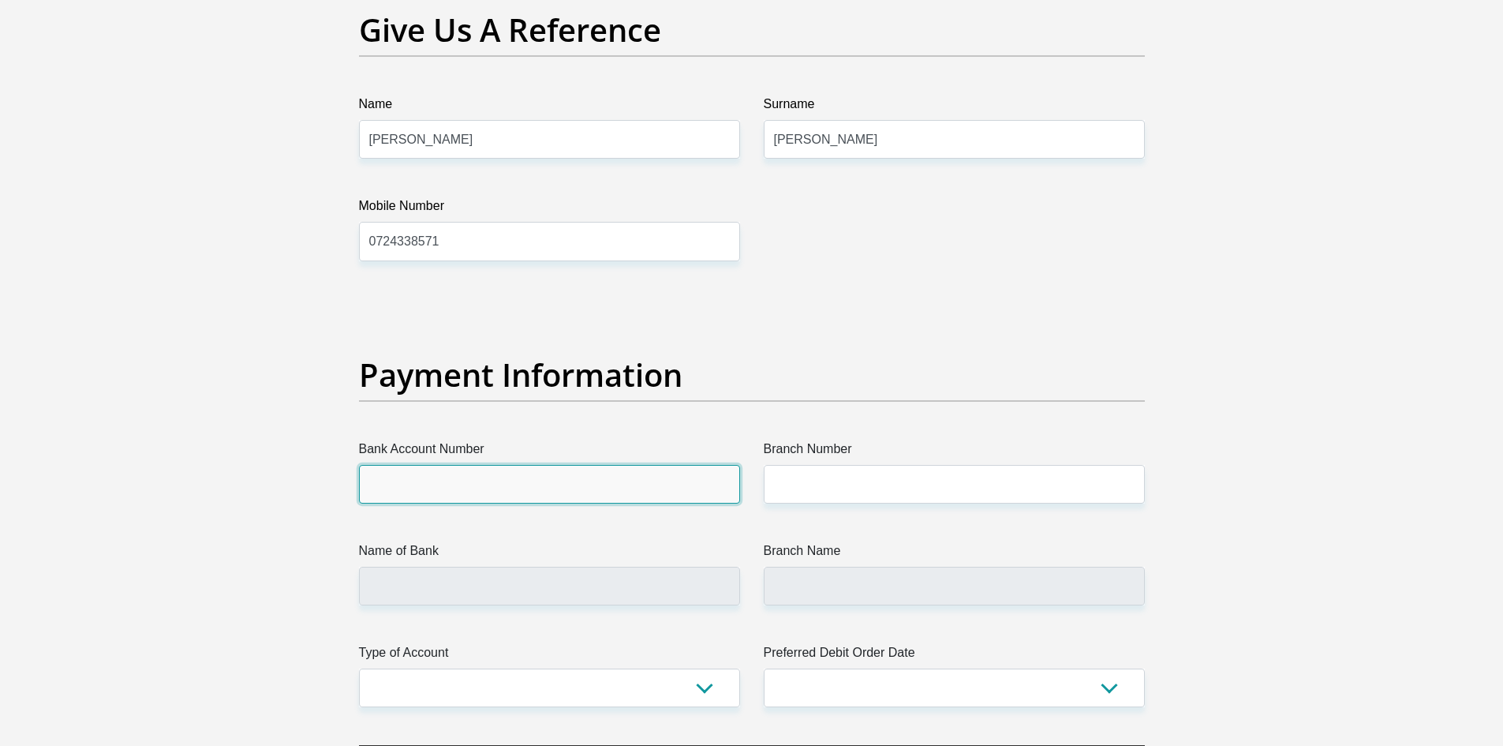
click at [391, 478] on input "Bank Account Number" at bounding box center [549, 484] width 381 height 39
type input "1308473192"
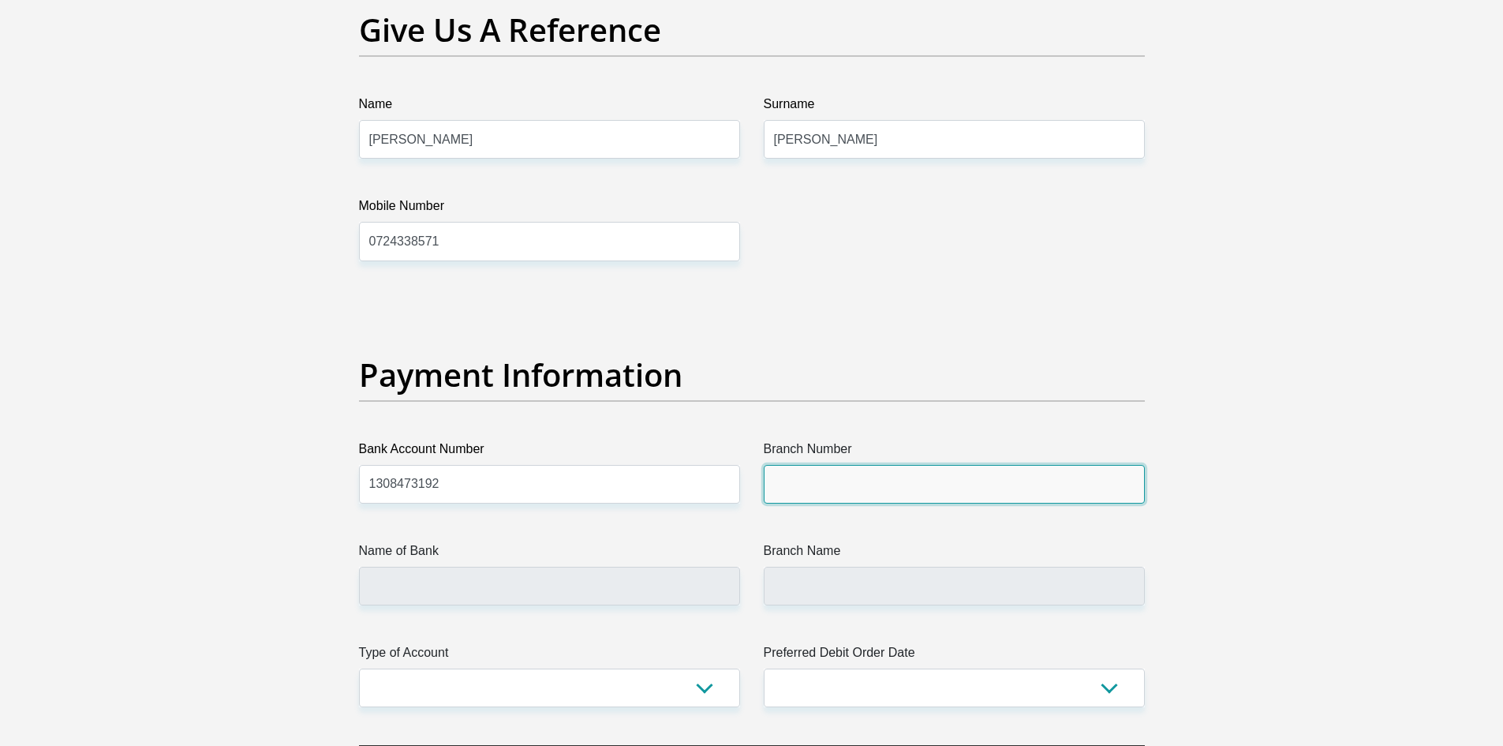
click at [885, 477] on input "Branch Number" at bounding box center [954, 484] width 381 height 39
type input "198765"
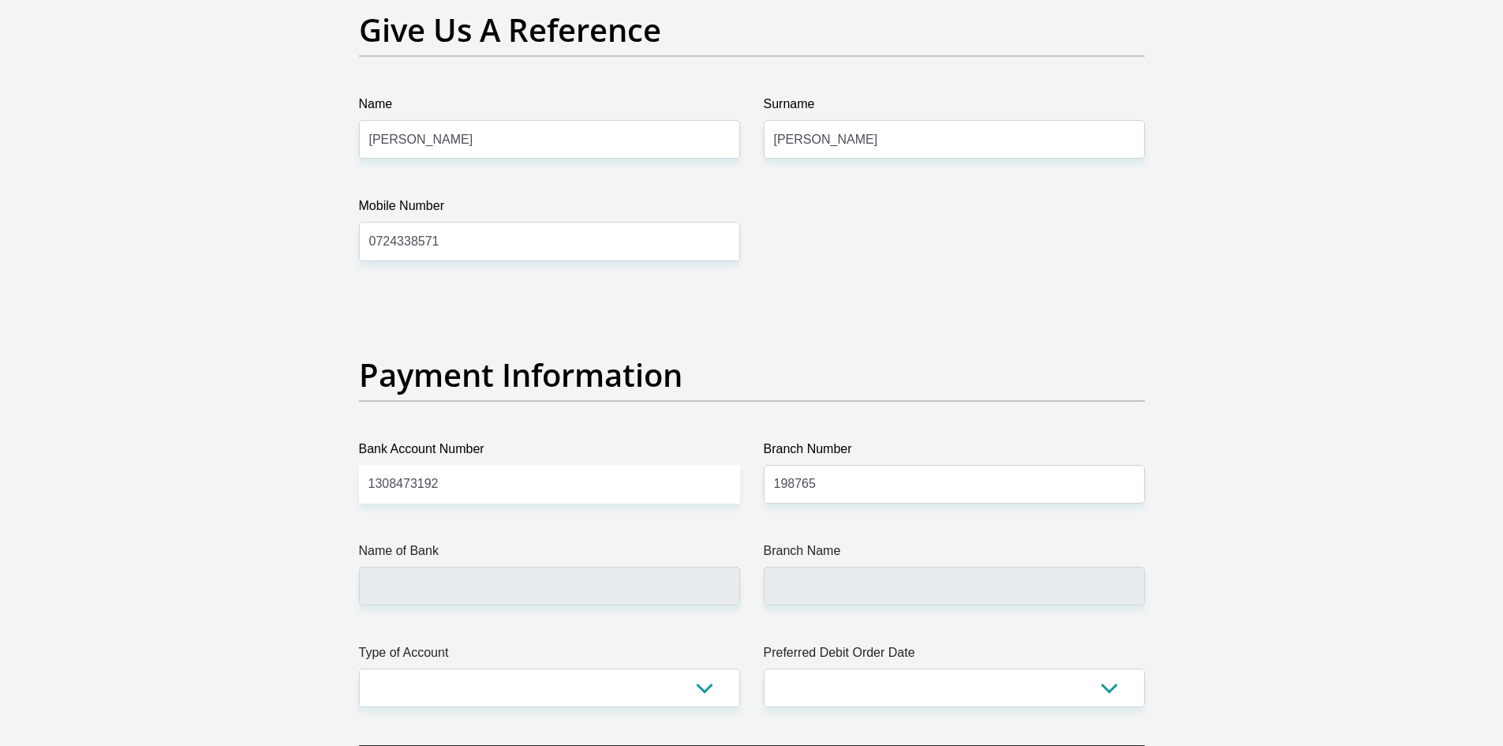
type input "NEDBANK"
type input "NEDBANK SOUTH AFRICA"
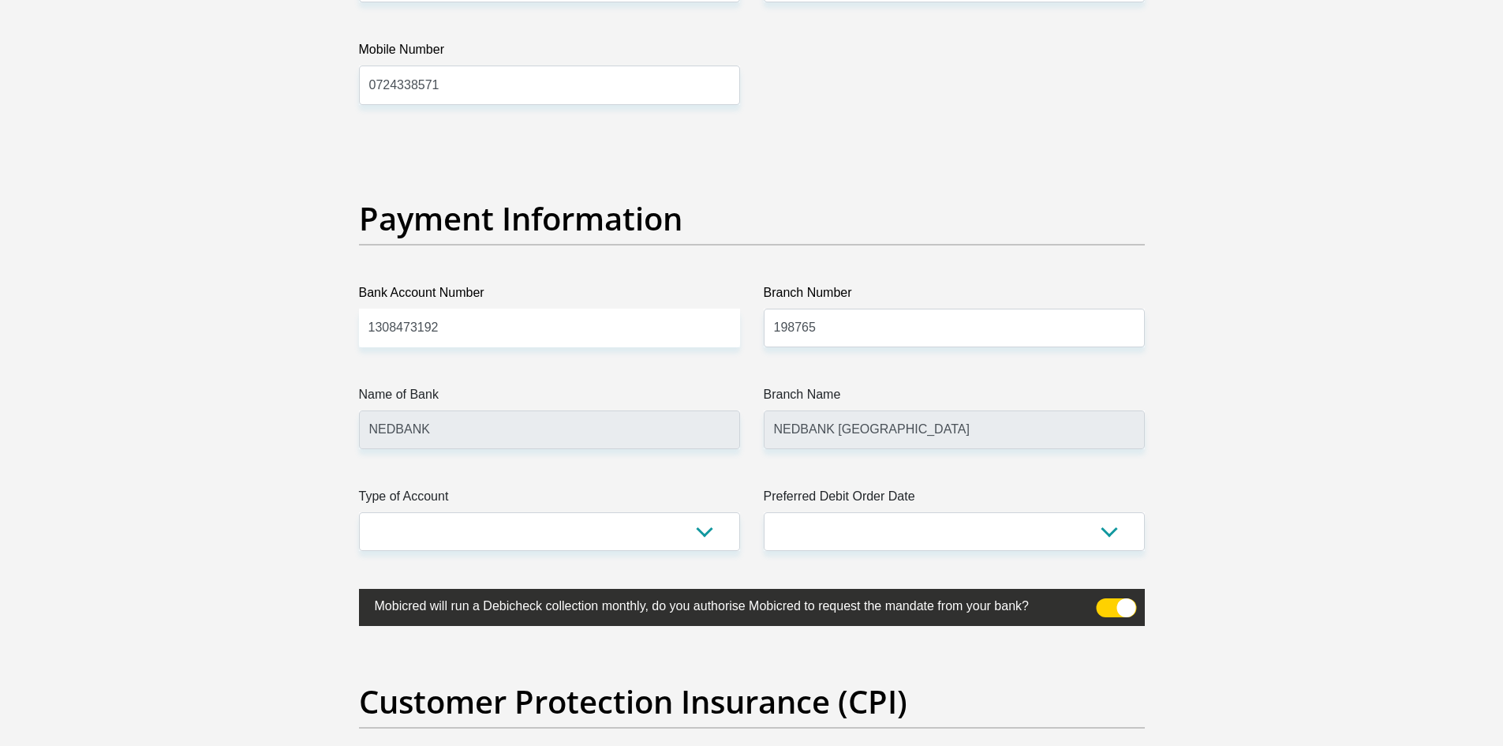
scroll to position [3471, 0]
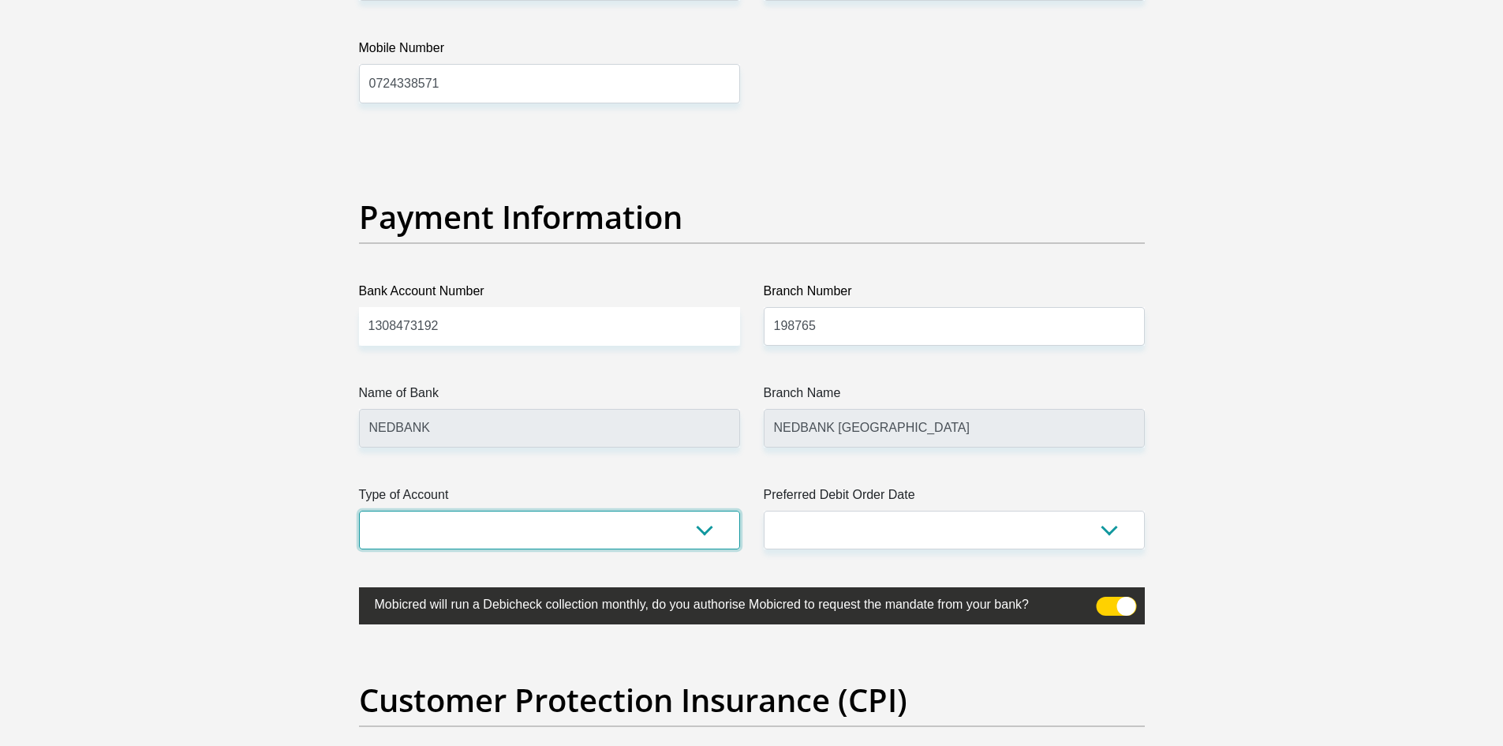
click at [619, 525] on select "Cheque Savings" at bounding box center [549, 529] width 381 height 39
select select "CUR"
click at [359, 510] on select "Cheque Savings" at bounding box center [549, 529] width 381 height 39
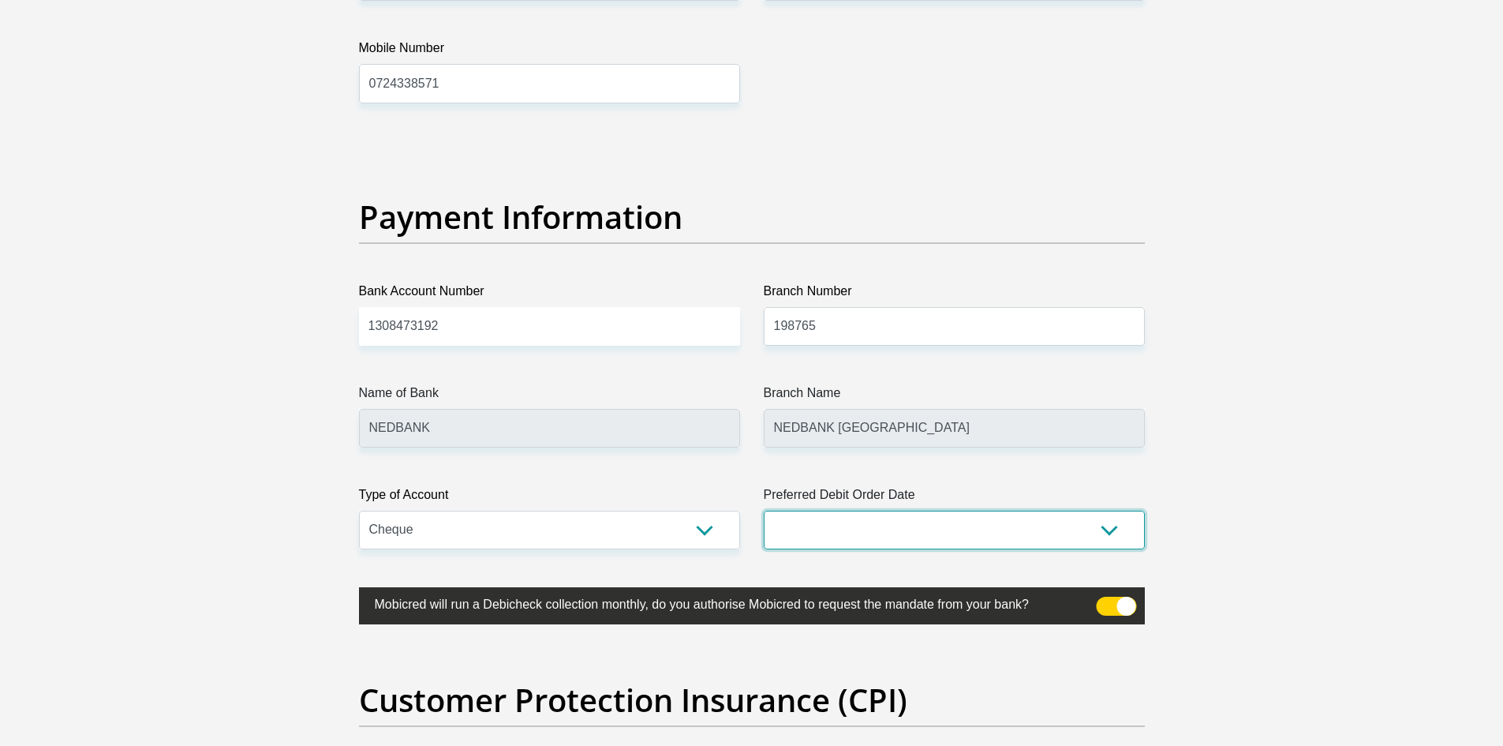
click at [890, 534] on select "1st 2nd 3rd 4th 5th 7th 18th 19th 20th 21st 22nd 23rd 24th 25th 26th 27th 28th …" at bounding box center [954, 529] width 381 height 39
select select "5"
click at [764, 510] on select "1st 2nd 3rd 4th 5th 7th 18th 19th 20th 21st 22nd 23rd 24th 25th 26th 27th 28th …" at bounding box center [954, 529] width 381 height 39
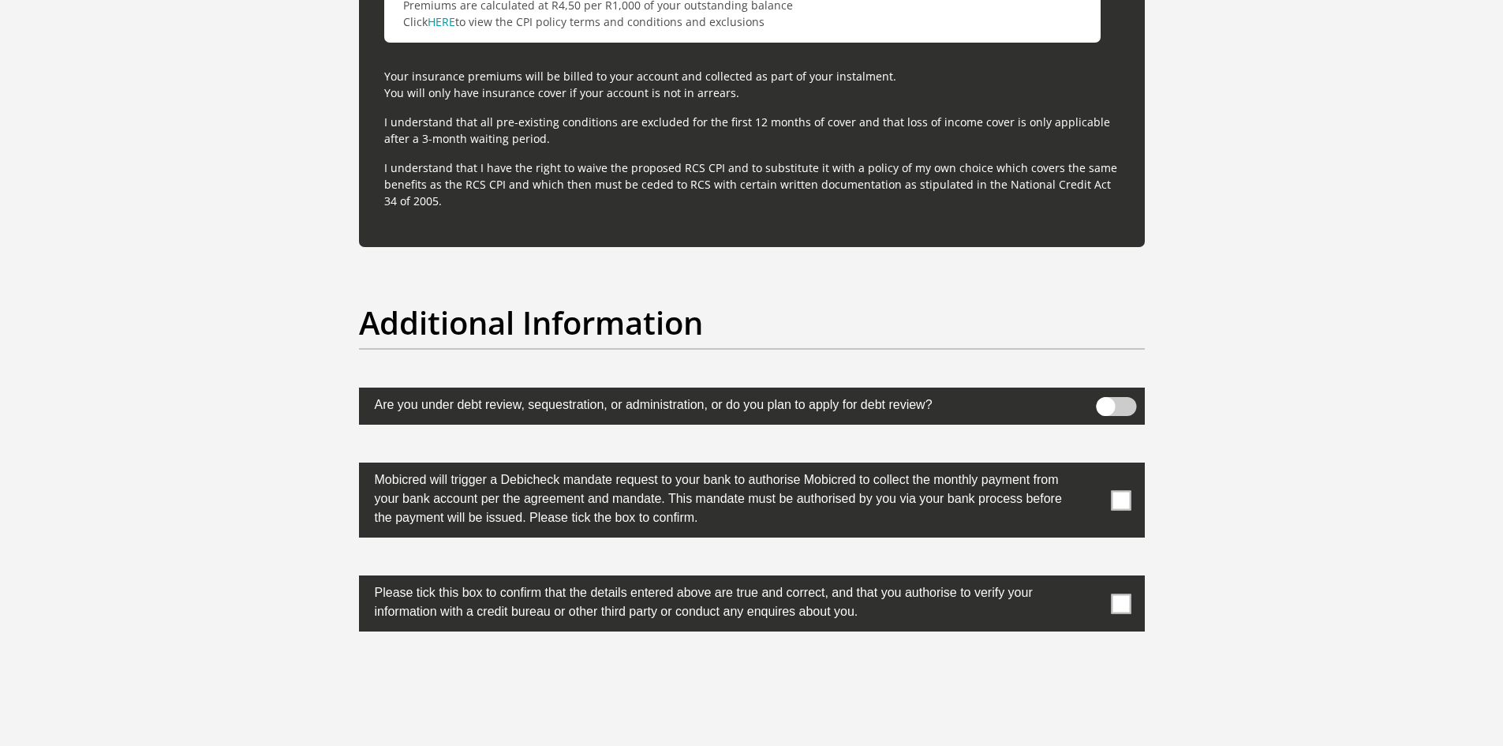
scroll to position [4655, 0]
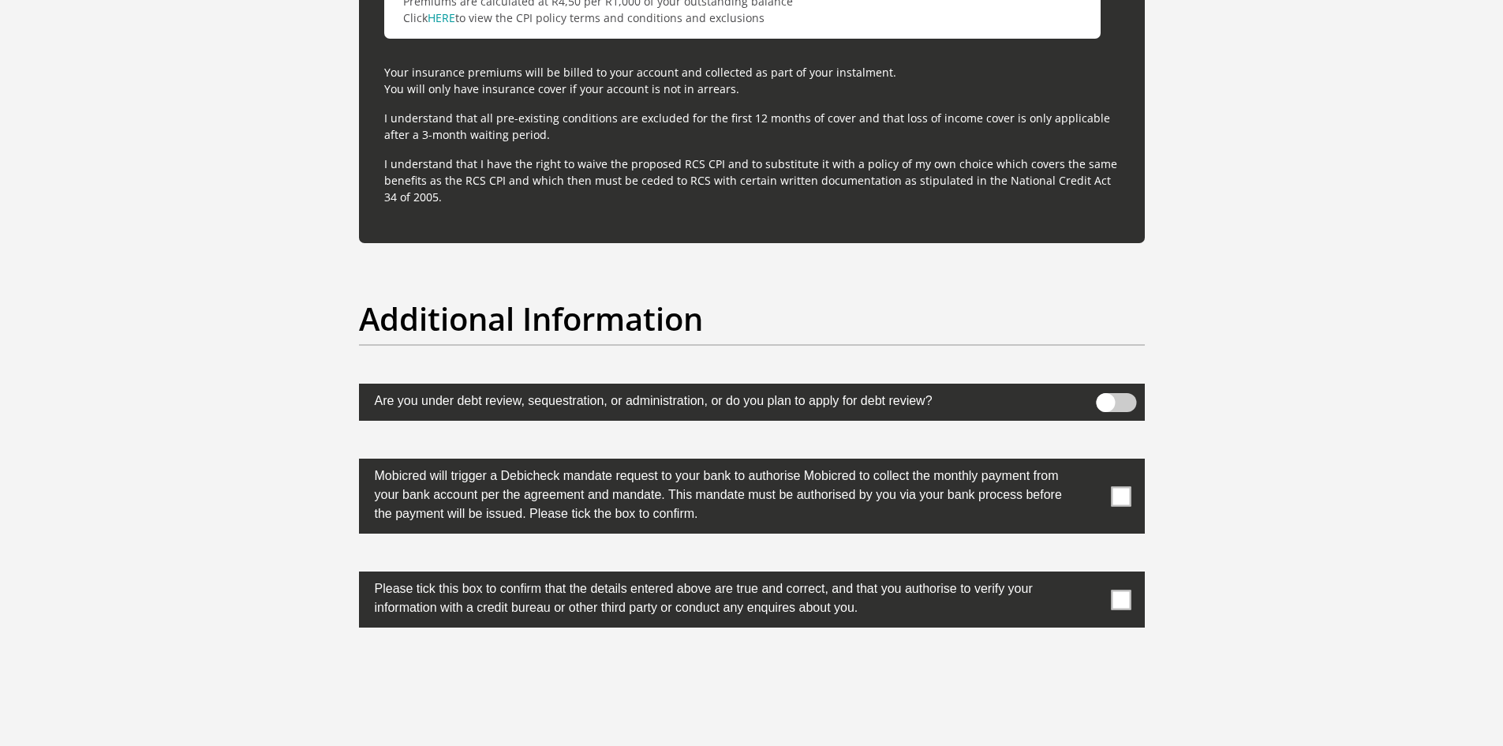
click at [1123, 492] on span at bounding box center [1121, 496] width 20 height 20
click at [1090, 462] on input "checkbox" at bounding box center [1090, 462] width 0 height 0
click at [1119, 602] on span at bounding box center [1121, 599] width 20 height 20
click at [1090, 575] on input "checkbox" at bounding box center [1090, 575] width 0 height 0
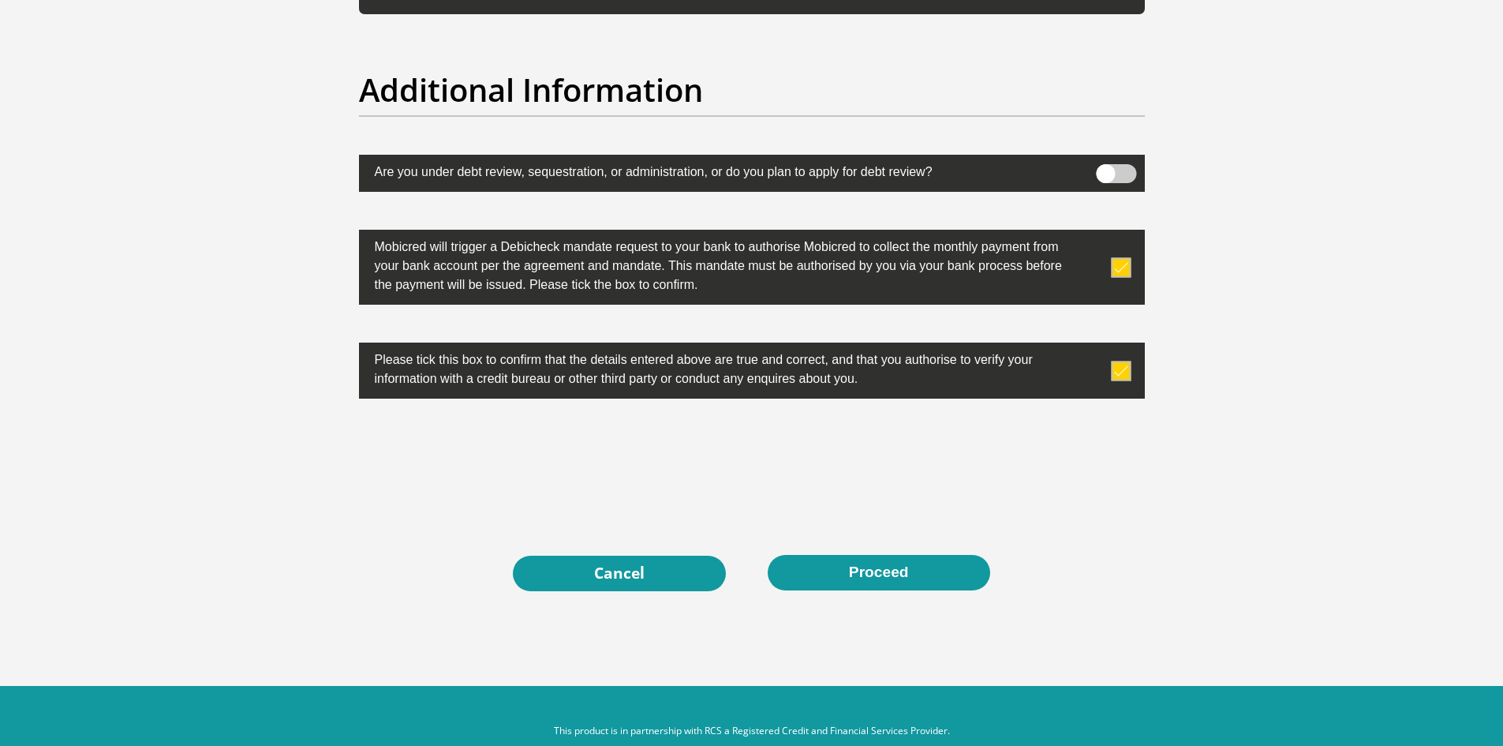
scroll to position [4891, 0]
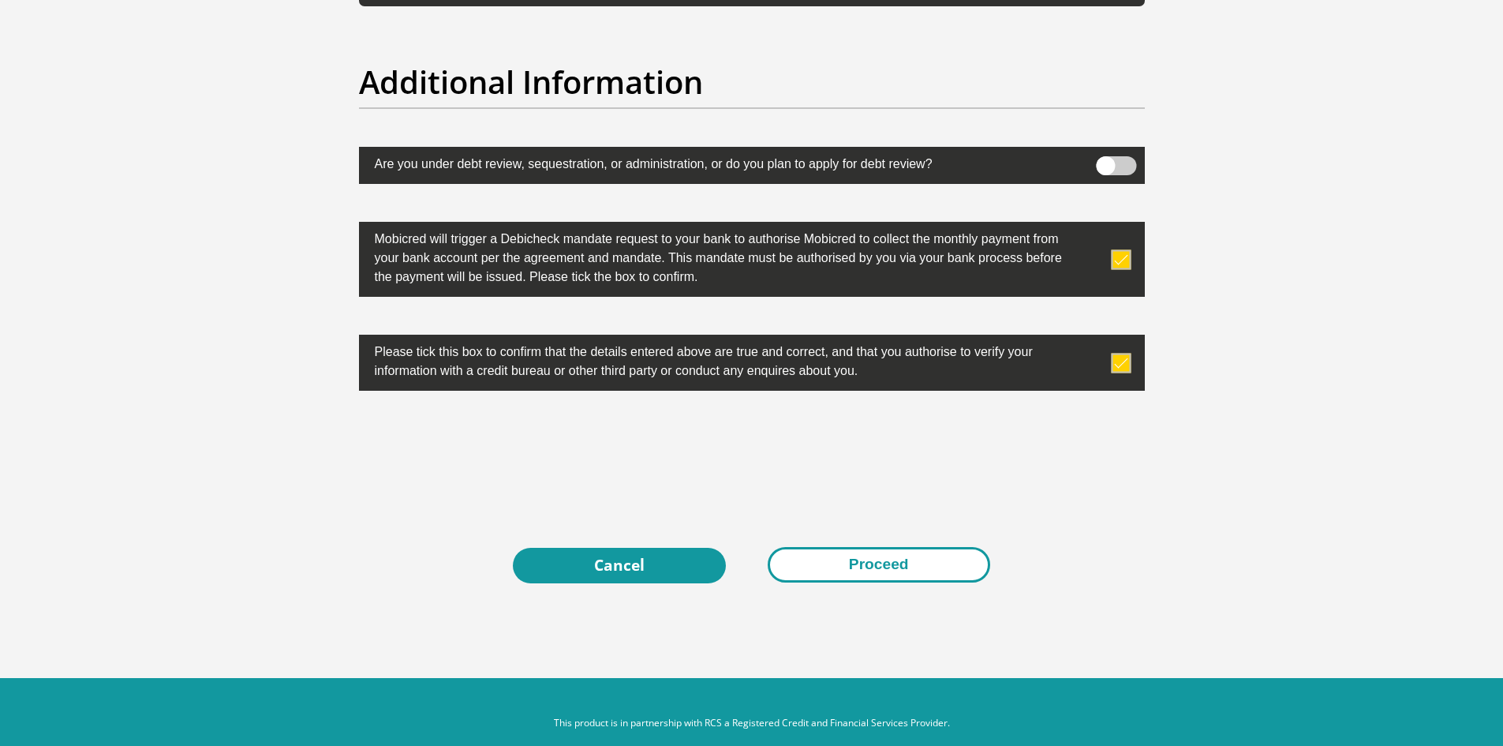
click at [872, 566] on button "Proceed" at bounding box center [879, 565] width 222 height 36
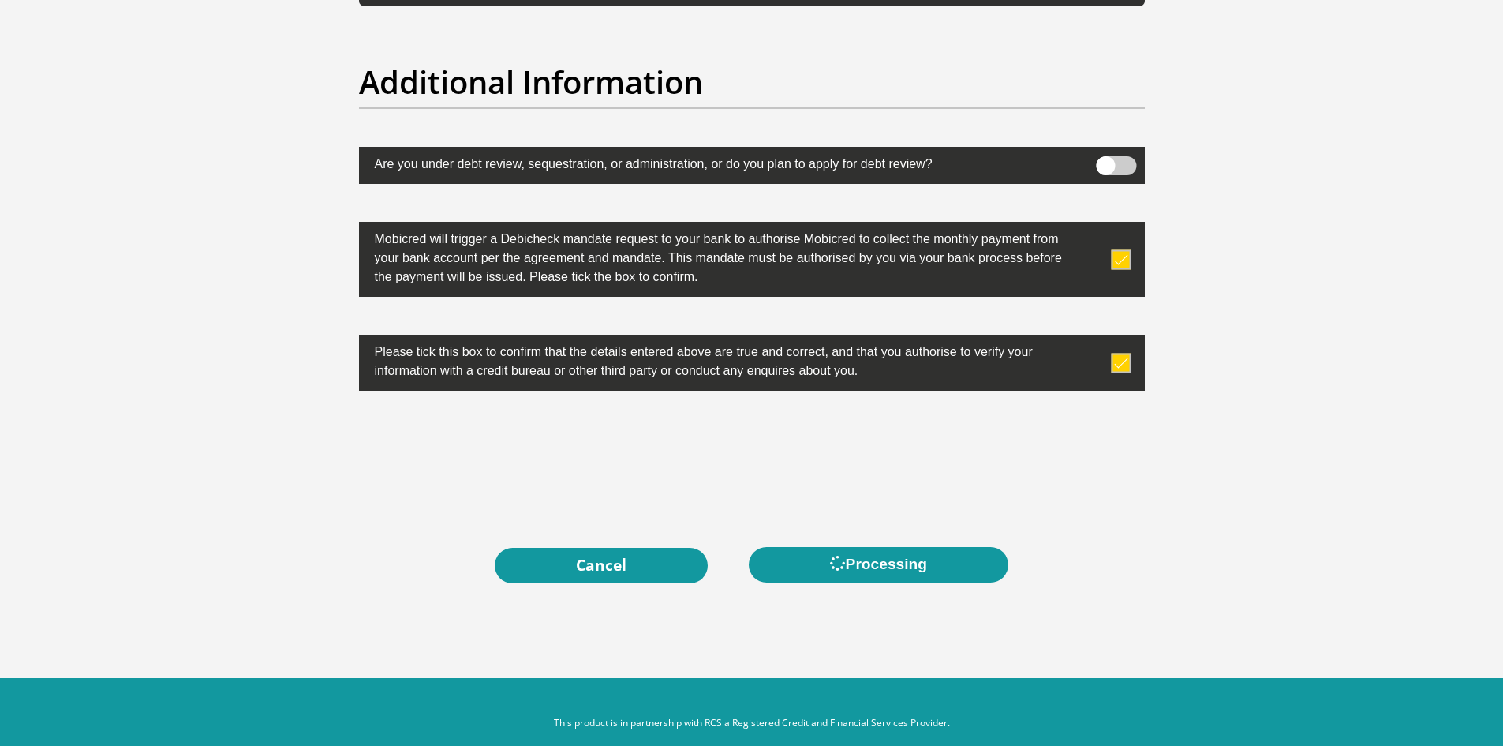
scroll to position [0, 0]
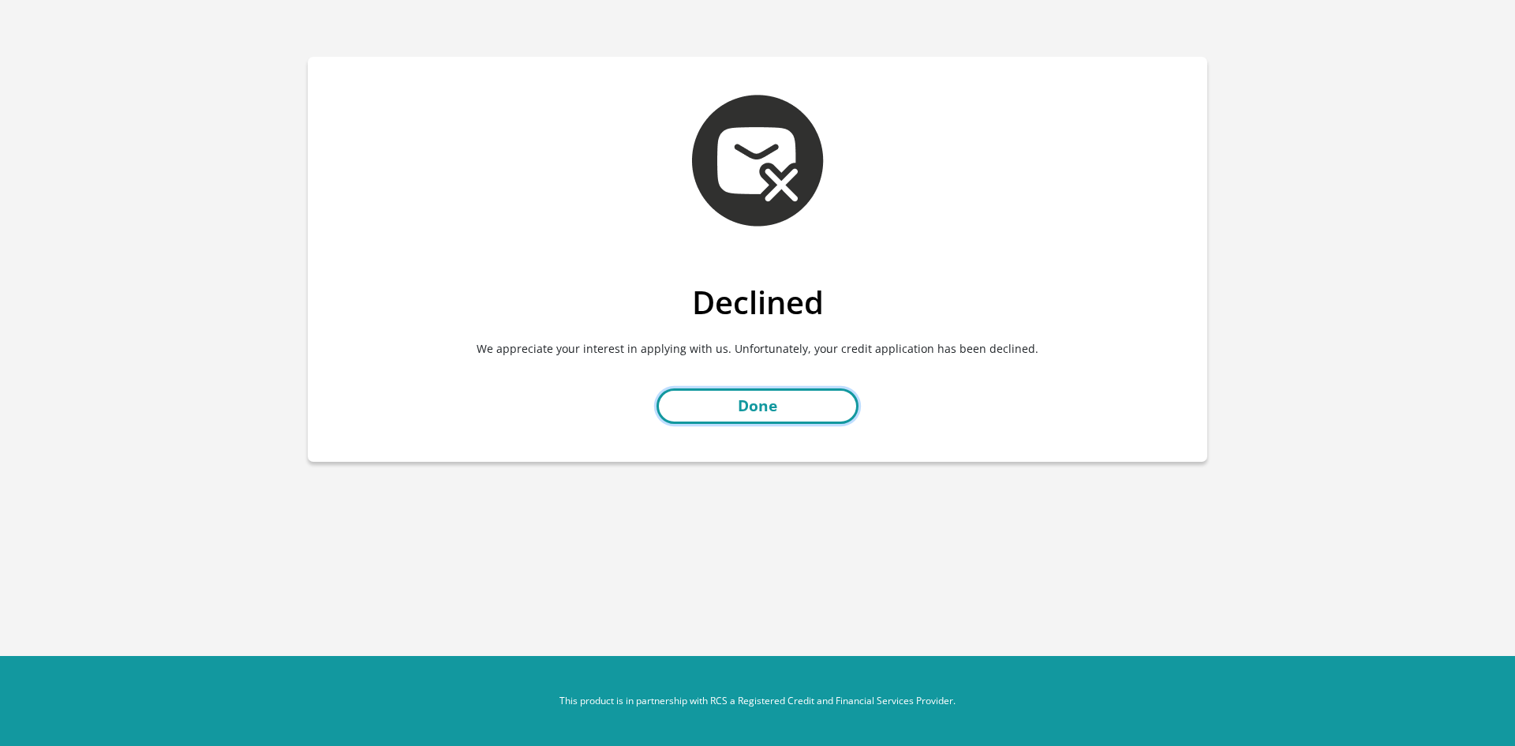
click at [762, 416] on link "Done" at bounding box center [757, 406] width 202 height 36
